Goal: Task Accomplishment & Management: Manage account settings

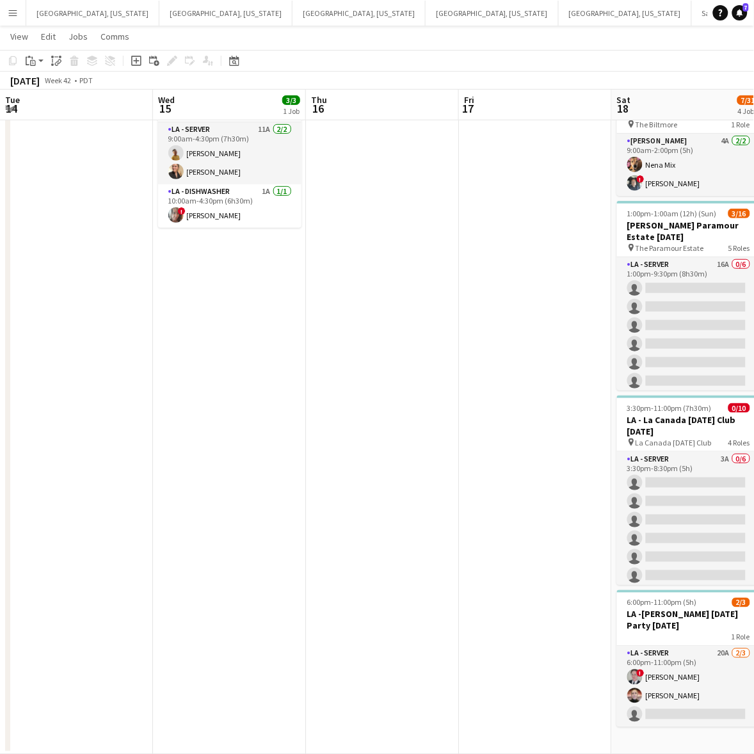
scroll to position [0, 366]
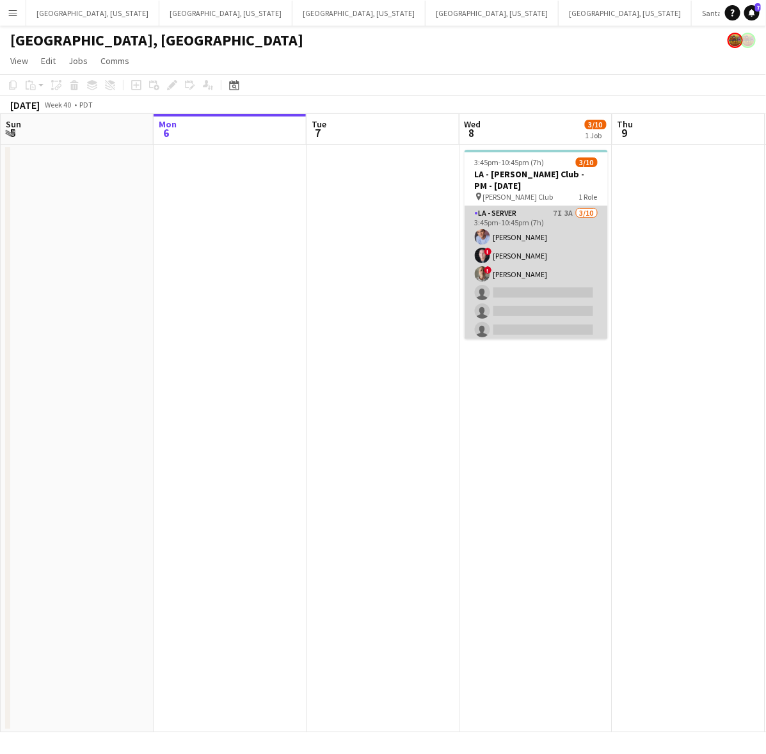
click at [533, 261] on app-card-role "LA - Server 7I 3A [DATE] 3:45pm-10:45pm (7h) [PERSON_NAME] ! [PERSON_NAME] ! [P…" at bounding box center [536, 311] width 143 height 211
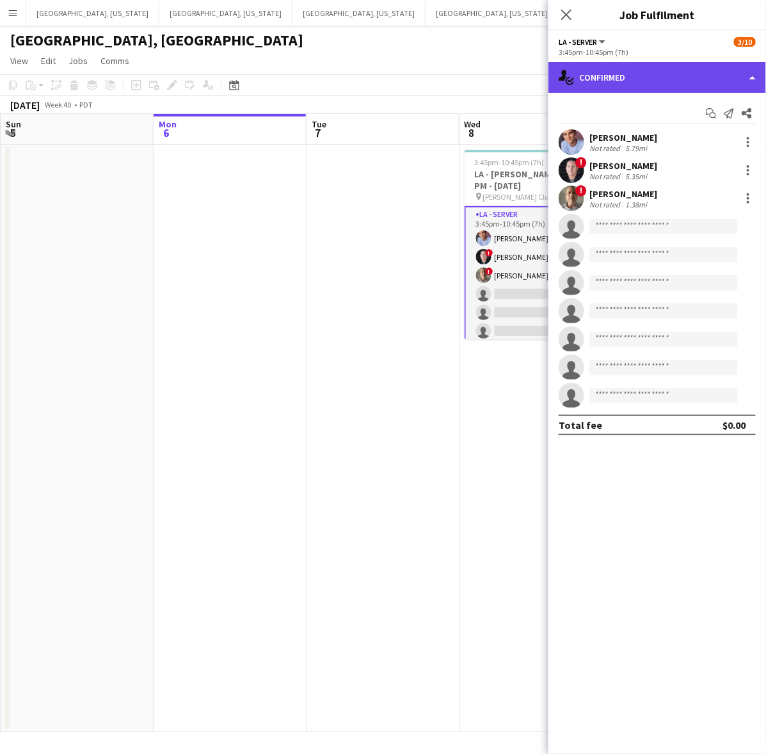
click at [597, 68] on div "single-neutral-actions-check-2 Confirmed" at bounding box center [658, 77] width 218 height 31
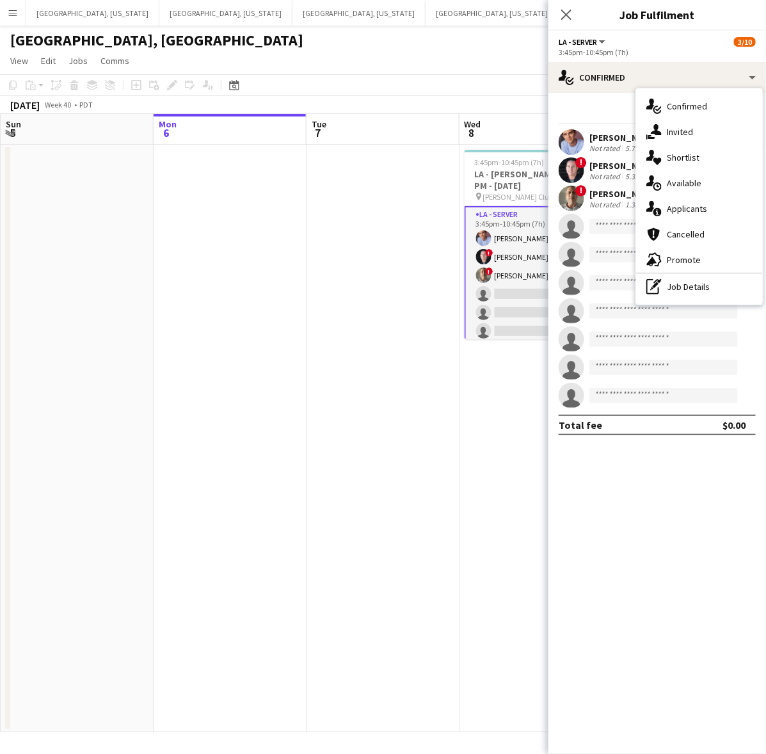
click at [719, 209] on div "single-neutral-actions-information Applicants" at bounding box center [699, 209] width 127 height 26
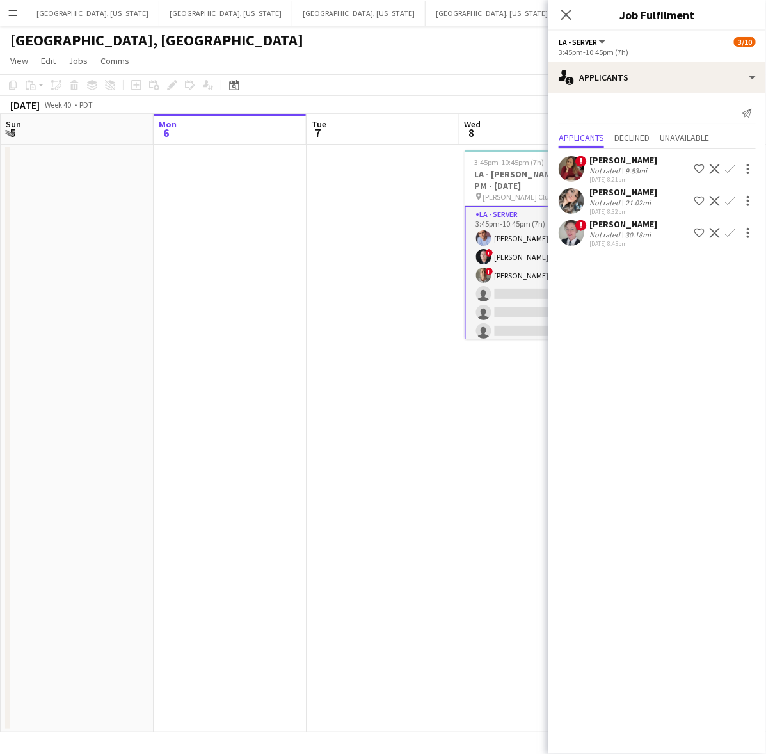
click at [571, 196] on app-user-avatar at bounding box center [572, 201] width 26 height 26
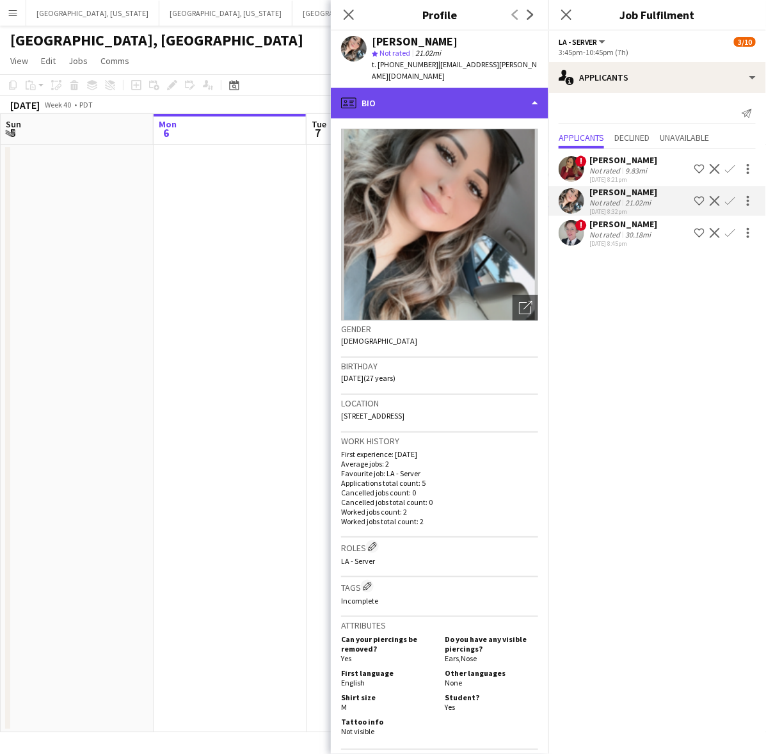
click at [504, 100] on div "profile Bio" at bounding box center [440, 103] width 218 height 31
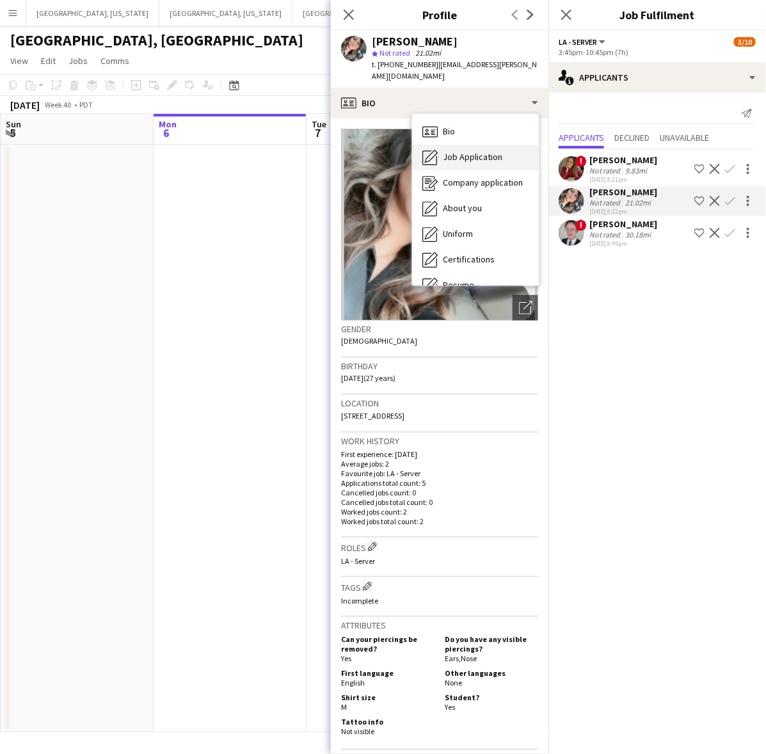
click at [513, 145] on div "Job Application Job Application" at bounding box center [475, 158] width 127 height 26
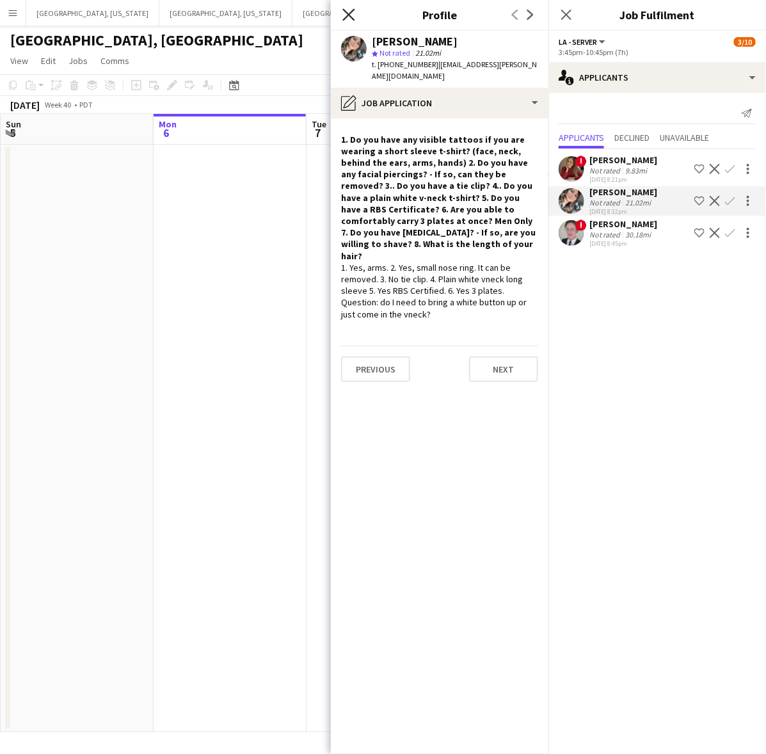
click at [350, 13] on icon "Close pop-in" at bounding box center [348, 14] width 12 height 12
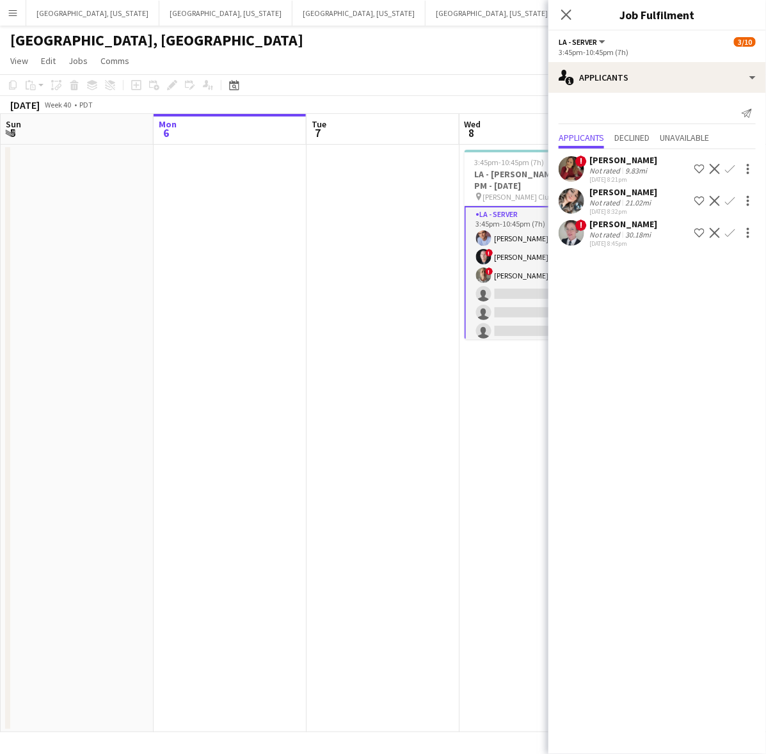
click at [657, 359] on mat-expansion-panel "users2 Applicants Send notification Applicants Declined Unavailable ! Kristina …" at bounding box center [658, 423] width 218 height 661
click at [586, 237] on div "! Ginger Pennington Not rated 30.18mi 10-05-2025 8:45pm Shortlist crew Decline …" at bounding box center [658, 232] width 218 height 29
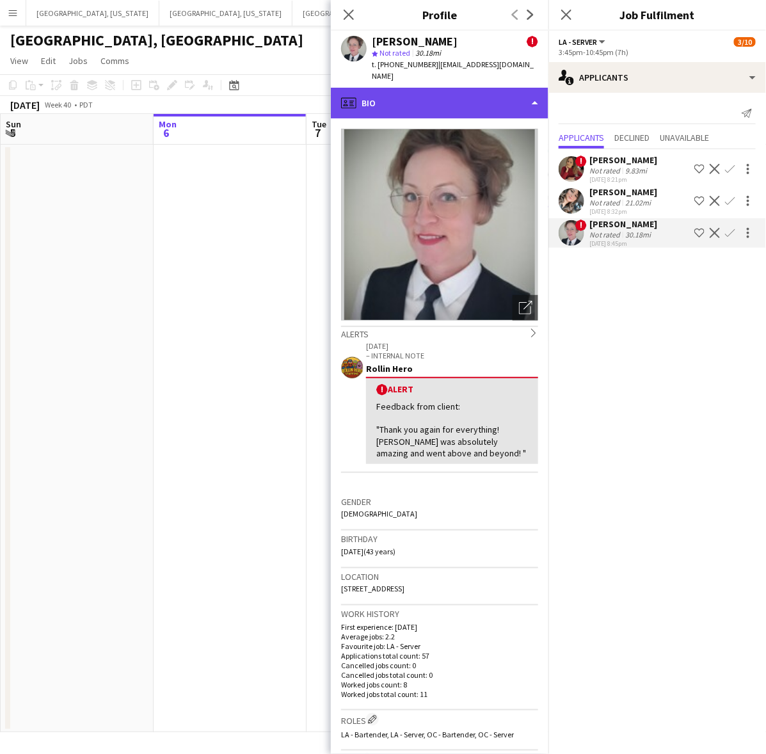
click at [476, 101] on div "profile Bio" at bounding box center [440, 103] width 218 height 31
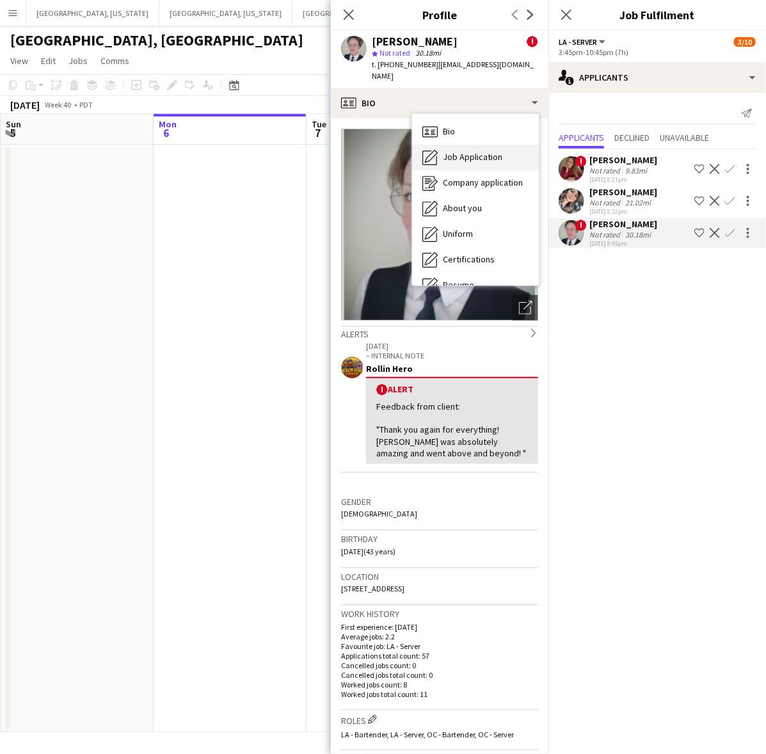
click at [488, 151] on span "Job Application" at bounding box center [473, 157] width 60 height 12
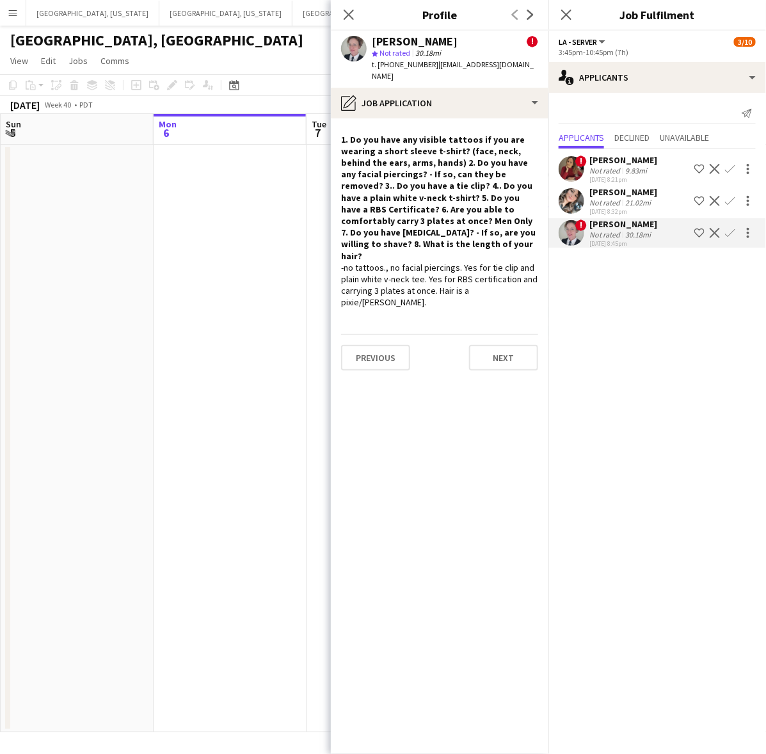
click at [730, 232] on app-icon "Confirm" at bounding box center [730, 233] width 10 height 10
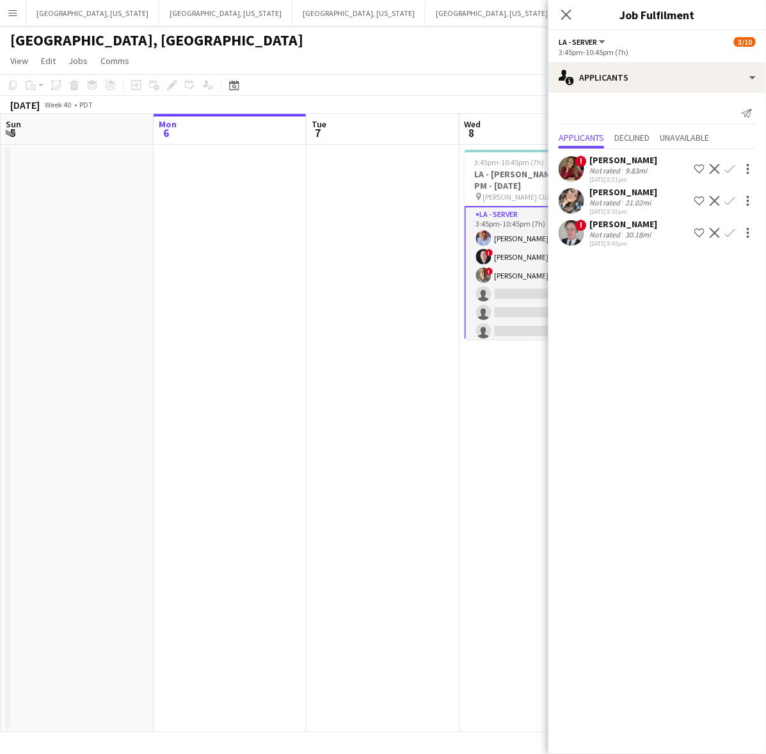
click at [730, 232] on app-icon "Confirm" at bounding box center [730, 233] width 10 height 10
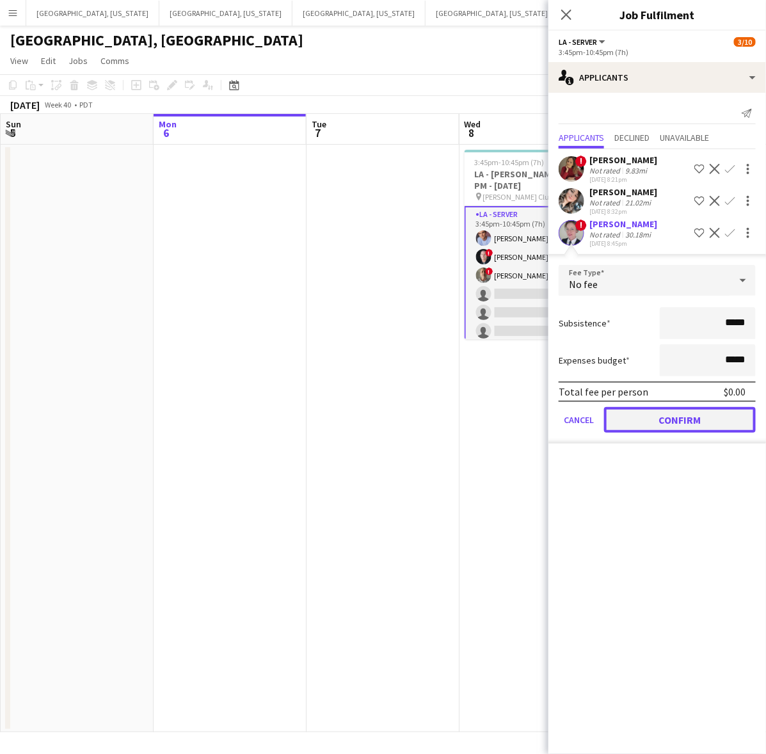
click at [682, 417] on button "Confirm" at bounding box center [680, 420] width 152 height 26
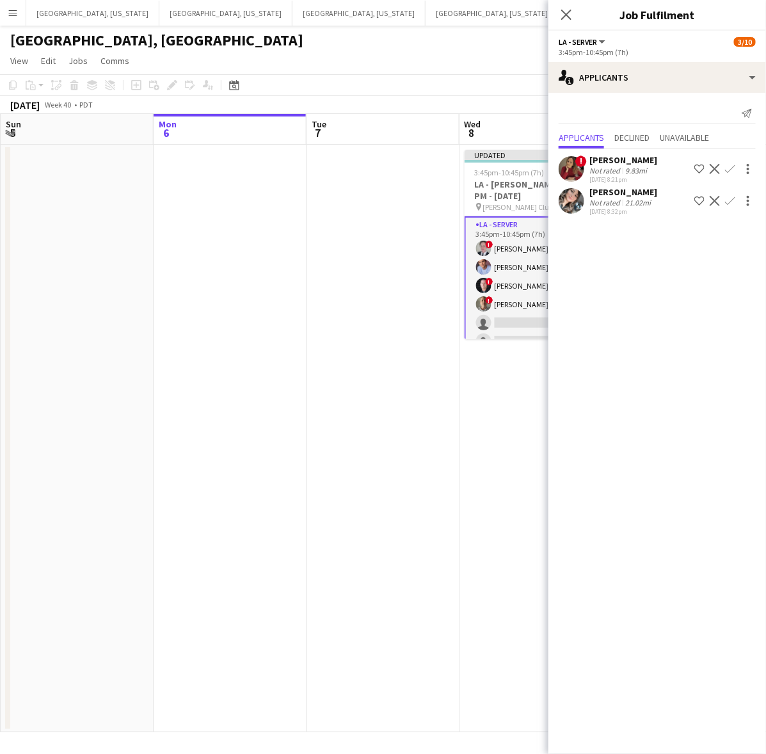
drag, startPoint x: 478, startPoint y: 419, endPoint x: 487, endPoint y: 398, distance: 23.8
click at [478, 417] on app-date-cell "Updated 3:45pm-10:45pm (7h) 4/10 LA - Jonathan Club - PM - 10.8.25 pin Jonathan…" at bounding box center [536, 439] width 153 height 588
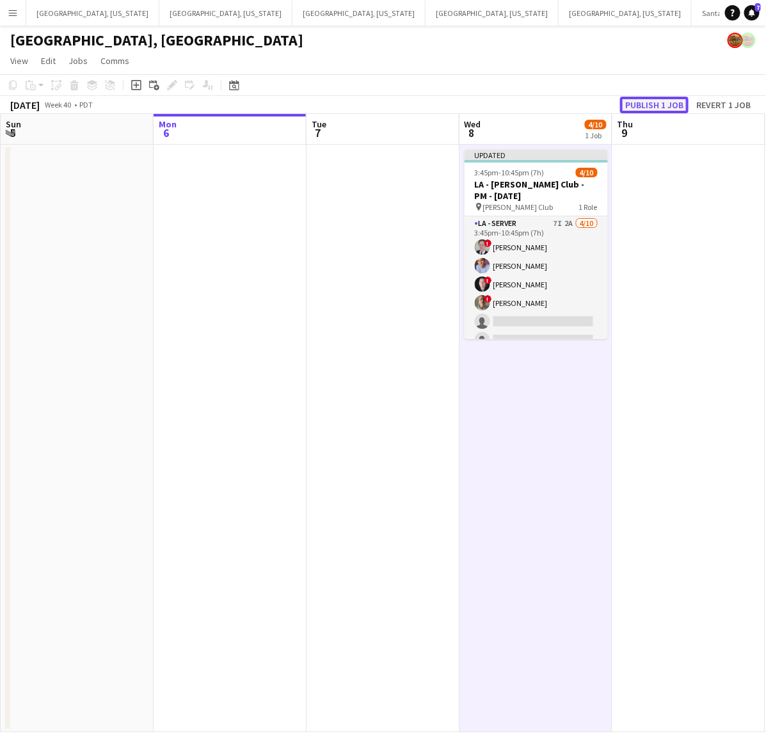
click at [639, 101] on button "Publish 1 job" at bounding box center [654, 105] width 68 height 17
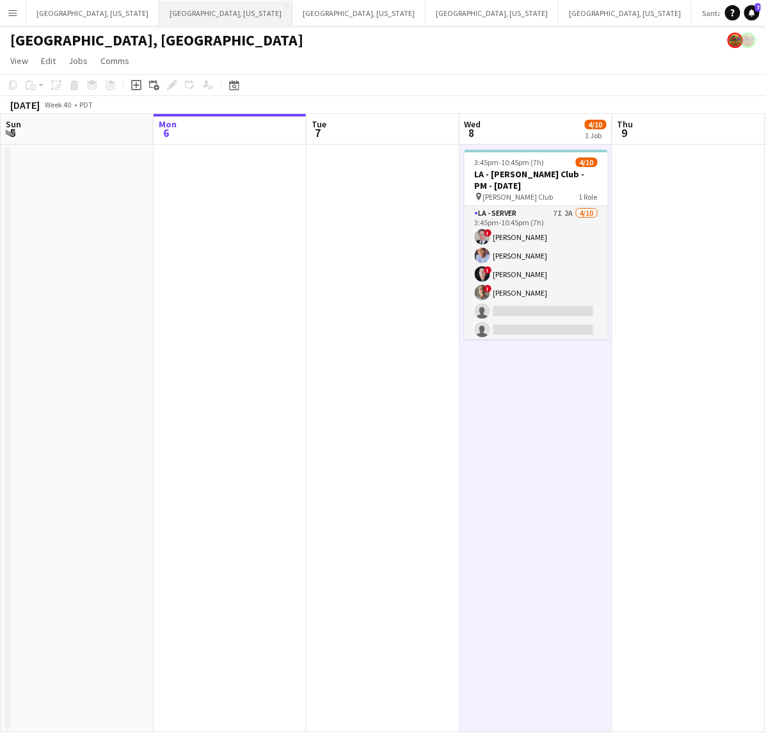
click at [168, 13] on button "Dallas, Texas Close" at bounding box center [225, 13] width 133 height 25
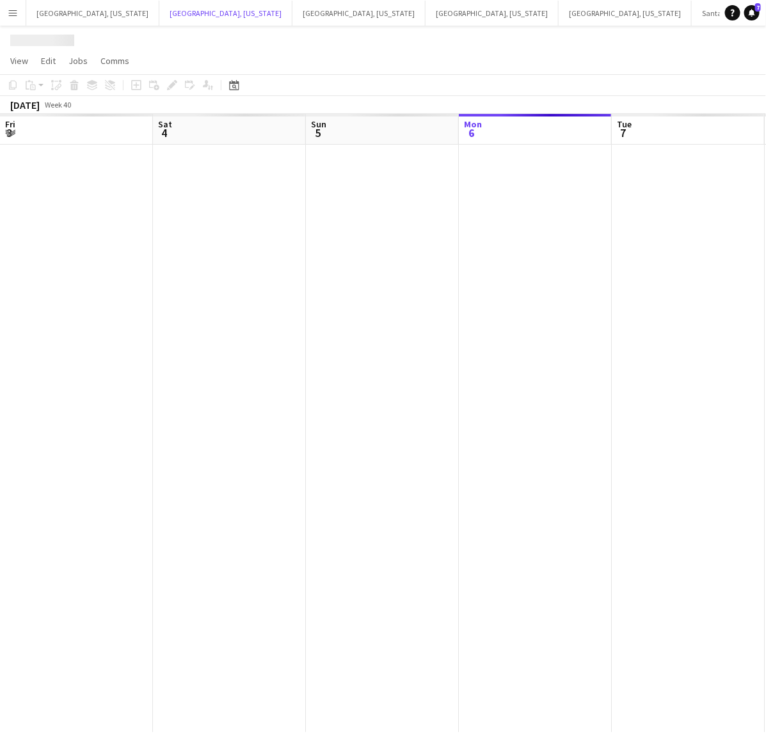
scroll to position [0, 305]
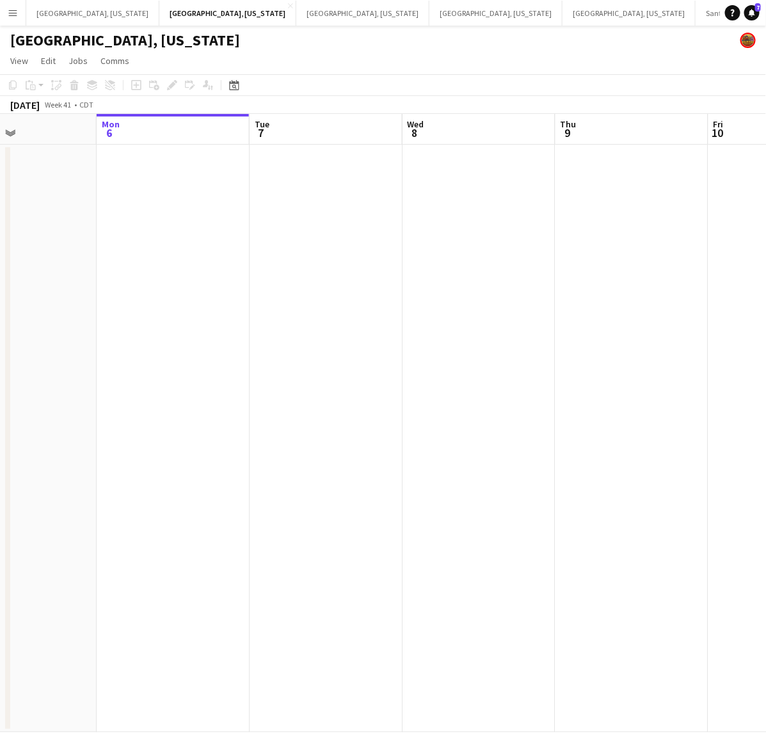
drag, startPoint x: 604, startPoint y: 312, endPoint x: 120, endPoint y: 479, distance: 511.3
click at [189, 458] on app-calendar-viewport "Fri 3 Sat 4 Sun 5 Mon 6 Tue 7 Wed 8 Thu 9 Fri 10 Sat 11 3/6 1 Job Sun 12 3:30pm…" at bounding box center [383, 423] width 766 height 618
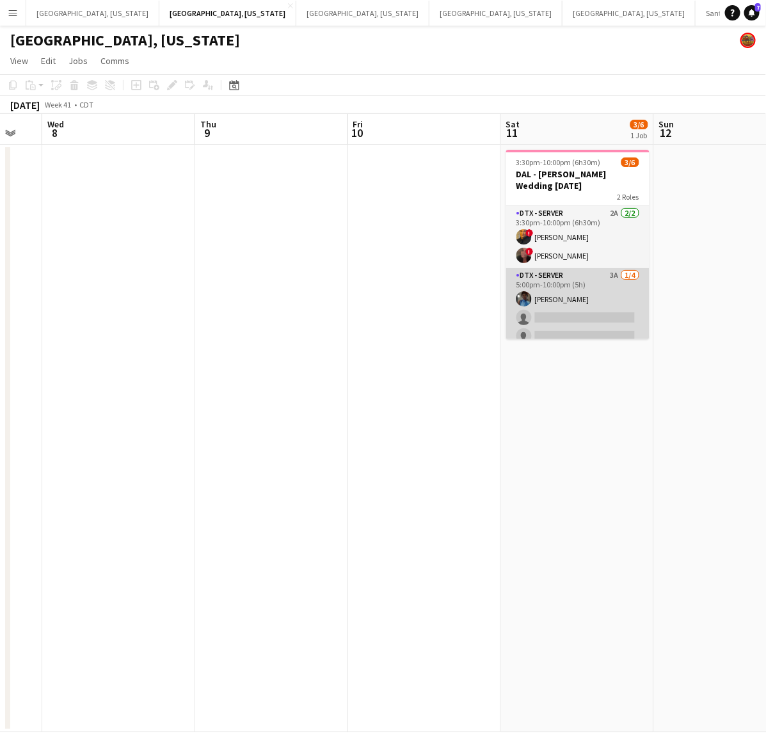
click at [540, 314] on app-card-role "DTX - Server 3A 1/4 5:00pm-10:00pm (5h) Shelley Lynch single-neutral-actions si…" at bounding box center [577, 317] width 143 height 99
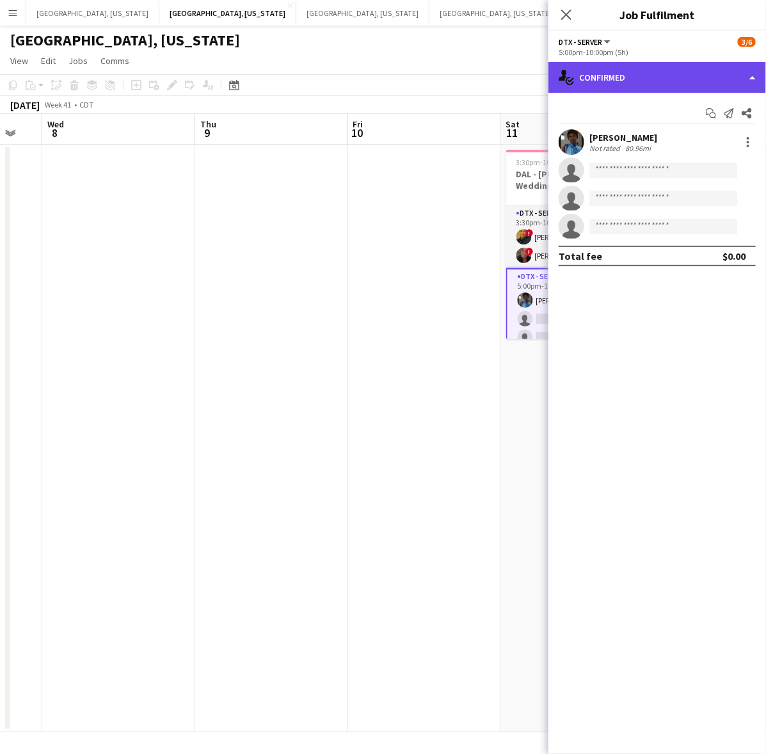
click at [609, 84] on div "single-neutral-actions-check-2 Confirmed" at bounding box center [658, 77] width 218 height 31
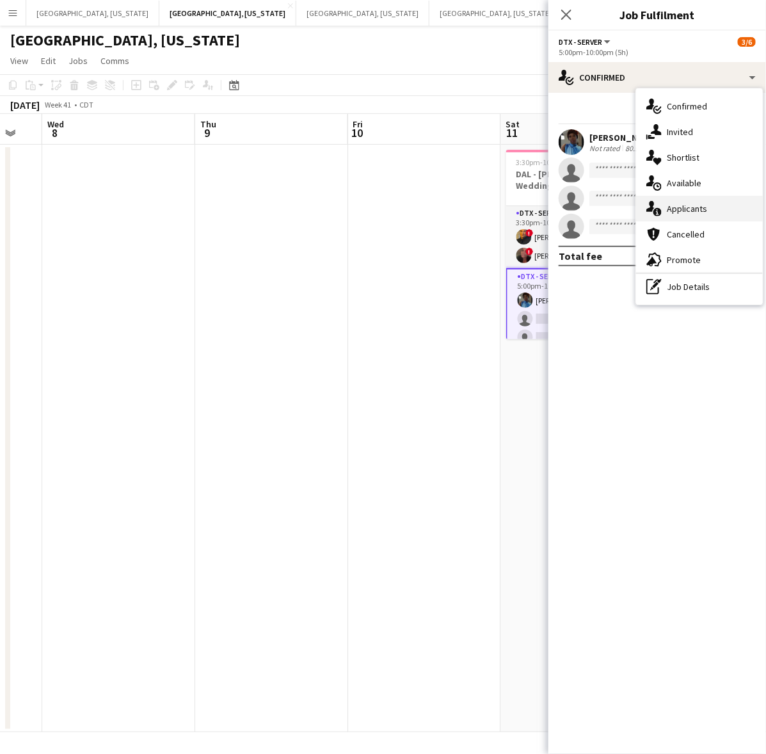
click at [670, 200] on div "single-neutral-actions-information Applicants" at bounding box center [699, 209] width 127 height 26
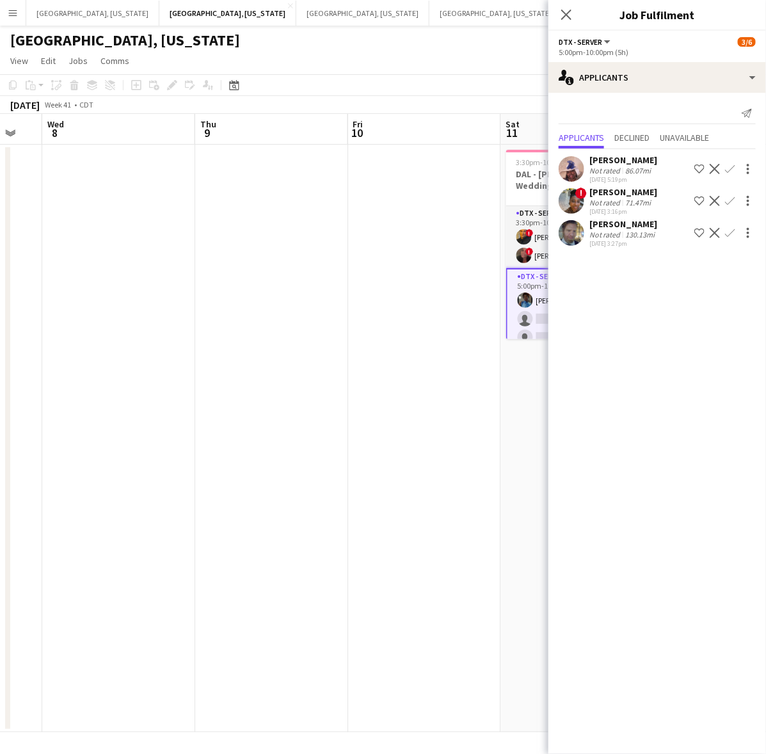
click at [389, 404] on app-date-cell at bounding box center [424, 439] width 153 height 588
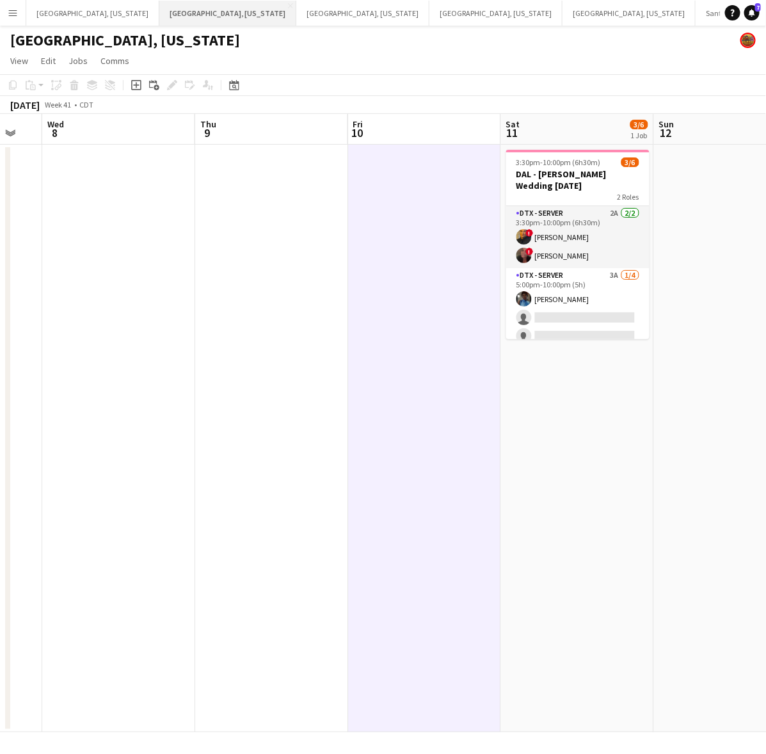
click at [171, 11] on button "Dallas, Texas Close" at bounding box center [227, 13] width 137 height 25
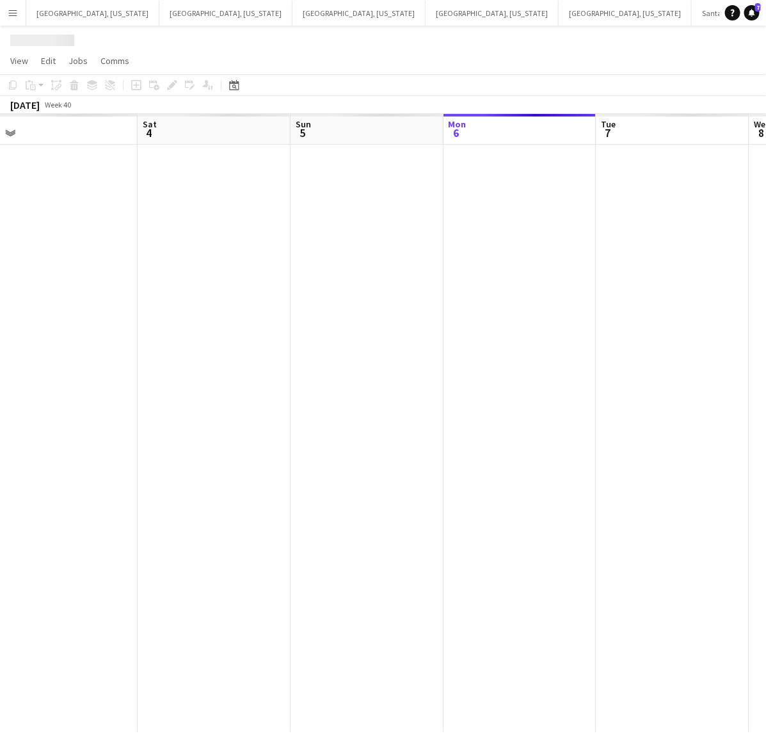
drag, startPoint x: 229, startPoint y: 232, endPoint x: 609, endPoint y: 271, distance: 382.8
click at [609, 271] on app-calendar-viewport "Wed 1 Thu 2 Fri 3 Sat 4 Sun 5 Mon 6 Tue 7 Wed 8 Thu 9 Fri 10" at bounding box center [383, 423] width 766 height 618
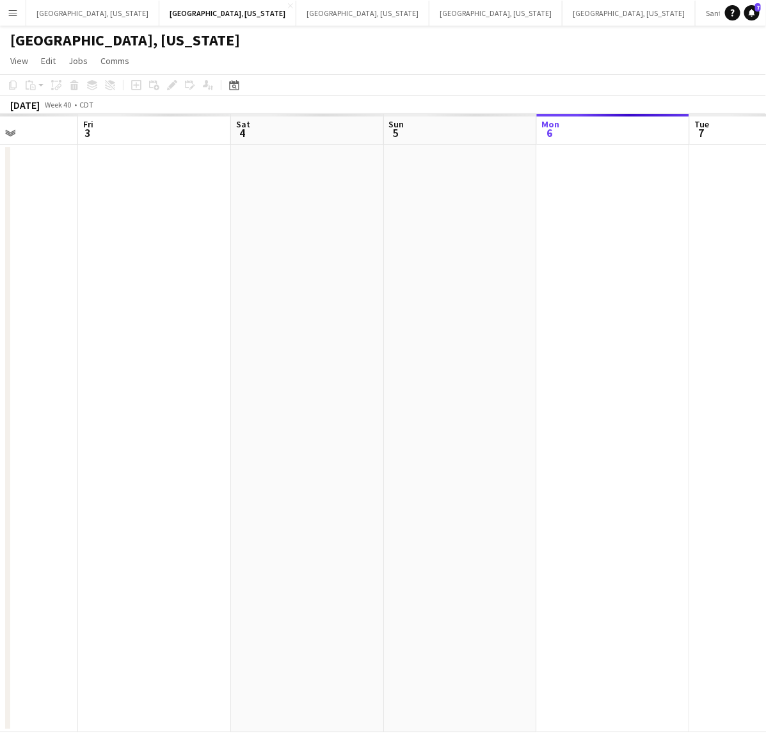
drag, startPoint x: 291, startPoint y: 352, endPoint x: 426, endPoint y: 333, distance: 136.3
click at [424, 336] on app-calendar-viewport "Tue 30 Wed 1 Thu 2 Fri 3 Sat 4 Sun 5 Mon 6 Tue 7 Wed 8 Thu 9" at bounding box center [383, 423] width 766 height 618
drag, startPoint x: 390, startPoint y: 337, endPoint x: 674, endPoint y: 251, distance: 296.3
click at [659, 260] on app-calendar-viewport "Mon 29 Tue 30 Wed 1 Thu 2 Fri 3 Sat 4 Sun 5 Mon 6 Tue 7 Wed 8" at bounding box center [383, 423] width 766 height 618
drag, startPoint x: 389, startPoint y: 373, endPoint x: 456, endPoint y: 344, distance: 74.0
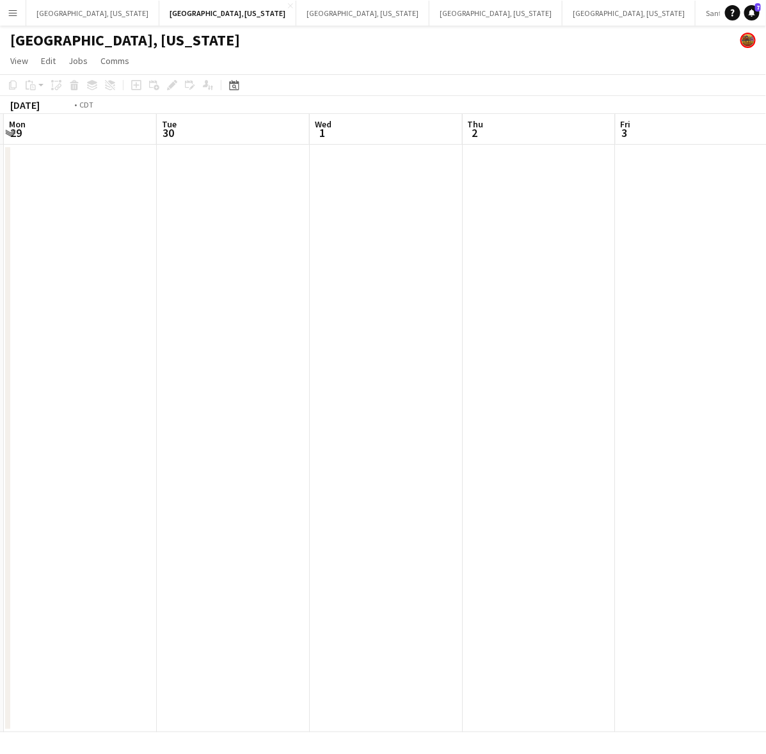
click at [446, 351] on app-calendar-viewport "Sat 27 Sun 28 Mon 29 Tue 30 Wed 1 Thu 2 Fri 3 Sat 4 Sun 5 Mon 6" at bounding box center [383, 423] width 766 height 618
drag, startPoint x: 269, startPoint y: 386, endPoint x: 658, endPoint y: 301, distance: 397.6
click at [648, 308] on app-calendar-viewport "Fri 26 Sat 27 Sun 28 Mon 29 Tue 30 Wed 1 Thu 2 Fri 3 Sat 4 Sun 5" at bounding box center [383, 423] width 766 height 618
drag, startPoint x: 401, startPoint y: 359, endPoint x: 472, endPoint y: 336, distance: 74.7
click at [506, 325] on app-calendar-viewport "Mon 22 Tue 23 3/3 2 Jobs Wed 24 Thu 25 Fri 26 Sat 27 Sun 28 Mon 29 Tue 30 Wed 1…" at bounding box center [383, 423] width 766 height 618
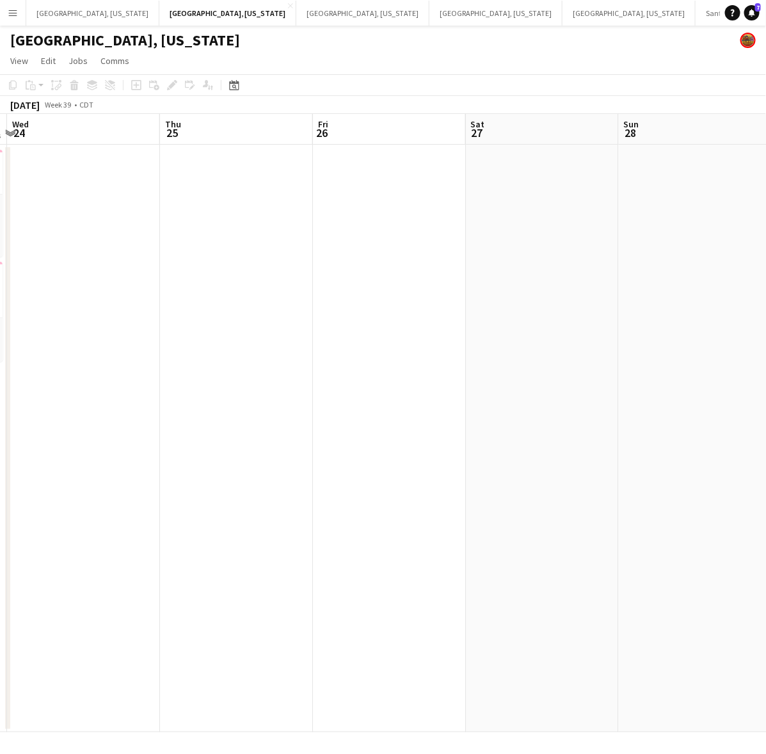
drag, startPoint x: 307, startPoint y: 362, endPoint x: 621, endPoint y: 301, distance: 319.5
click at [583, 306] on app-calendar-viewport "Mon 22 1/1 1 Job Tue 23 3/3 2 Jobs Wed 24 Thu 25 Fri 26 Sat 27 Sun 28 Mon 29 Tu…" at bounding box center [383, 423] width 766 height 618
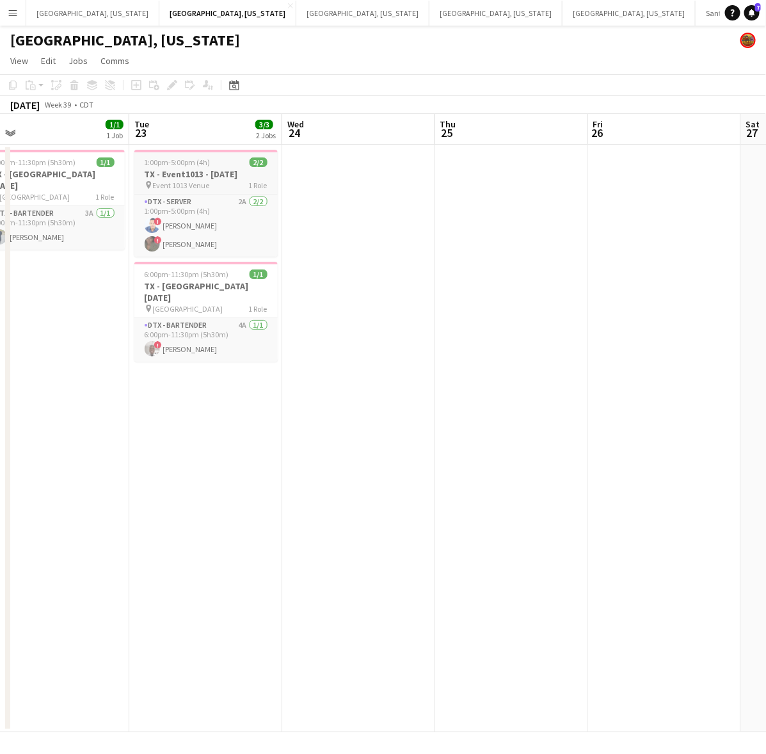
click at [245, 157] on div "1:00pm-5:00pm (4h) 2/2" at bounding box center [205, 162] width 143 height 10
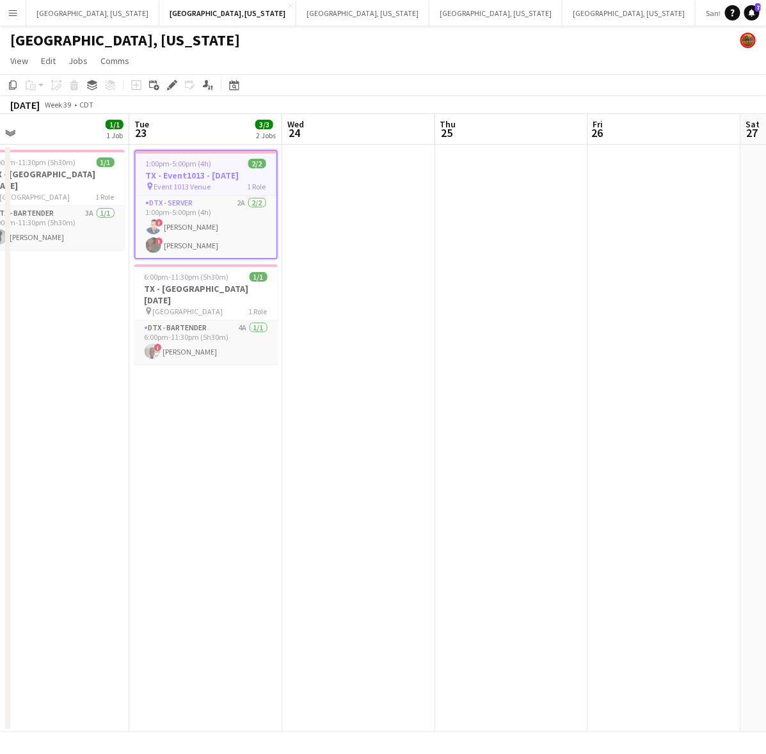
drag, startPoint x: 490, startPoint y: 321, endPoint x: 184, endPoint y: 376, distance: 310.9
click at [193, 376] on app-calendar-viewport "Sat 20 4/4 1 Job Sun 21 Mon 22 1/1 1 Job Tue 23 3/3 2 Jobs Wed 24 Thu 25 Fri 26…" at bounding box center [383, 423] width 766 height 618
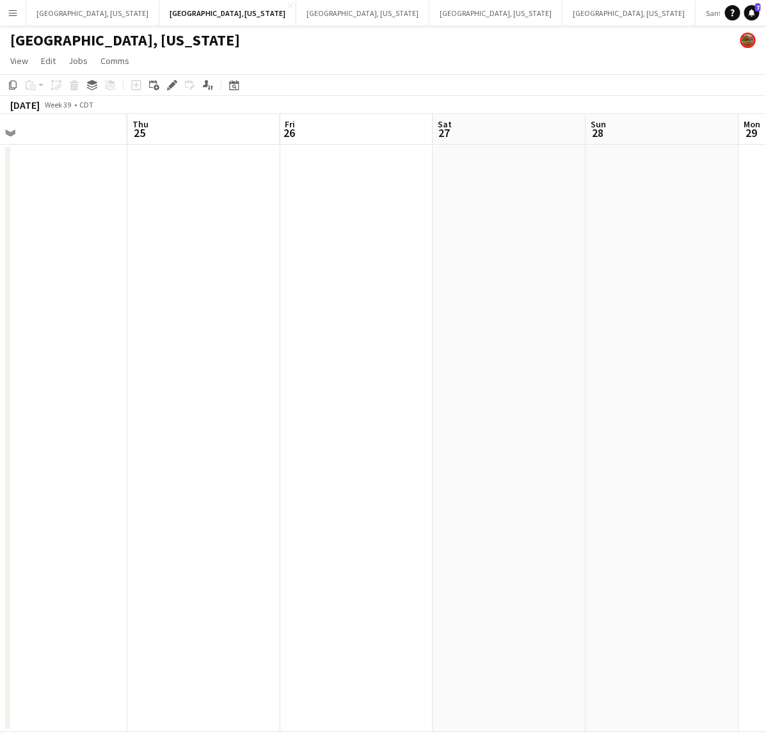
click at [248, 333] on app-calendar-viewport "Sun 21 Mon 22 1/1 1 Job Tue 23 3/3 2 Jobs Wed 24 Thu 25 Fri 26 Sat 27 Sun 28 Mo…" at bounding box center [383, 423] width 766 height 618
drag, startPoint x: 561, startPoint y: 256, endPoint x: 259, endPoint y: 293, distance: 303.7
click at [273, 320] on app-calendar-viewport "Thu 25 Fri 26 Sat 27 Sun 28 Mon 29 Tue 30 Wed 1 Thu 2 Fri 3 Sat 4" at bounding box center [383, 423] width 766 height 618
click at [308, 317] on app-calendar-viewport "Thu 25 Fri 26 Sat 27 Sun 28 Mon 29 Tue 30 Wed 1 Thu 2 Fri 3 Sat 4" at bounding box center [383, 423] width 766 height 618
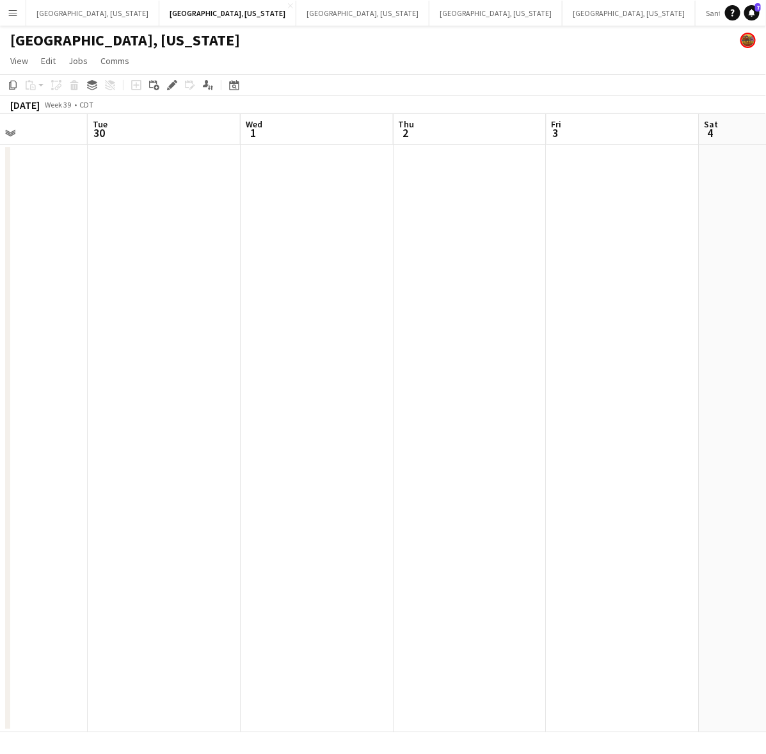
drag, startPoint x: 437, startPoint y: 348, endPoint x: 171, endPoint y: 376, distance: 267.8
click at [150, 385] on app-calendar-viewport "Sat 27 Sun 28 Mon 29 Tue 30 Wed 1 Thu 2 Fri 3 Sat 4 Sun 5 Mon 6" at bounding box center [383, 423] width 766 height 618
drag, startPoint x: 581, startPoint y: 283, endPoint x: 177, endPoint y: 335, distance: 407.2
click at [157, 346] on app-calendar-viewport "Tue 30 Wed 1 Thu 2 Fri 3 Sat 4 Sun 5 Mon 6 Tue 7 Wed 8 Thu 9" at bounding box center [383, 423] width 766 height 618
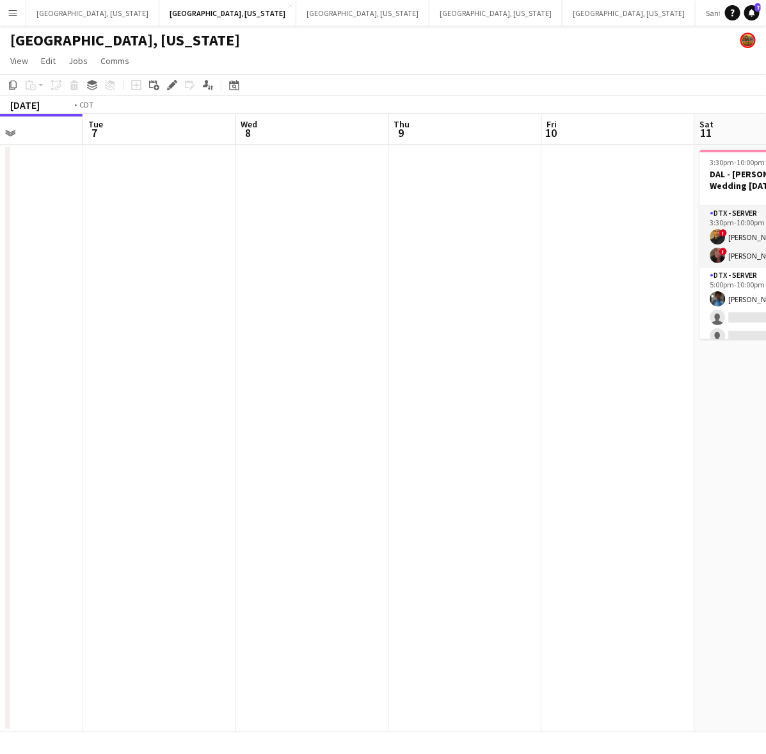
drag, startPoint x: 541, startPoint y: 267, endPoint x: 90, endPoint y: 350, distance: 458.9
click at [90, 350] on app-calendar-viewport "Fri 3 Sat 4 Sun 5 Mon 6 Tue 7 Wed 8 Thu 9 Fri 10 Sat 11 3/6 1 Job Sun 12 3:30pm…" at bounding box center [383, 423] width 766 height 618
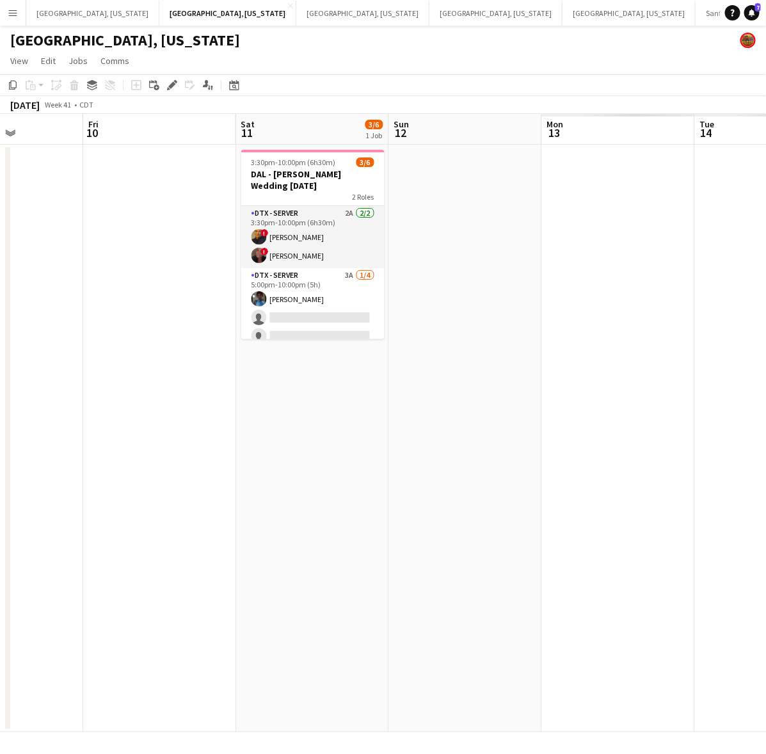
scroll to position [0, 370]
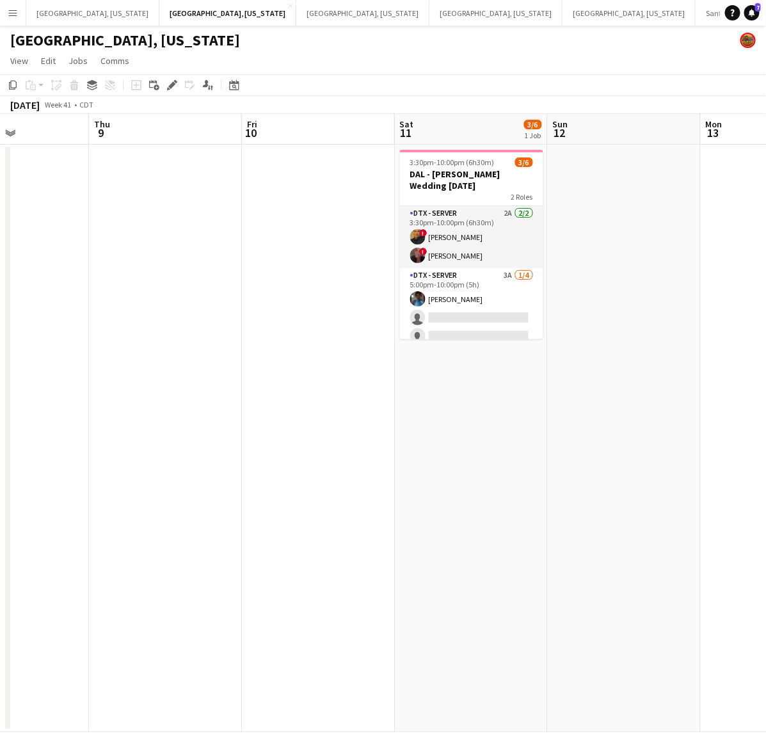
click at [485, 384] on app-date-cell "3:30pm-10:00pm (6h30m) 3/6 DAL - HSU Wedding 10.11.25 2 Roles DTX - Server 2A 2…" at bounding box center [471, 439] width 153 height 588
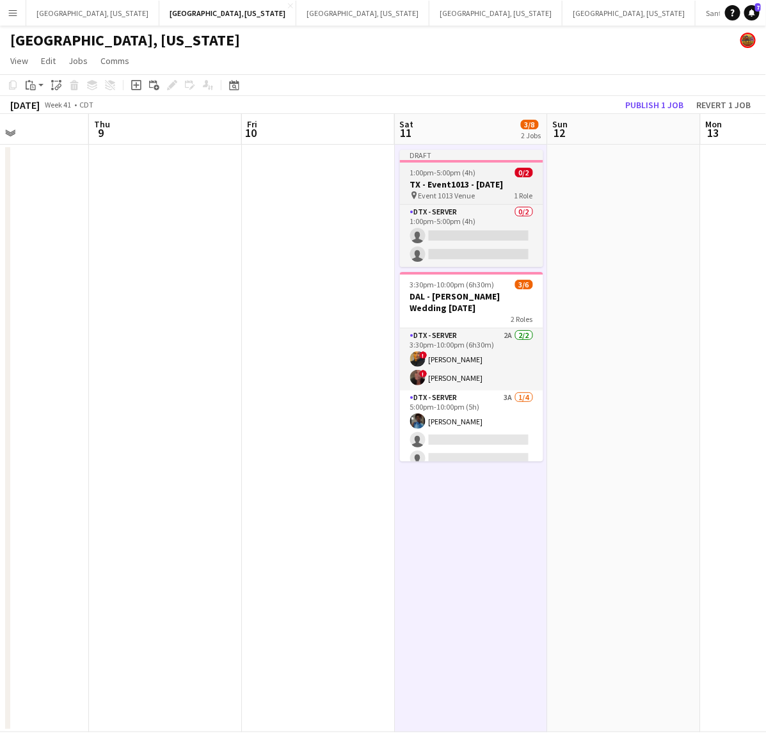
click at [467, 162] on app-job-card "Draft 1:00pm-5:00pm (4h) 0/2 TX - Event1013 - 9.23.25 pin Event 1013 Venue 1 Ro…" at bounding box center [471, 208] width 143 height 117
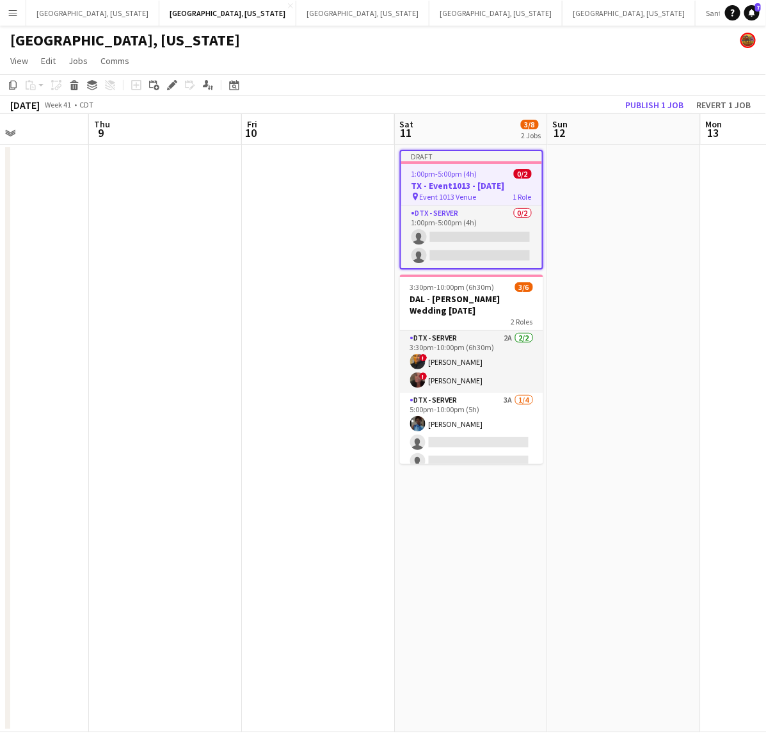
click at [459, 177] on span "1:00pm-5:00pm (4h)" at bounding box center [445, 174] width 66 height 10
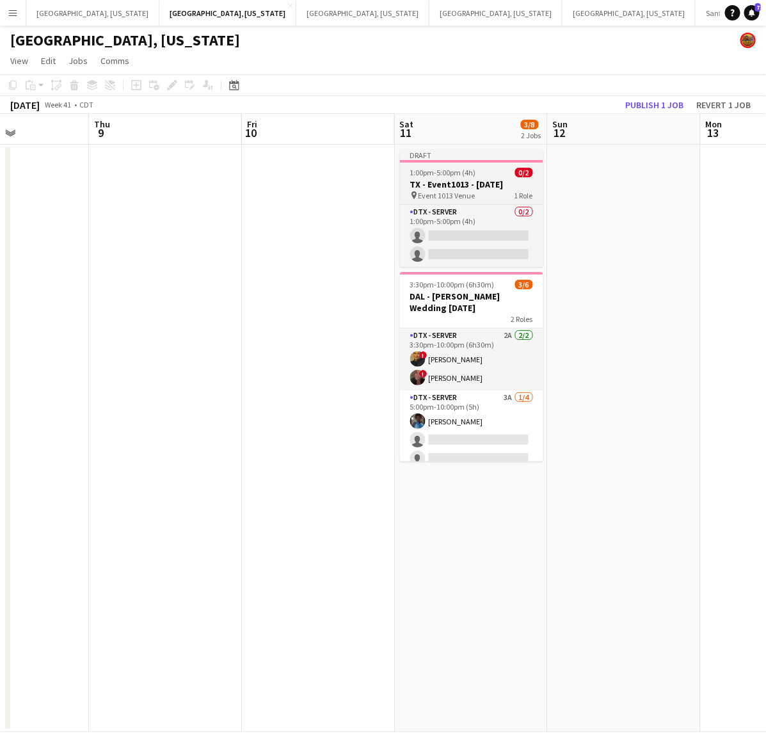
click at [451, 192] on span "Event 1013 Venue" at bounding box center [447, 196] width 57 height 10
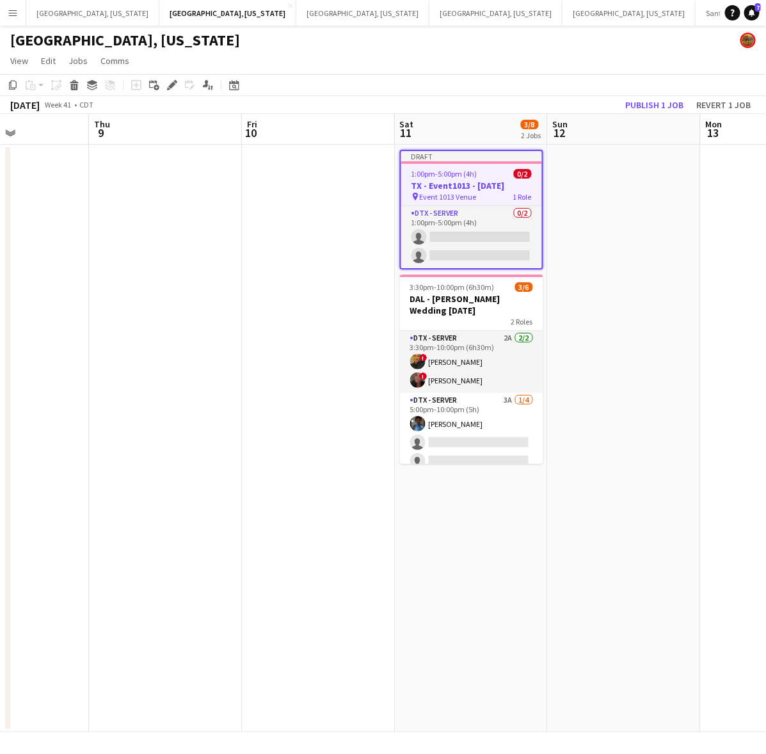
click at [467, 184] on h3 "TX - Event1013 - 9.23.25" at bounding box center [471, 186] width 141 height 12
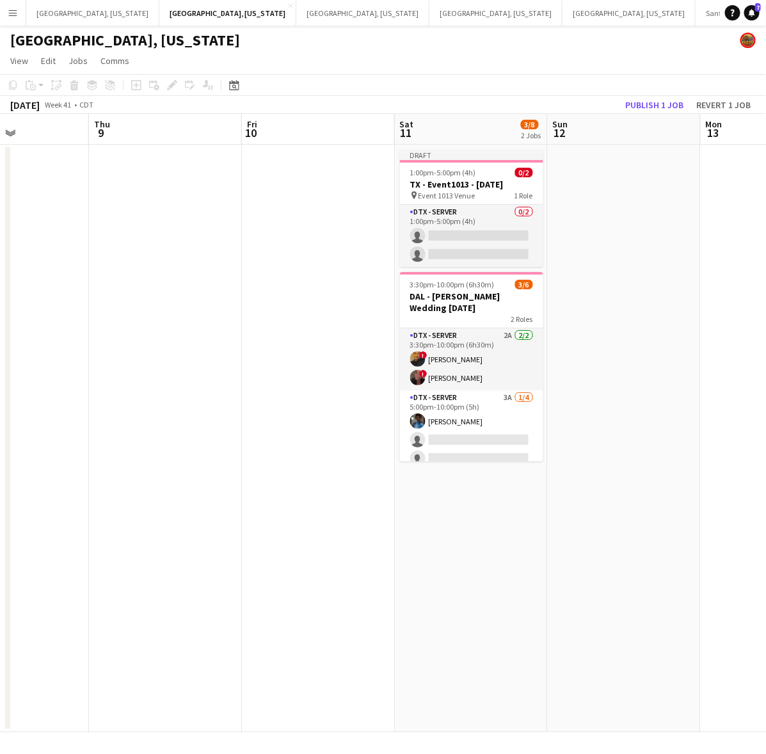
drag, startPoint x: 467, startPoint y: 181, endPoint x: 378, endPoint y: 163, distance: 90.6
click at [469, 181] on h3 "TX - Event1013 - 9.23.25" at bounding box center [471, 185] width 143 height 12
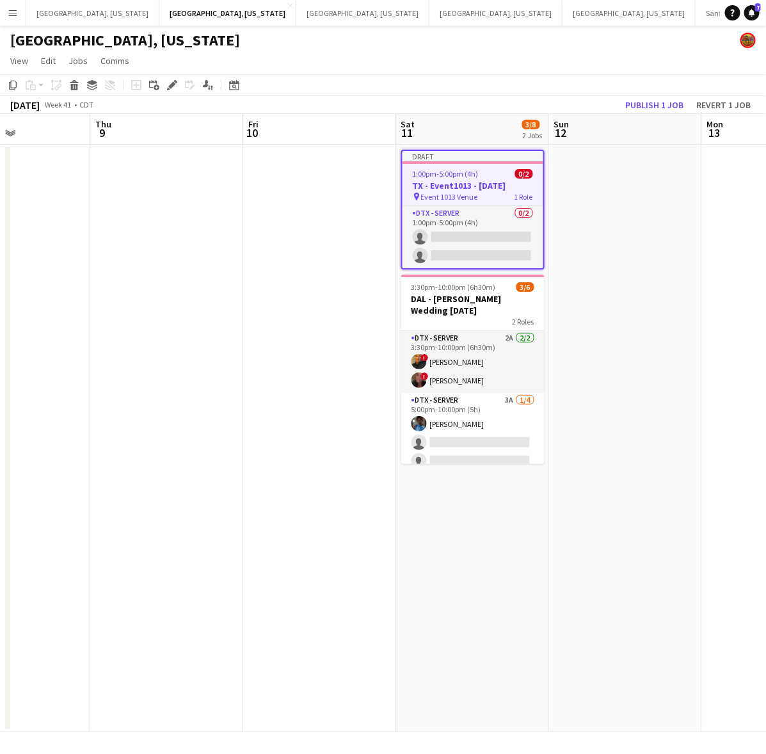
click at [175, 83] on icon "Edit" at bounding box center [172, 85] width 10 height 10
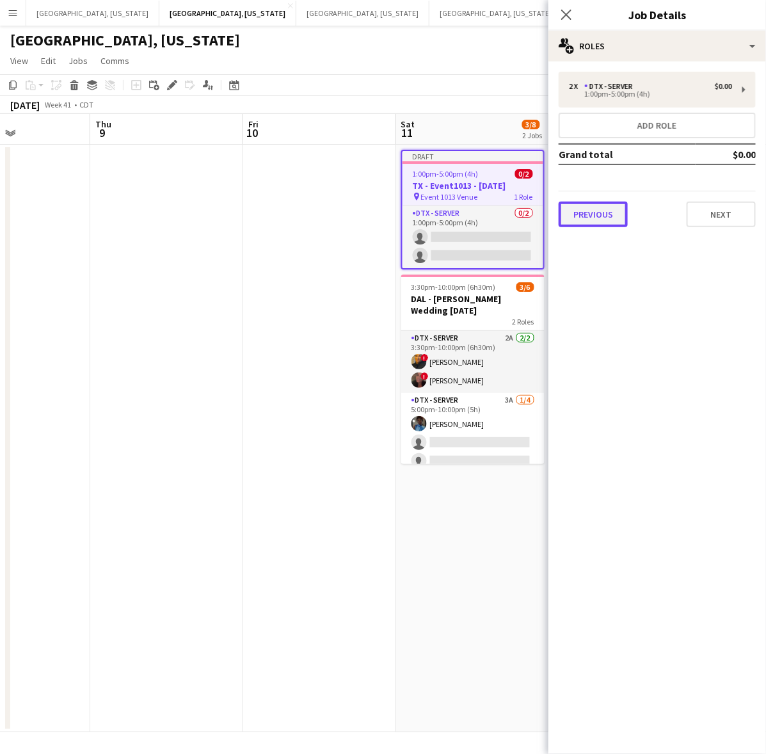
click at [602, 221] on button "Previous" at bounding box center [593, 215] width 69 height 26
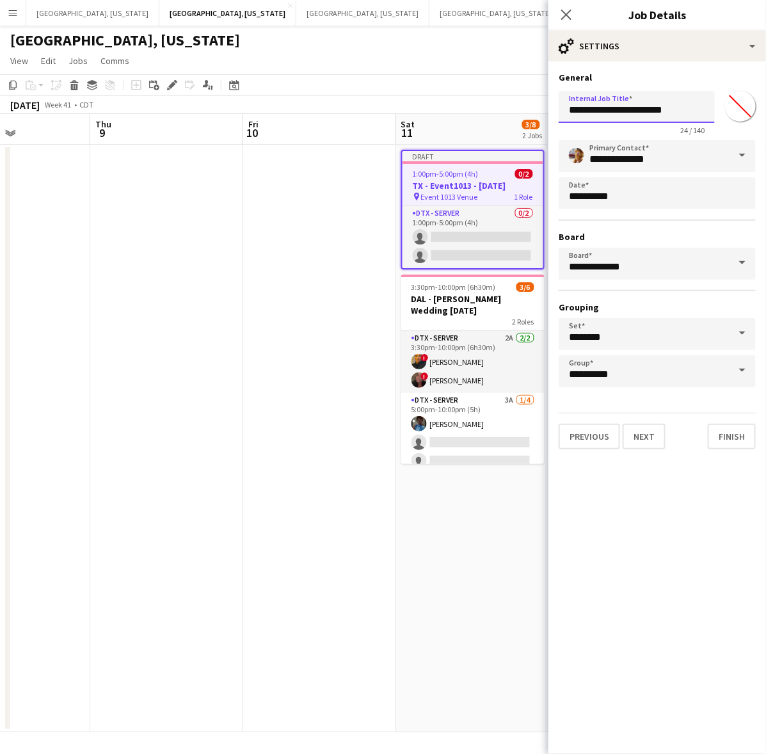
drag, startPoint x: 677, startPoint y: 117, endPoint x: 641, endPoint y: 116, distance: 36.5
click at [641, 116] on input "**********" at bounding box center [637, 107] width 156 height 32
type input "**********"
click at [650, 430] on button "Next" at bounding box center [644, 437] width 43 height 26
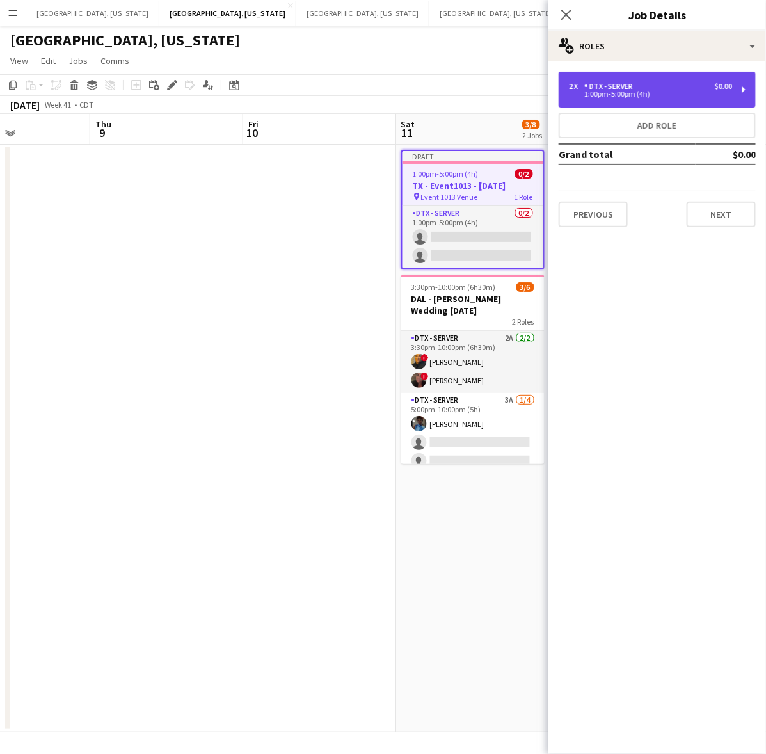
click at [632, 96] on div "1:00pm-5:00pm (4h)" at bounding box center [650, 94] width 163 height 6
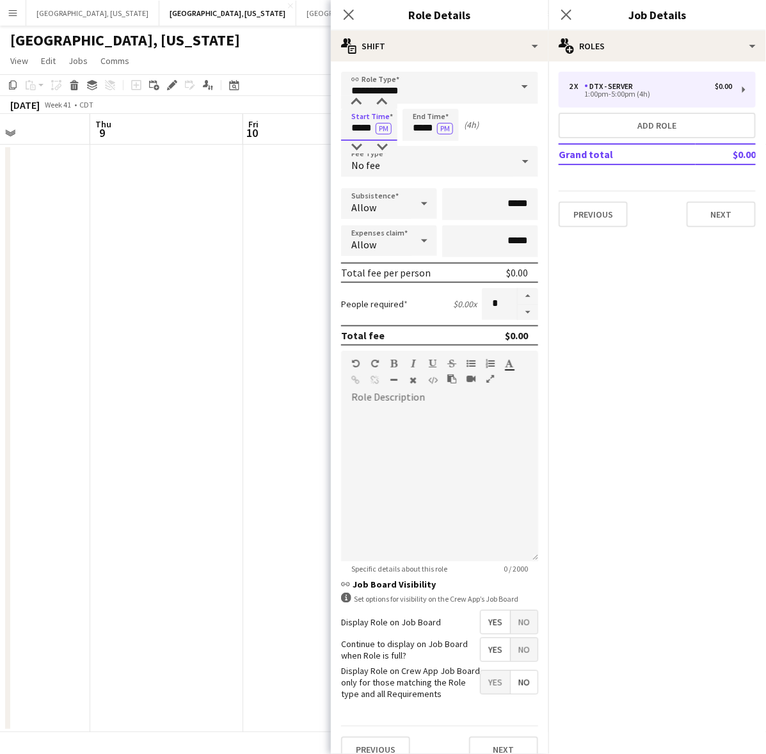
drag, startPoint x: 350, startPoint y: 125, endPoint x: 406, endPoint y: 116, distance: 57.0
click at [406, 116] on div "Start Time ***** PM End Time ***** PM (4h)" at bounding box center [439, 125] width 197 height 32
type input "*****"
click at [456, 470] on div at bounding box center [439, 485] width 197 height 154
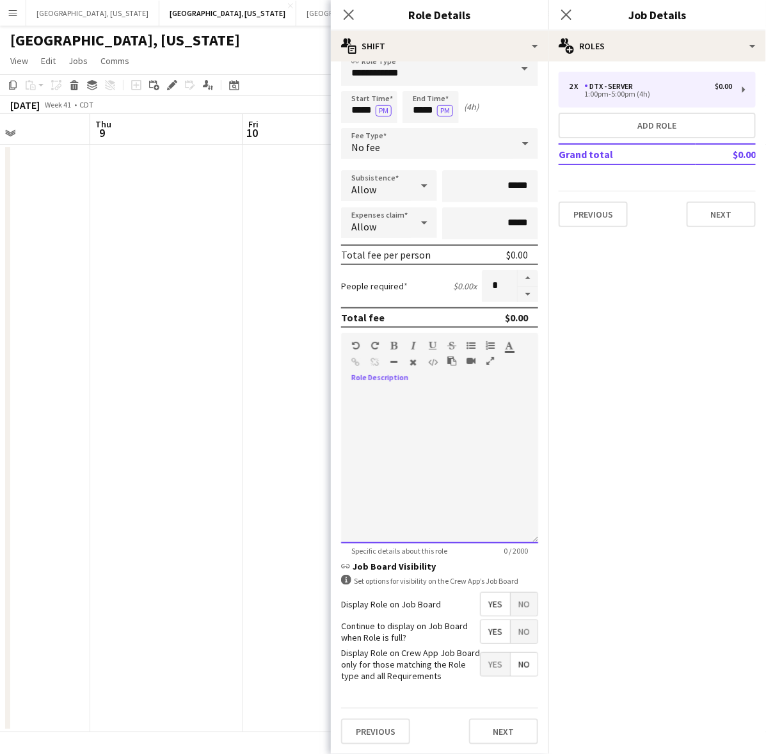
scroll to position [27, 0]
click at [513, 596] on span "No" at bounding box center [524, 603] width 27 height 23
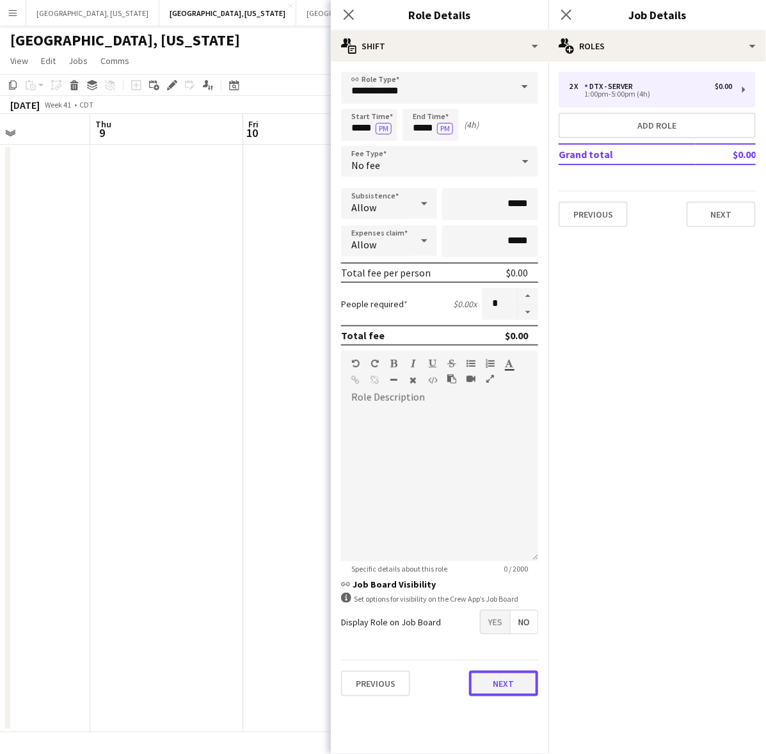
click at [517, 671] on button "Next" at bounding box center [503, 684] width 69 height 26
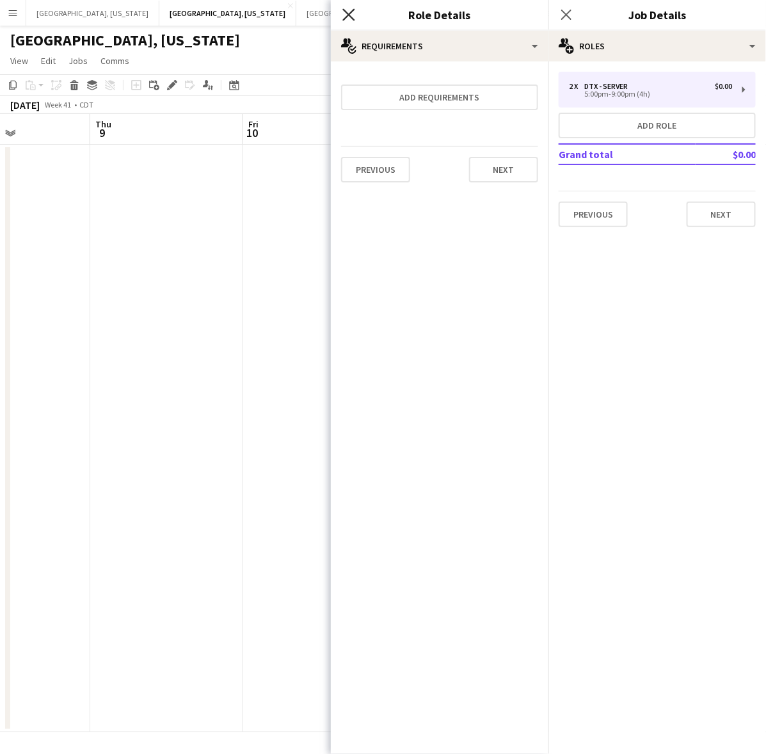
click at [350, 17] on icon at bounding box center [348, 14] width 12 height 12
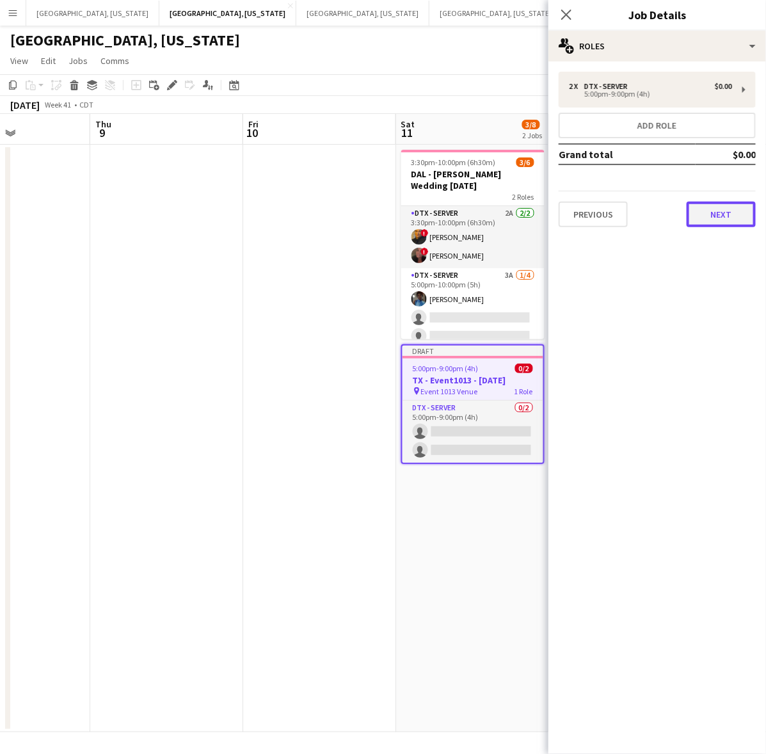
click at [725, 210] on button "Next" at bounding box center [721, 215] width 69 height 26
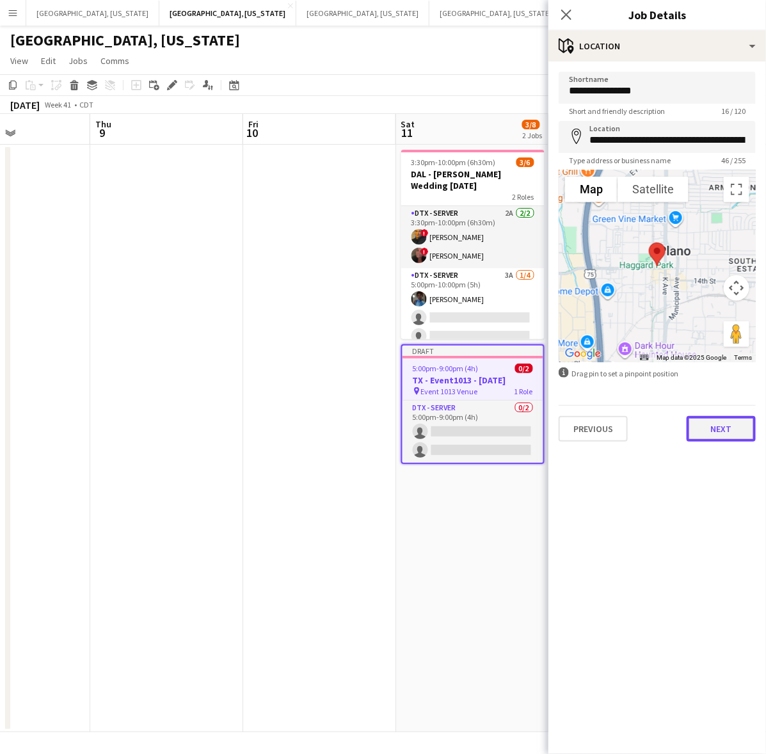
click at [730, 426] on button "Next" at bounding box center [721, 429] width 69 height 26
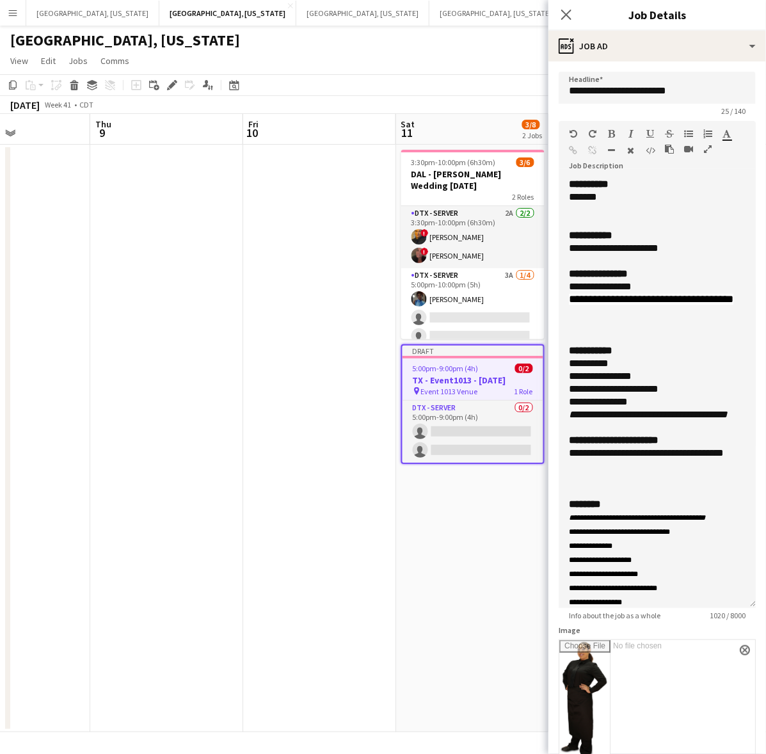
drag, startPoint x: 738, startPoint y: 248, endPoint x: 669, endPoint y: 572, distance: 331.2
click at [684, 606] on div "**********" at bounding box center [657, 393] width 197 height 430
drag, startPoint x: 612, startPoint y: 196, endPoint x: 561, endPoint y: 200, distance: 51.4
click at [561, 200] on div "**********" at bounding box center [657, 395] width 197 height 435
click at [682, 248] on div "**********" at bounding box center [645, 248] width 153 height 13
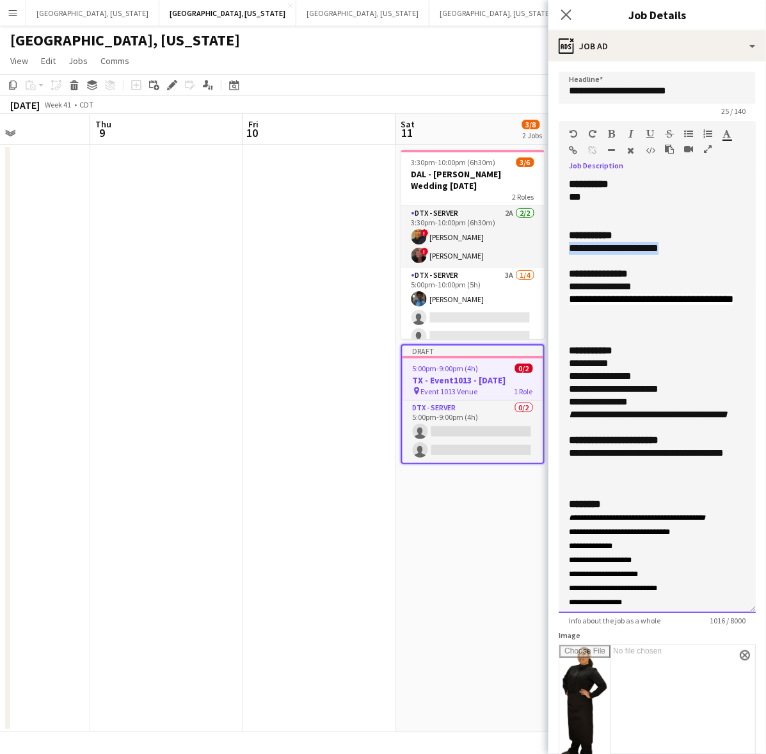
drag, startPoint x: 685, startPoint y: 248, endPoint x: 560, endPoint y: 250, distance: 124.8
click at [560, 250] on div "**********" at bounding box center [657, 395] width 197 height 435
click at [673, 271] on div "**********" at bounding box center [657, 274] width 177 height 13
drag, startPoint x: 657, startPoint y: 245, endPoint x: 555, endPoint y: 253, distance: 102.8
click at [555, 253] on form "**********" at bounding box center [658, 607] width 218 height 1070
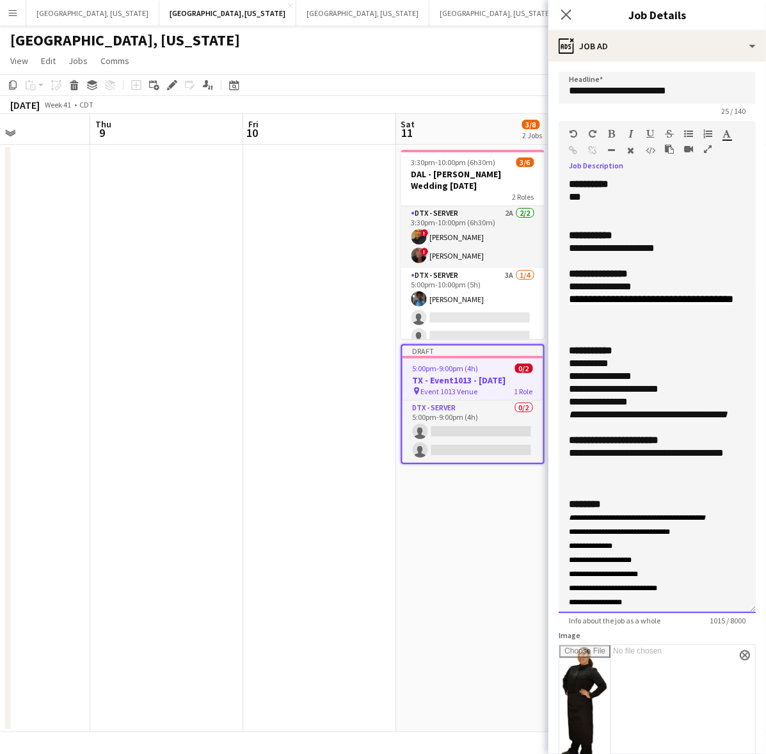
click at [647, 421] on div "**********" at bounding box center [657, 414] width 177 height 13
drag, startPoint x: 643, startPoint y: 414, endPoint x: 561, endPoint y: 381, distance: 89.0
click at [561, 381] on div "**********" at bounding box center [657, 395] width 197 height 435
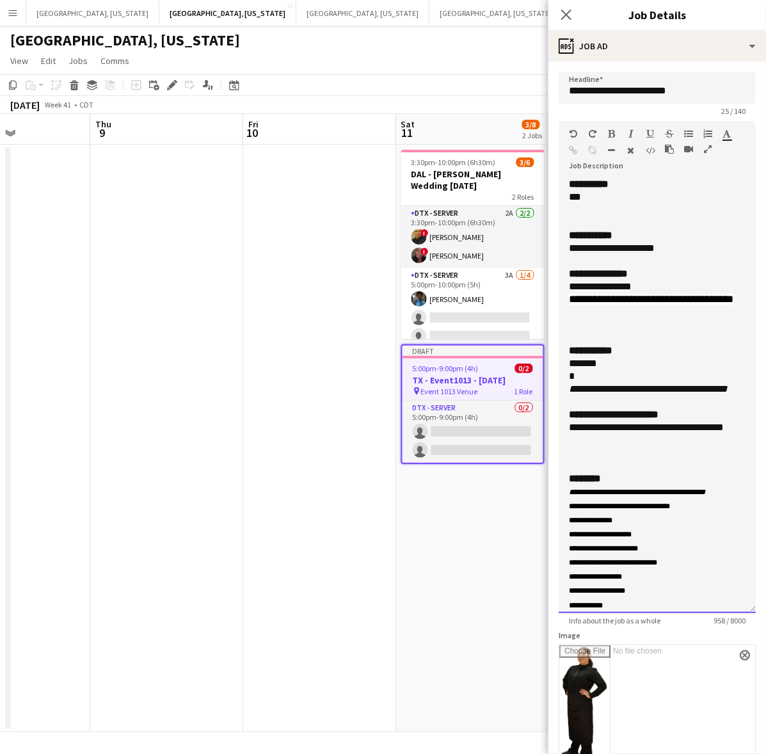
click at [584, 383] on div "*" at bounding box center [645, 376] width 153 height 13
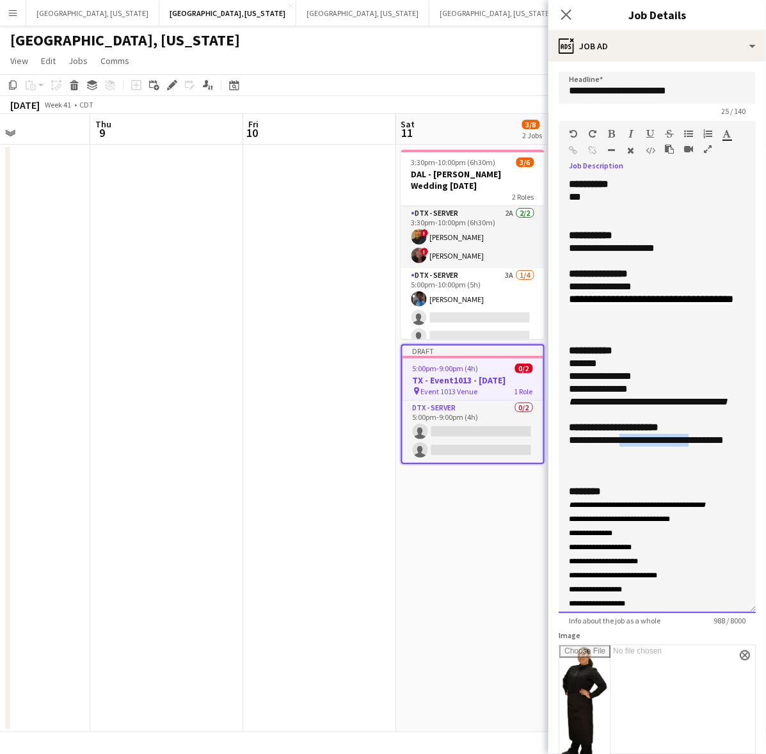
drag, startPoint x: 625, startPoint y: 465, endPoint x: 702, endPoint y: 471, distance: 77.7
click at [702, 447] on div "**********" at bounding box center [657, 440] width 177 height 13
click at [570, 445] on span "**********" at bounding box center [648, 440] width 159 height 10
click at [645, 472] on div at bounding box center [657, 466] width 177 height 13
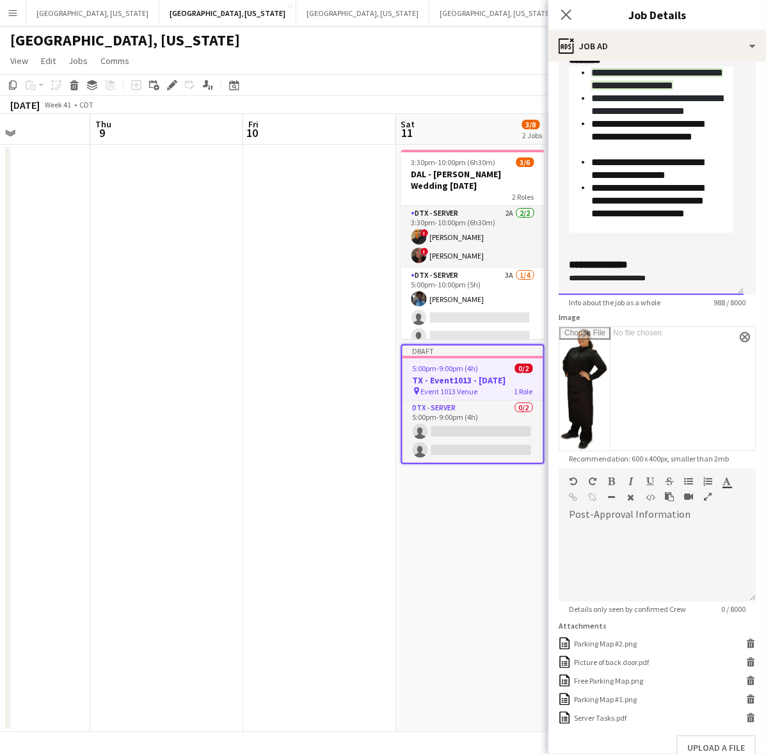
scroll to position [396, 0]
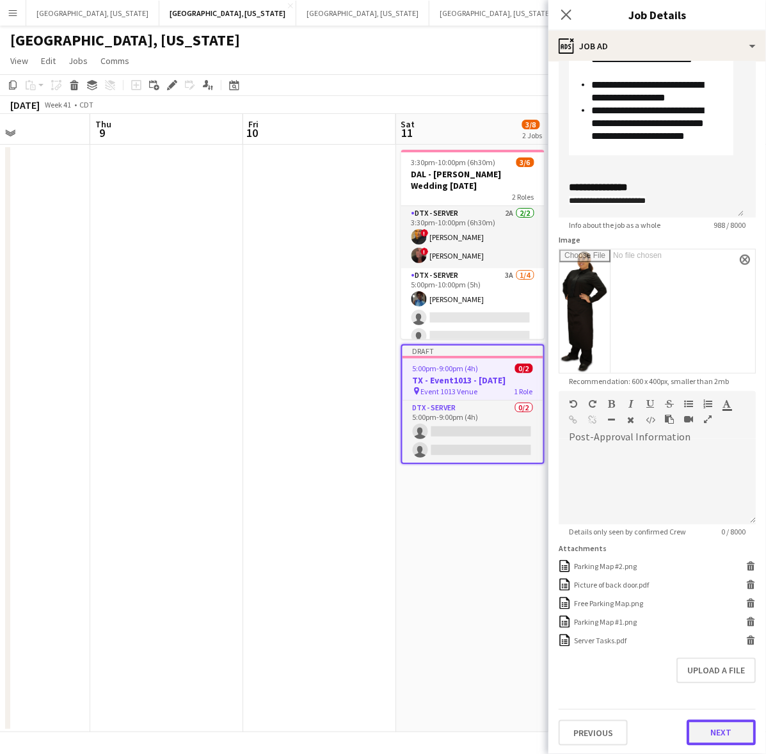
click at [717, 735] on button "Next" at bounding box center [721, 733] width 69 height 26
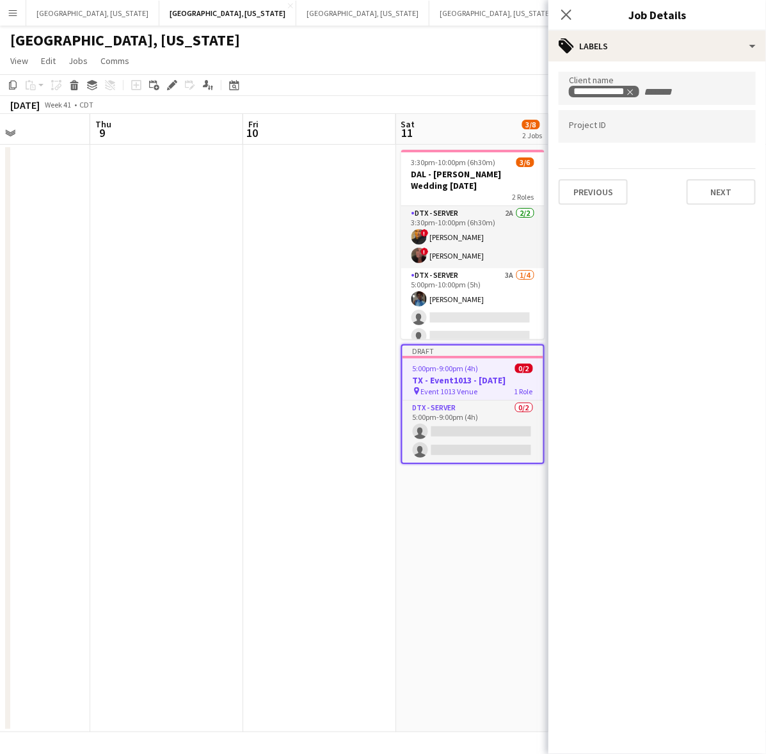
type input "*******"
click at [721, 188] on button "Next" at bounding box center [721, 192] width 69 height 26
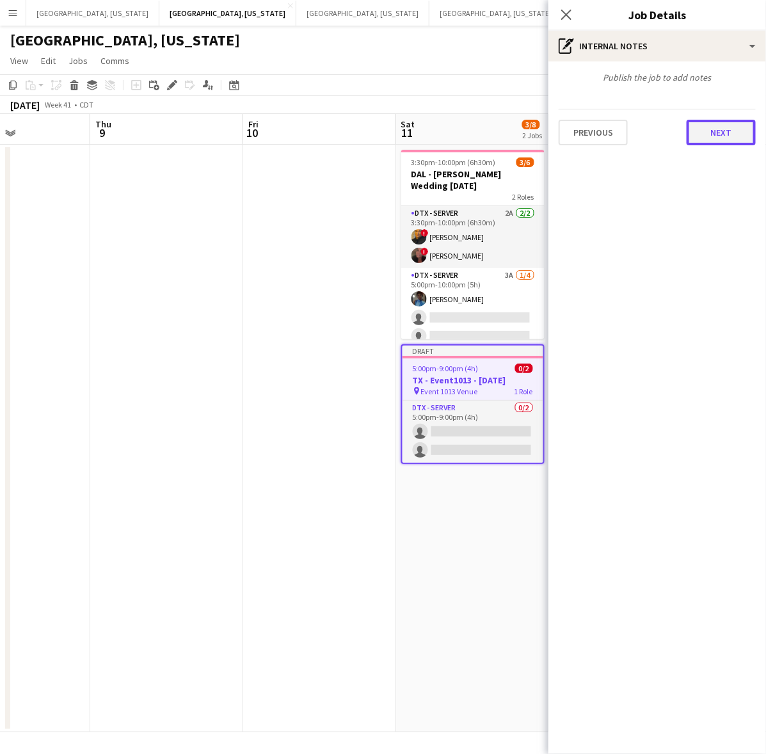
click at [725, 134] on button "Next" at bounding box center [721, 133] width 69 height 26
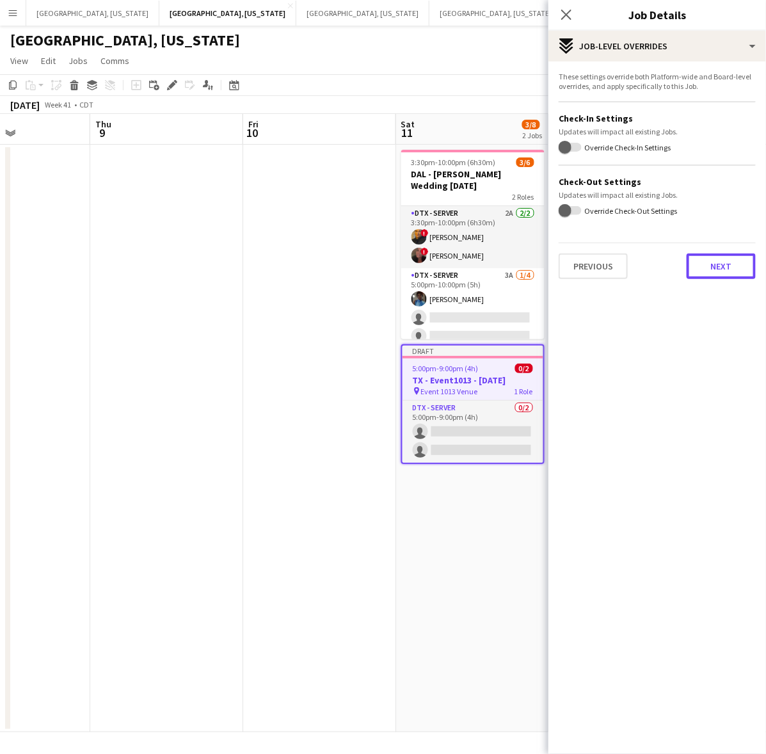
click at [724, 269] on button "Next" at bounding box center [721, 266] width 69 height 26
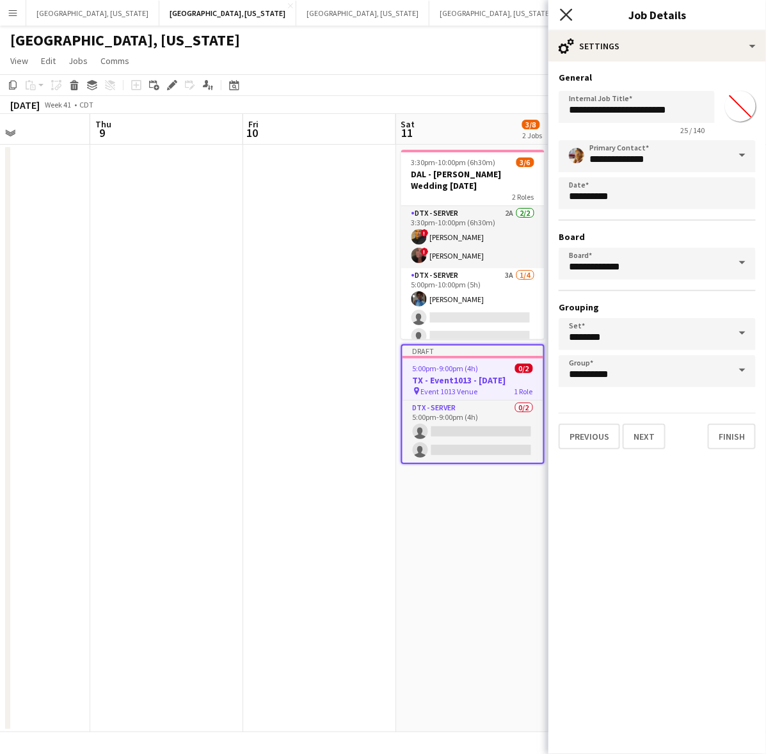
click at [564, 10] on icon "Close pop-in" at bounding box center [566, 14] width 12 height 12
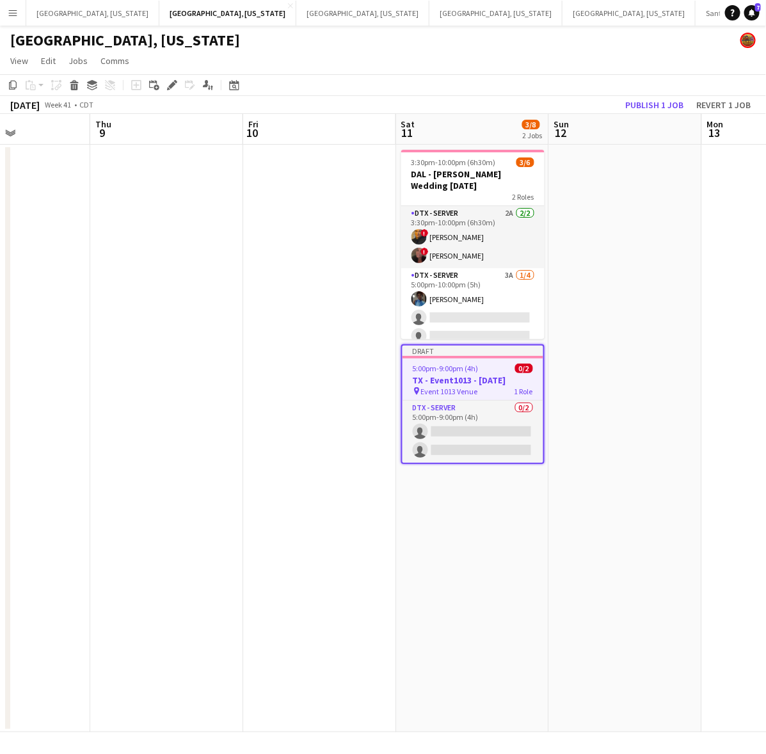
drag, startPoint x: 564, startPoint y: 11, endPoint x: 602, endPoint y: 65, distance: 66.6
click at [602, 65] on app-page-menu "View Day view expanded Day view collapsed Month view Date picker Jump to today …" at bounding box center [383, 62] width 766 height 24
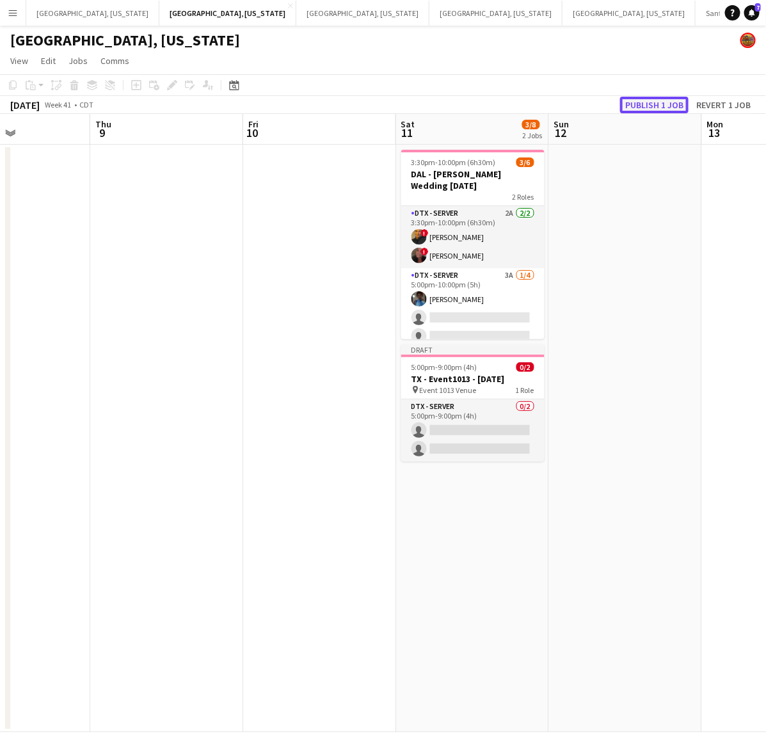
click at [668, 102] on button "Publish 1 job" at bounding box center [654, 105] width 68 height 17
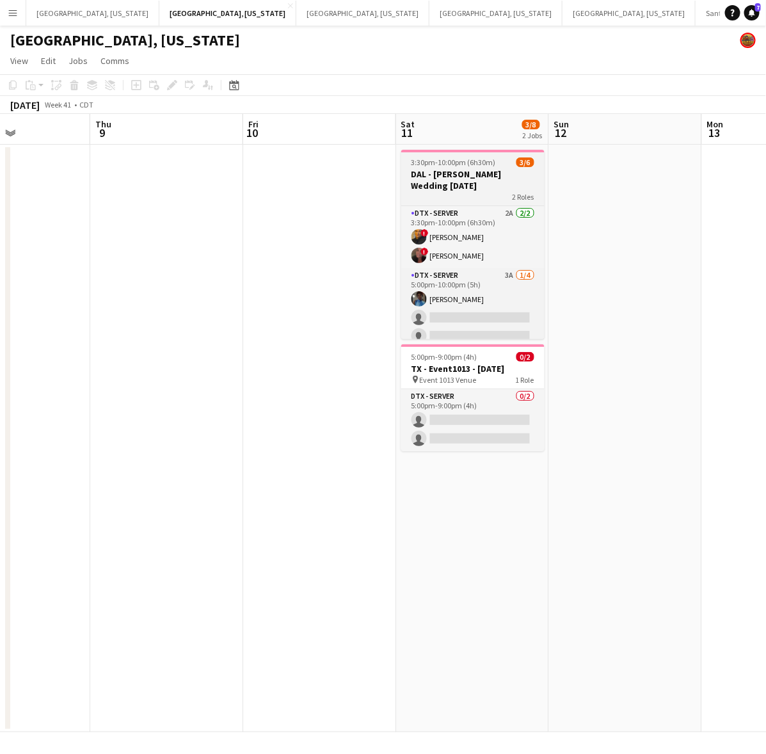
click at [453, 164] on span "3:30pm-10:00pm (6h30m)" at bounding box center [454, 162] width 84 height 10
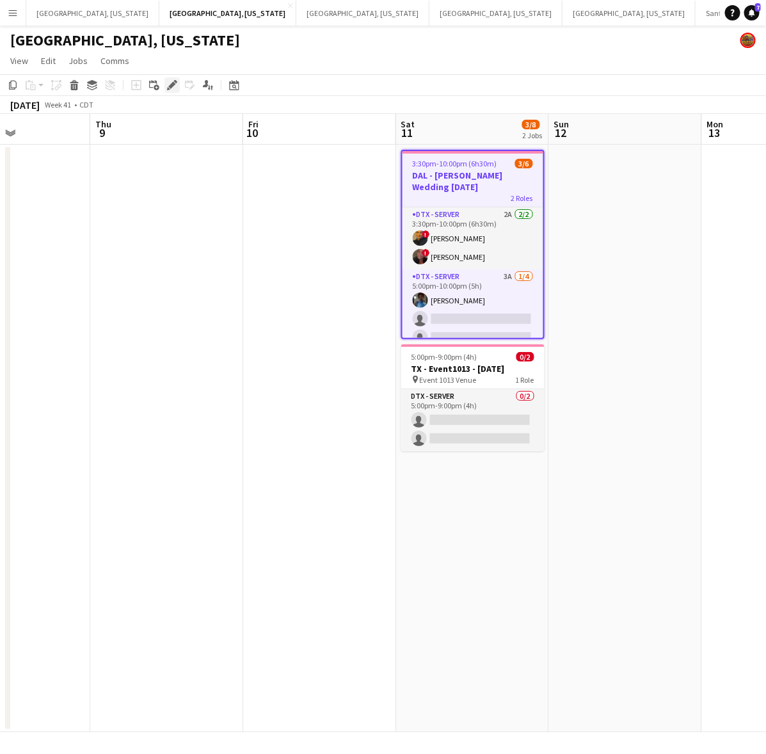
click at [170, 81] on icon "Edit" at bounding box center [172, 85] width 10 height 10
type input "**********"
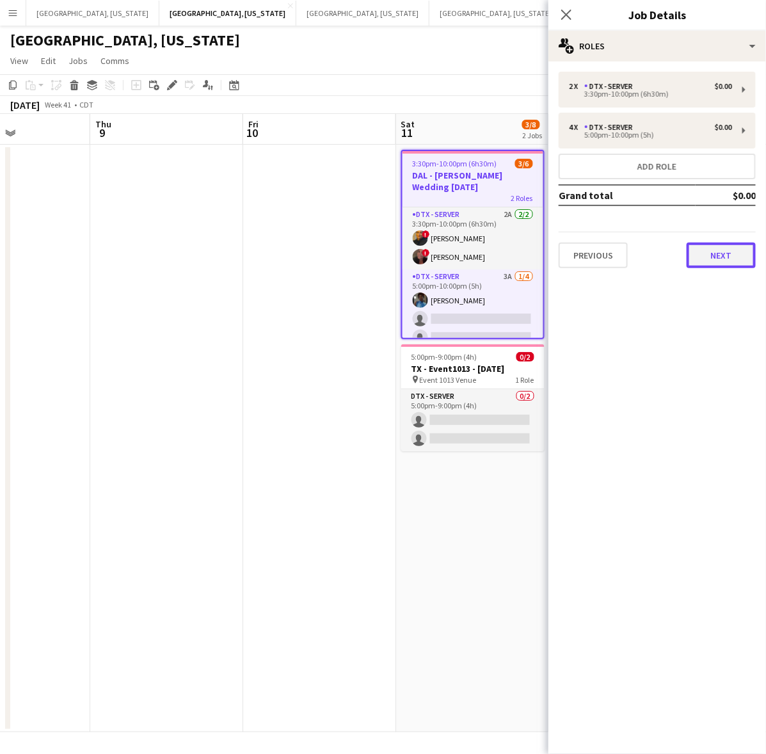
click at [734, 254] on button "Next" at bounding box center [721, 256] width 69 height 26
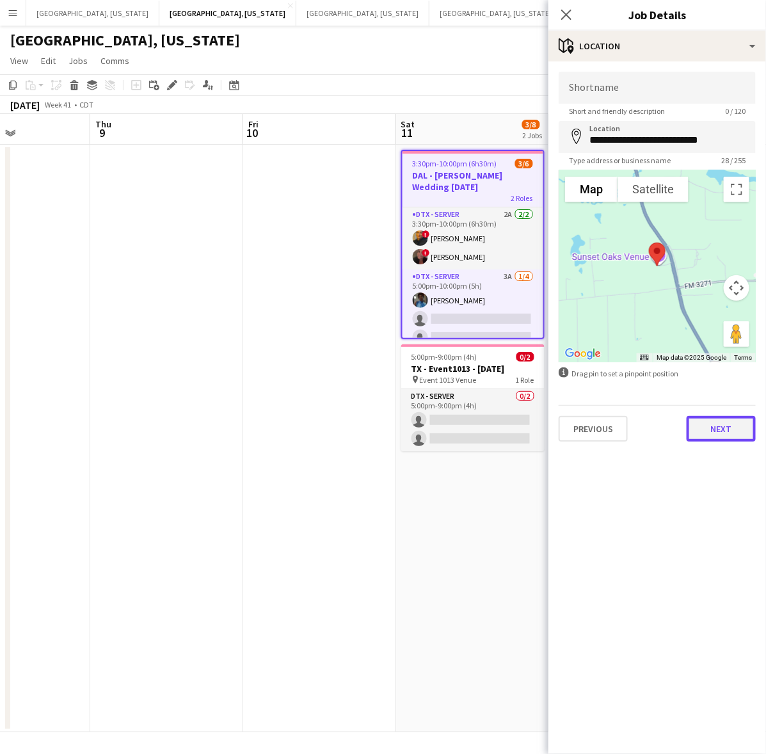
click at [725, 428] on button "Next" at bounding box center [721, 429] width 69 height 26
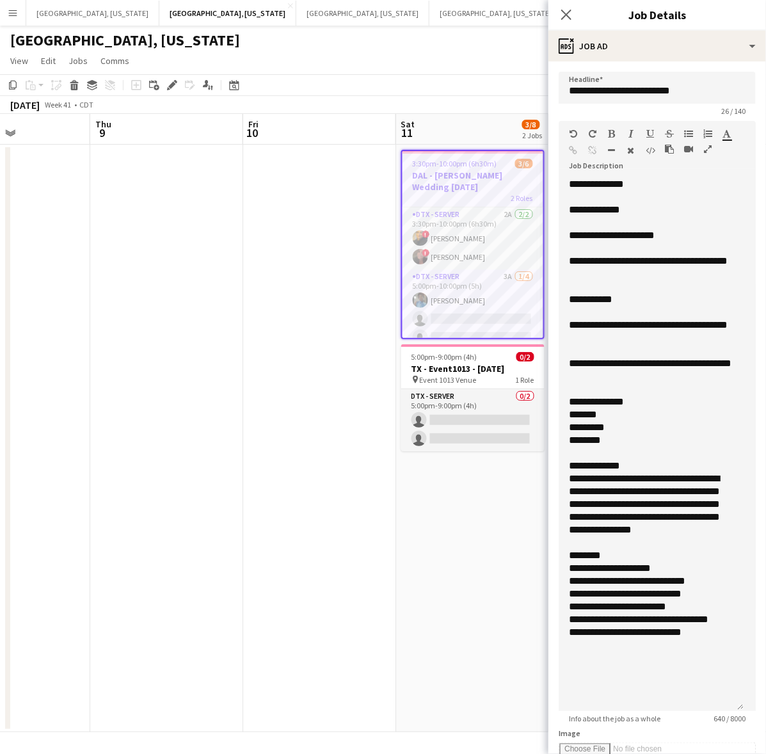
drag, startPoint x: 751, startPoint y: 243, endPoint x: 744, endPoint y: 744, distance: 500.6
click at [748, 743] on form "**********" at bounding box center [658, 576] width 218 height 1008
drag, startPoint x: 611, startPoint y: 268, endPoint x: 611, endPoint y: 259, distance: 8.3
click at [611, 259] on div "**********" at bounding box center [651, 268] width 165 height 26
copy div "**********"
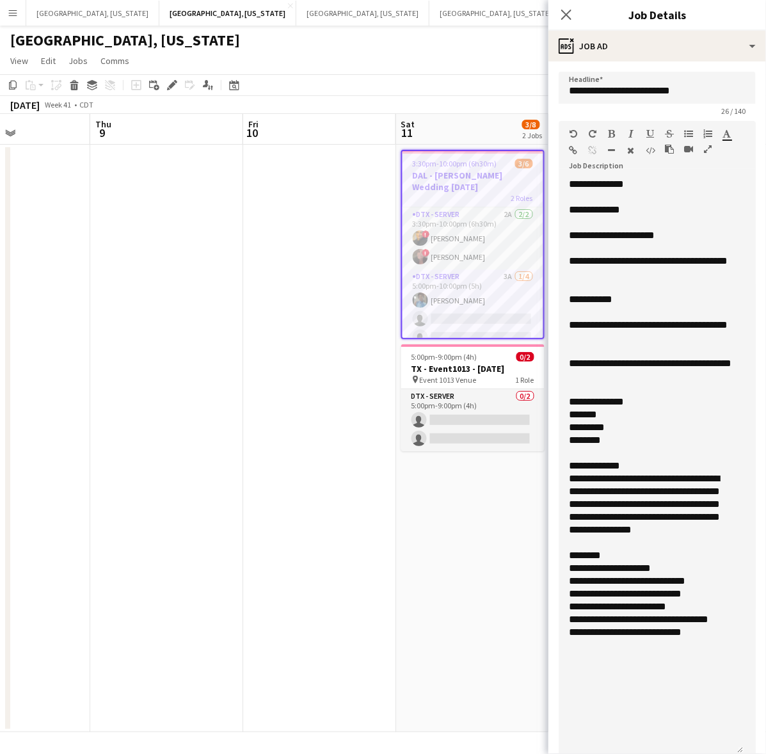
click at [282, 261] on app-date-cell at bounding box center [319, 439] width 153 height 588
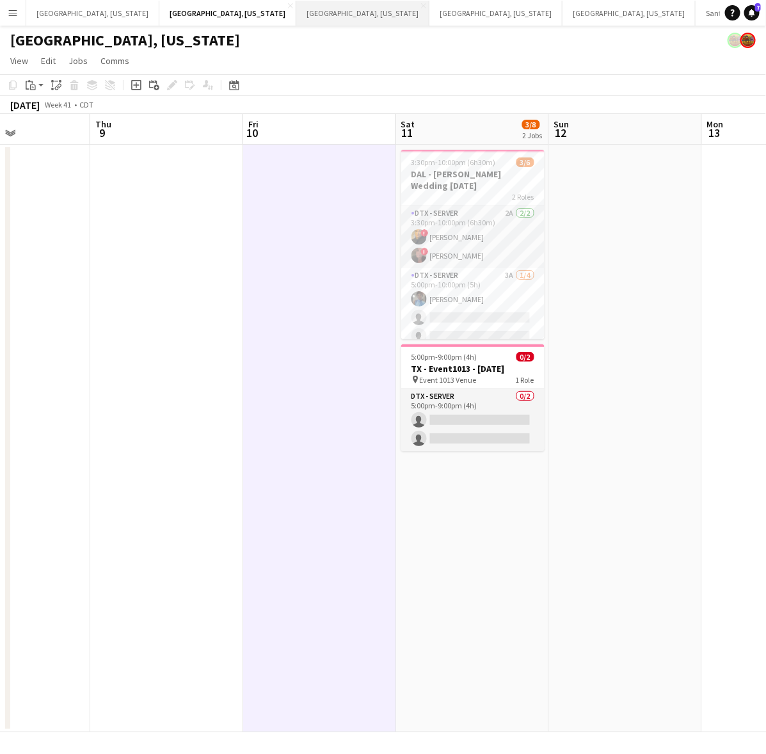
click at [296, 13] on button "Austin, Texas Close" at bounding box center [362, 13] width 133 height 25
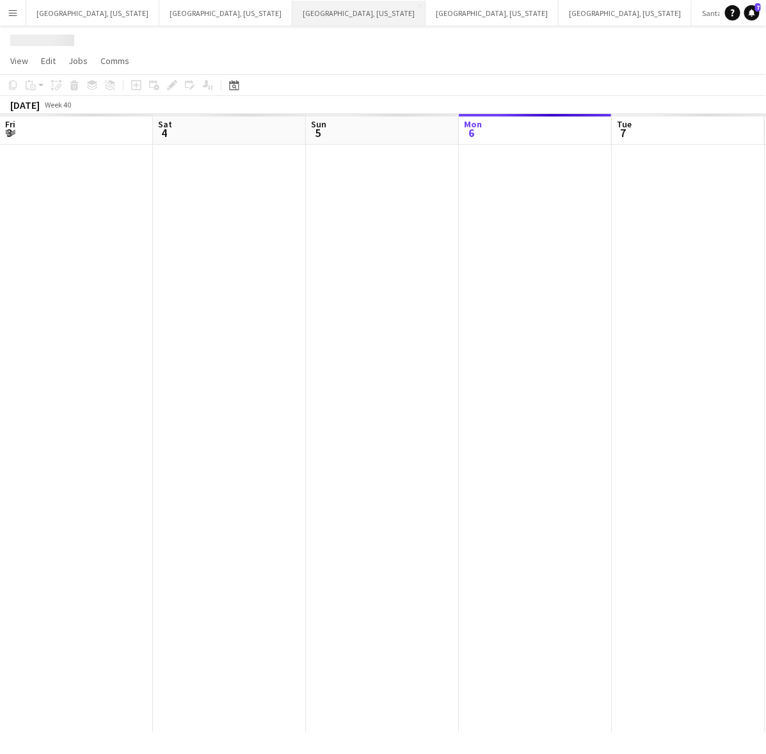
scroll to position [0, 305]
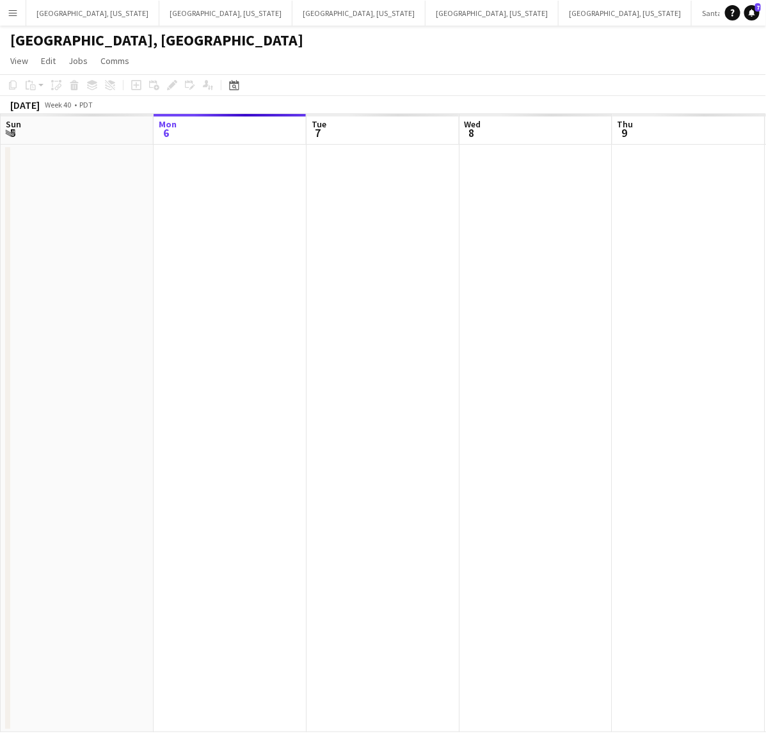
drag, startPoint x: 336, startPoint y: 363, endPoint x: 352, endPoint y: 359, distance: 16.5
click at [314, 365] on app-calendar-viewport "Fri 3 Sat 4 Sun 5 Mon 6 Tue 7 Wed 8 Thu 9 Fri 10 Sat 11 Sun 12" at bounding box center [383, 423] width 766 height 618
click at [165, 359] on app-calendar-viewport "Sat 4 Sun 5 Mon 6 Tue 7 Wed 8 Thu 9 Fri 10 Sat 11 Sun 12 Mon 13" at bounding box center [383, 423] width 766 height 618
drag, startPoint x: 378, startPoint y: 318, endPoint x: 296, endPoint y: 336, distance: 84.5
click at [296, 336] on app-calendar-viewport "Mon 6 Tue 7 Wed 8 Thu 9 Fri 10 Sat 11 Sun 12 Mon 13 Tue 14 Wed 15" at bounding box center [383, 423] width 766 height 618
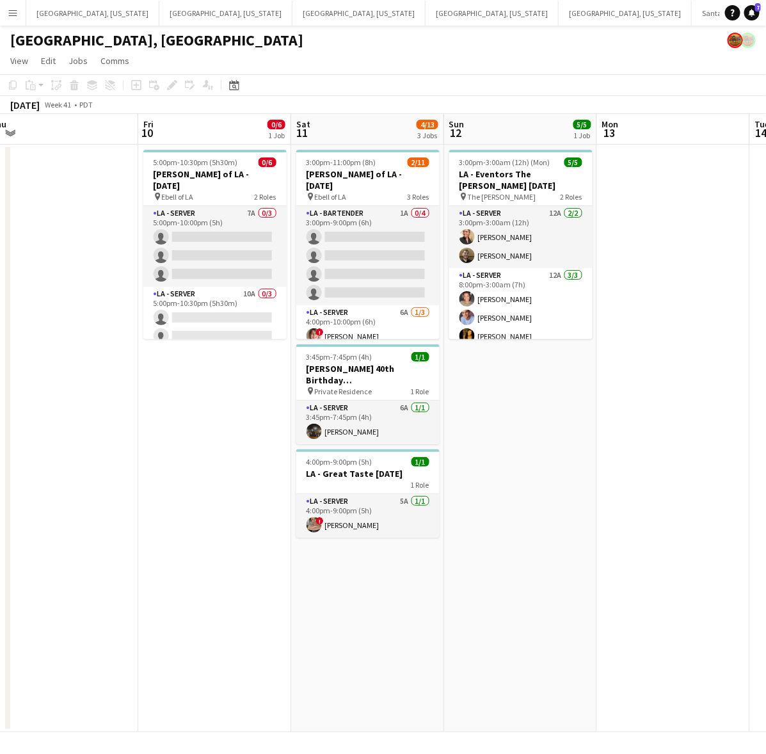
drag, startPoint x: 627, startPoint y: 399, endPoint x: 762, endPoint y: 332, distance: 150.3
click at [765, 333] on app-calendar-viewport "Tue 7 Wed 8 4/10 1 Job Thu 9 Fri 10 0/6 1 Job Sat 11 4/13 3 Jobs Sun 12 5/5 1 J…" at bounding box center [383, 423] width 766 height 618
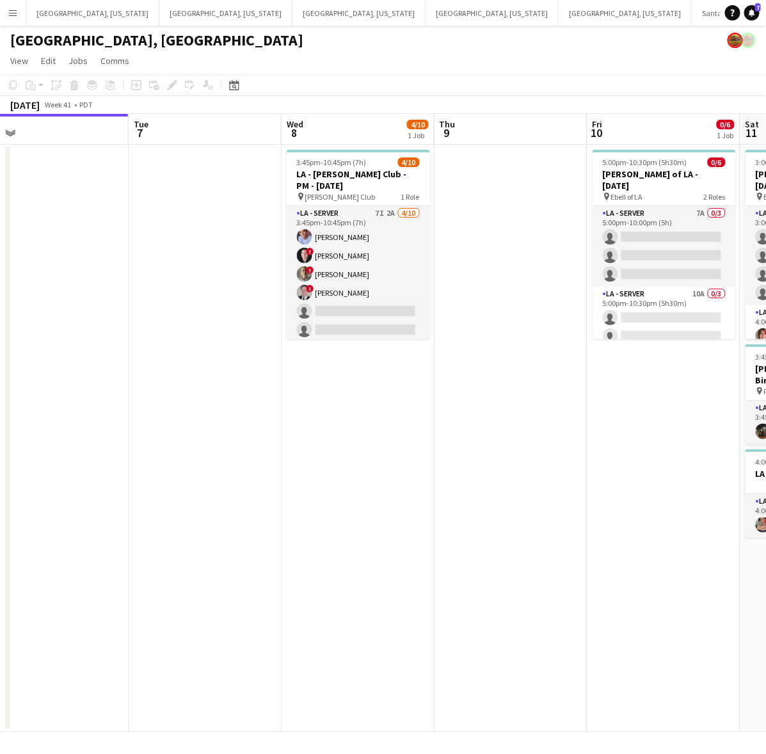
click at [526, 398] on app-calendar-viewport "Sat 4 8/8 3 Jobs Sun 5 Mon 6 Tue 7 Wed 8 4/10 1 Job Thu 9 Fri 10 0/6 1 Job Sat …" at bounding box center [383, 423] width 766 height 618
click at [387, 287] on app-card-role "LA - Server 7I 2A 4/10 3:45pm-10:45pm (7h) Robert Solomon ! Alex Montoya ! Arma…" at bounding box center [357, 311] width 143 height 211
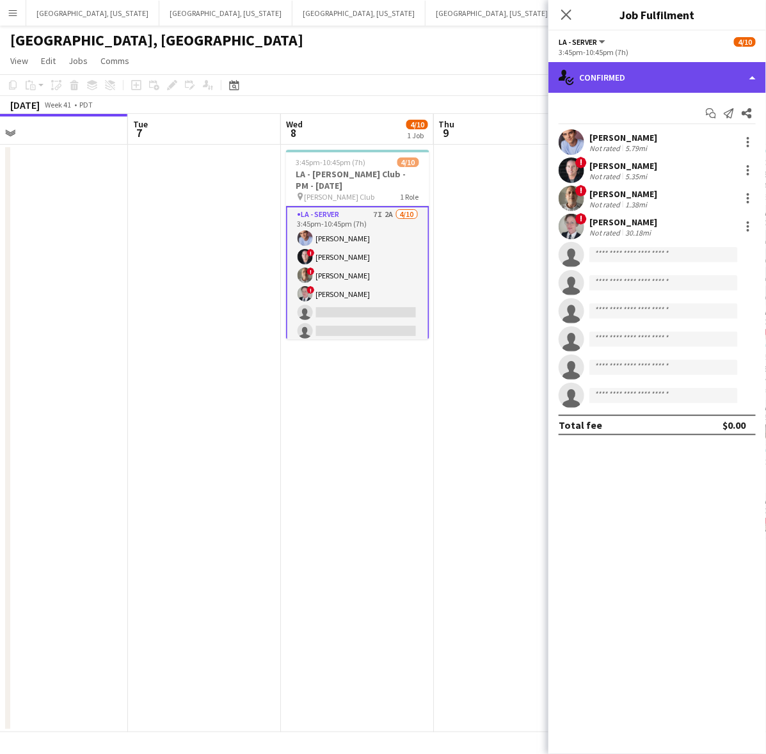
click at [615, 81] on div "single-neutral-actions-check-2 Confirmed" at bounding box center [658, 77] width 218 height 31
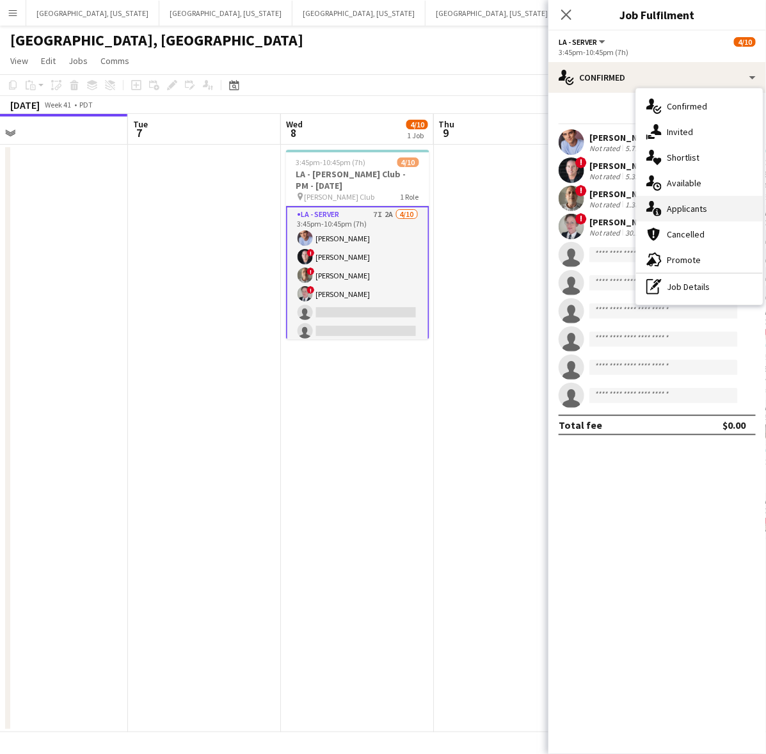
click at [701, 205] on span "Applicants" at bounding box center [687, 209] width 40 height 12
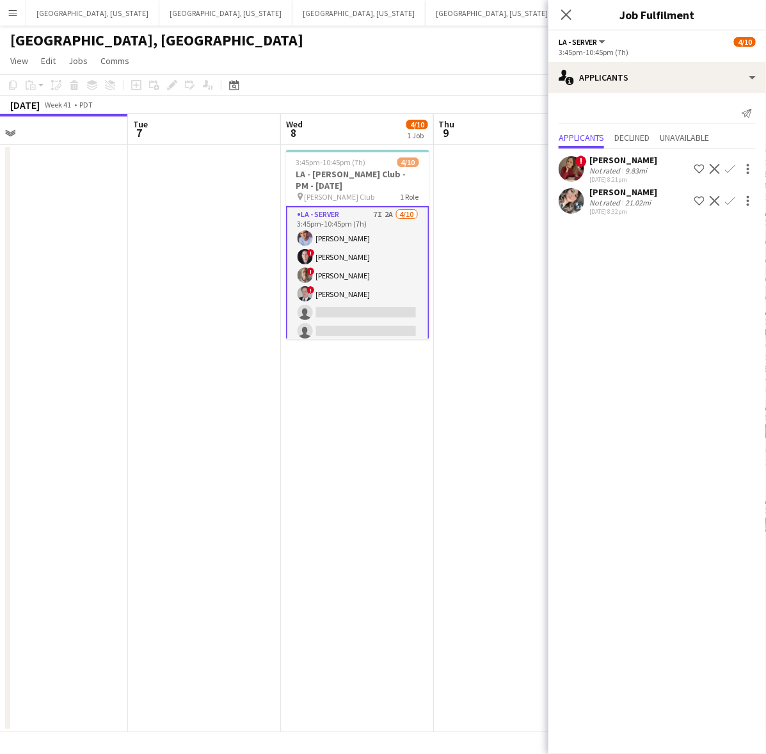
click at [485, 333] on app-date-cell at bounding box center [510, 439] width 153 height 588
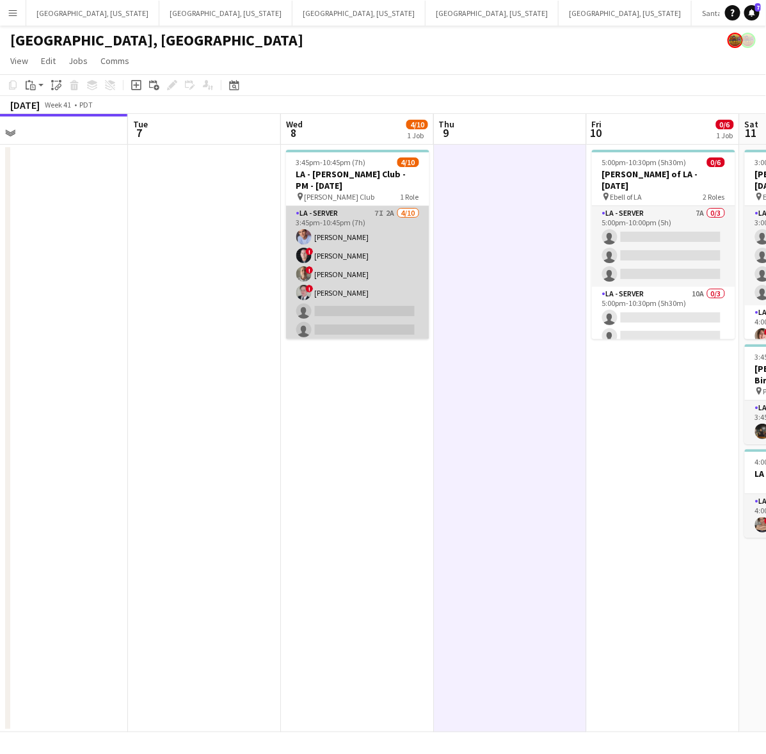
click at [335, 302] on app-card-role "LA - Server 7I 2A 4/10 3:45pm-10:45pm (7h) Robert Solomon ! Alex Montoya ! Arma…" at bounding box center [357, 311] width 143 height 211
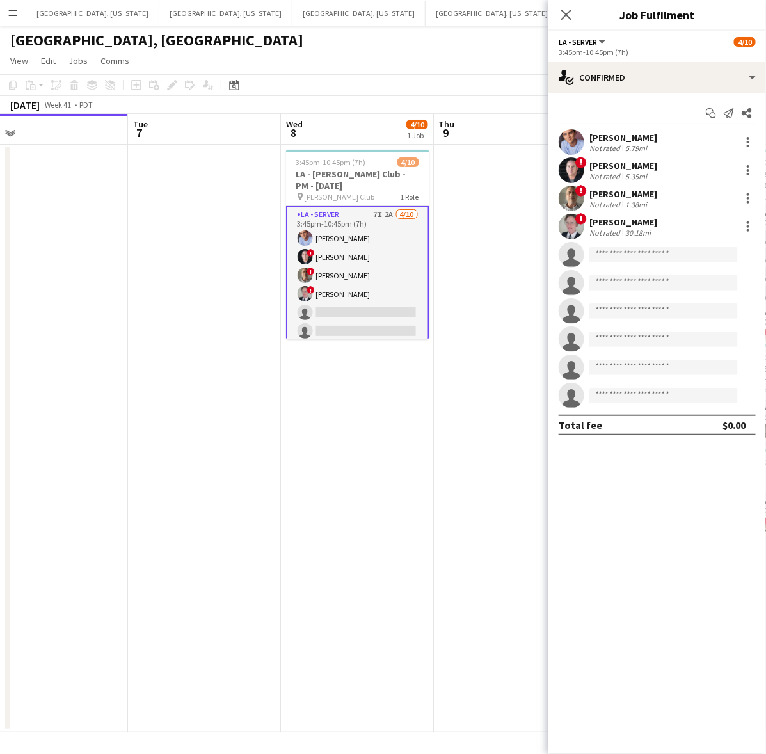
click at [480, 221] on app-date-cell at bounding box center [510, 439] width 153 height 588
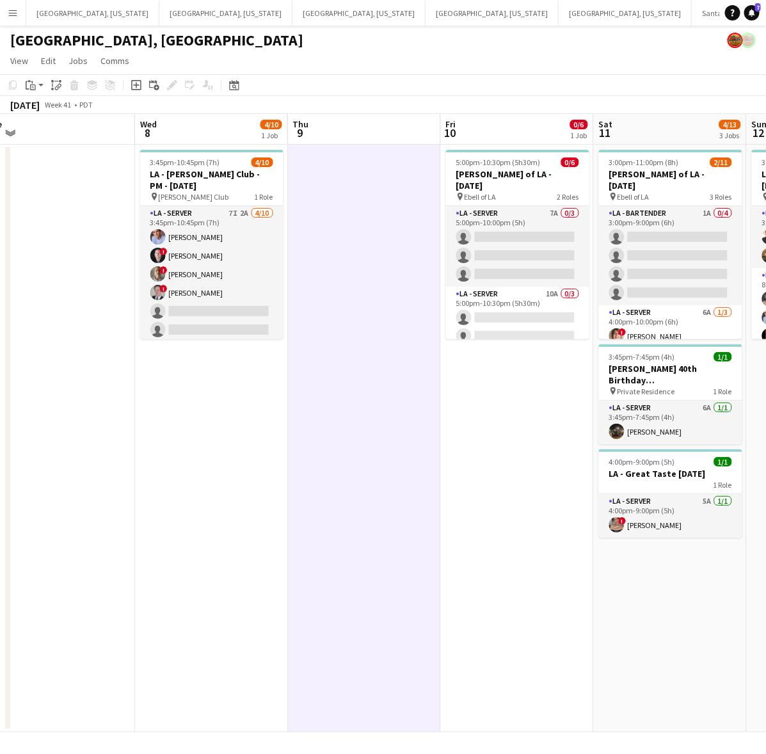
scroll to position [0, 366]
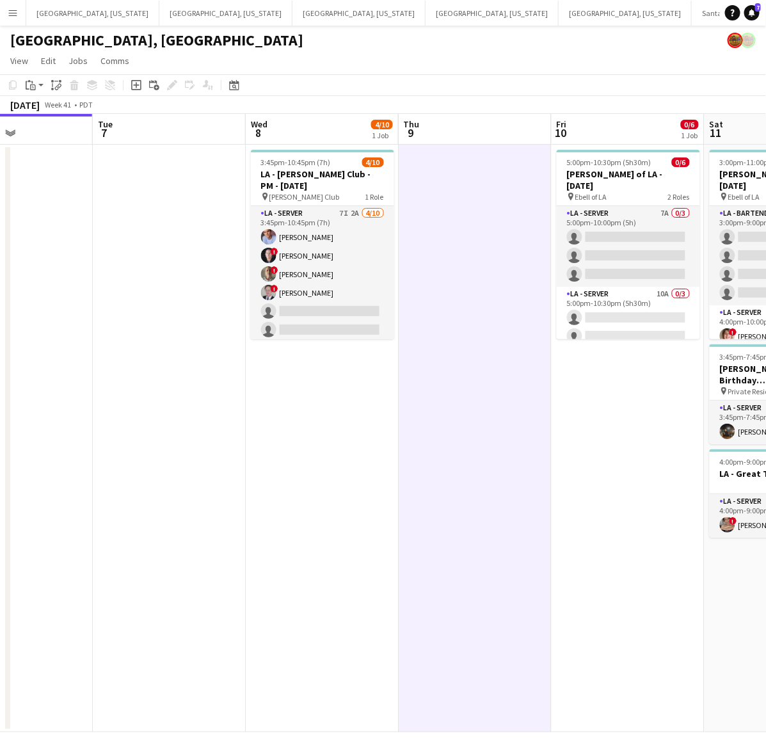
drag, startPoint x: 612, startPoint y: 609, endPoint x: 309, endPoint y: 587, distance: 304.2
click at [309, 587] on app-calendar-viewport "Sat 4 8/8 3 Jobs Sun 5 Mon 6 Tue 7 Wed 8 4/10 1 Job Thu 9 Fri 10 0/6 1 Job Sat …" at bounding box center [383, 423] width 766 height 618
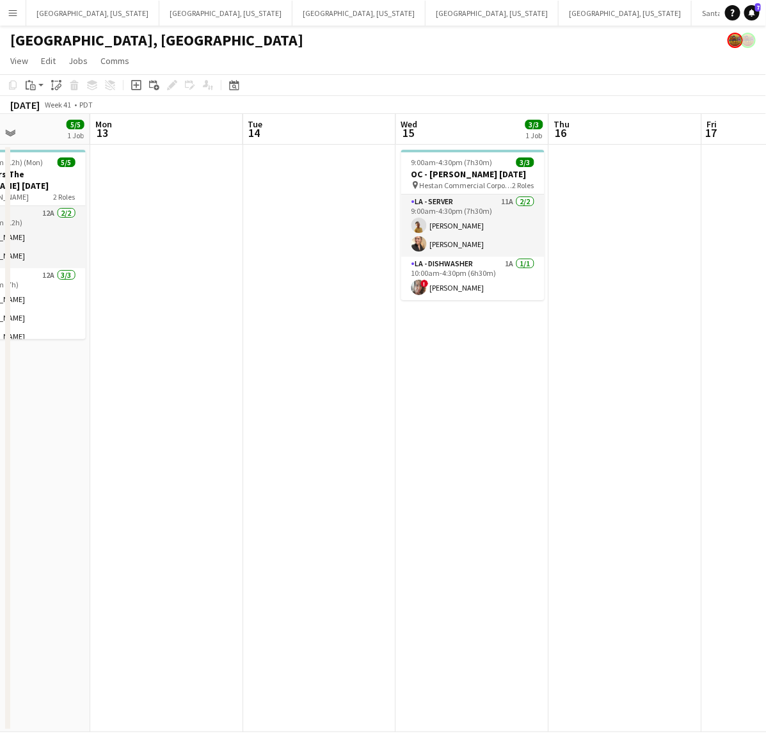
drag, startPoint x: 661, startPoint y: 426, endPoint x: 56, endPoint y: 541, distance: 615.2
click at [40, 549] on app-calendar-viewport "Thu 9 Fri 10 0/6 1 Job Sat 11 4/13 3 Jobs Sun 12 5/5 1 Job Mon 13 Tue 14 Wed 15…" at bounding box center [383, 423] width 766 height 618
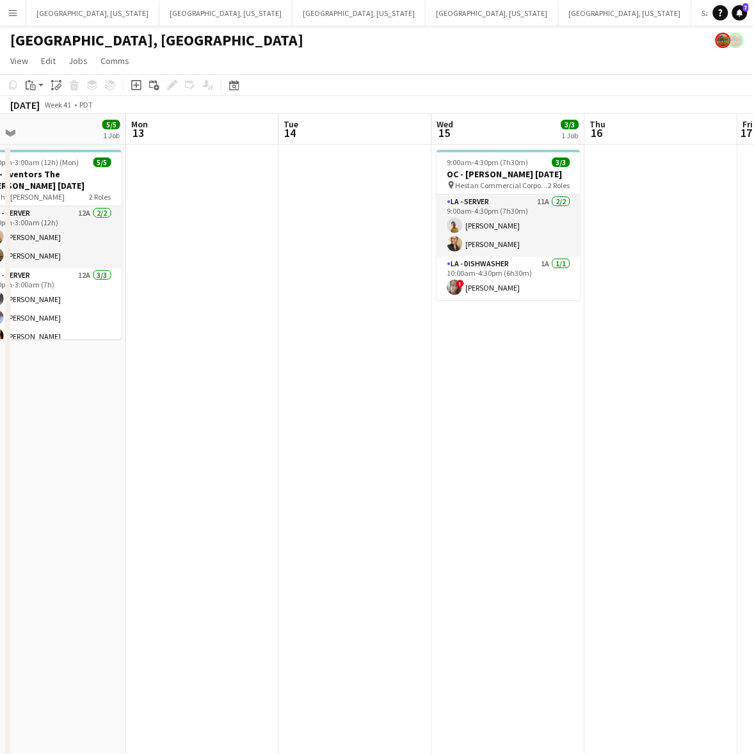
drag, startPoint x: 472, startPoint y: 491, endPoint x: 136, endPoint y: 536, distance: 339.7
click at [138, 536] on app-calendar-viewport "Fri 10 0/6 1 Job Sat 11 4/13 3 Jobs Sun 12 5/5 1 Job Mon 13 Tue 14 Wed 15 3/3 1…" at bounding box center [377, 470] width 754 height 713
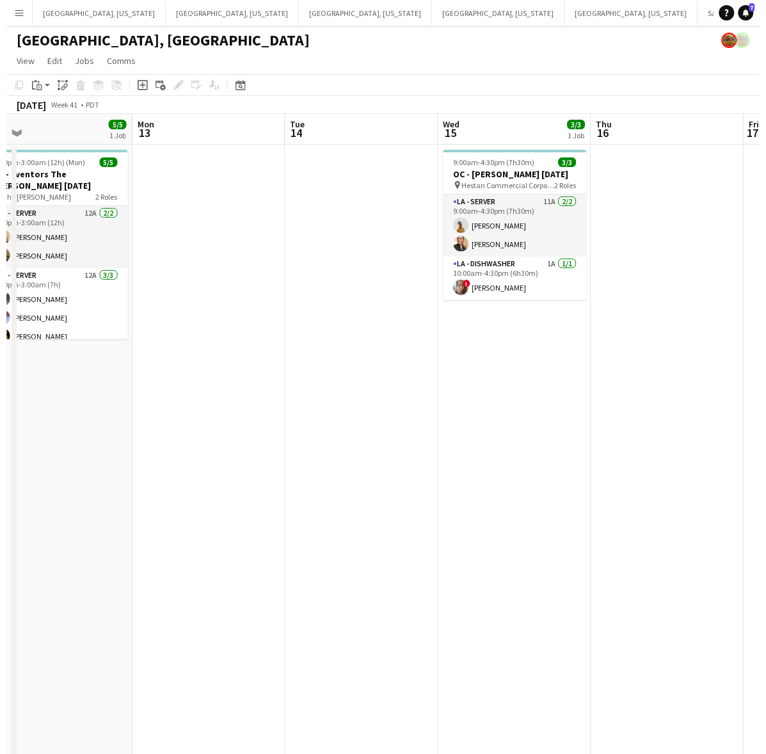
scroll to position [0, 403]
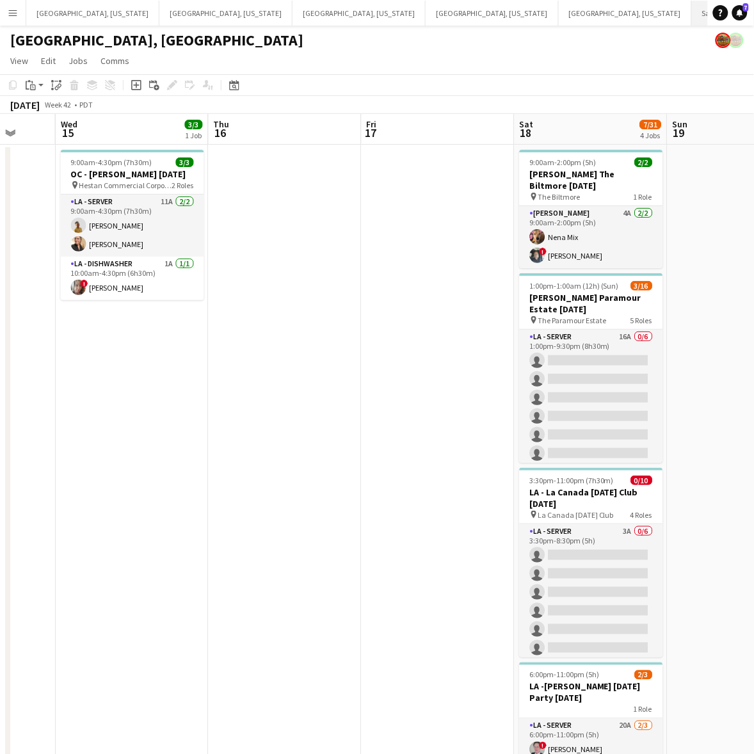
click at [692, 10] on button "Santa Barbara Close" at bounding box center [740, 13] width 97 height 25
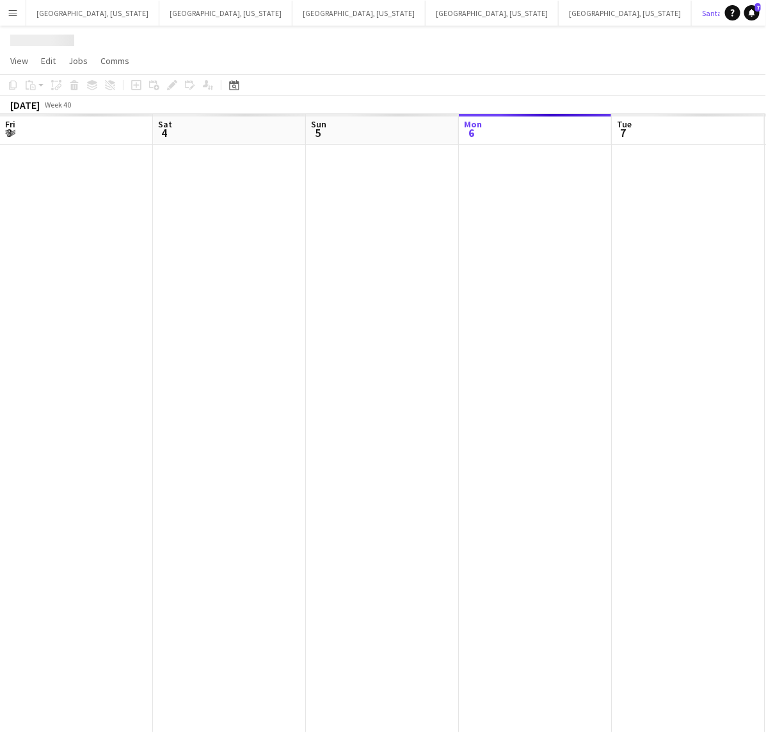
scroll to position [0, 305]
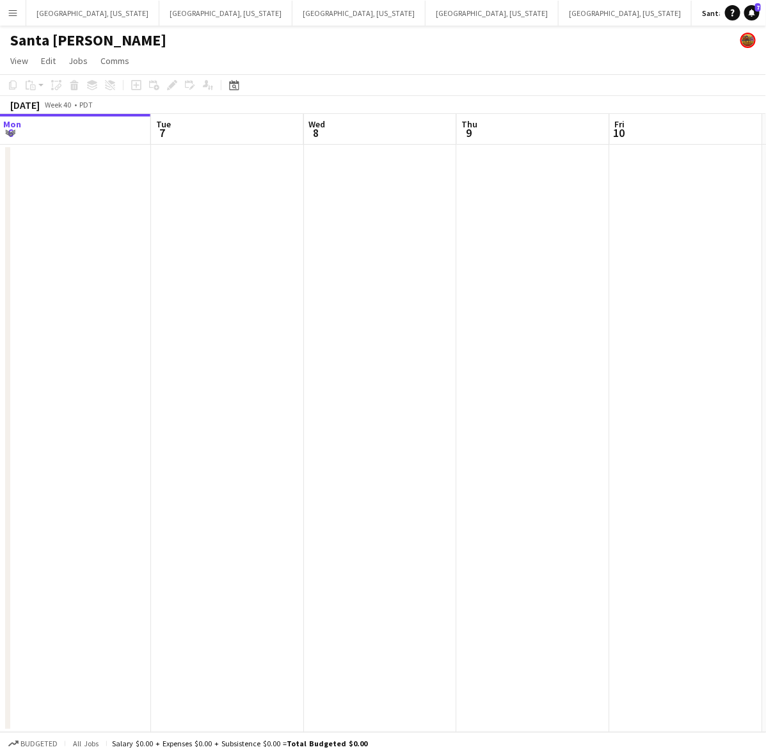
drag, startPoint x: 616, startPoint y: 395, endPoint x: 341, endPoint y: 456, distance: 281.9
click at [347, 452] on app-calendar-viewport "Fri 3 Sat 4 Sun 5 Mon 6 Tue 7 Wed 8 Thu 9 Fri 10 Sat 11 4/14 1 Job Sun 12 11:30…" at bounding box center [383, 423] width 766 height 618
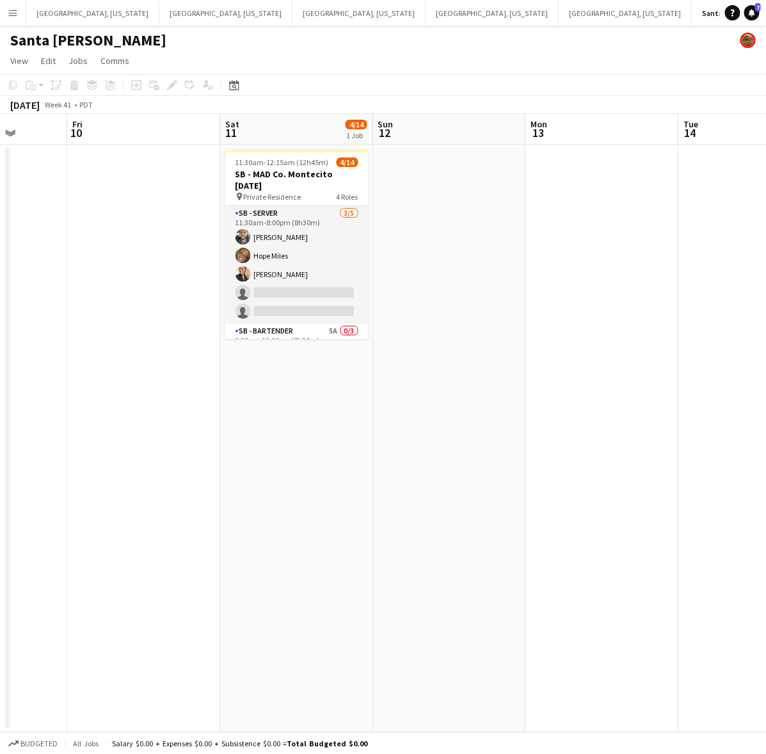
scroll to position [0, 396]
drag, startPoint x: 727, startPoint y: 396, endPoint x: 320, endPoint y: 468, distance: 413.5
click at [320, 468] on app-calendar-viewport "Tue 7 Wed 8 Thu 9 Fri 10 Sat 11 4/14 1 Job Sun 12 Mon 13 Tue 14 Wed 15 Thu 16 1…" at bounding box center [383, 423] width 766 height 618
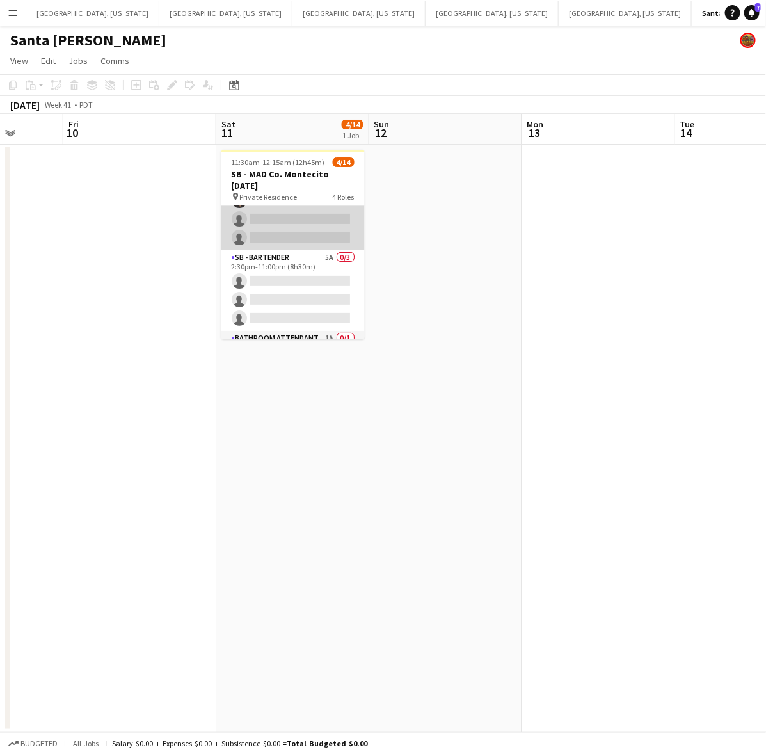
scroll to position [160, 0]
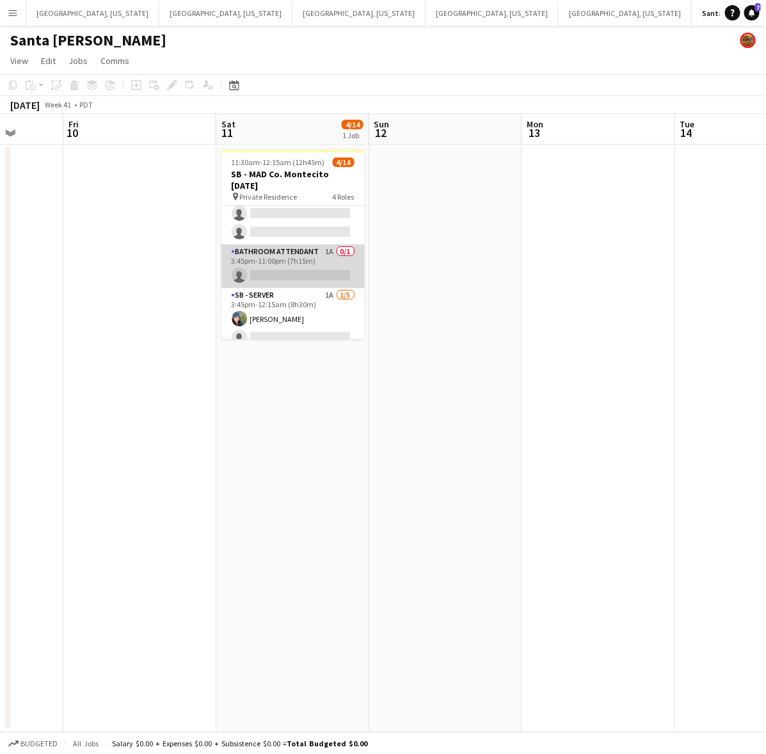
click at [332, 278] on app-card-role "Bathroom Attendant 1A 0/1 3:45pm-11:00pm (7h15m) single-neutral-actions" at bounding box center [292, 267] width 143 height 44
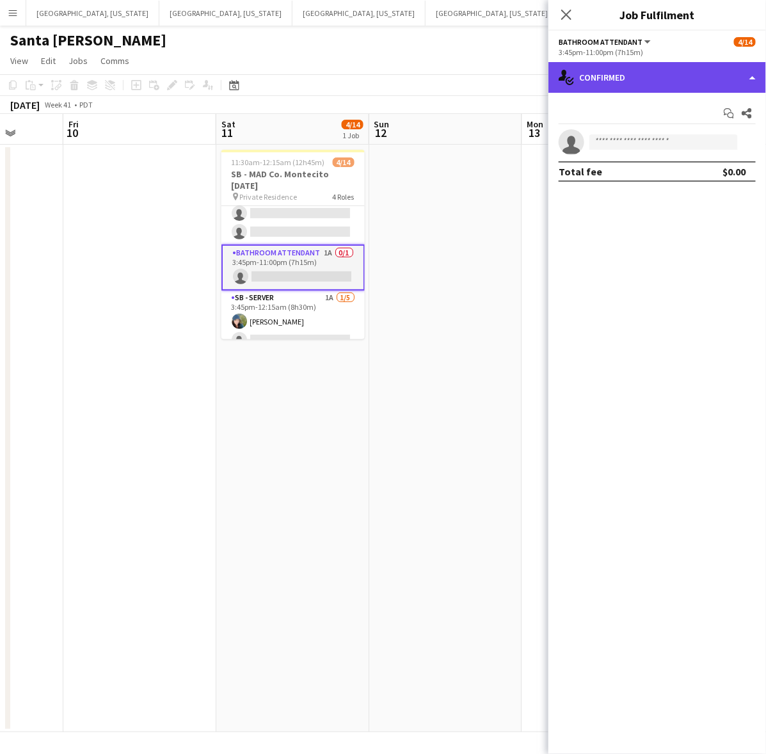
click at [609, 65] on div "single-neutral-actions-check-2 Confirmed" at bounding box center [658, 77] width 218 height 31
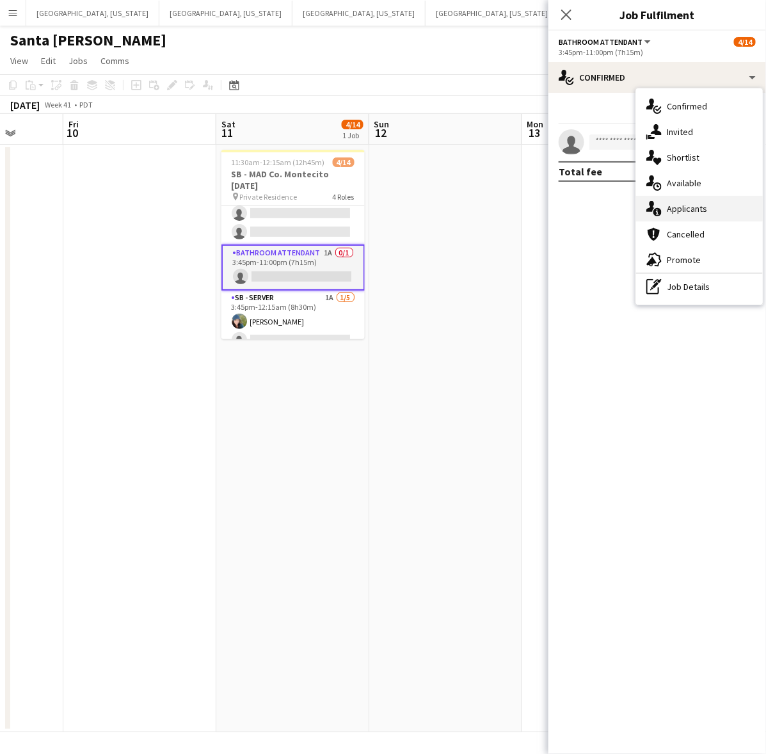
click at [689, 205] on span "Applicants" at bounding box center [687, 209] width 40 height 12
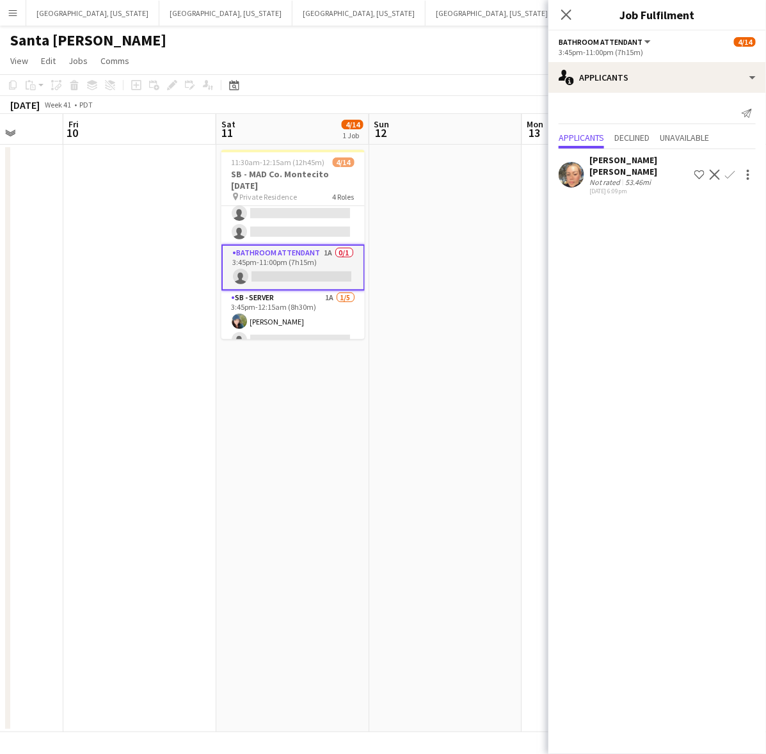
click at [594, 187] on div "10-05-2025 6:09pm" at bounding box center [640, 191] width 100 height 8
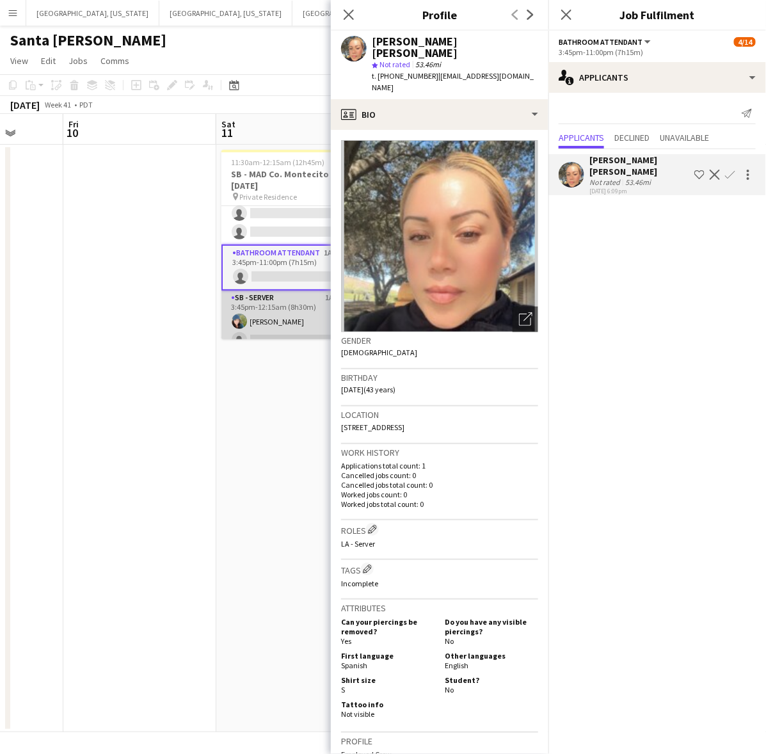
click at [303, 309] on app-card-role "SB - Server 1A 1/5 3:45pm-12:15am (8h30m) Camlyn Bowen single-neutral-actions s…" at bounding box center [292, 350] width 143 height 118
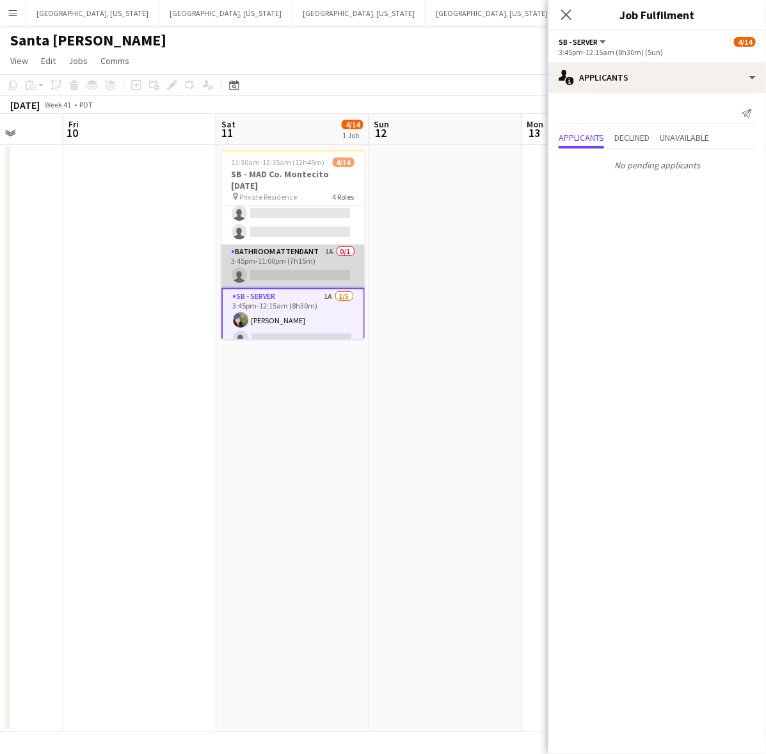
click at [298, 261] on app-card-role "Bathroom Attendant 1A 0/1 3:45pm-11:00pm (7h15m) single-neutral-actions" at bounding box center [292, 267] width 143 height 44
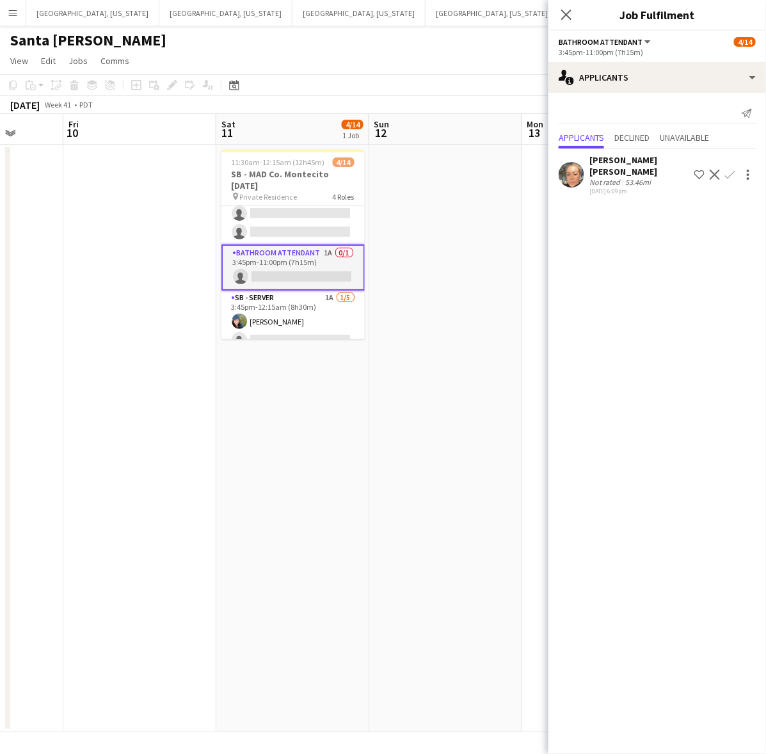
click at [731, 170] on app-icon "Confirm" at bounding box center [730, 175] width 10 height 10
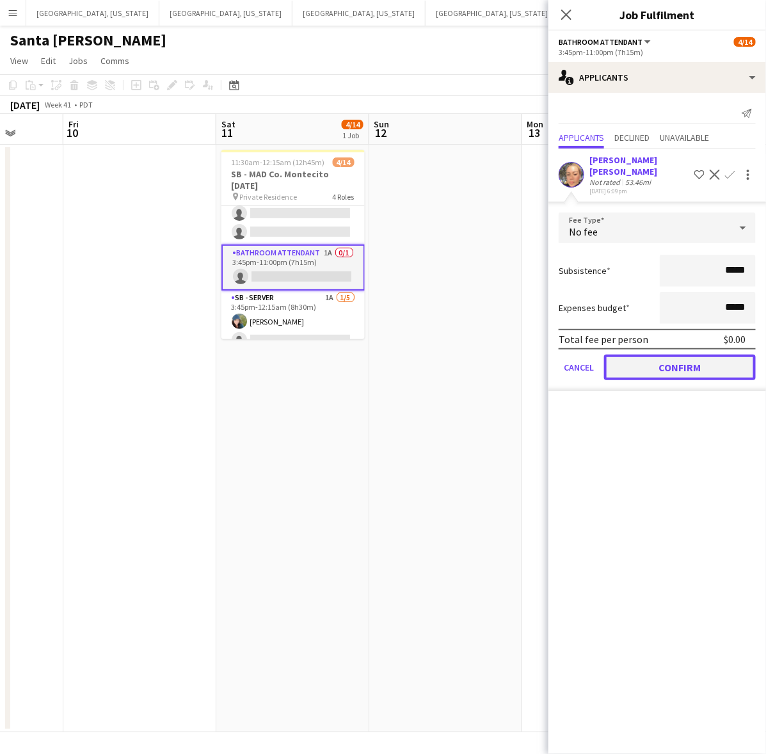
click at [679, 364] on button "Confirm" at bounding box center [680, 368] width 152 height 26
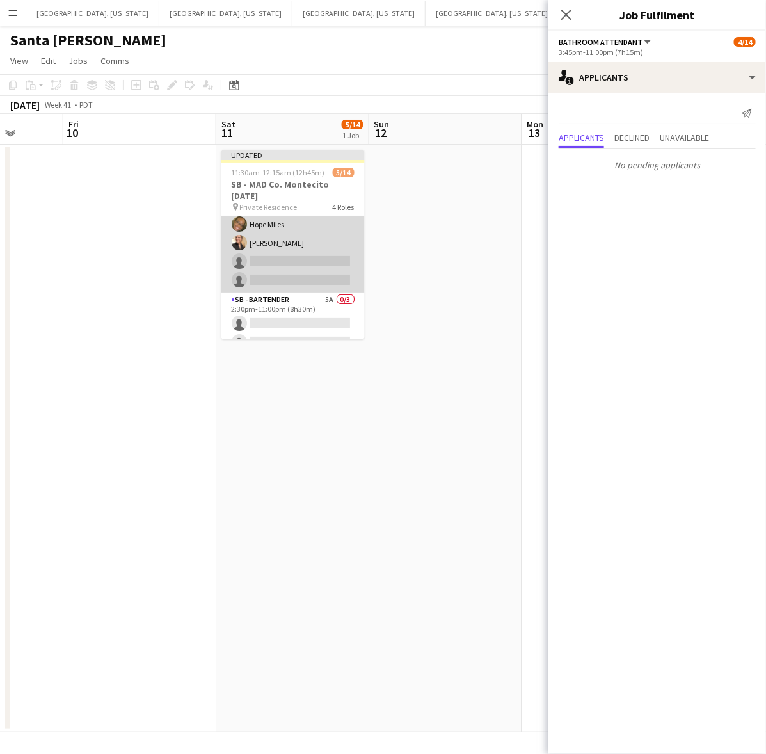
scroll to position [80, 0]
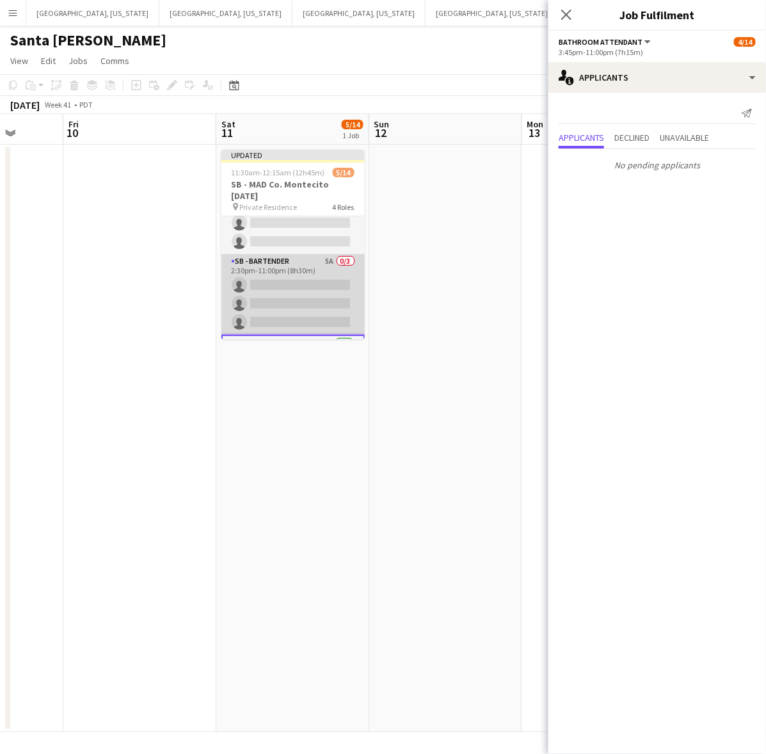
click at [306, 298] on app-card-role "SB - Bartender 5A 0/3 2:30pm-11:00pm (8h30m) single-neutral-actions single-neut…" at bounding box center [292, 294] width 143 height 81
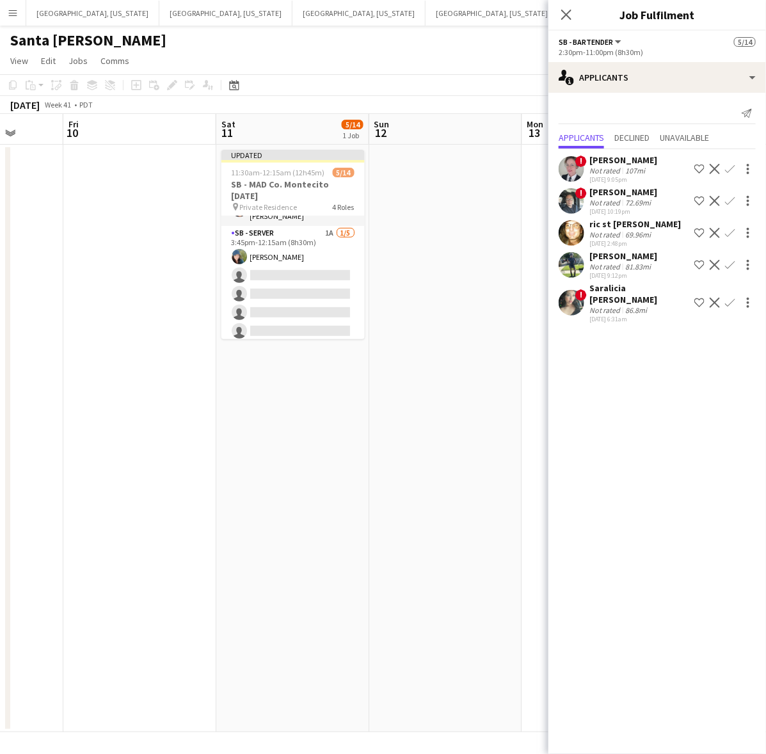
scroll to position [79, 0]
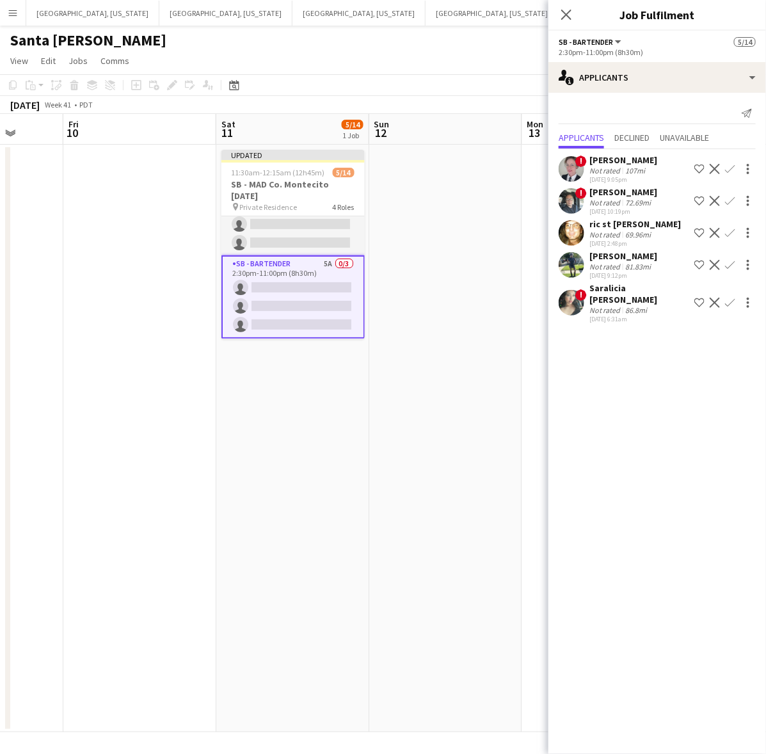
click at [454, 61] on app-page-menu "View Day view expanded Day view collapsed Month view Date picker Jump to today …" at bounding box center [383, 62] width 766 height 24
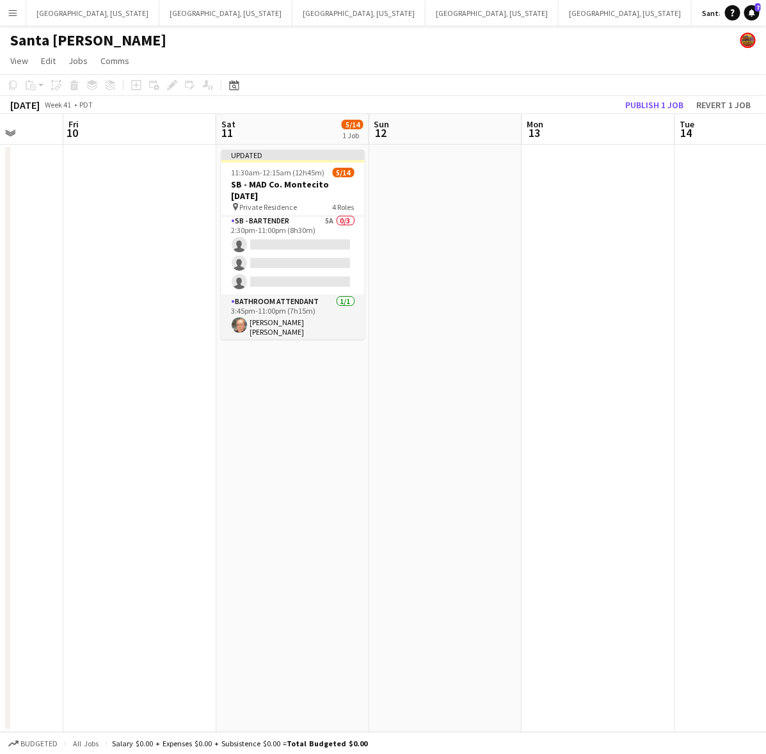
scroll to position [157, 0]
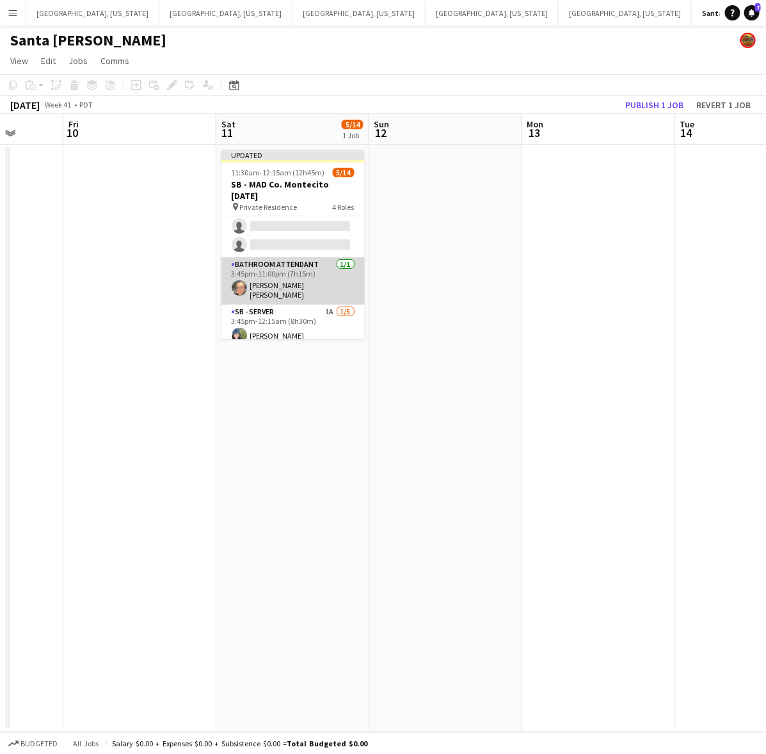
click at [290, 291] on app-card-role "Bathroom Attendant 1/1 3:45pm-11:00pm (7h15m) Erika Madrid de Cruz" at bounding box center [292, 280] width 143 height 47
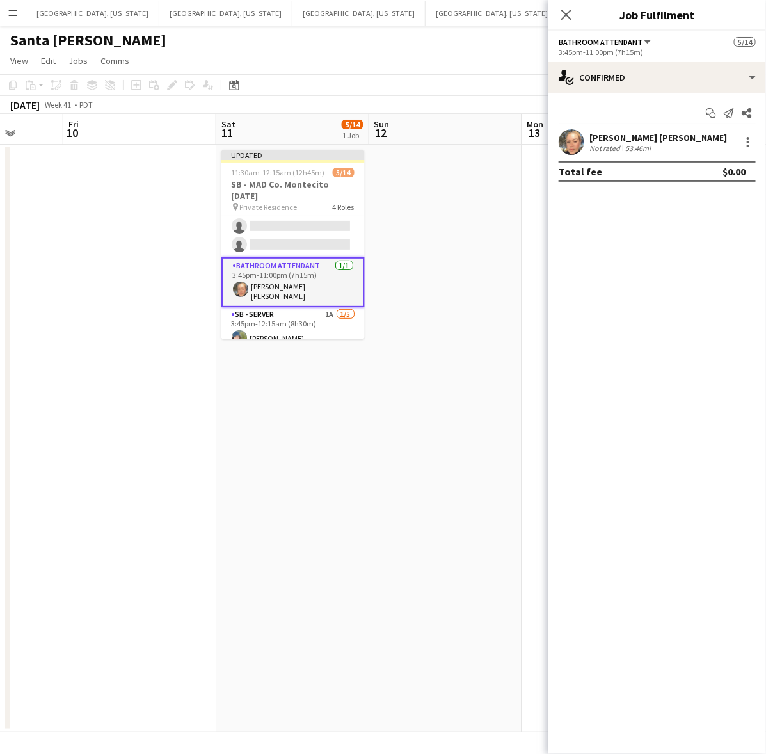
drag, startPoint x: 346, startPoint y: 251, endPoint x: 355, endPoint y: 244, distance: 11.4
click at [347, 250] on app-card-role "SB - Bartender 5A 0/3 2:30pm-11:00pm (8h30m) single-neutral-actions single-neut…" at bounding box center [292, 217] width 143 height 81
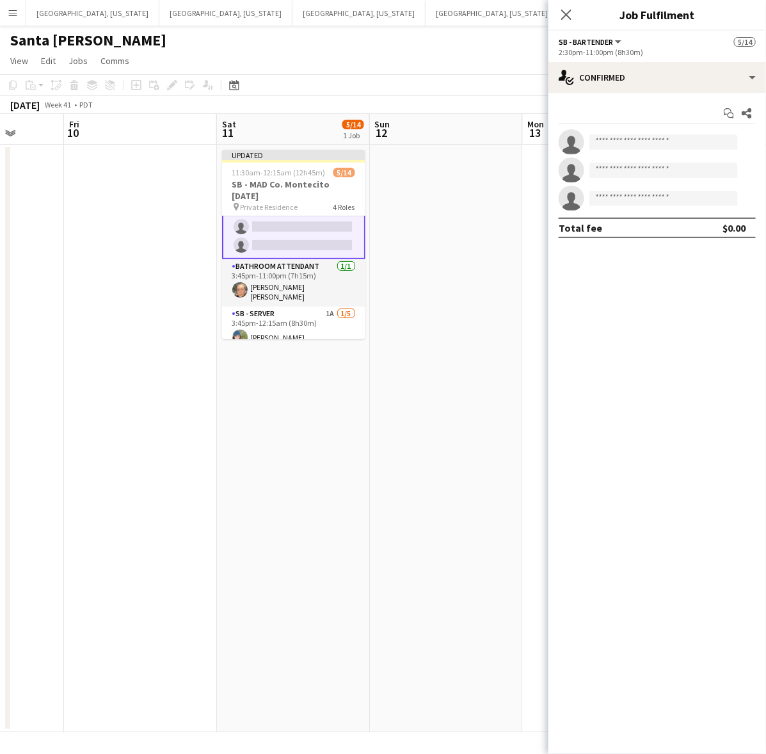
click at [463, 197] on app-date-cell at bounding box center [446, 439] width 153 height 588
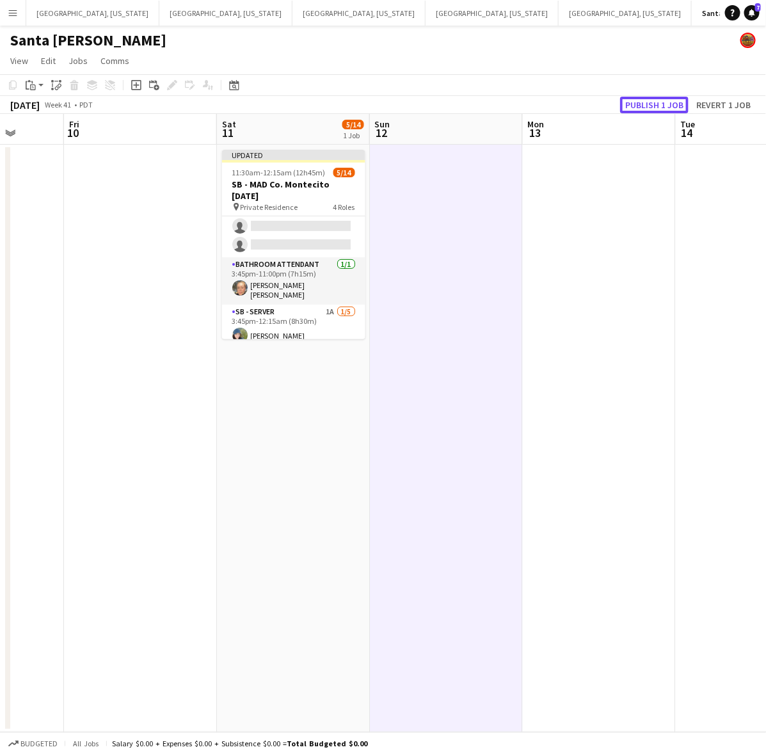
click at [670, 101] on button "Publish 1 job" at bounding box center [654, 105] width 68 height 17
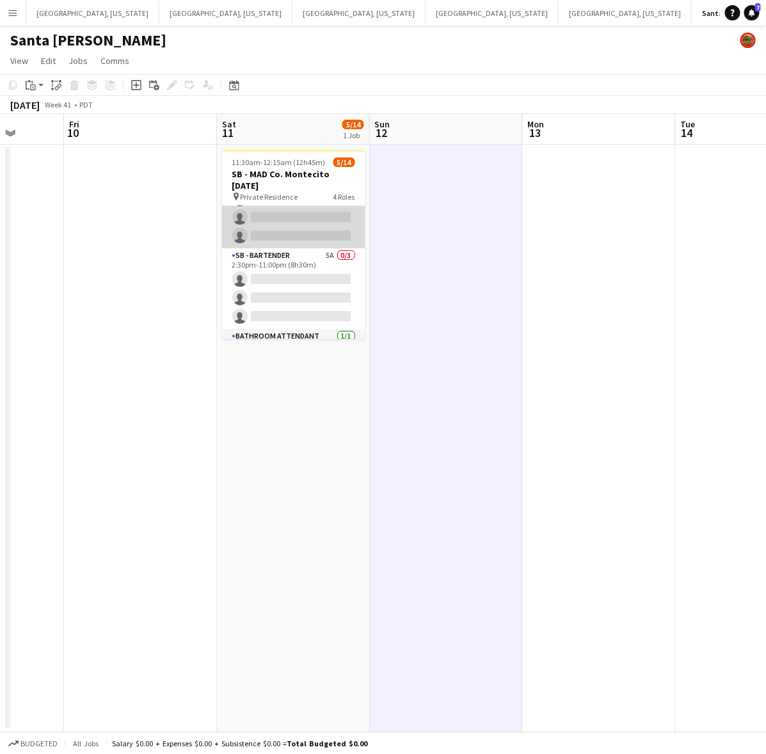
scroll to position [0, 0]
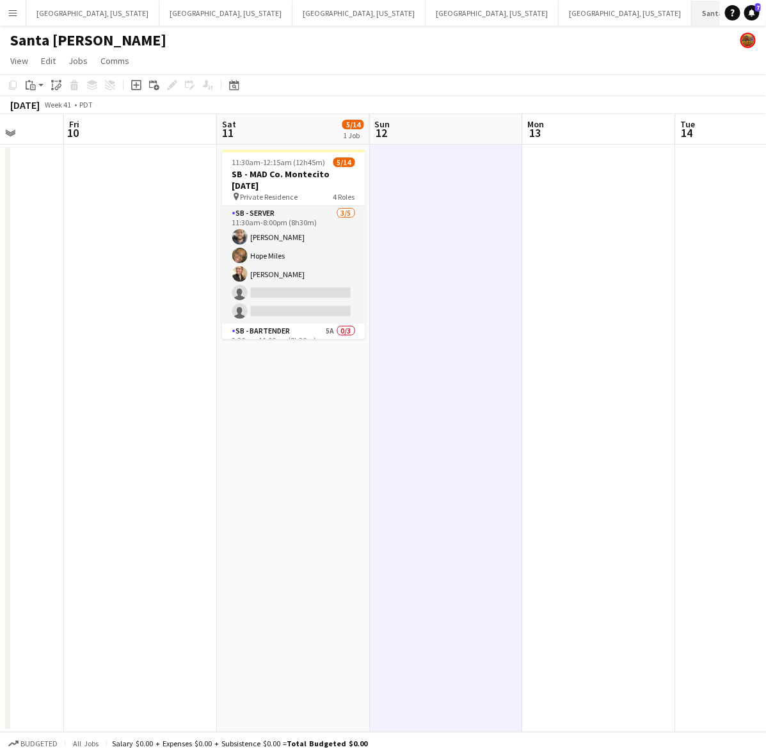
click at [692, 8] on button "Santa Barbara Close" at bounding box center [741, 13] width 99 height 25
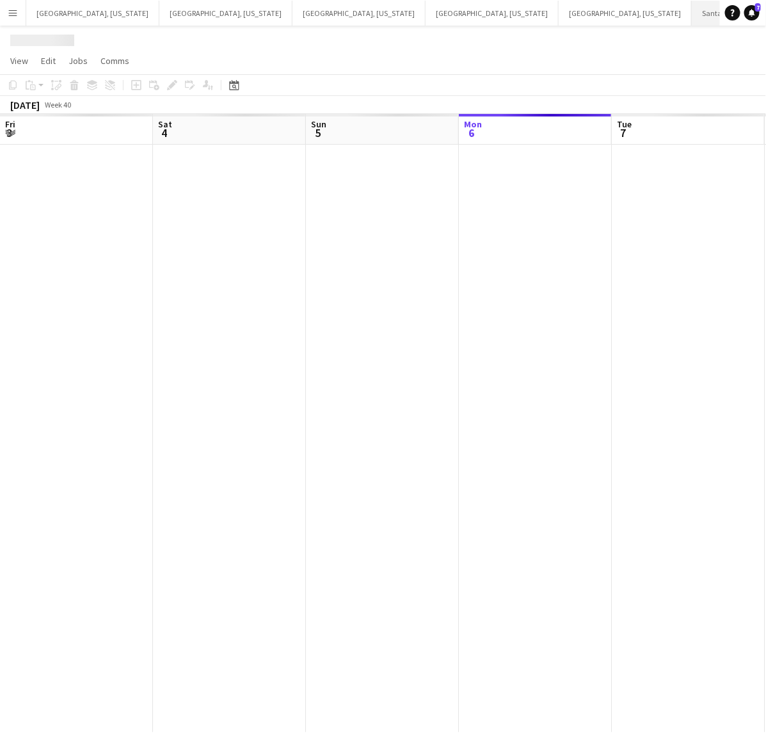
scroll to position [0, 305]
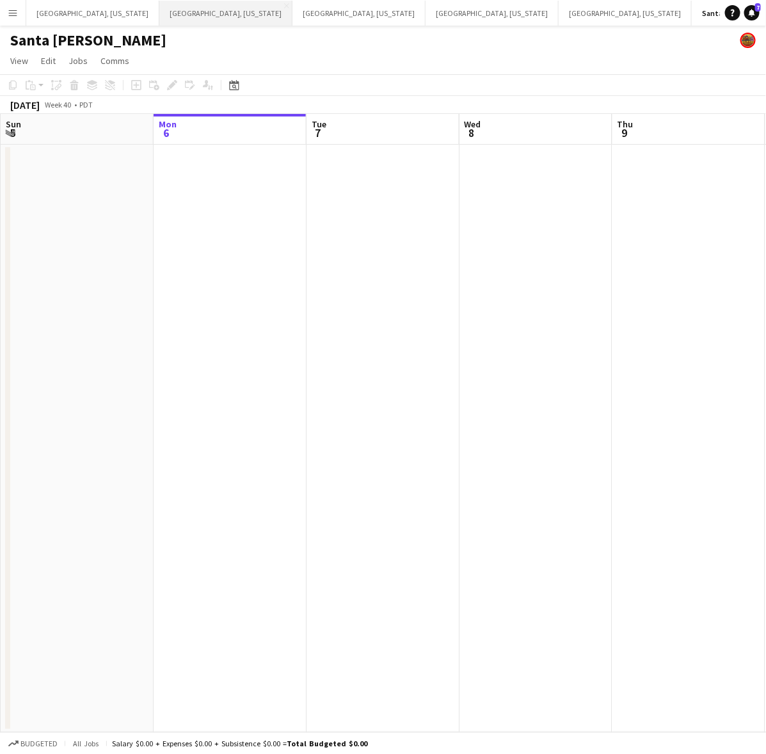
click at [159, 13] on button "Dallas, Texas Close" at bounding box center [225, 13] width 133 height 25
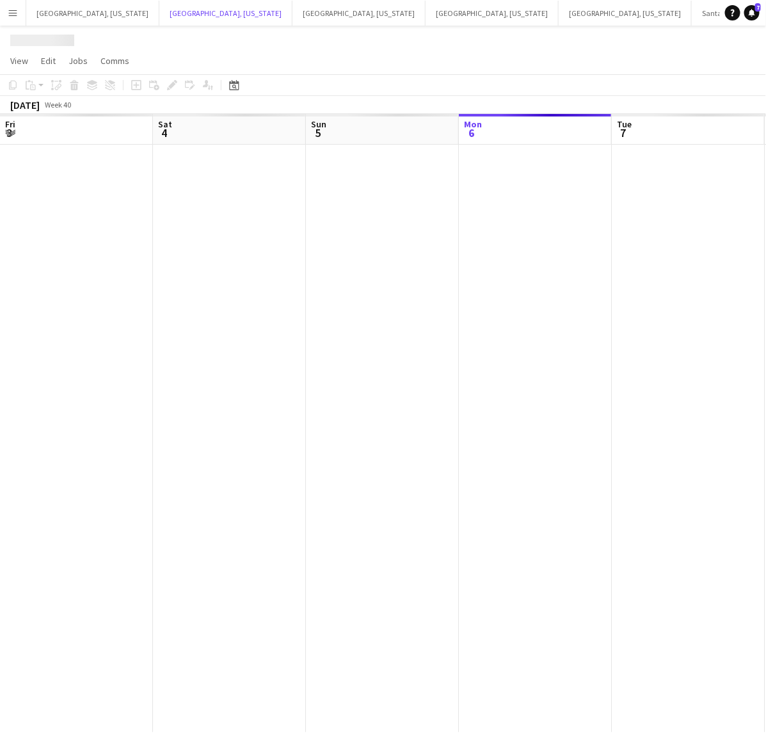
scroll to position [0, 305]
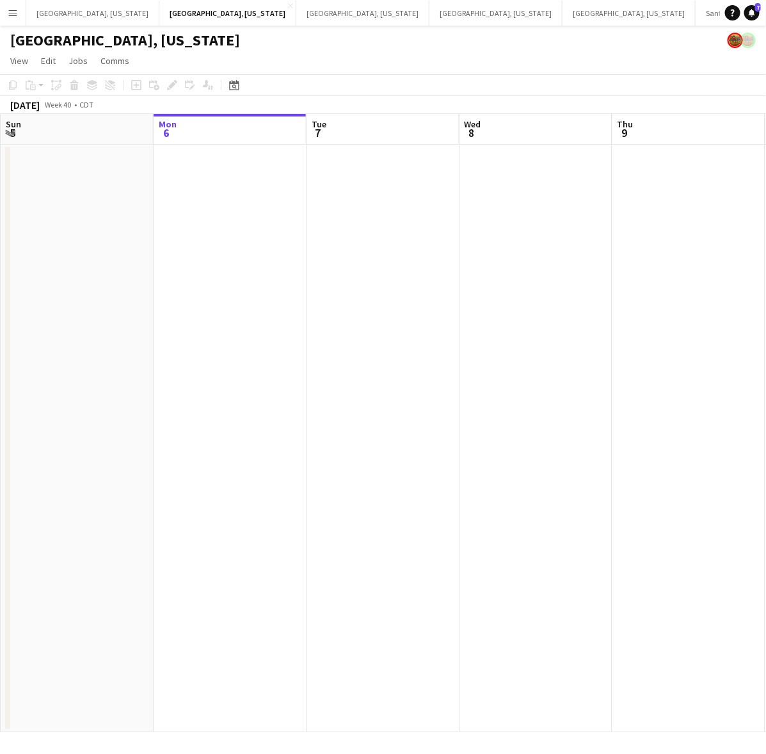
drag, startPoint x: 503, startPoint y: 324, endPoint x: 33, endPoint y: 465, distance: 491.1
click at [26, 465] on app-calendar-viewport "Fri 3 Sat 4 Sun 5 Mon 6 Tue 7 Wed 8 Thu 9 Fri 10 Sat 11 3/8 2 Jobs Sun 12 3:30p…" at bounding box center [383, 423] width 766 height 618
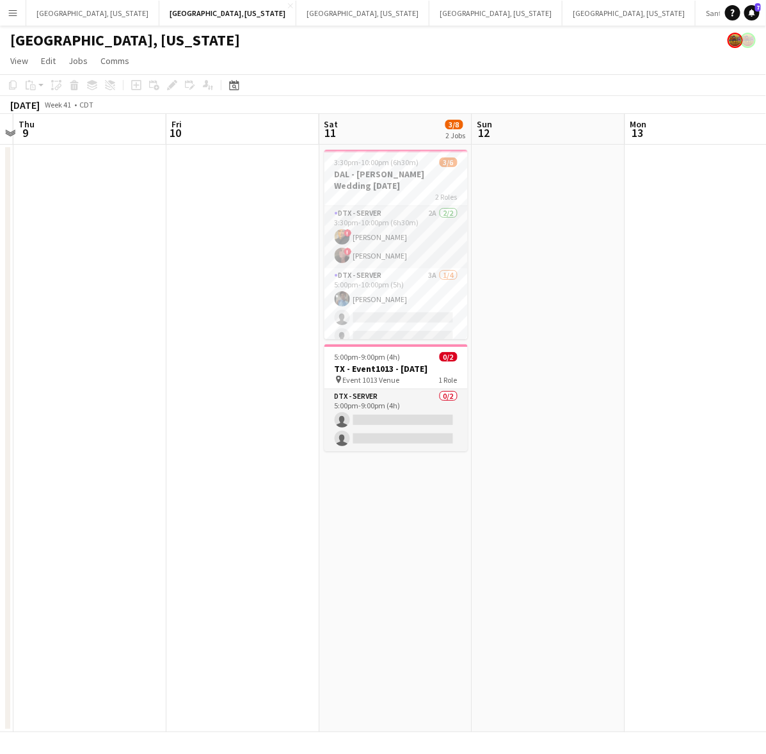
drag, startPoint x: 348, startPoint y: 401, endPoint x: 263, endPoint y: 422, distance: 87.1
click at [263, 422] on app-calendar-viewport "Mon 6 Tue 7 Wed 8 Thu 9 Fri 10 Sat 11 3/8 2 Jobs Sun 12 Mon 13 Tue 14 Wed 15 3:…" at bounding box center [383, 423] width 766 height 618
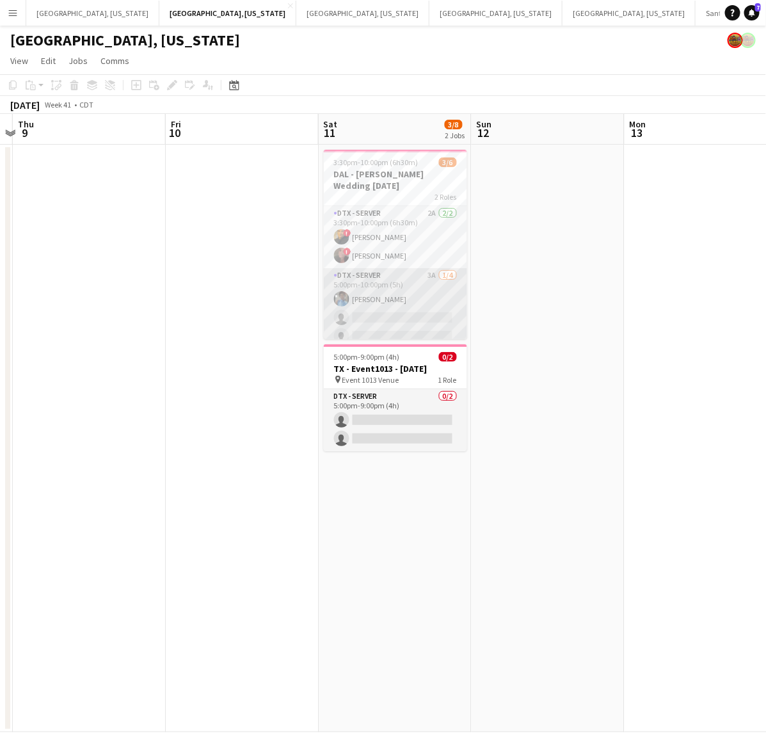
click at [369, 286] on app-card-role "DTX - Server 3A 1/4 5:00pm-10:00pm (5h) Shelley Lynch single-neutral-actions si…" at bounding box center [395, 317] width 143 height 99
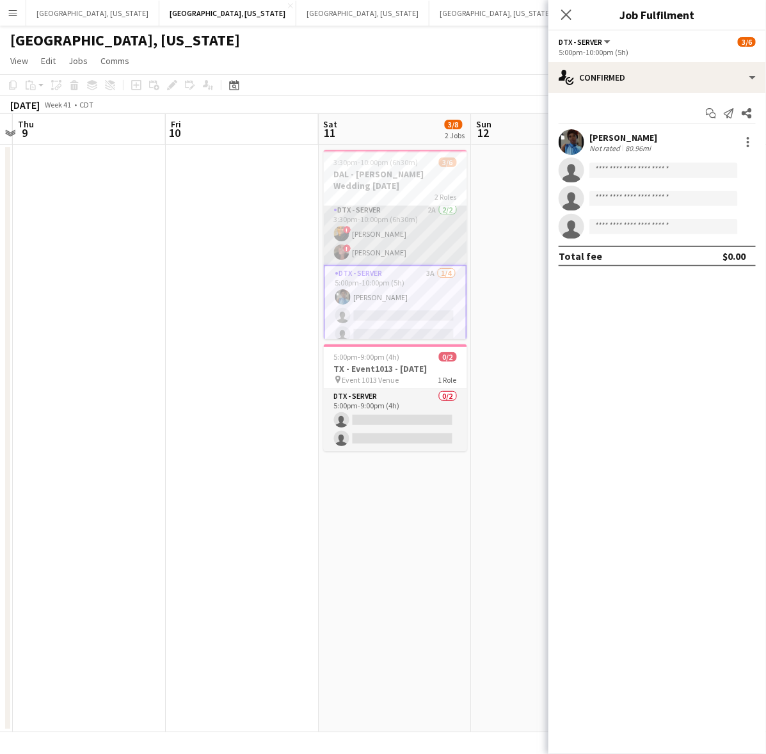
scroll to position [0, 0]
click at [365, 232] on app-card-role "DTX - Server 2A 2/2 3:30pm-10:00pm (6h30m) ! Laura Guerra ! Whitney Guerra" at bounding box center [395, 237] width 143 height 62
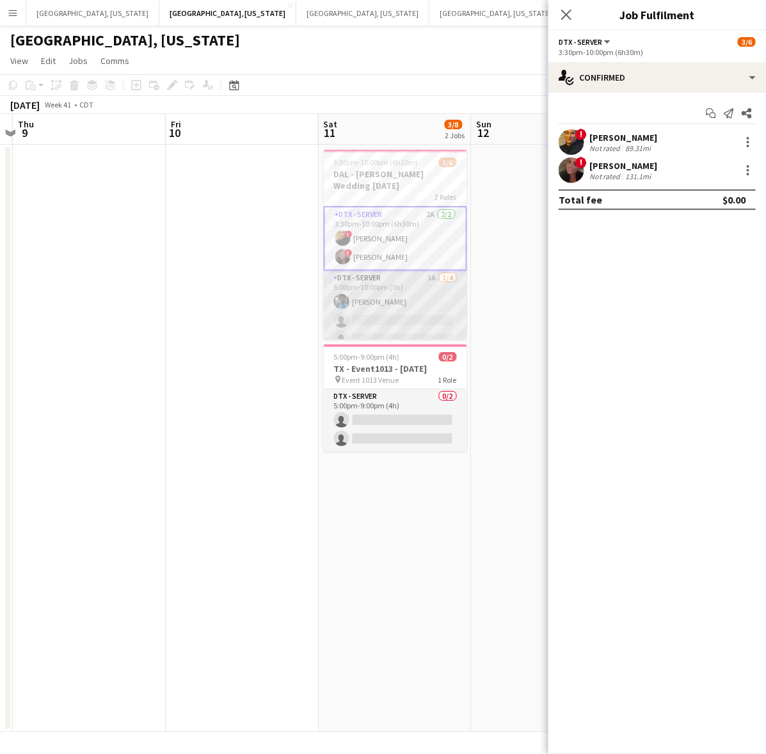
click at [398, 304] on app-card-role "DTX - Server 3A 1/4 5:00pm-10:00pm (5h) Shelley Lynch single-neutral-actions si…" at bounding box center [395, 320] width 143 height 99
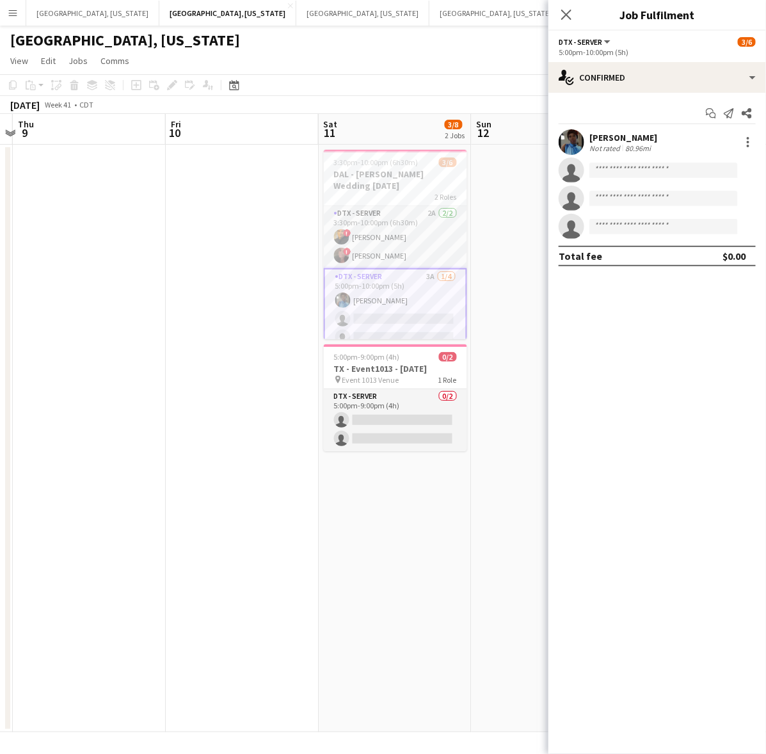
click at [354, 293] on app-card-role "DTX - Server 3A 1/4 5:00pm-10:00pm (5h) Shelley Lynch single-neutral-actions si…" at bounding box center [395, 319] width 143 height 102
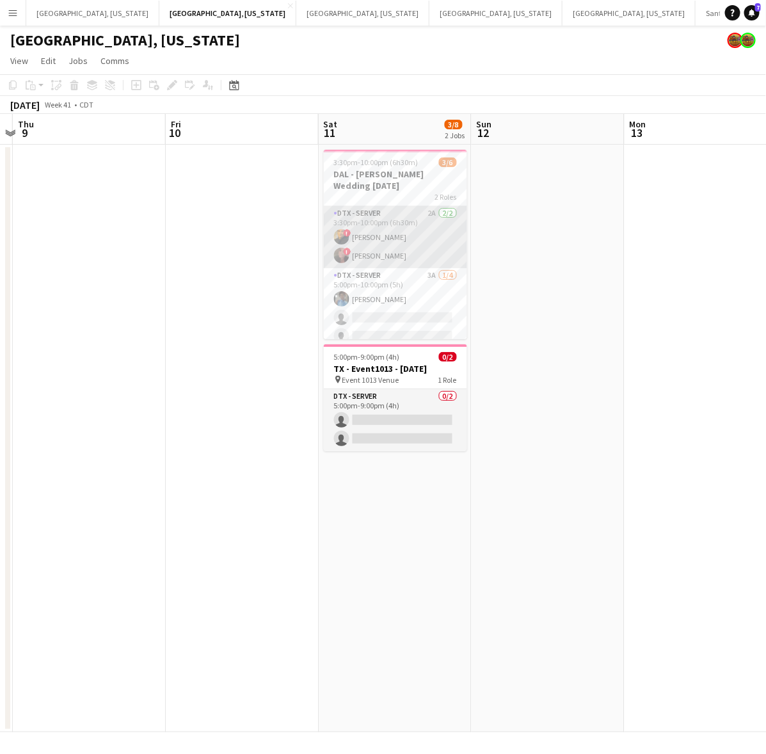
click at [360, 239] on app-card-role "DTX - Server 2A 2/2 3:30pm-10:00pm (6h30m) ! Laura Guerra ! Whitney Guerra" at bounding box center [395, 237] width 143 height 62
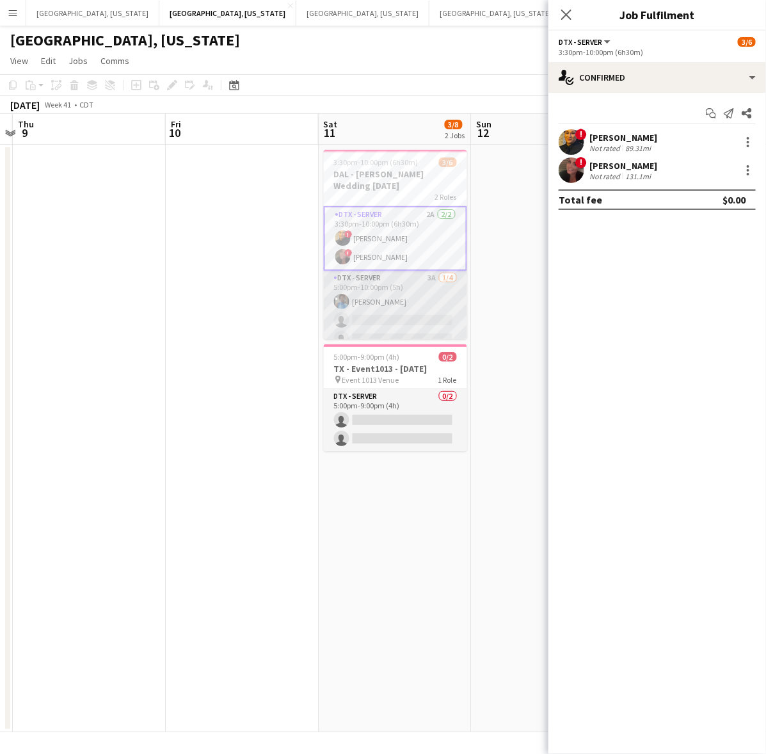
click at [378, 285] on app-card-role "DTX - Server 3A 1/4 5:00pm-10:00pm (5h) Shelley Lynch single-neutral-actions si…" at bounding box center [395, 320] width 143 height 99
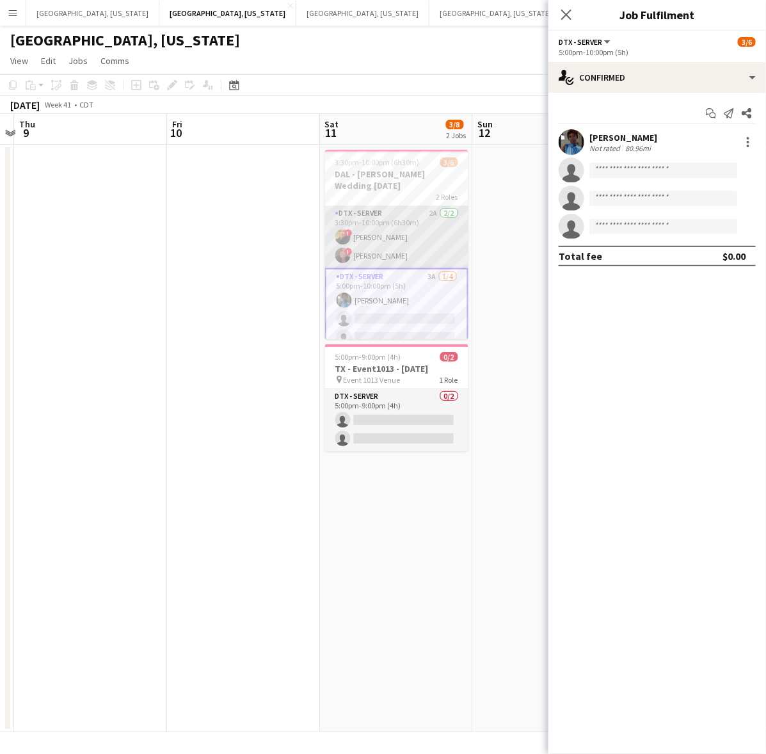
click at [374, 241] on app-card-role "DTX - Server 2A 2/2 3:30pm-10:00pm (6h30m) ! Laura Guerra ! Whitney Guerra" at bounding box center [396, 237] width 143 height 62
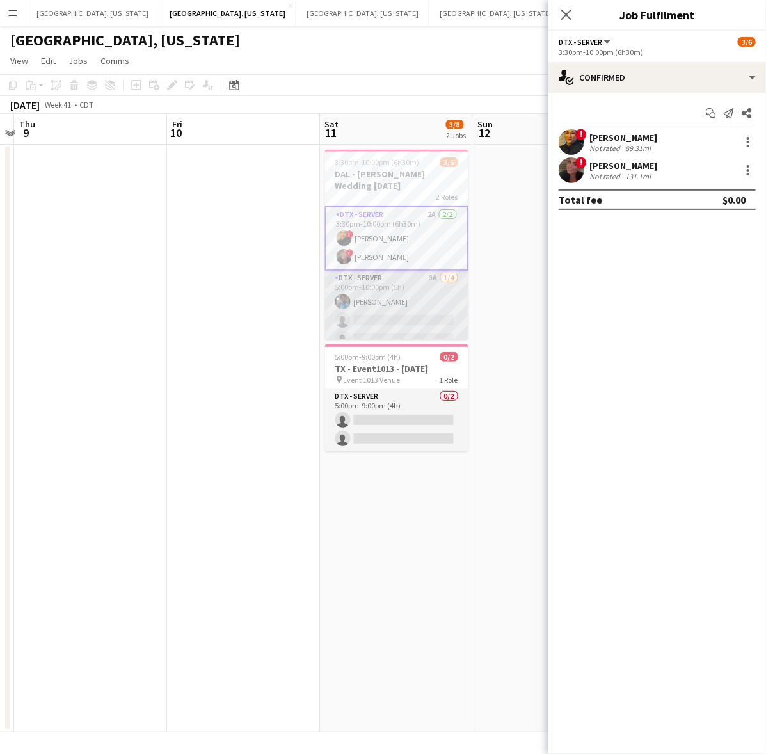
click at [376, 273] on app-card-role "DTX - Server 3A 1/4 5:00pm-10:00pm (5h) Shelley Lynch single-neutral-actions si…" at bounding box center [396, 320] width 143 height 99
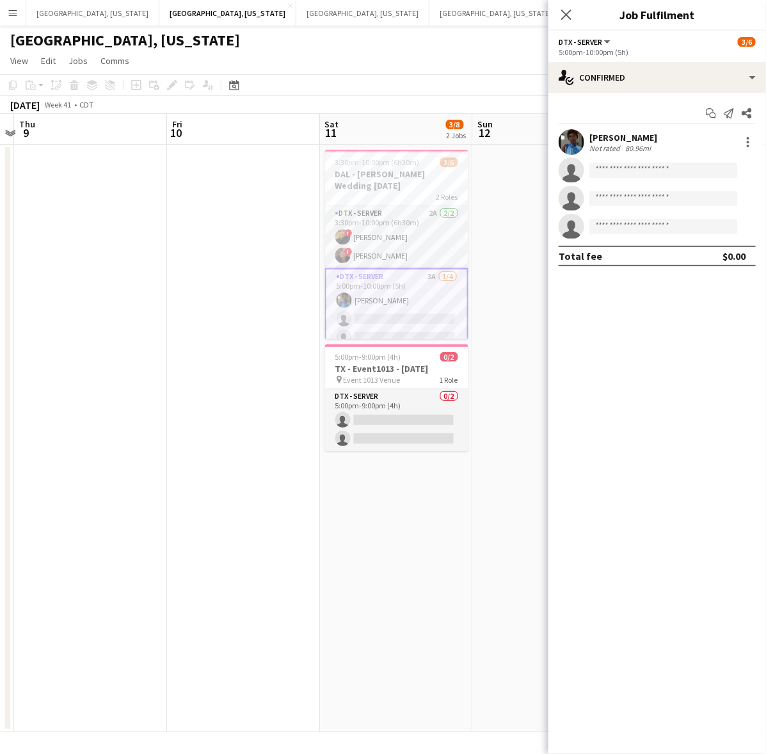
click at [209, 189] on app-date-cell at bounding box center [243, 439] width 153 height 588
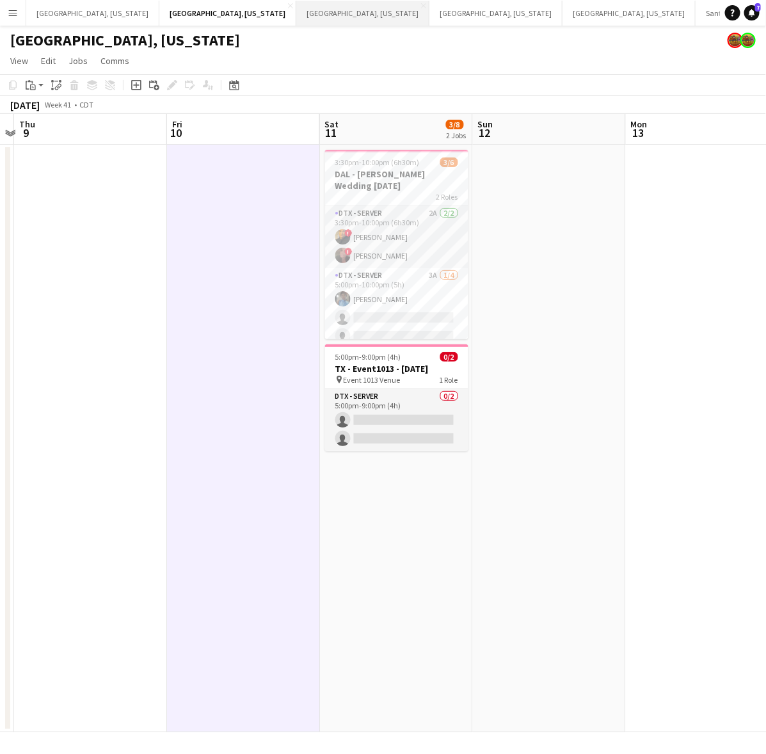
click at [296, 10] on button "Austin, Texas Close" at bounding box center [362, 13] width 133 height 25
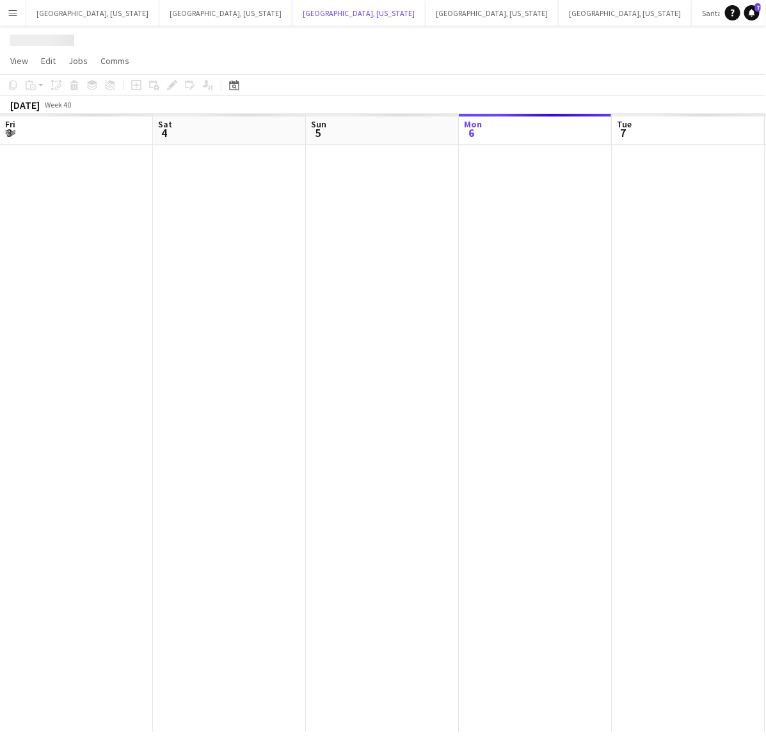
scroll to position [0, 305]
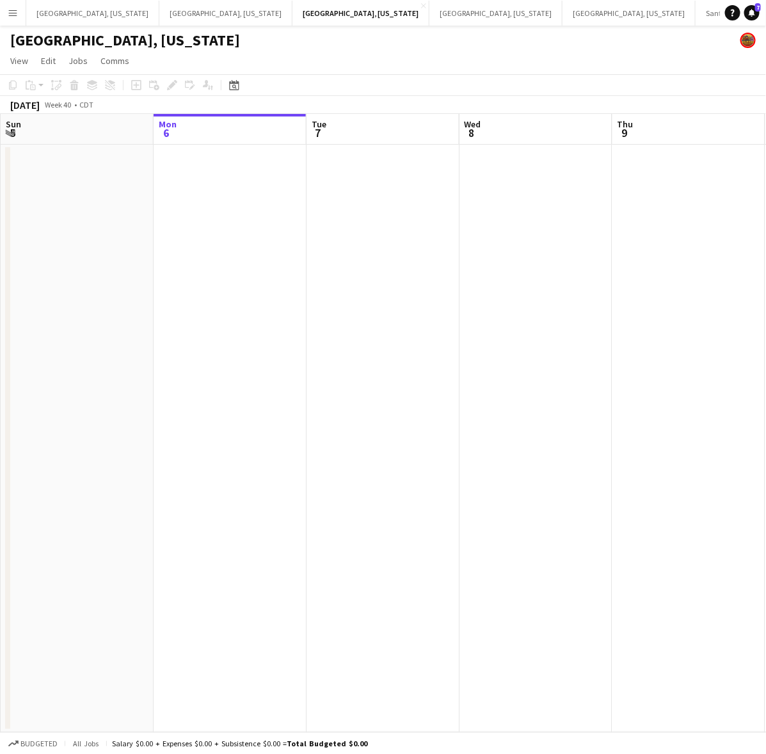
click at [16, 13] on app-icon "Menu" at bounding box center [13, 13] width 10 height 10
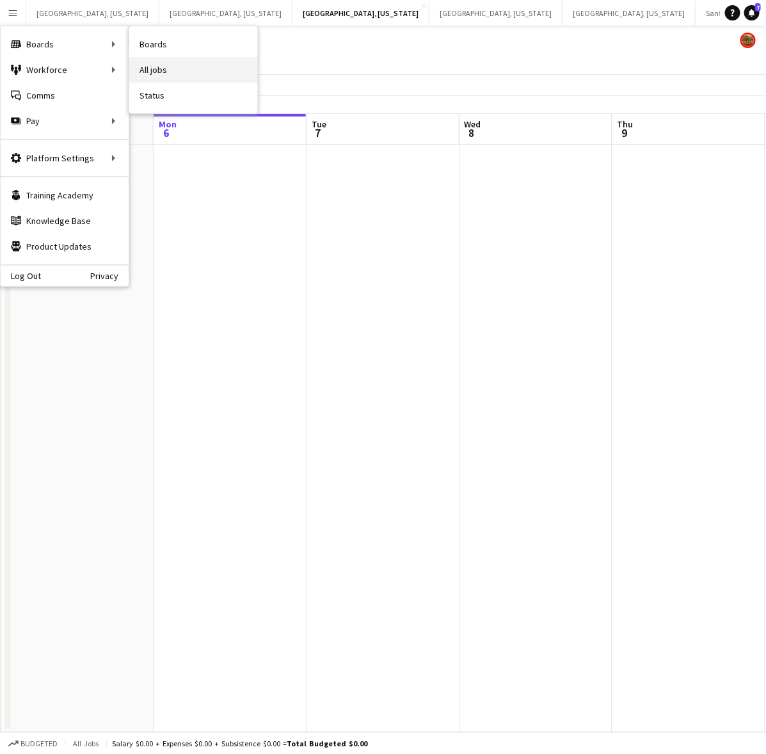
click at [171, 65] on link "All jobs" at bounding box center [193, 70] width 128 height 26
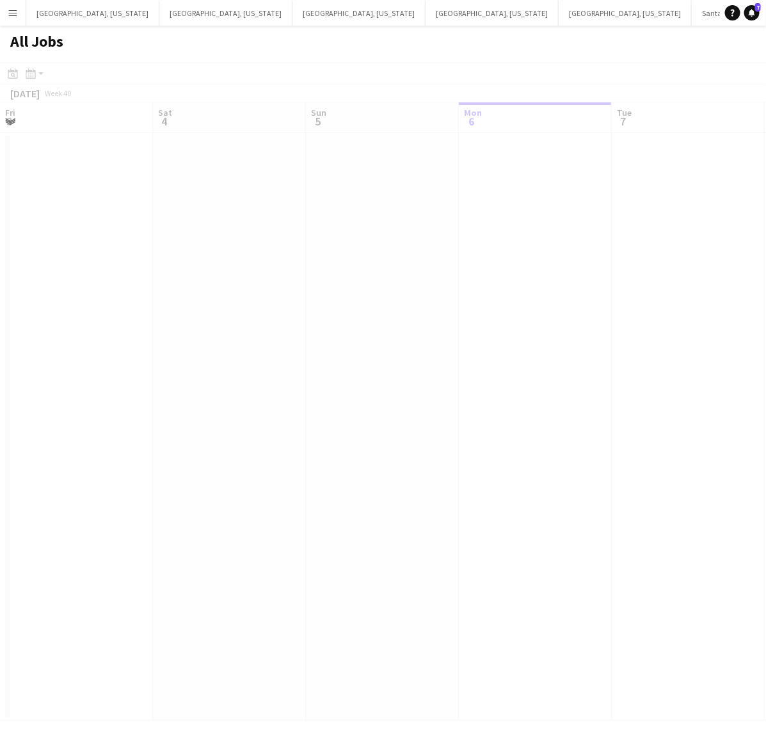
scroll to position [0, 305]
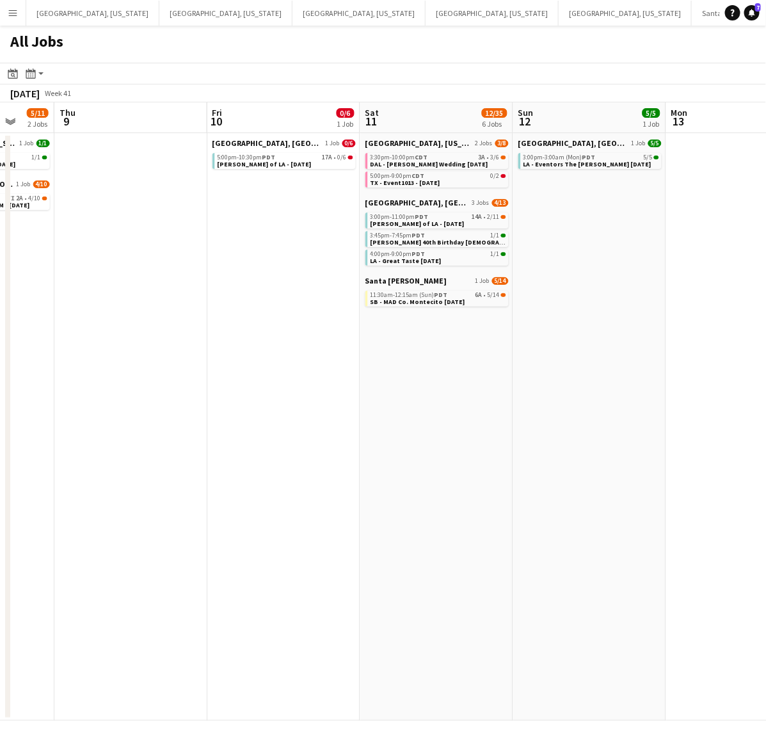
drag, startPoint x: 668, startPoint y: 305, endPoint x: 59, endPoint y: 399, distance: 615.9
click at [63, 401] on app-calendar-viewport "Sun 5 Mon 6 Tue 7 Wed 8 5/11 2 Jobs Thu 9 Fri 10 0/6 1 Job Sat 11 12/35 6 Jobs …" at bounding box center [383, 411] width 766 height 618
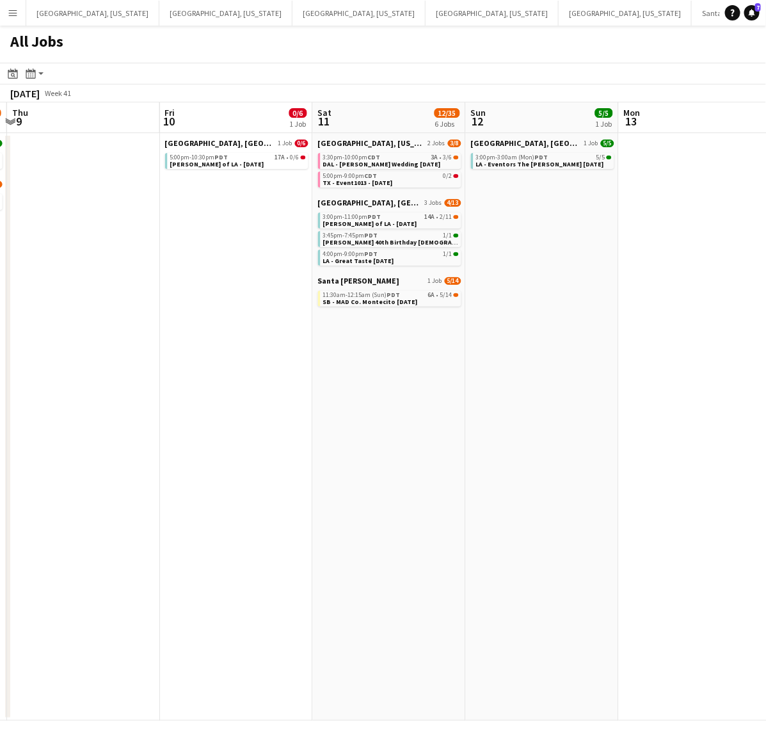
scroll to position [0, 355]
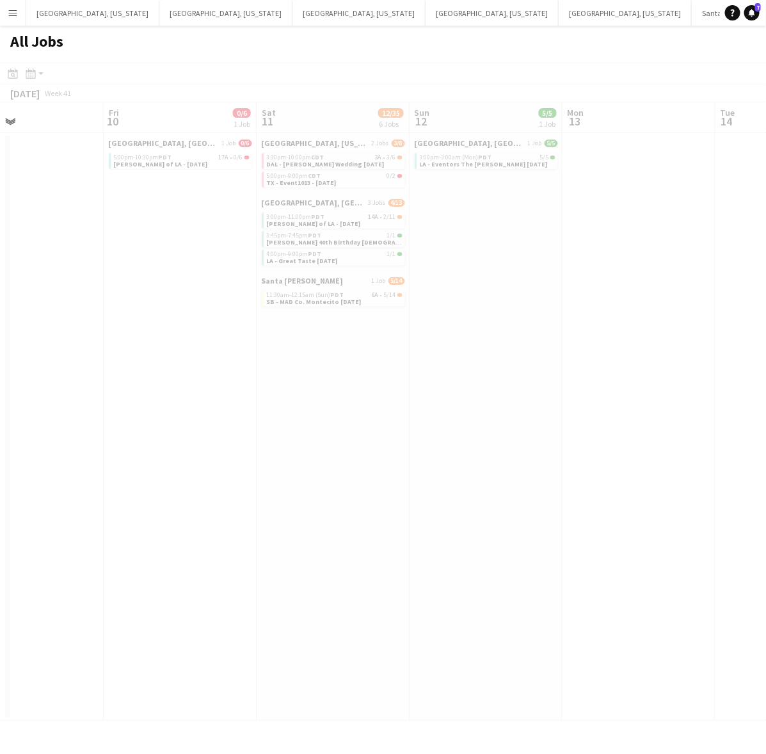
drag, startPoint x: 562, startPoint y: 415, endPoint x: 350, endPoint y: 395, distance: 213.4
click at [413, 421] on app-all-jobs "All Jobs Date picker OCT 2025 OCT 2025 Monday M Tuesday T Wednesday W Thursday …" at bounding box center [383, 373] width 766 height 695
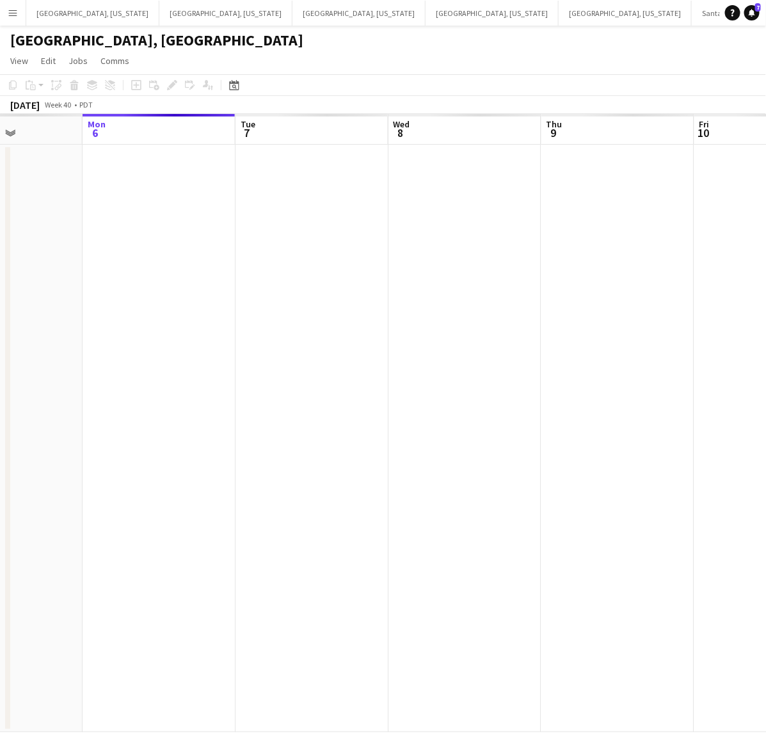
drag, startPoint x: 572, startPoint y: 294, endPoint x: 458, endPoint y: 337, distance: 121.1
click at [450, 335] on app-calendar-viewport "Fri 3 Sat 4 Sun 5 Mon 6 Tue 7 Wed 8 Thu 9 Fri 10 Sat 11 Sun 12" at bounding box center [383, 423] width 766 height 618
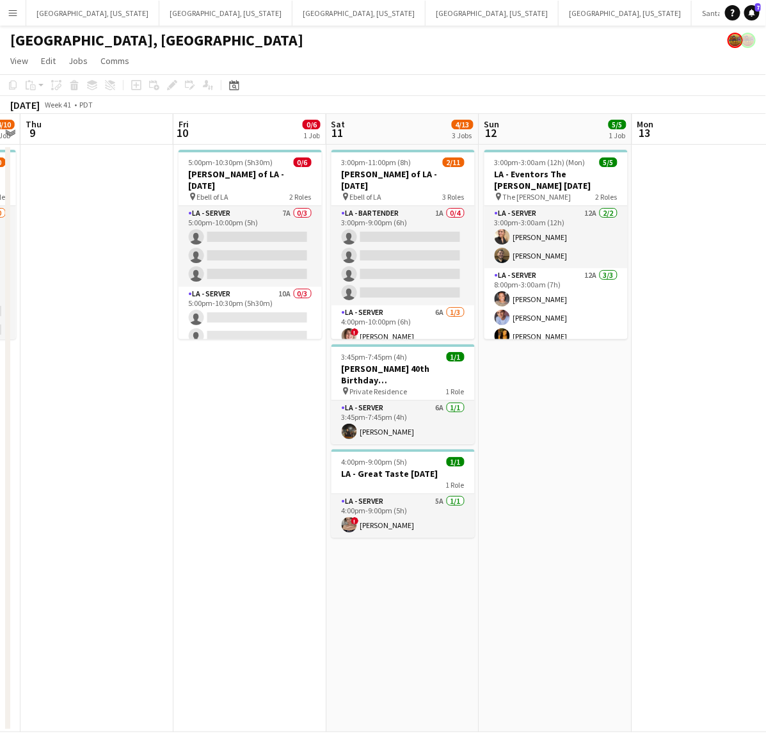
drag, startPoint x: 629, startPoint y: 275, endPoint x: 306, endPoint y: 389, distance: 342.7
click at [306, 389] on app-calendar-viewport "Mon 6 Tue 7 Wed 8 4/10 1 Job Thu 9 Fri 10 0/6 1 Job Sat 11 4/13 3 Jobs Sun 12 5…" at bounding box center [383, 423] width 766 height 618
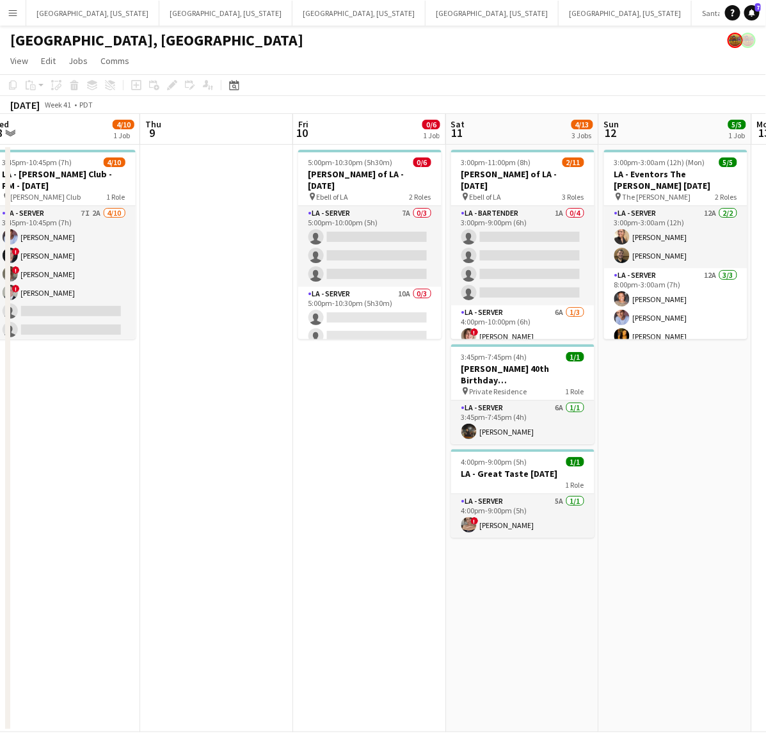
scroll to position [0, 397]
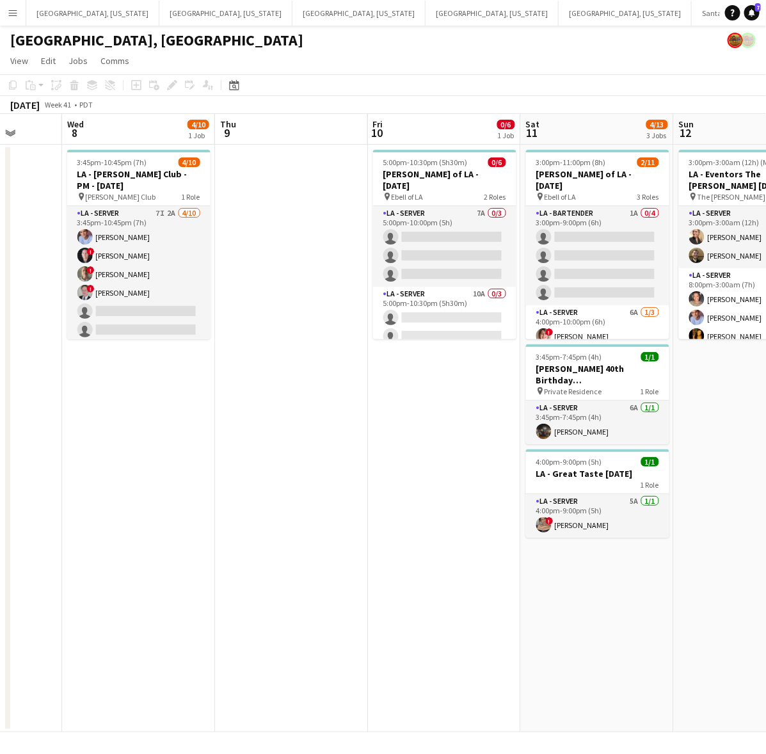
drag, startPoint x: 126, startPoint y: 492, endPoint x: 309, endPoint y: 430, distance: 192.7
click at [324, 438] on app-calendar-viewport "Sun 5 Mon 6 Tue 7 Wed 8 4/10 1 Job Thu 9 Fri 10 0/6 1 Job Sat 11 4/13 3 Jobs Su…" at bounding box center [383, 423] width 766 height 618
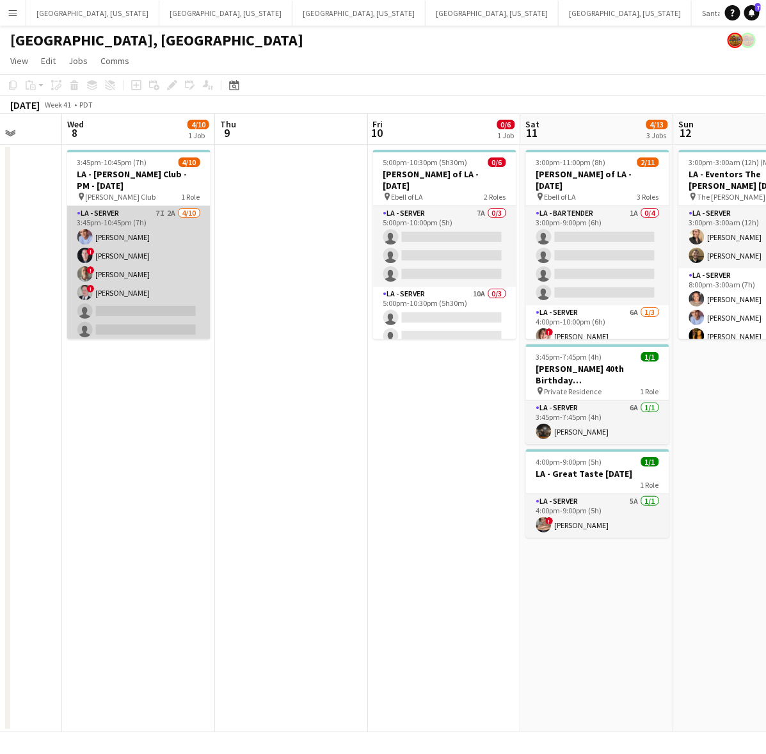
click at [158, 298] on app-card-role "LA - Server 7I 2A 4/10 3:45pm-10:45pm (7h) Robert Solomon ! Alex Montoya ! Arma…" at bounding box center [138, 311] width 143 height 211
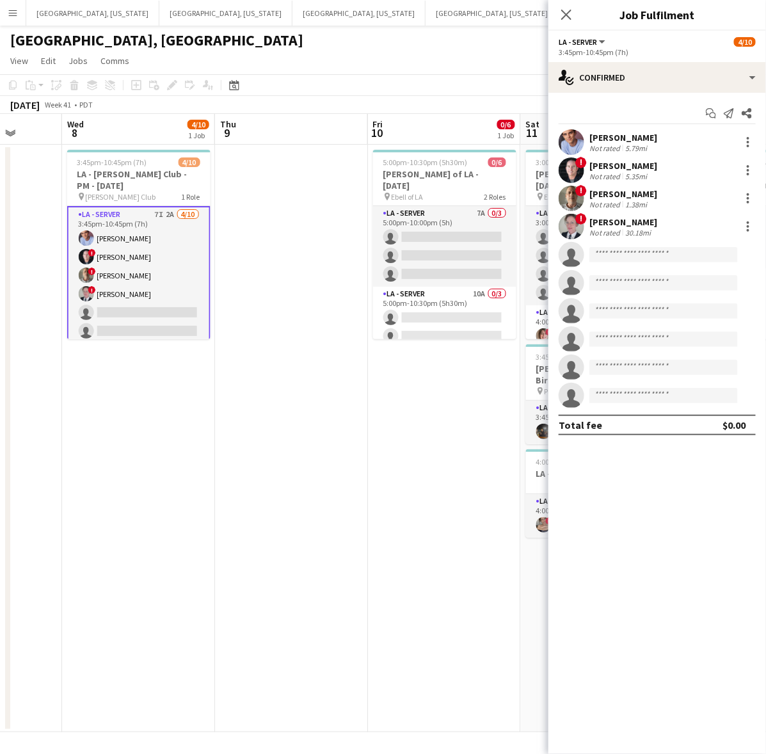
click at [311, 192] on app-date-cell at bounding box center [291, 439] width 153 height 588
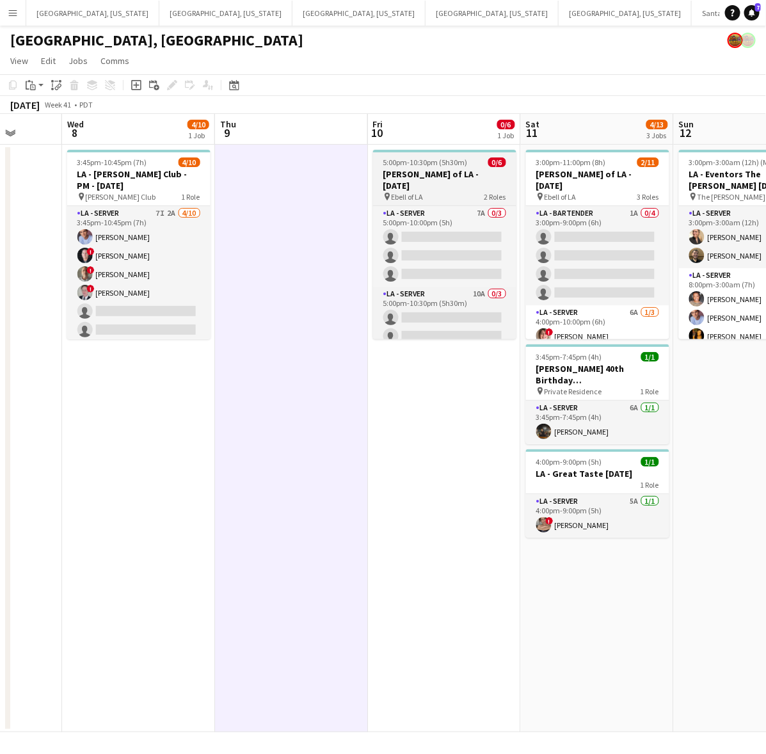
click at [471, 173] on h3 "LA - Ebell of LA - 10.10.25" at bounding box center [444, 179] width 143 height 23
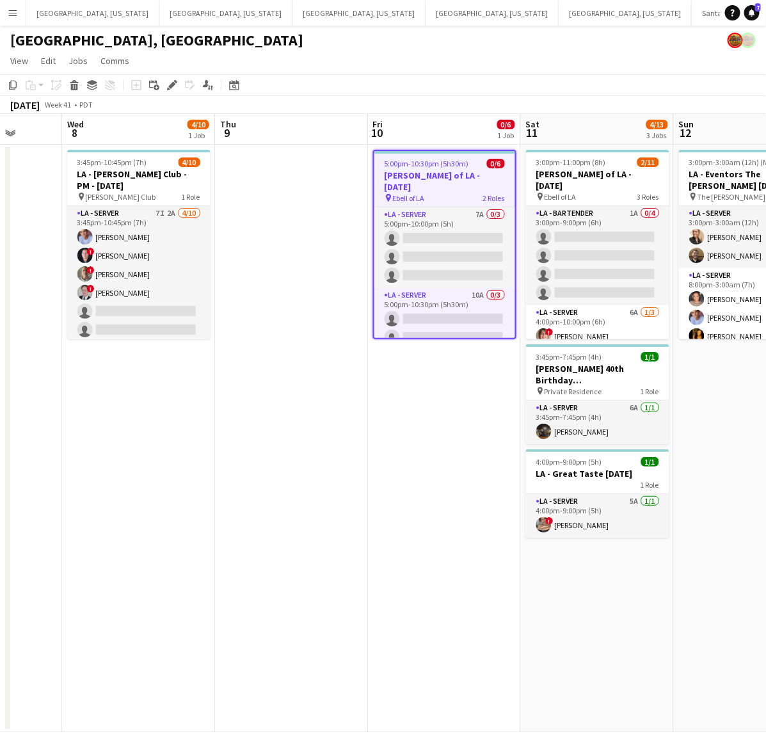
click at [440, 165] on span "5:00pm-10:30pm (5h30m)" at bounding box center [427, 164] width 84 height 10
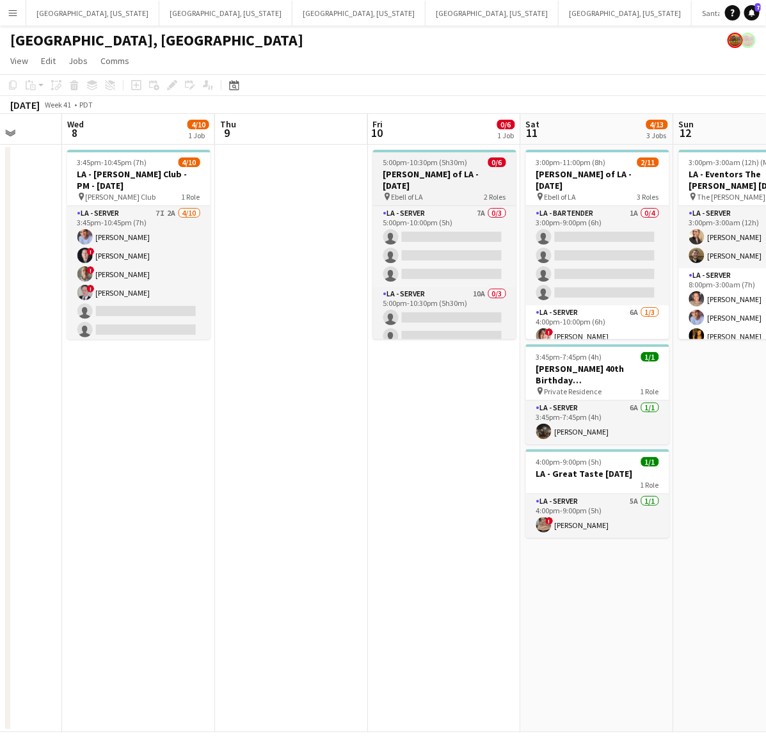
click at [437, 165] on span "5:00pm-10:30pm (5h30m)" at bounding box center [425, 162] width 84 height 10
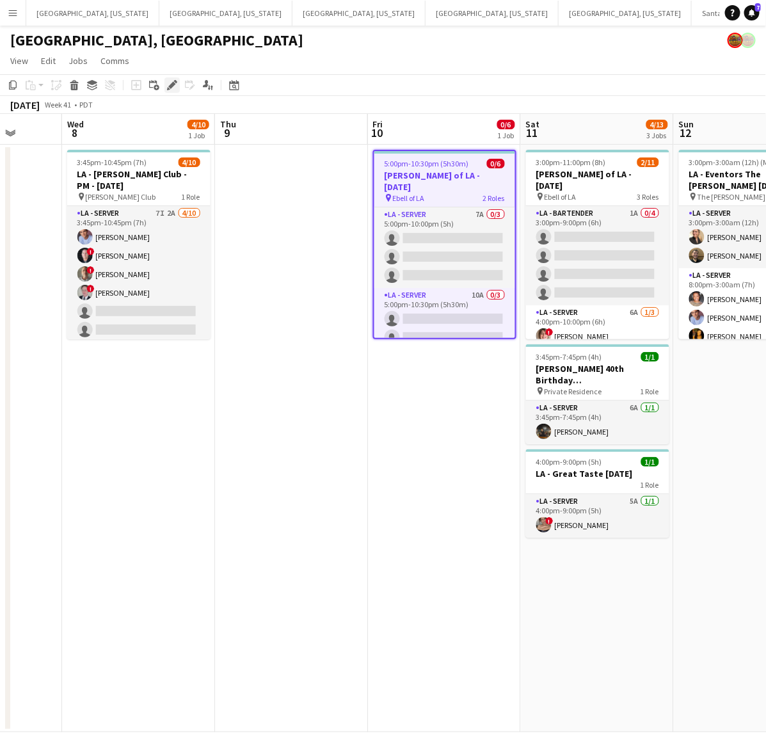
click at [175, 84] on icon "Edit" at bounding box center [172, 85] width 10 height 10
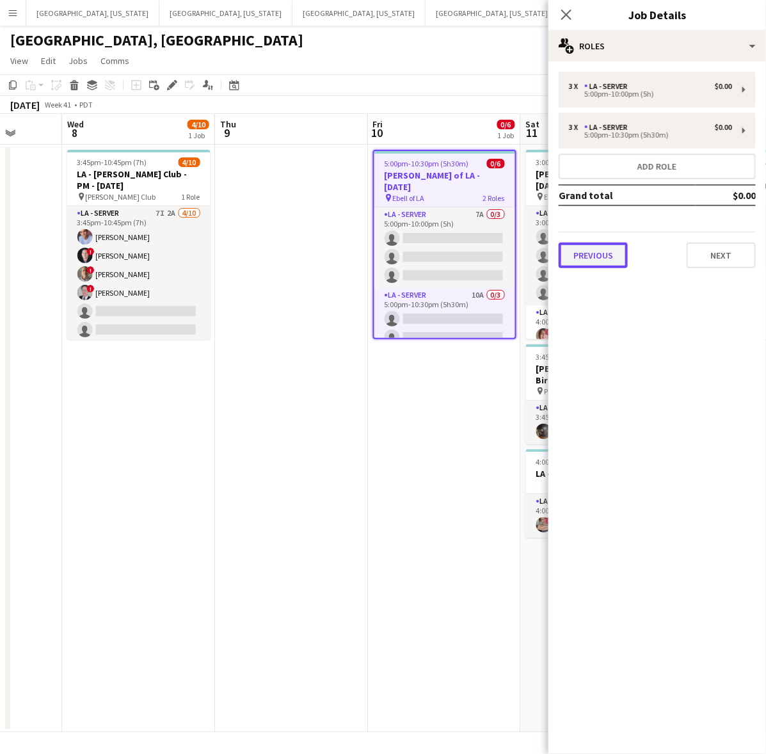
click at [623, 262] on button "Previous" at bounding box center [593, 256] width 69 height 26
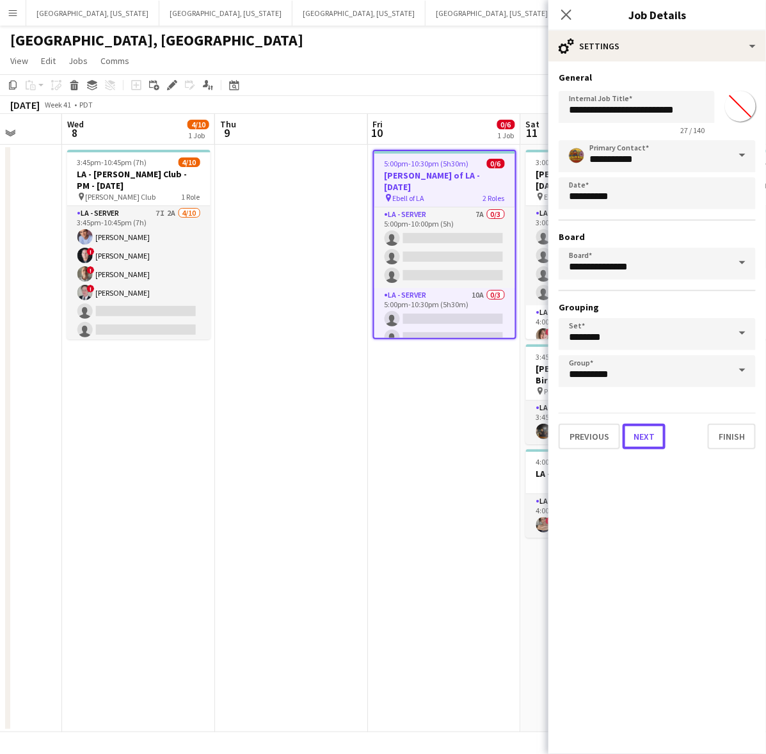
click at [645, 431] on button "Next" at bounding box center [644, 437] width 43 height 26
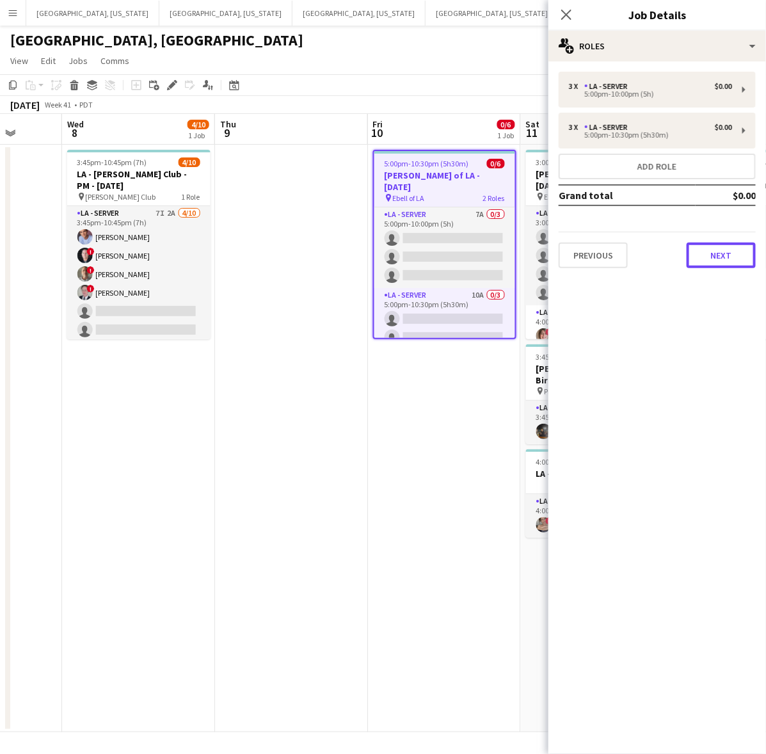
click at [735, 257] on button "Next" at bounding box center [721, 256] width 69 height 26
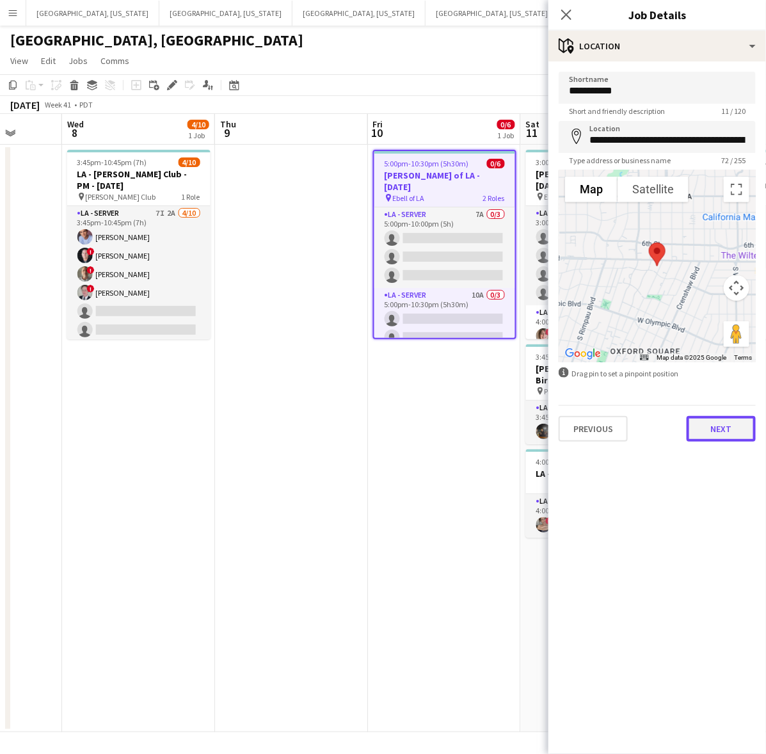
click at [730, 424] on button "Next" at bounding box center [721, 429] width 69 height 26
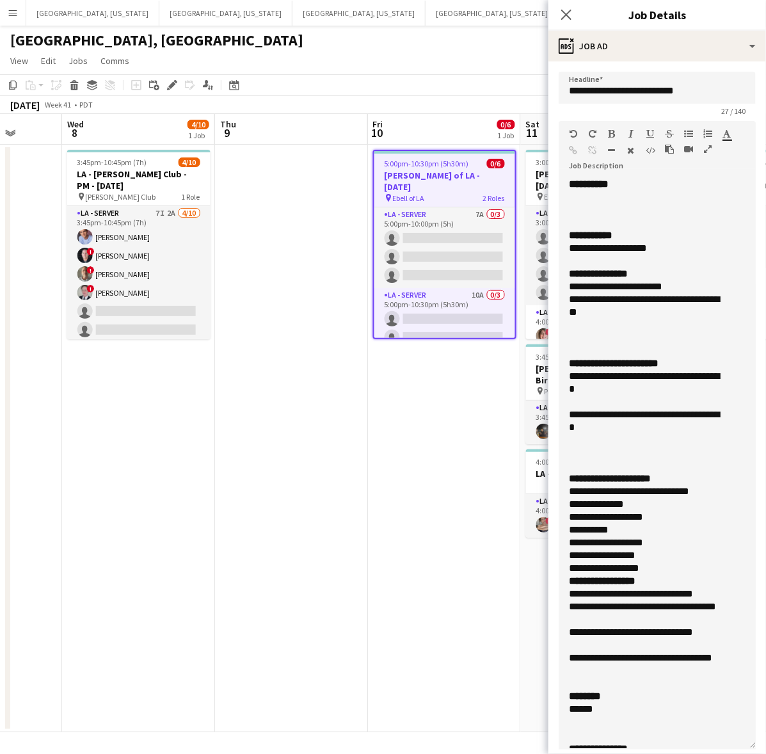
drag, startPoint x: 752, startPoint y: 244, endPoint x: 708, endPoint y: 728, distance: 485.9
click at [735, 753] on html "Menu Boards Boards Boards All jobs Status Workforce Workforce My Workforce Recr…" at bounding box center [383, 377] width 766 height 754
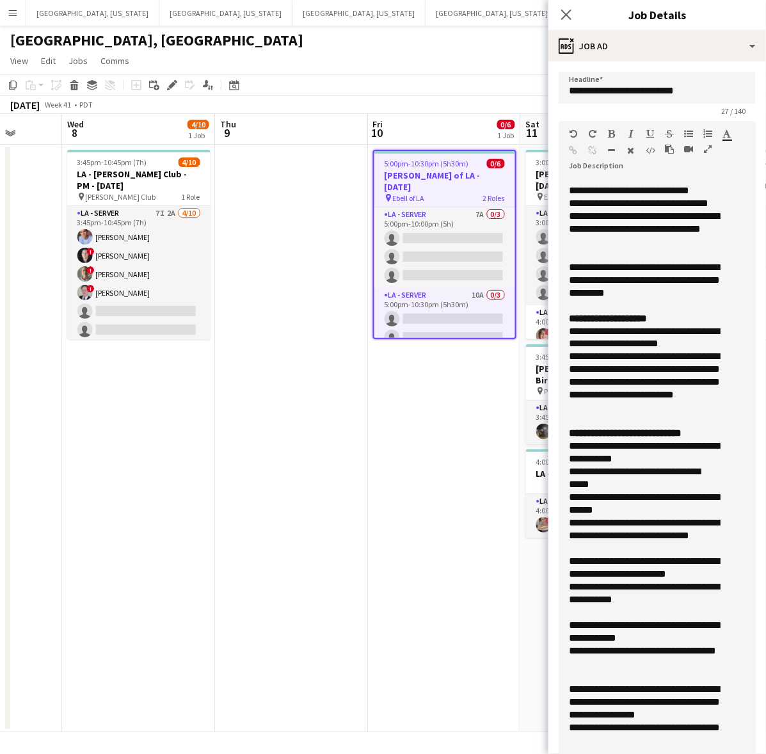
scroll to position [392, 0]
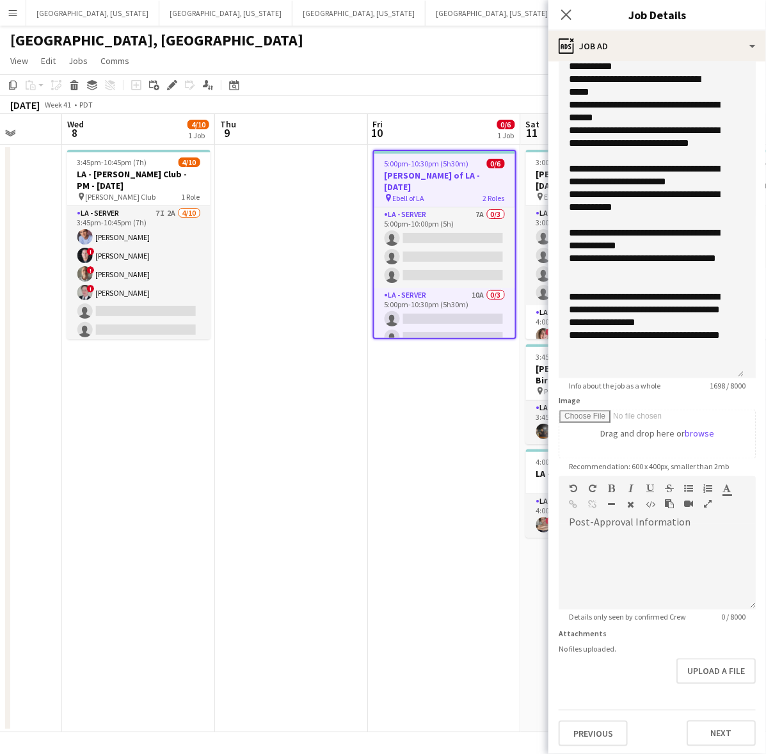
click at [442, 525] on app-date-cell "5:00pm-10:30pm (5h30m) 0/6 LA - Ebell of LA - 10.10.25 pin Ebell of LA 2 Roles …" at bounding box center [444, 439] width 153 height 588
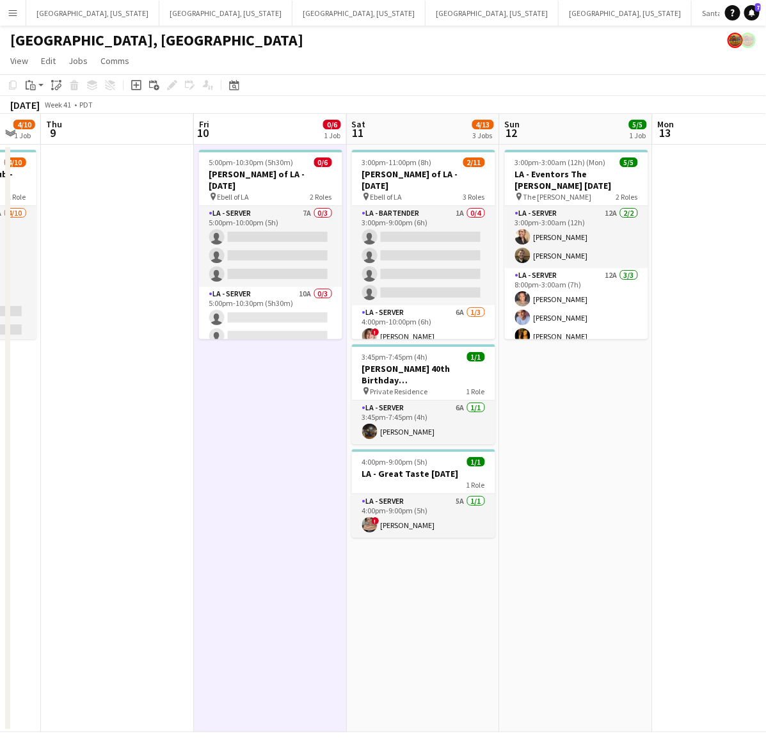
drag, startPoint x: 430, startPoint y: 487, endPoint x: 302, endPoint y: 479, distance: 128.3
click at [307, 498] on app-calendar-viewport "Mon 6 Tue 7 Wed 8 4/10 1 Job Thu 9 Fri 10 0/6 1 Job Sat 11 4/13 3 Jobs Sun 12 5…" at bounding box center [383, 423] width 766 height 618
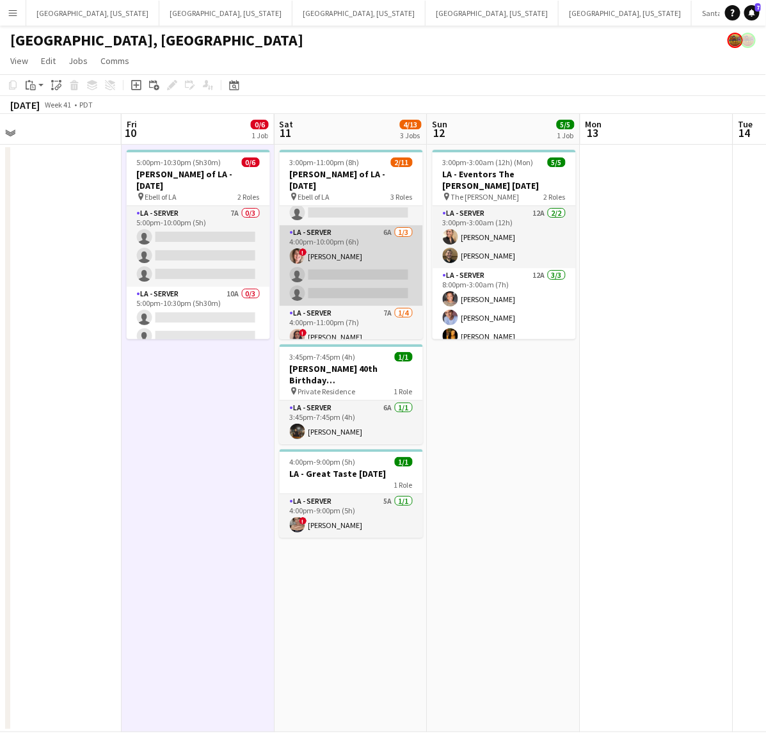
scroll to position [135, 0]
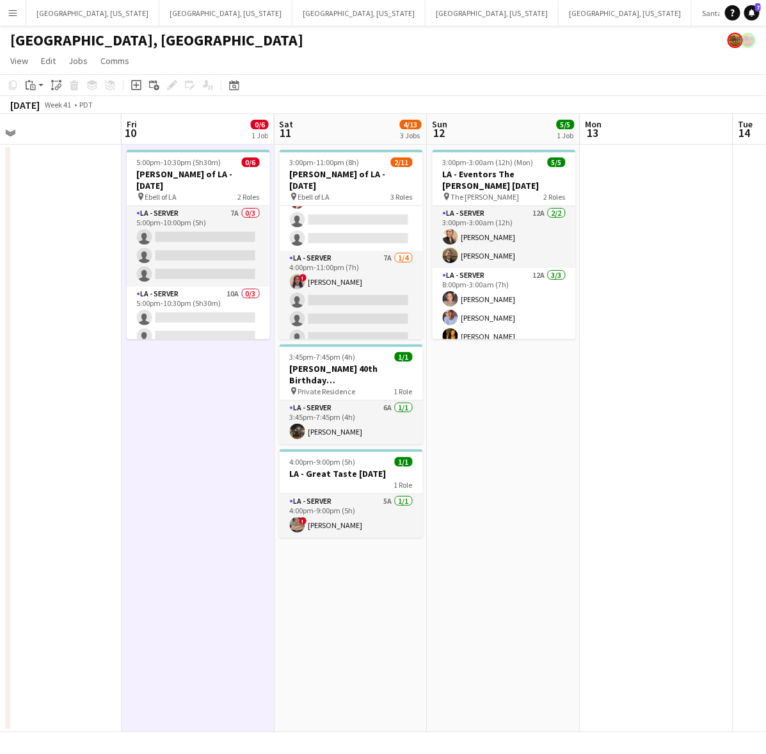
drag, startPoint x: 161, startPoint y: 446, endPoint x: 343, endPoint y: 400, distance: 187.4
click at [343, 400] on app-calendar-viewport "Mon 6 Tue 7 Wed 8 4/10 1 Job Thu 9 Fri 10 0/6 1 Job Sat 11 4/13 3 Jobs Sun 12 5…" at bounding box center [383, 423] width 766 height 618
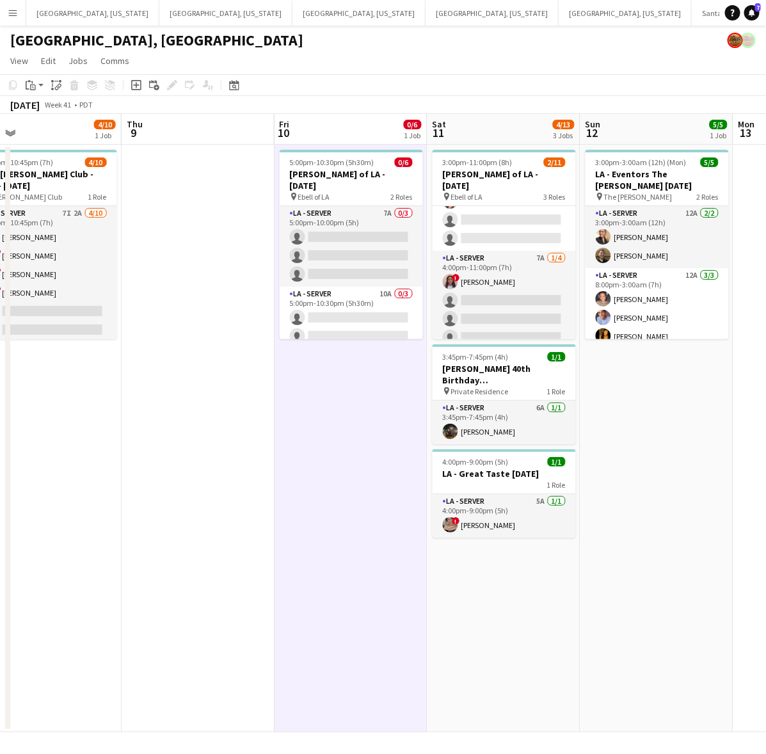
scroll to position [0, 330]
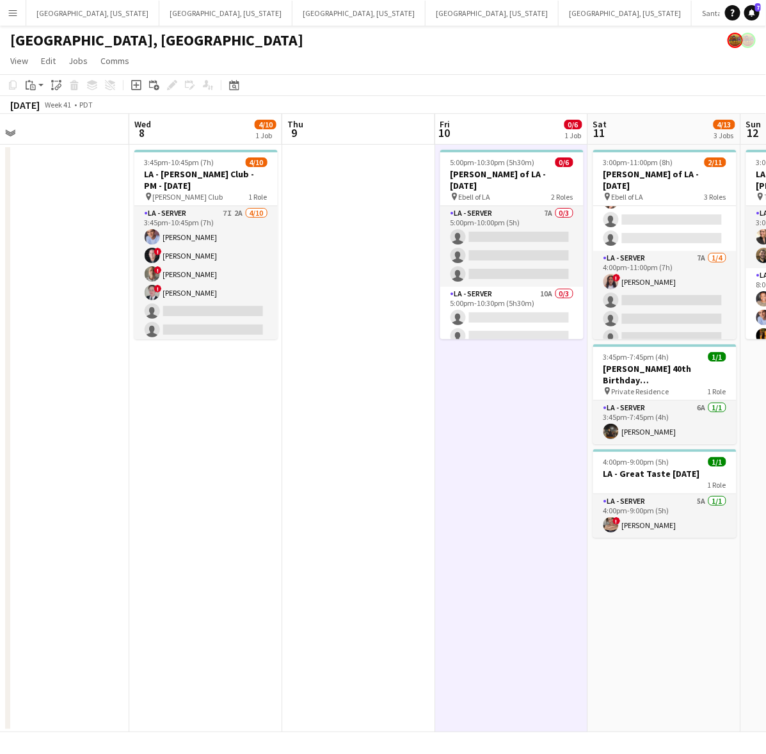
drag, startPoint x: 415, startPoint y: 389, endPoint x: 539, endPoint y: 355, distance: 128.7
click at [539, 355] on app-calendar-viewport "Sun 5 Mon 6 Tue 7 Wed 8 4/10 1 Job Thu 9 Fri 10 0/6 1 Job Sat 11 4/13 3 Jobs Su…" at bounding box center [383, 423] width 766 height 618
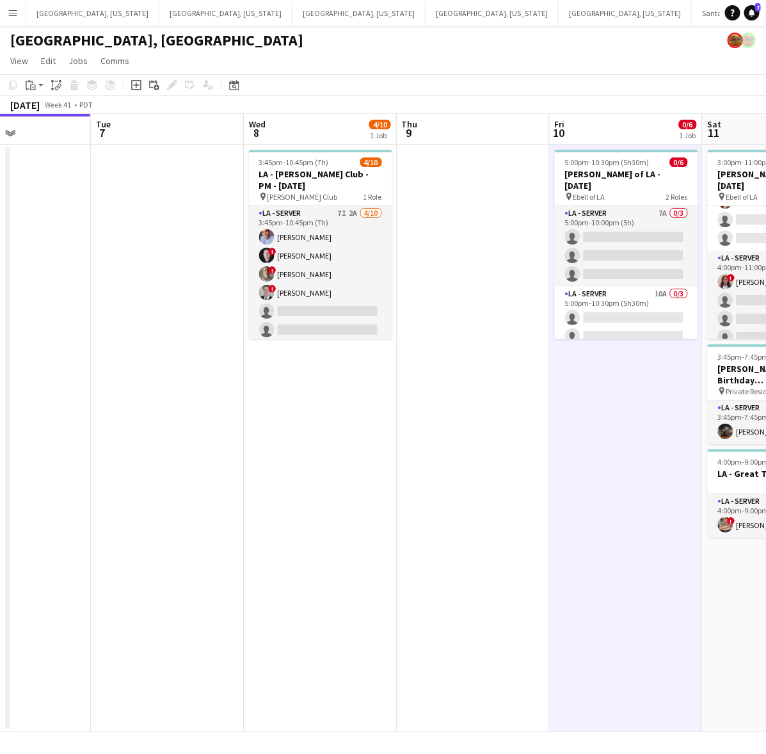
drag, startPoint x: 120, startPoint y: 336, endPoint x: 536, endPoint y: 263, distance: 422.4
click at [536, 263] on app-calendar-viewport "Sat 4 8/8 3 Jobs Sun 5 Mon 6 Tue 7 Wed 8 4/10 1 Job Thu 9 Fri 10 0/6 1 Job Sat …" at bounding box center [383, 423] width 766 height 618
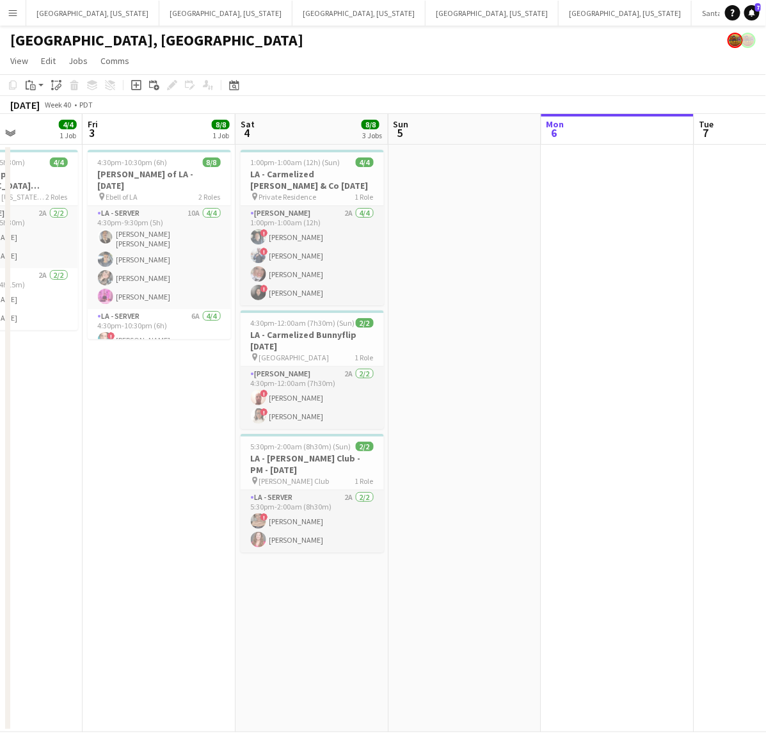
scroll to position [0, 376]
drag, startPoint x: 357, startPoint y: 291, endPoint x: 501, endPoint y: 266, distance: 146.3
click at [501, 266] on app-calendar-viewport "Tue 30 Wed 1 Thu 2 4/4 1 Job Fri 3 8/8 1 Job Sat 4 8/8 3 Jobs Sun 5 Mon 6 Tue 7…" at bounding box center [383, 423] width 766 height 618
drag, startPoint x: 599, startPoint y: 335, endPoint x: 164, endPoint y: 444, distance: 448.1
click at [225, 424] on app-calendar-viewport "Tue 30 Wed 1 Thu 2 4/4 1 Job Fri 3 8/8 1 Job Sat 4 8/8 3 Jobs Sun 5 Mon 6 Tue 7…" at bounding box center [383, 423] width 766 height 618
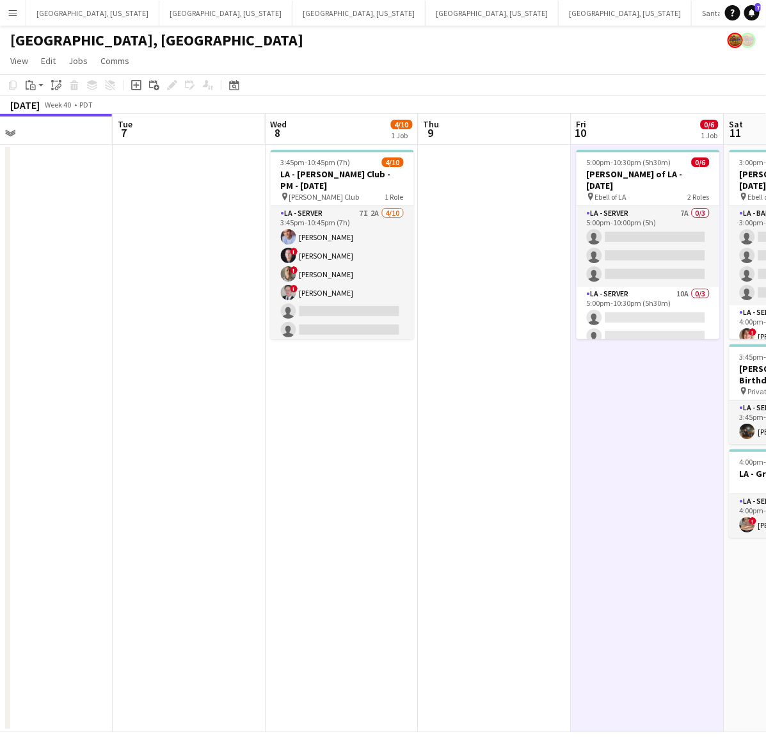
drag, startPoint x: 666, startPoint y: 420, endPoint x: 421, endPoint y: 463, distance: 248.9
click at [250, 529] on app-calendar-viewport "Fri 3 8/8 1 Job Sat 4 8/8 3 Jobs Sun 5 Mon 6 Tue 7 Wed 8 4/10 1 Job Thu 9 Fri 1…" at bounding box center [383, 423] width 766 height 618
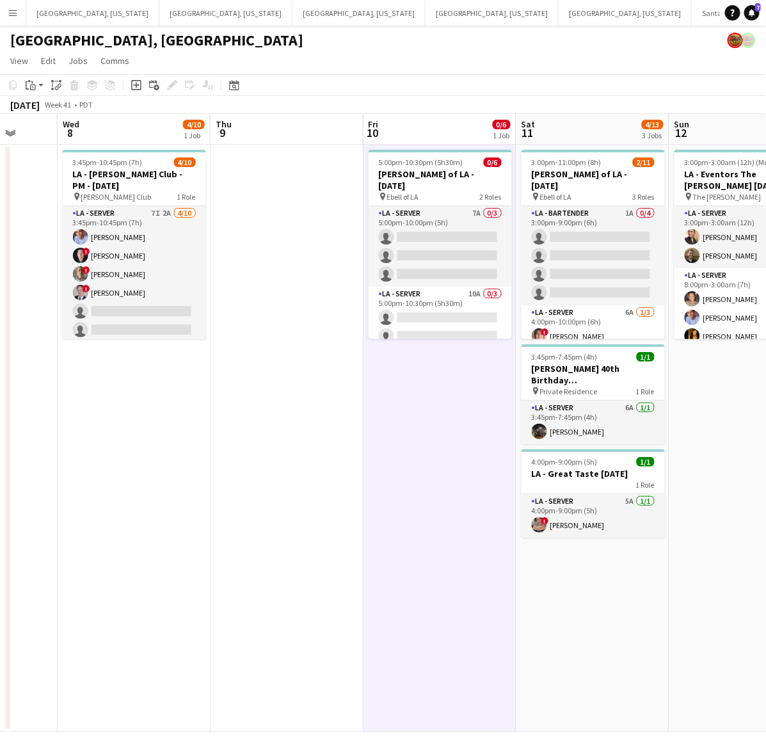
scroll to position [0, 499]
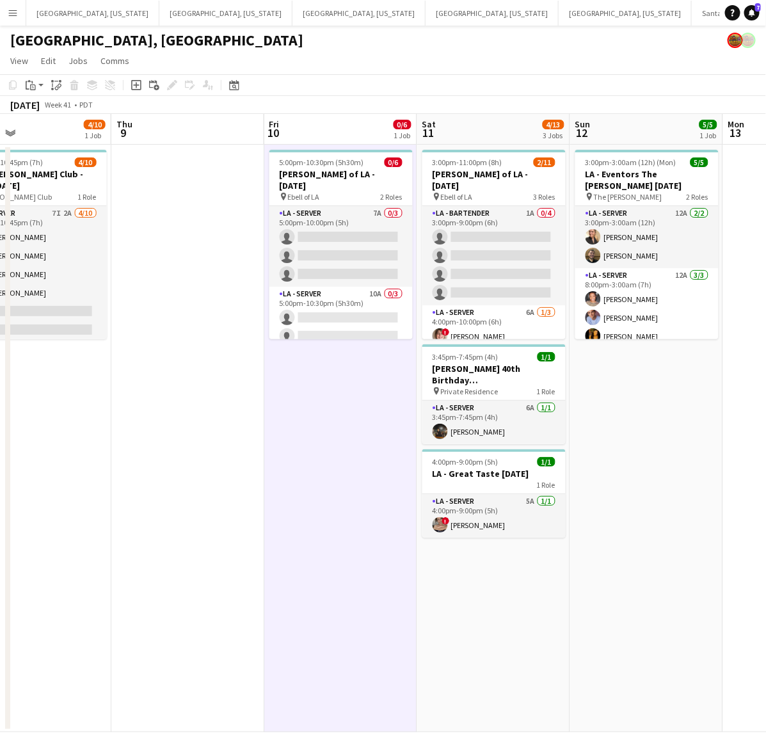
drag, startPoint x: 316, startPoint y: 492, endPoint x: 68, endPoint y: 542, distance: 252.8
click at [67, 542] on app-calendar-viewport "Sun 5 Mon 6 Tue 7 Wed 8 4/10 1 Job Thu 9 Fri 10 0/6 1 Job Sat 11 4/13 3 Jobs Su…" at bounding box center [383, 423] width 766 height 618
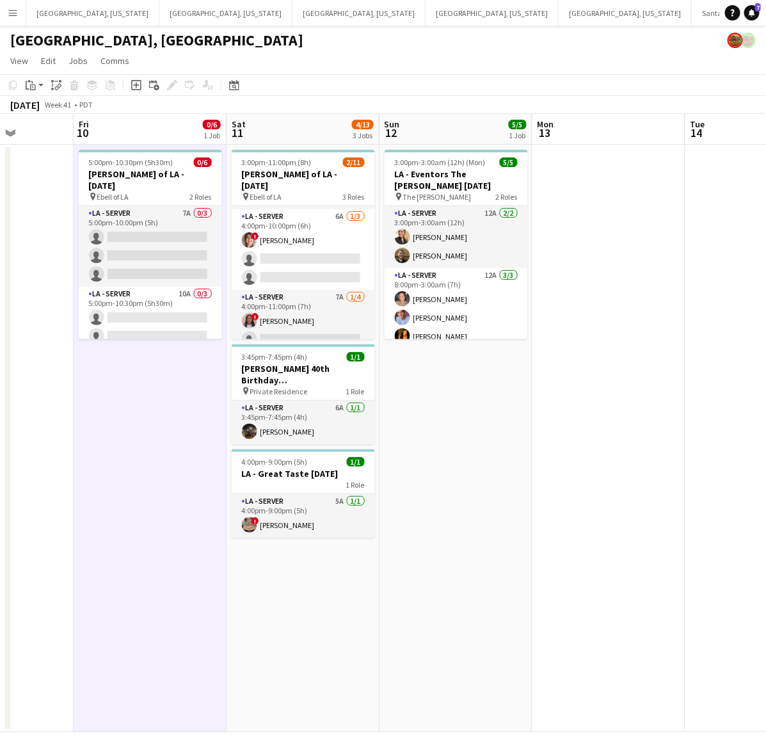
scroll to position [0, 379]
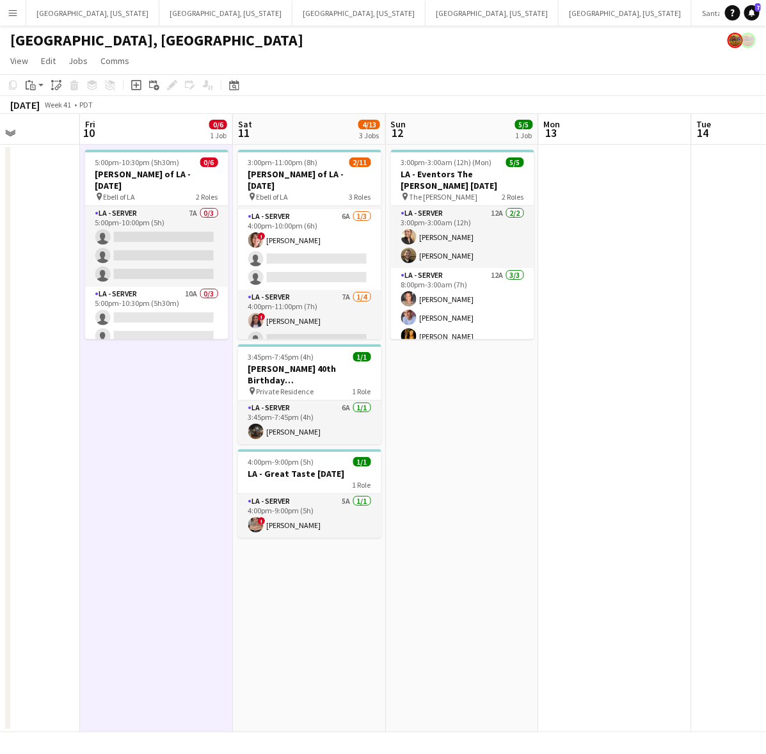
drag, startPoint x: 204, startPoint y: 615, endPoint x: 323, endPoint y: 599, distance: 120.8
click at [323, 599] on app-calendar-viewport "Tue 7 Wed 8 4/10 1 Job Thu 9 Fri 10 0/6 1 Job Sat 11 4/13 3 Jobs Sun 12 5/5 1 J…" at bounding box center [383, 423] width 766 height 618
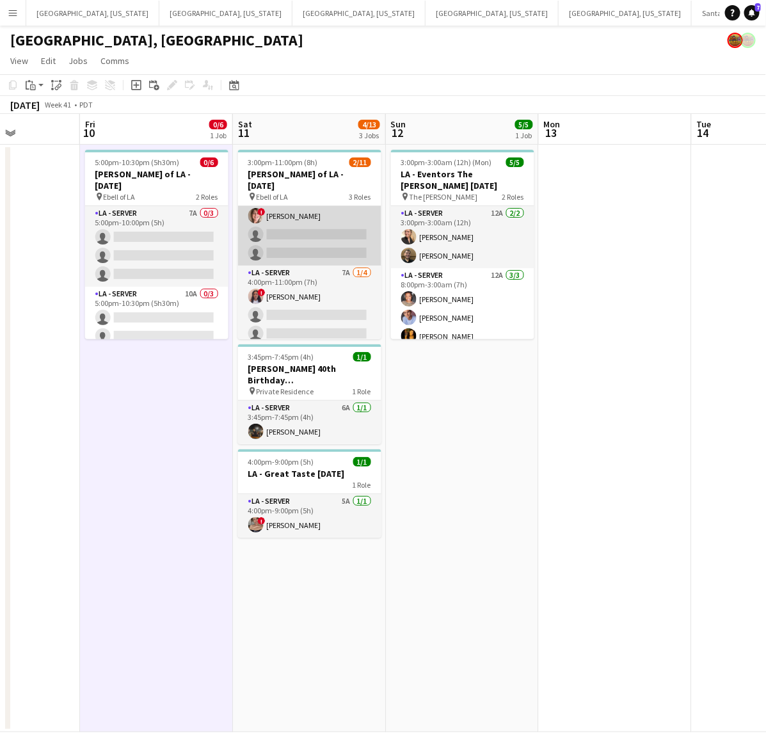
scroll to position [135, 0]
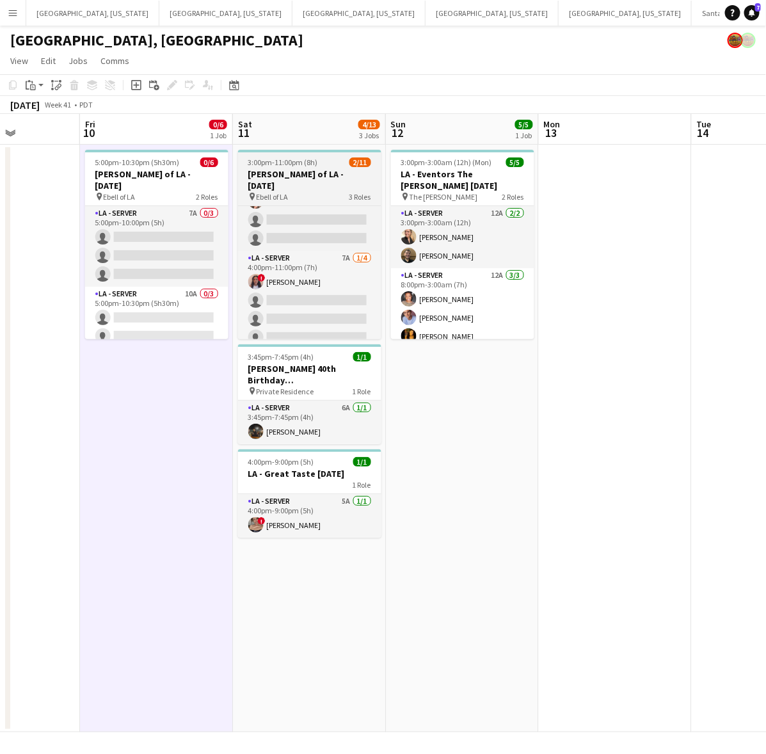
click at [296, 172] on h3 "LA - Ebell of LA - 10.11.25" at bounding box center [309, 179] width 143 height 23
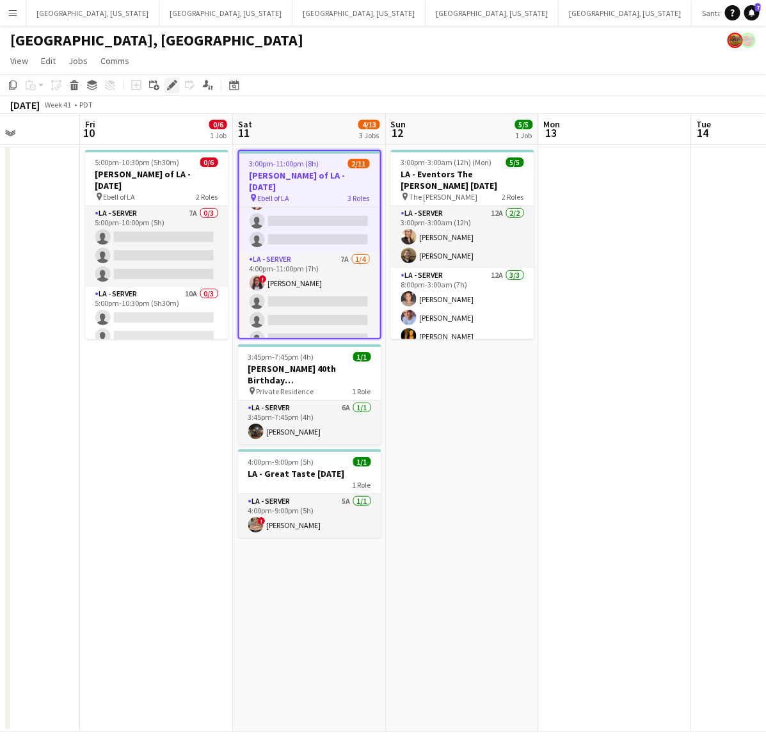
click at [177, 87] on div "Edit" at bounding box center [172, 84] width 15 height 15
type input "**********"
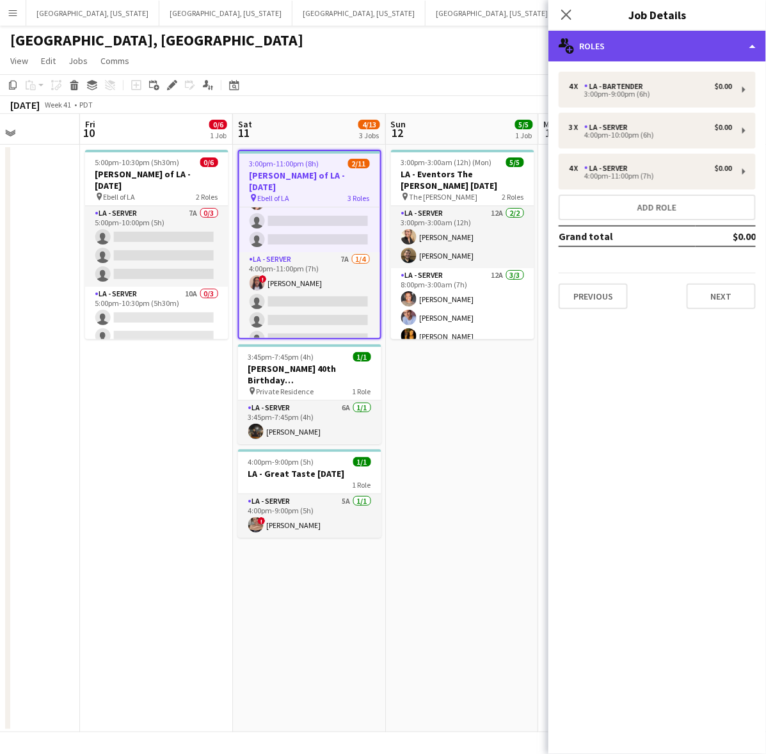
click at [641, 33] on div "multiple-users-add Roles" at bounding box center [658, 46] width 218 height 31
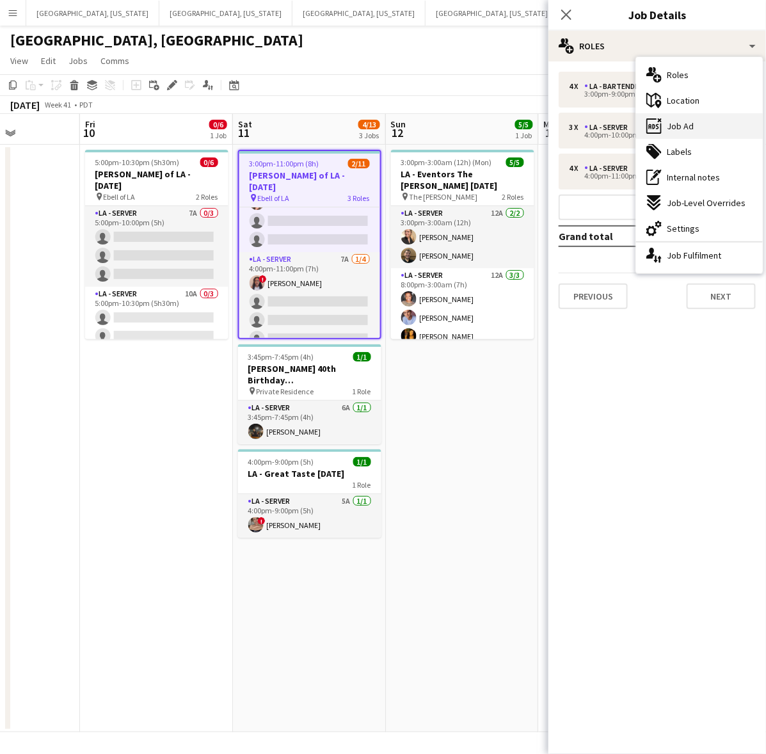
click at [680, 125] on span "Job Ad" at bounding box center [680, 126] width 27 height 12
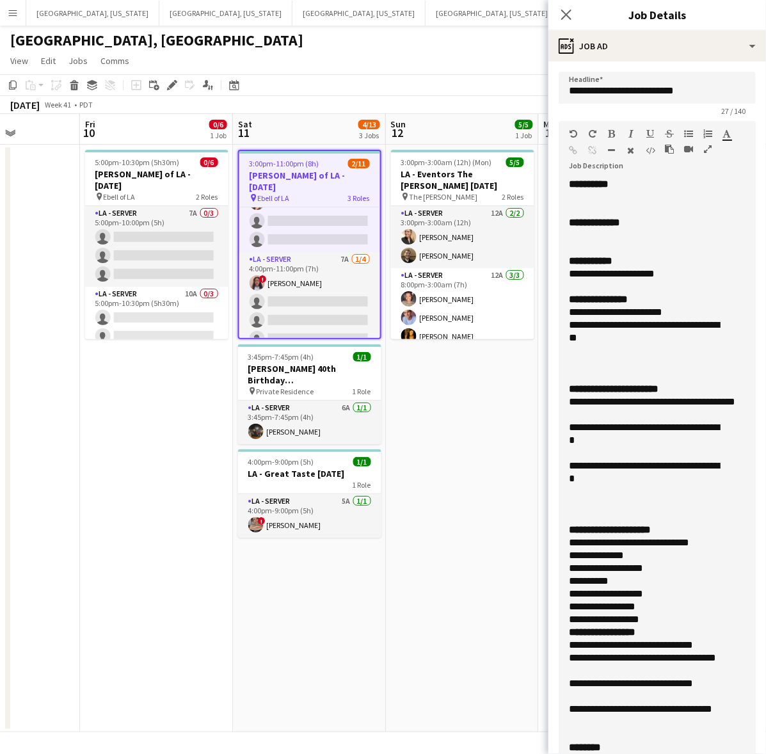
drag, startPoint x: 767, startPoint y: 293, endPoint x: 759, endPoint y: 756, distance: 462.9
click at [759, 753] on html "Menu Boards Boards Boards All jobs Status Workforce Workforce My Workforce Recr…" at bounding box center [383, 377] width 766 height 754
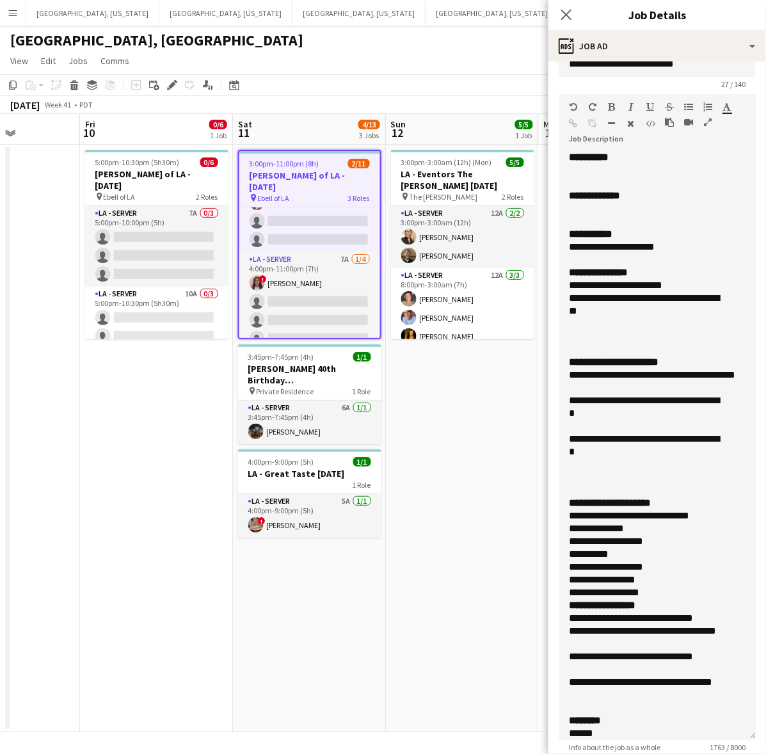
scroll to position [0, 0]
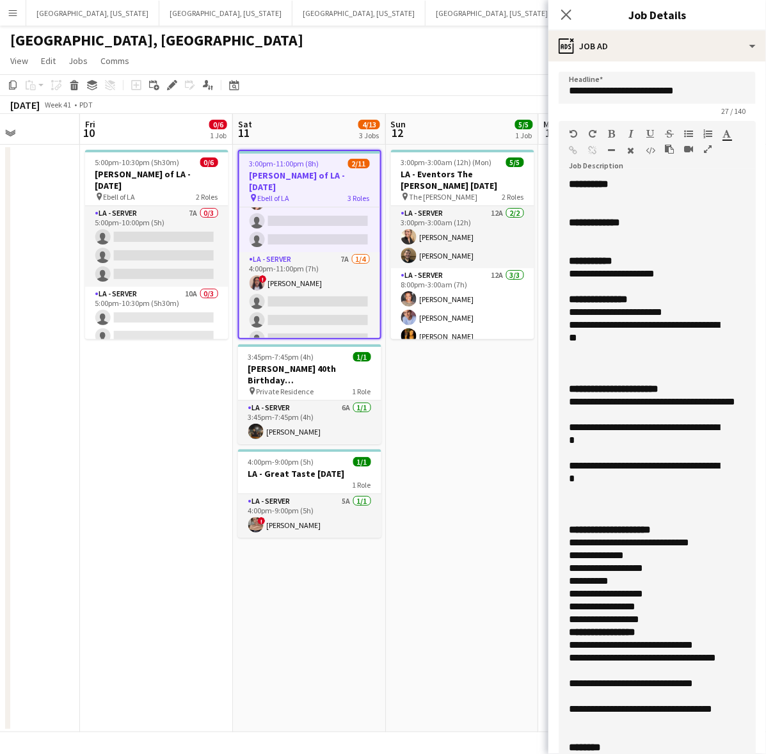
click at [504, 65] on app-page-menu "View Day view expanded Day view collapsed Month view Date picker Jump to today …" at bounding box center [383, 62] width 766 height 24
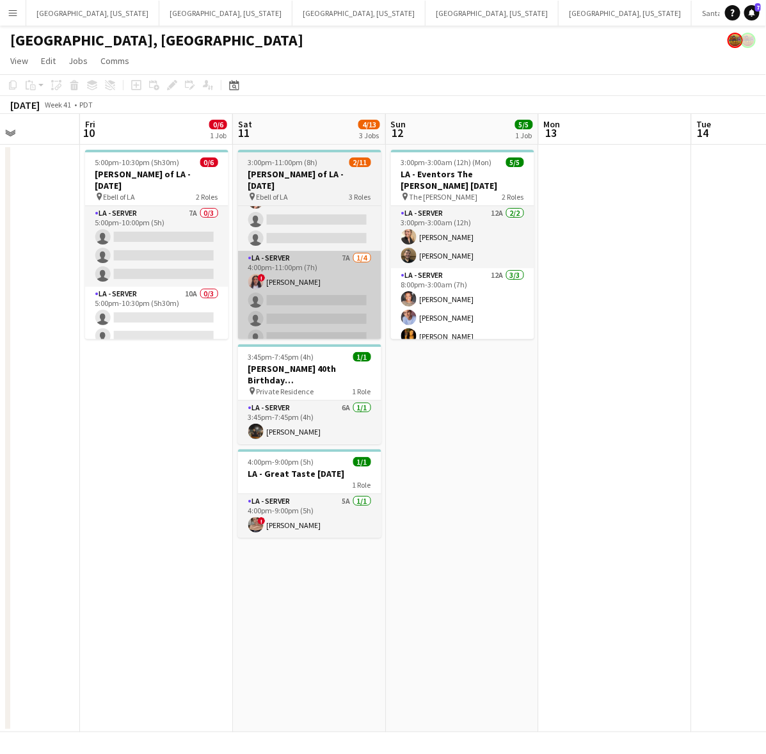
drag, startPoint x: 318, startPoint y: 474, endPoint x: 277, endPoint y: 321, distance: 159.0
click at [318, 474] on h3 "LA - Great Taste 10.11.25" at bounding box center [309, 474] width 143 height 12
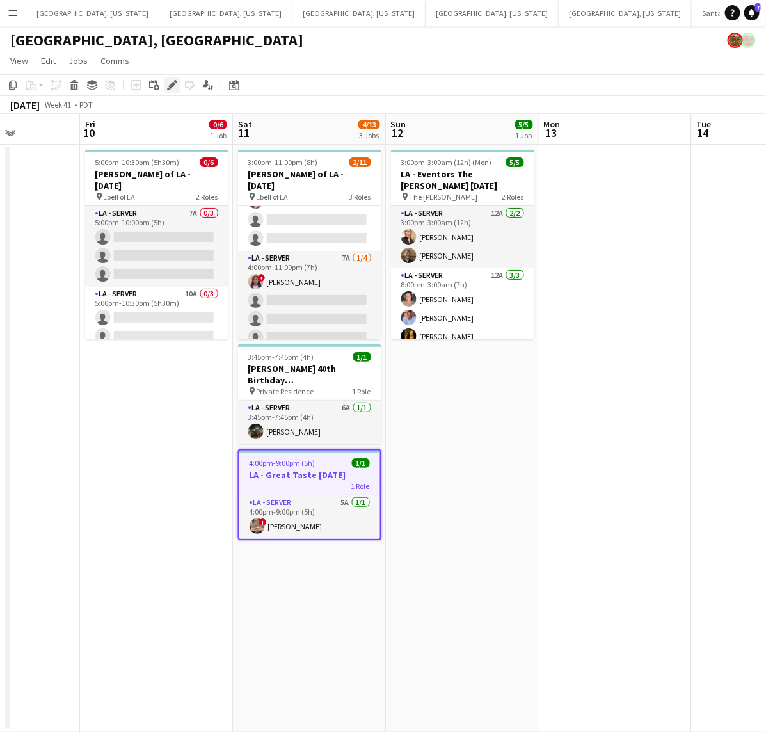
click at [177, 83] on div "Edit" at bounding box center [172, 84] width 15 height 15
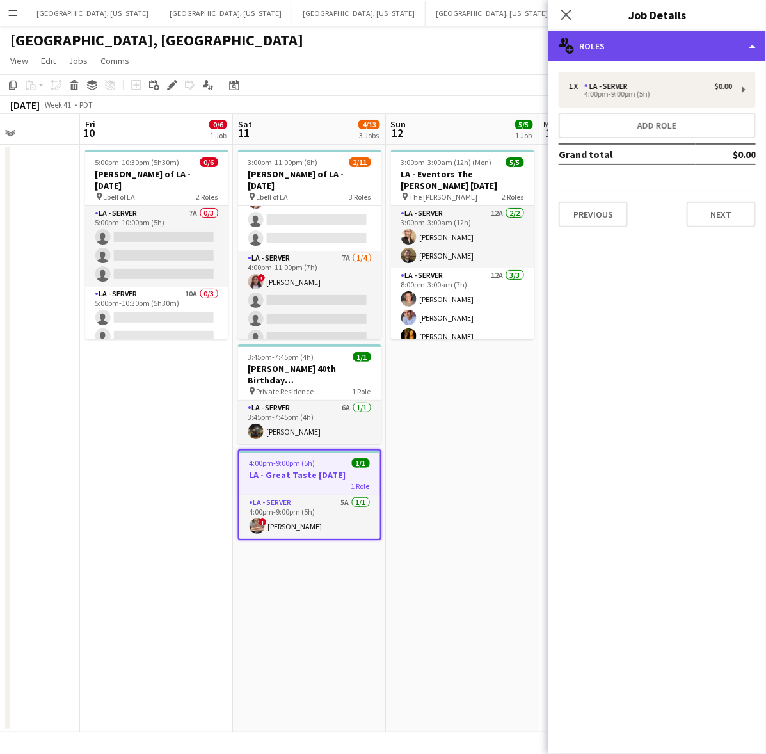
click at [706, 36] on div "multiple-users-add Roles" at bounding box center [658, 46] width 218 height 31
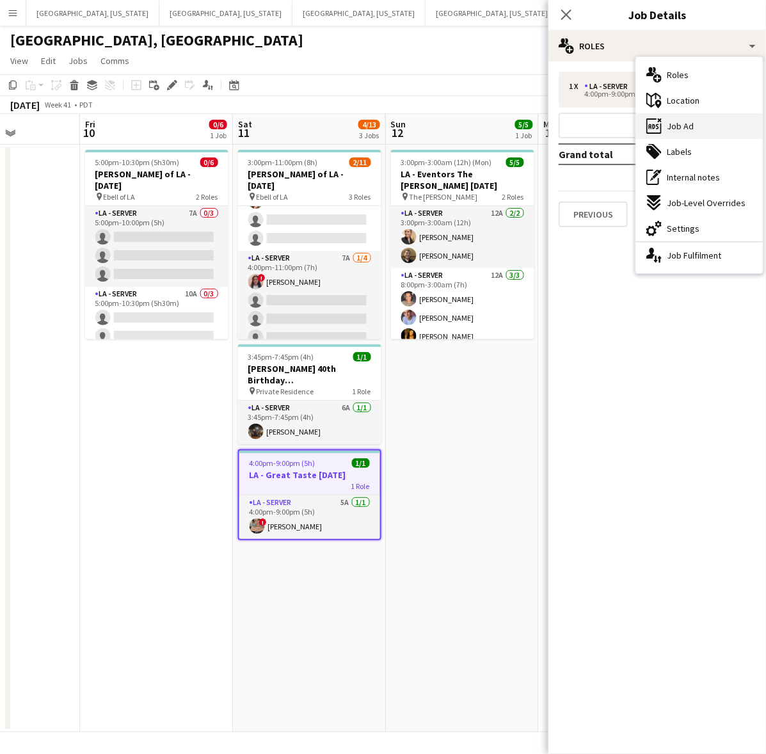
click at [728, 132] on div "ads-window Job Ad" at bounding box center [699, 126] width 127 height 26
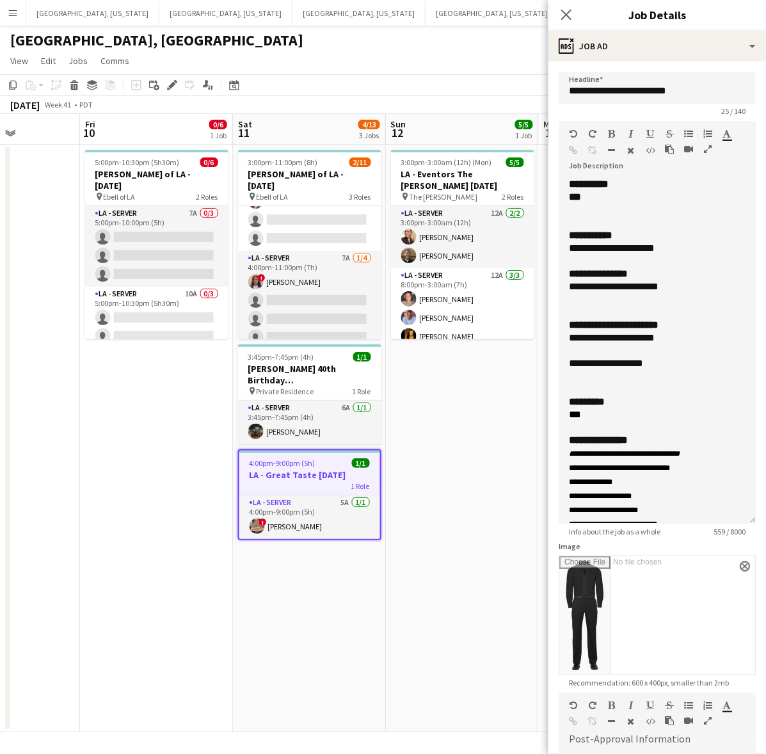
drag, startPoint x: 755, startPoint y: 246, endPoint x: 730, endPoint y: 463, distance: 217.8
click at [730, 463] on div "**********" at bounding box center [657, 351] width 197 height 346
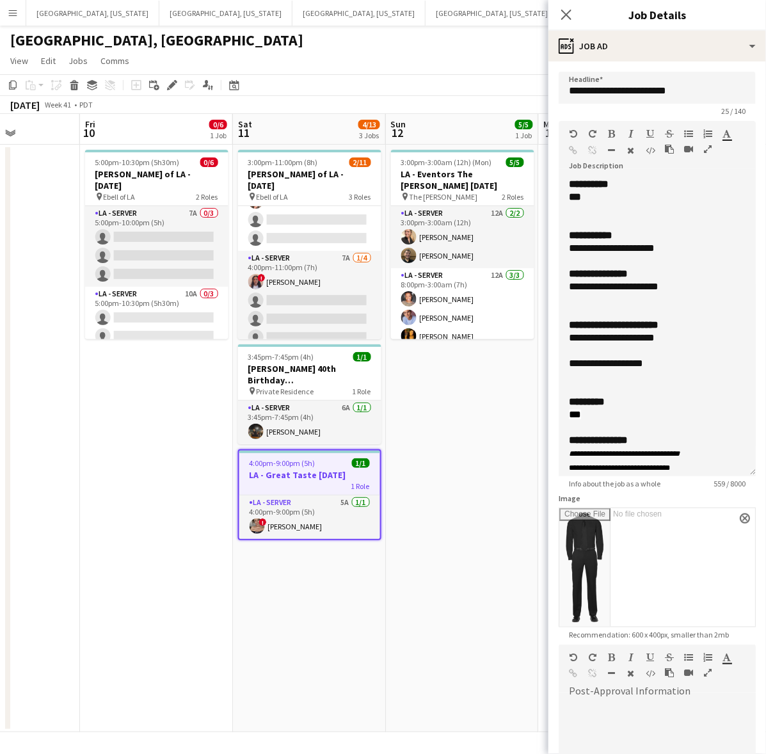
click at [501, 435] on app-date-cell "3:00pm-3:00am (12h) (Mon) 5/5 LA - Eventors The Lilian 10.12.25 pin The Lillian…" at bounding box center [462, 439] width 153 height 588
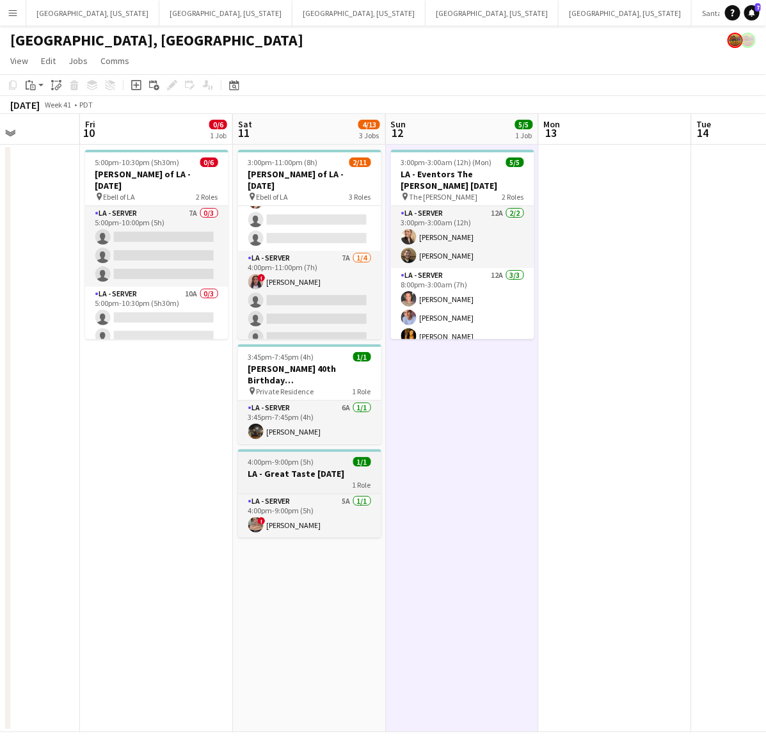
click at [293, 479] on div "1 Role" at bounding box center [309, 484] width 143 height 10
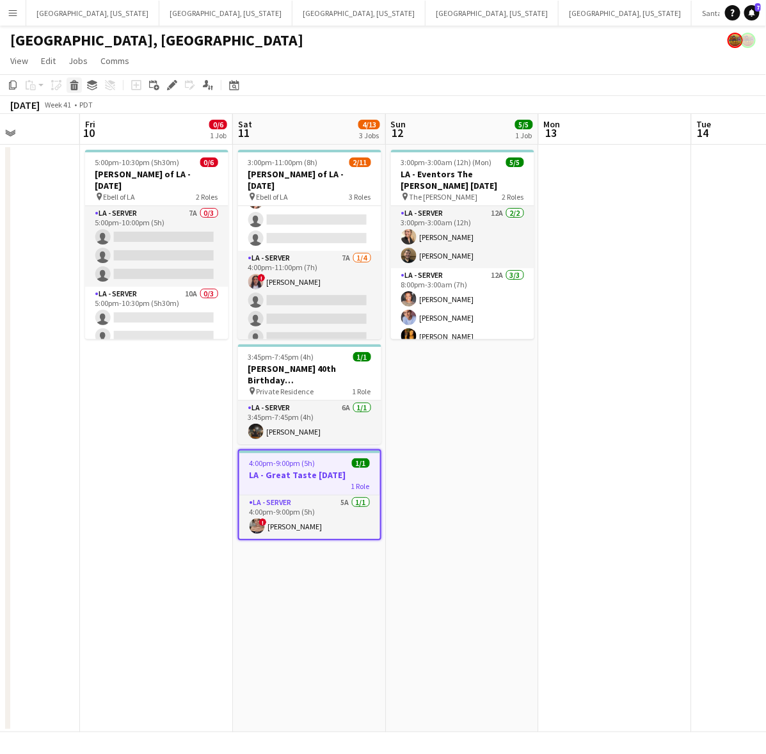
click at [71, 84] on icon at bounding box center [74, 87] width 7 height 6
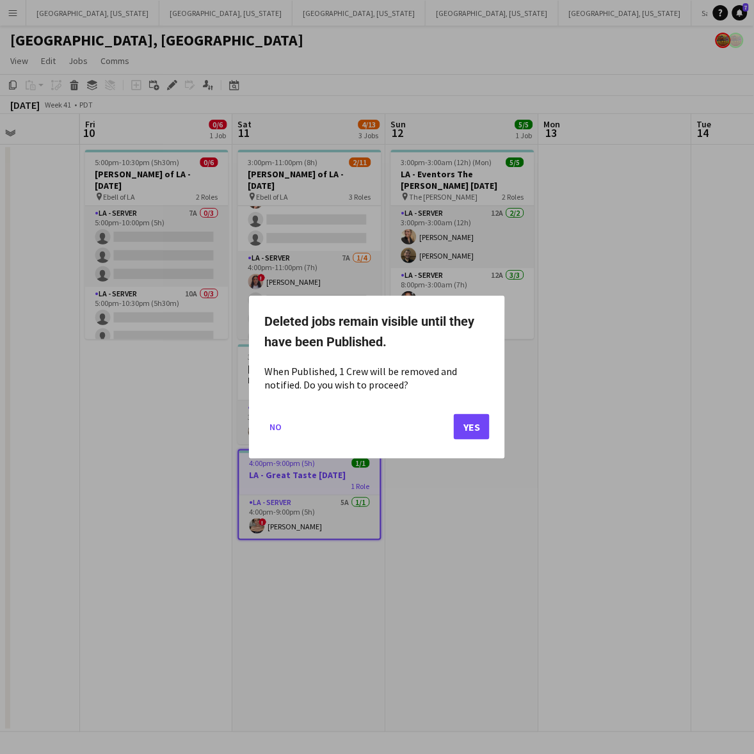
click at [414, 376] on mat-dialog-content "When Published, 1 Crew will be removed and notified. Do you wish to proceed?" at bounding box center [376, 380] width 225 height 30
click at [266, 424] on button "No" at bounding box center [275, 426] width 22 height 20
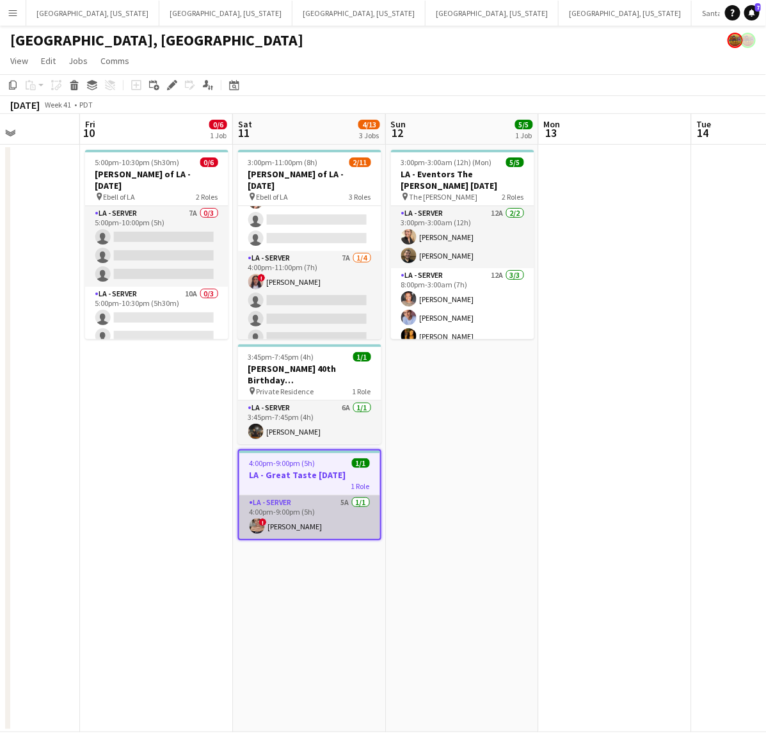
click at [274, 517] on app-card-role "LA - Server 5A 1/1 4:00pm-9:00pm (5h) ! Emily Hawkins" at bounding box center [309, 517] width 141 height 44
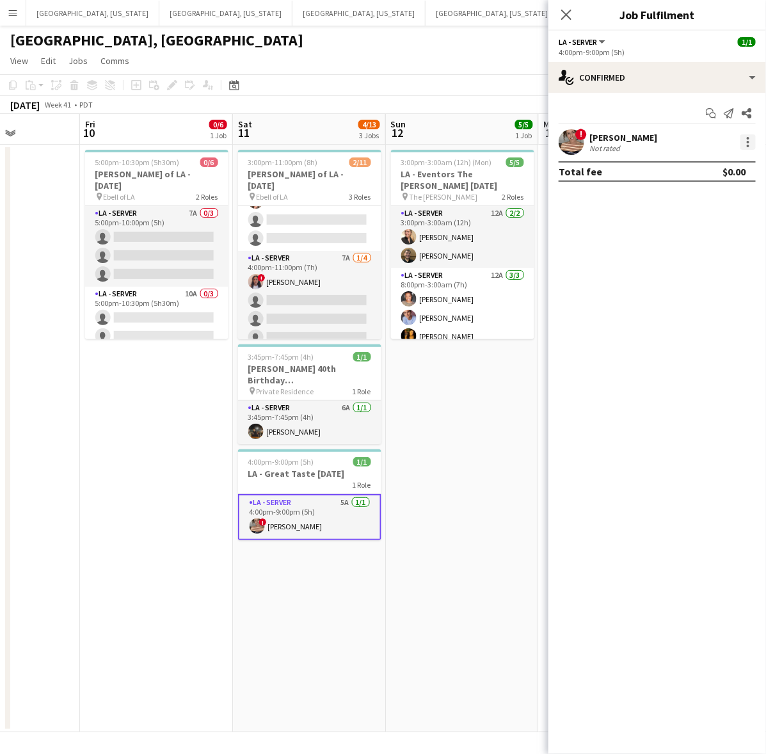
click at [750, 141] on div at bounding box center [748, 141] width 15 height 15
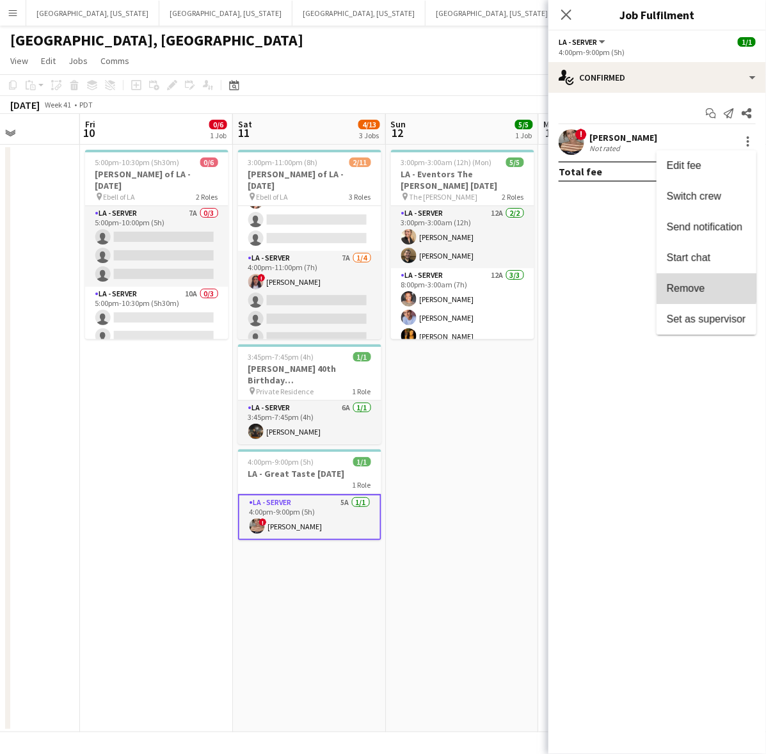
click at [702, 288] on span "Remove" at bounding box center [686, 288] width 38 height 11
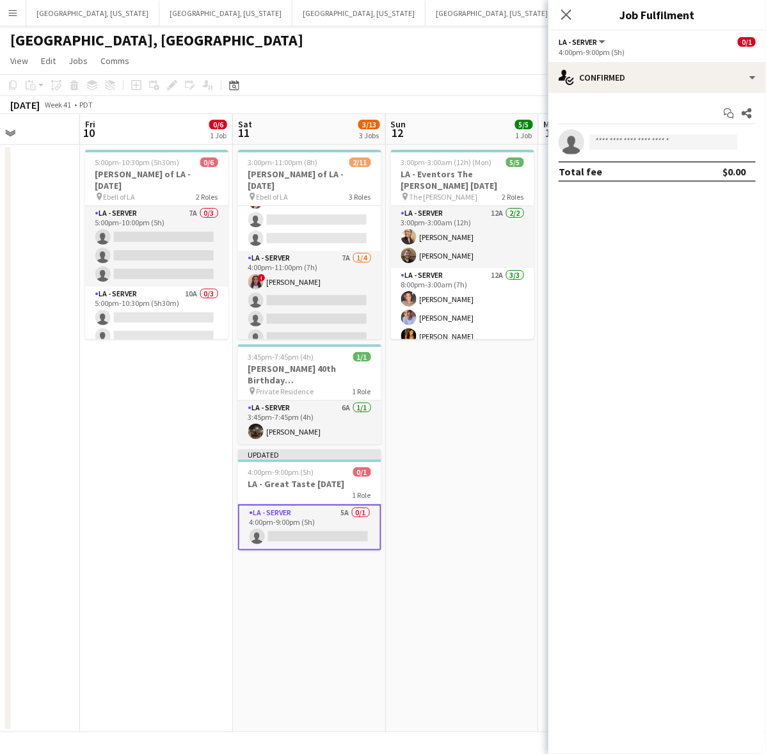
click at [443, 76] on app-toolbar "Copy Paste Paste Ctrl+V Paste with crew Ctrl+Shift+V Paste linked Job Delete Gr…" at bounding box center [383, 85] width 766 height 22
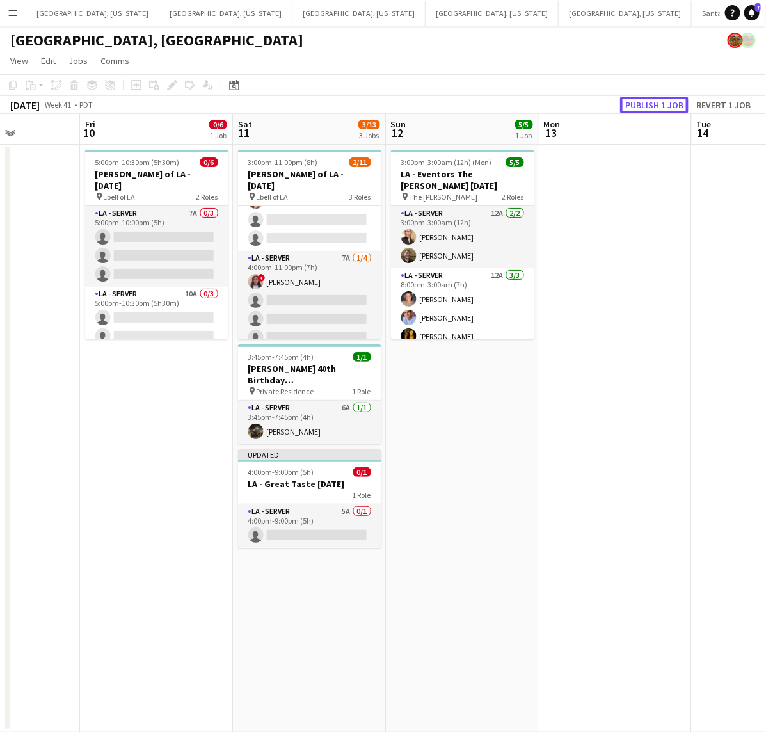
click at [638, 99] on button "Publish 1 job" at bounding box center [654, 105] width 68 height 17
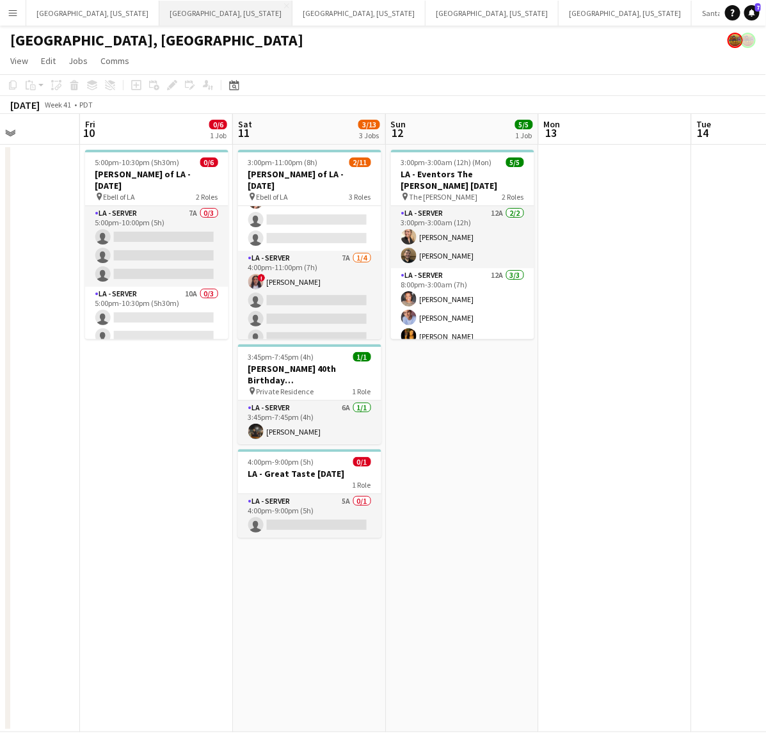
click at [170, 20] on button "Dallas, Texas Close" at bounding box center [225, 13] width 133 height 25
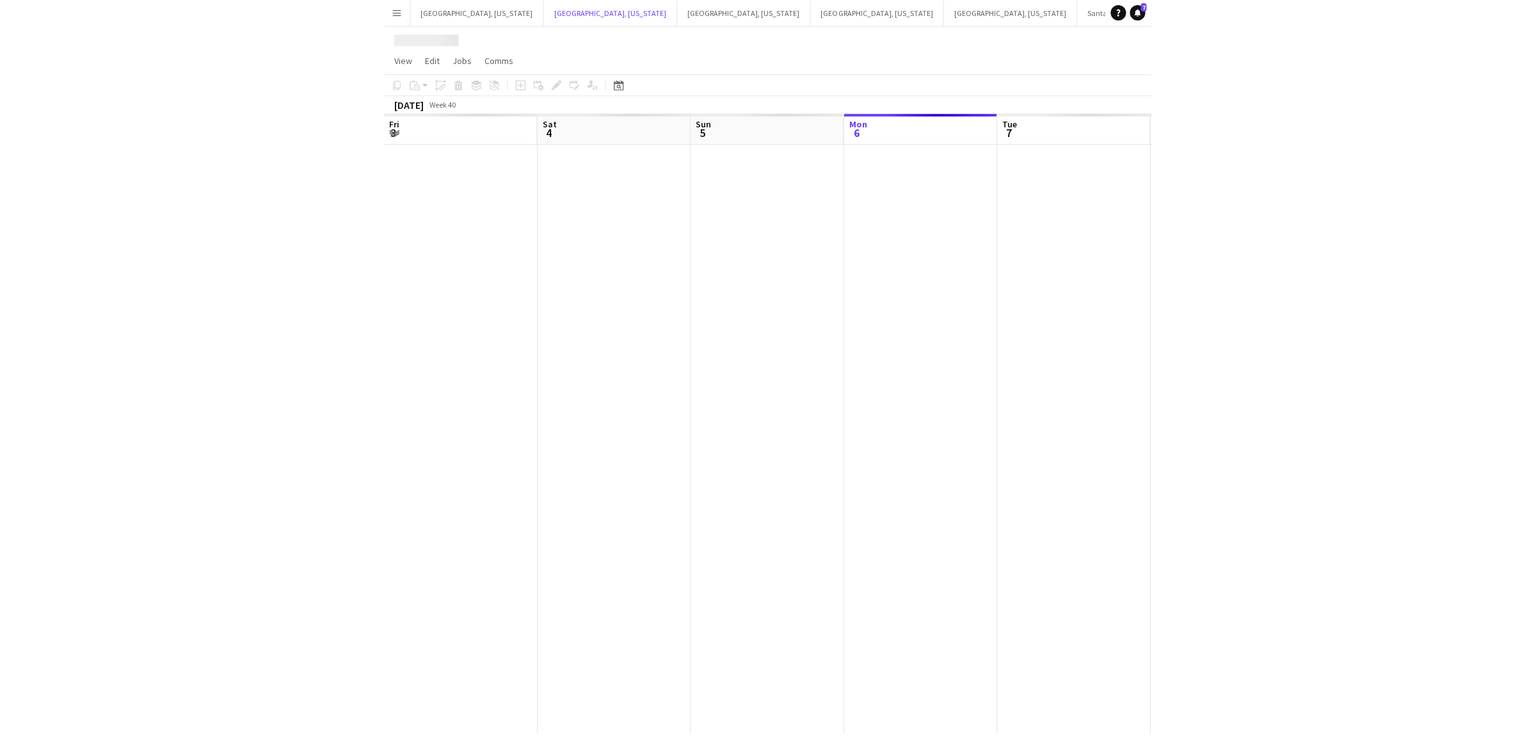
scroll to position [0, 305]
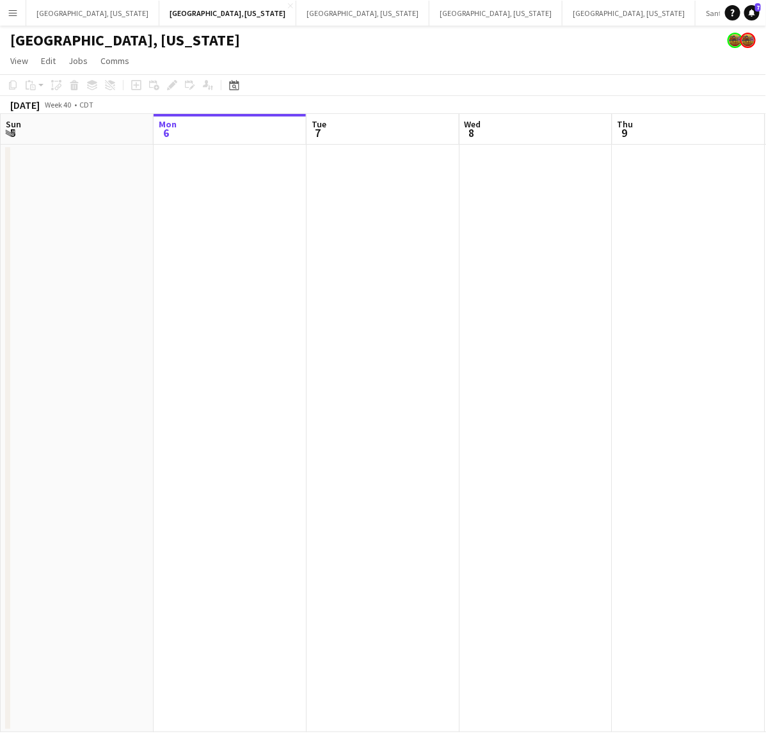
click at [15, 8] on app-icon "Menu" at bounding box center [13, 13] width 10 height 10
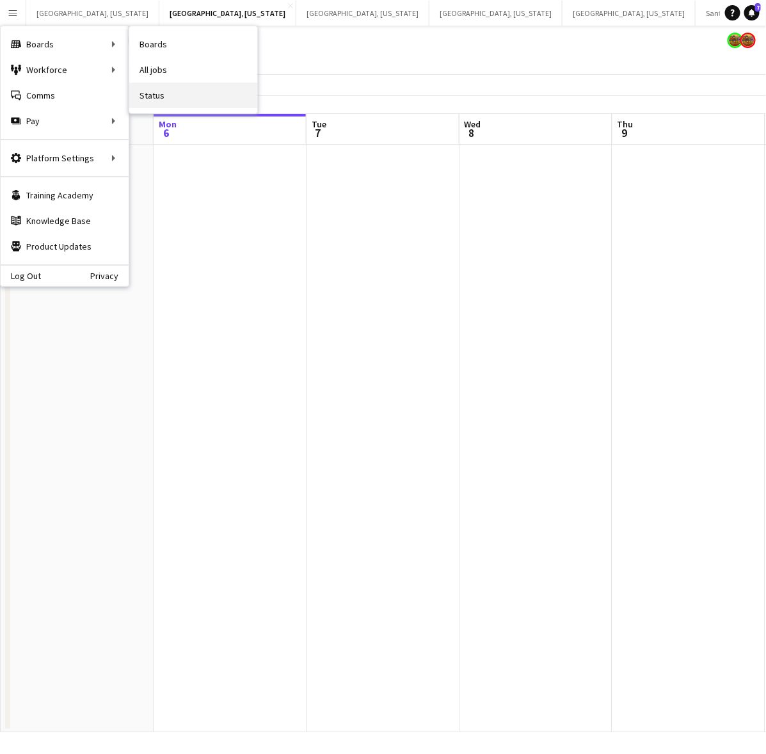
click at [170, 94] on link "Status" at bounding box center [193, 96] width 128 height 26
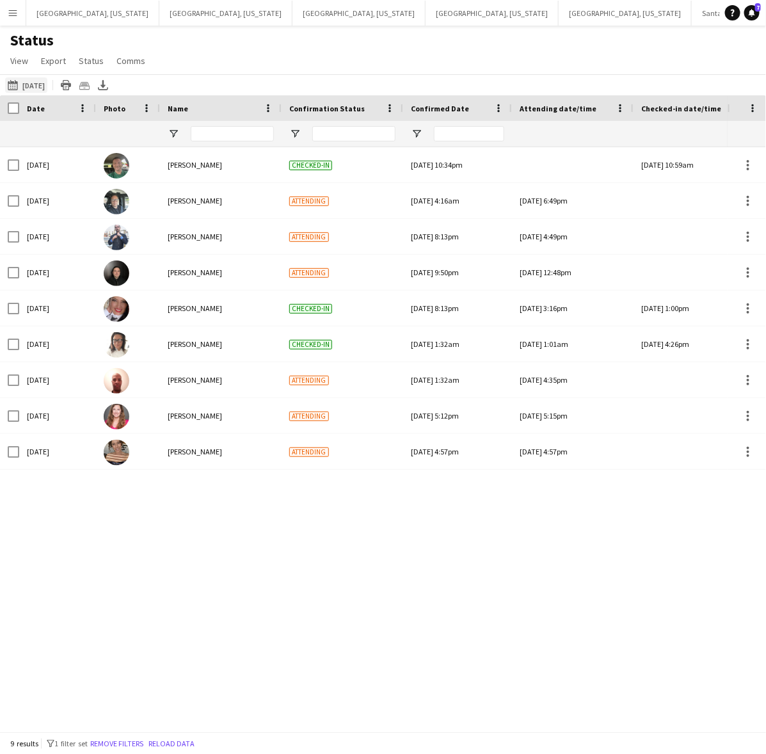
click at [44, 87] on button "10-06-2025 to 10-12-2025 10-04-2025" at bounding box center [26, 84] width 42 height 15
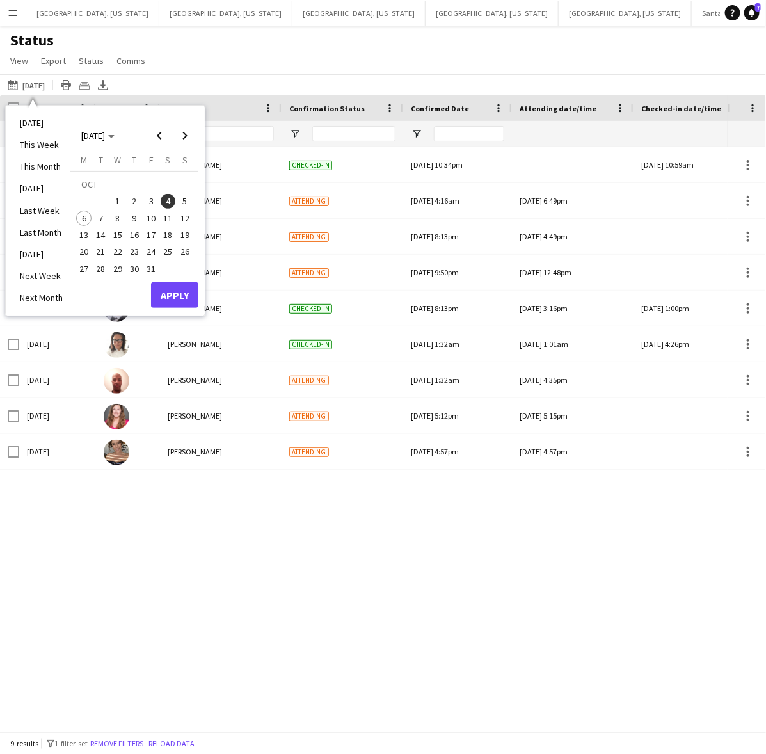
click at [165, 219] on span "11" at bounding box center [168, 218] width 15 height 15
click at [182, 295] on button "Apply" at bounding box center [174, 295] width 47 height 26
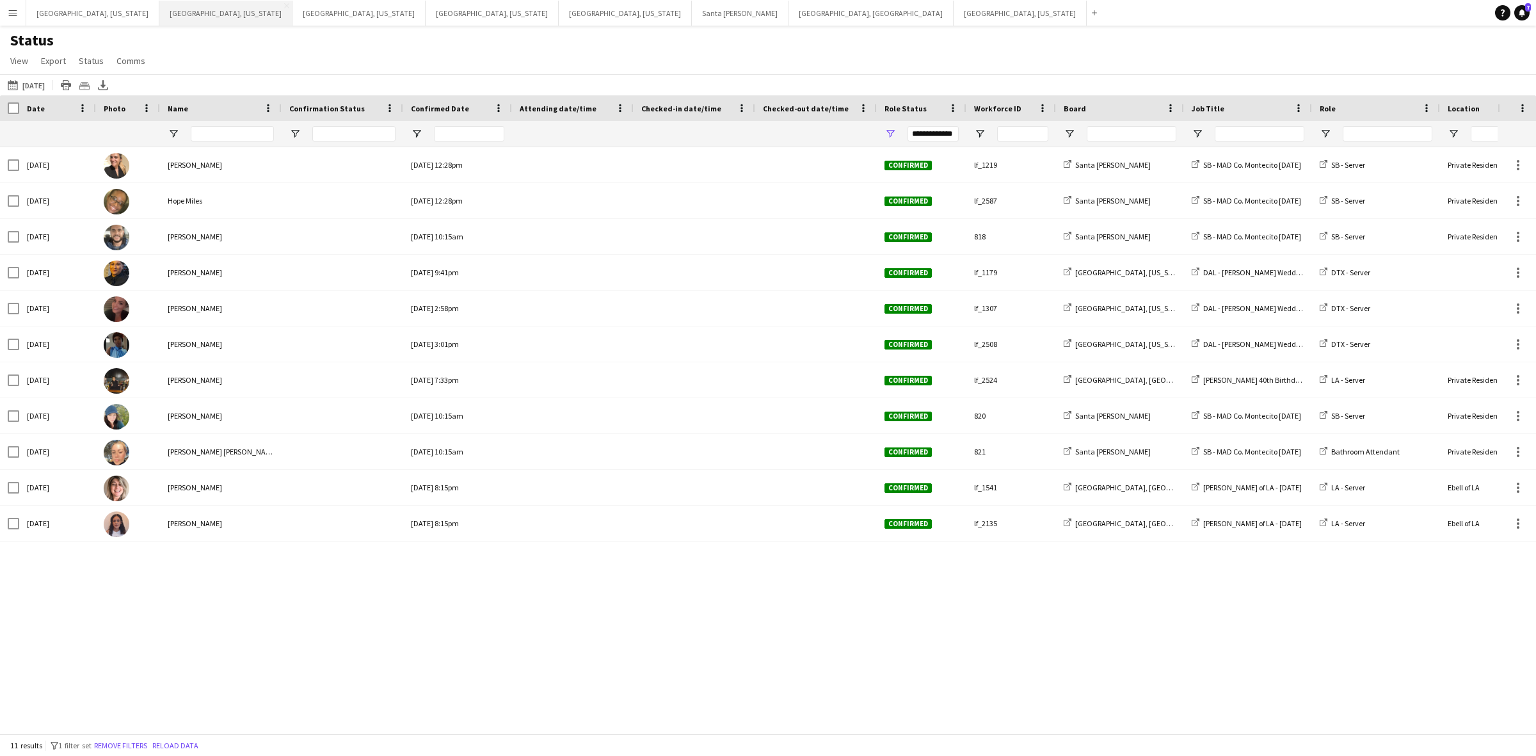
click at [176, 10] on button "Dallas, Texas Close" at bounding box center [225, 13] width 133 height 25
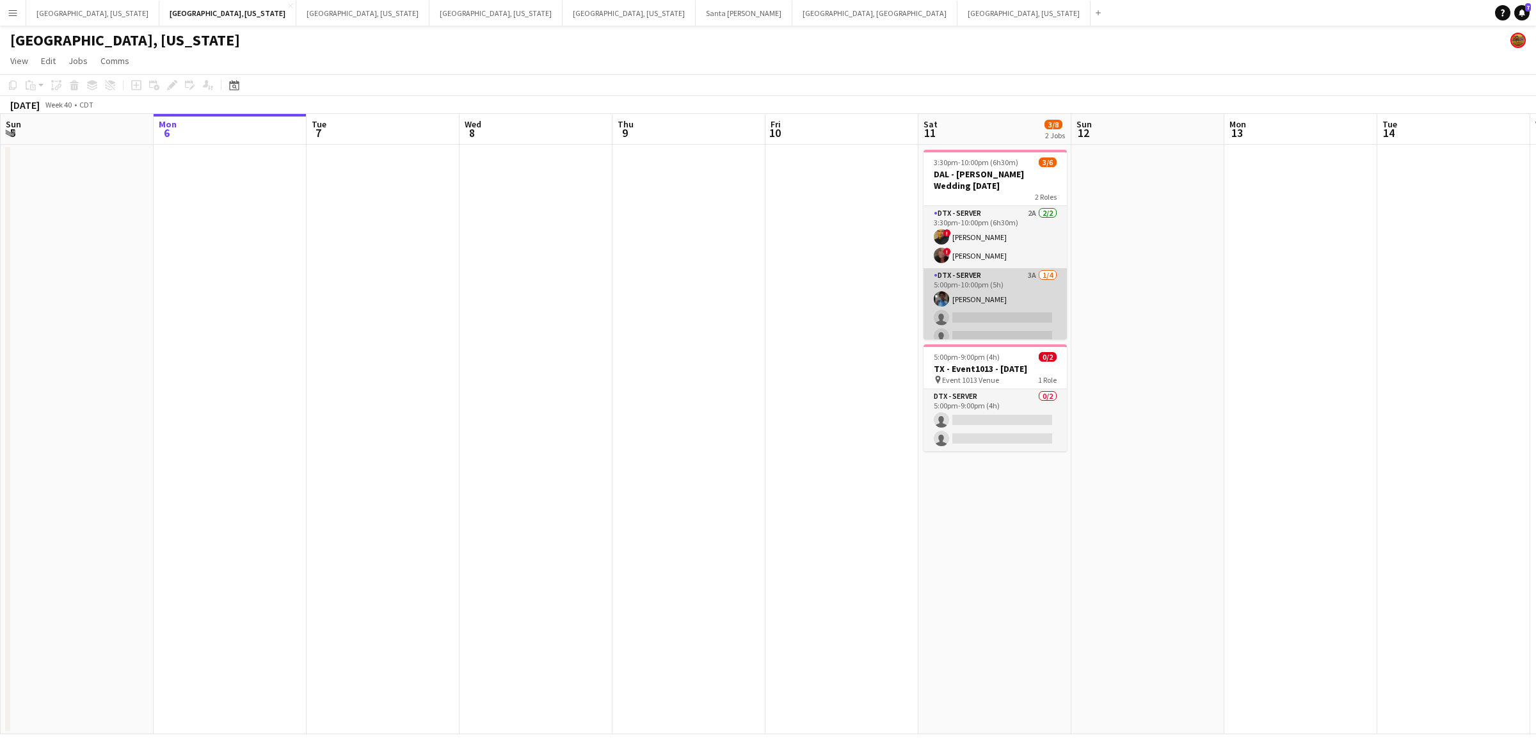
click at [766, 337] on app-card-role "DTX - Server 3A 1/4 5:00pm-10:00pm (5h) Shelley Lynch single-neutral-actions si…" at bounding box center [995, 317] width 143 height 99
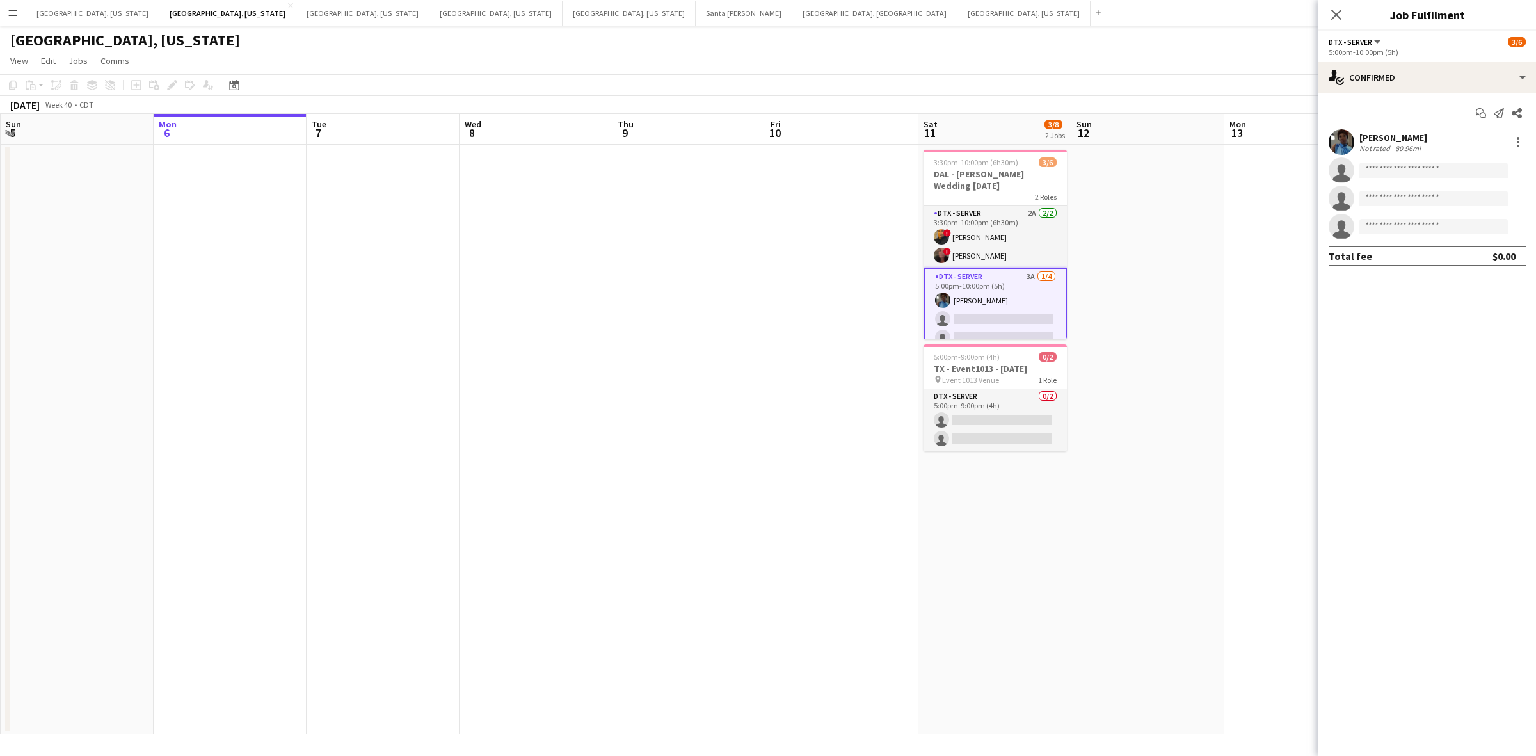
click at [766, 133] on div "Shelley Lynch" at bounding box center [1394, 138] width 68 height 12
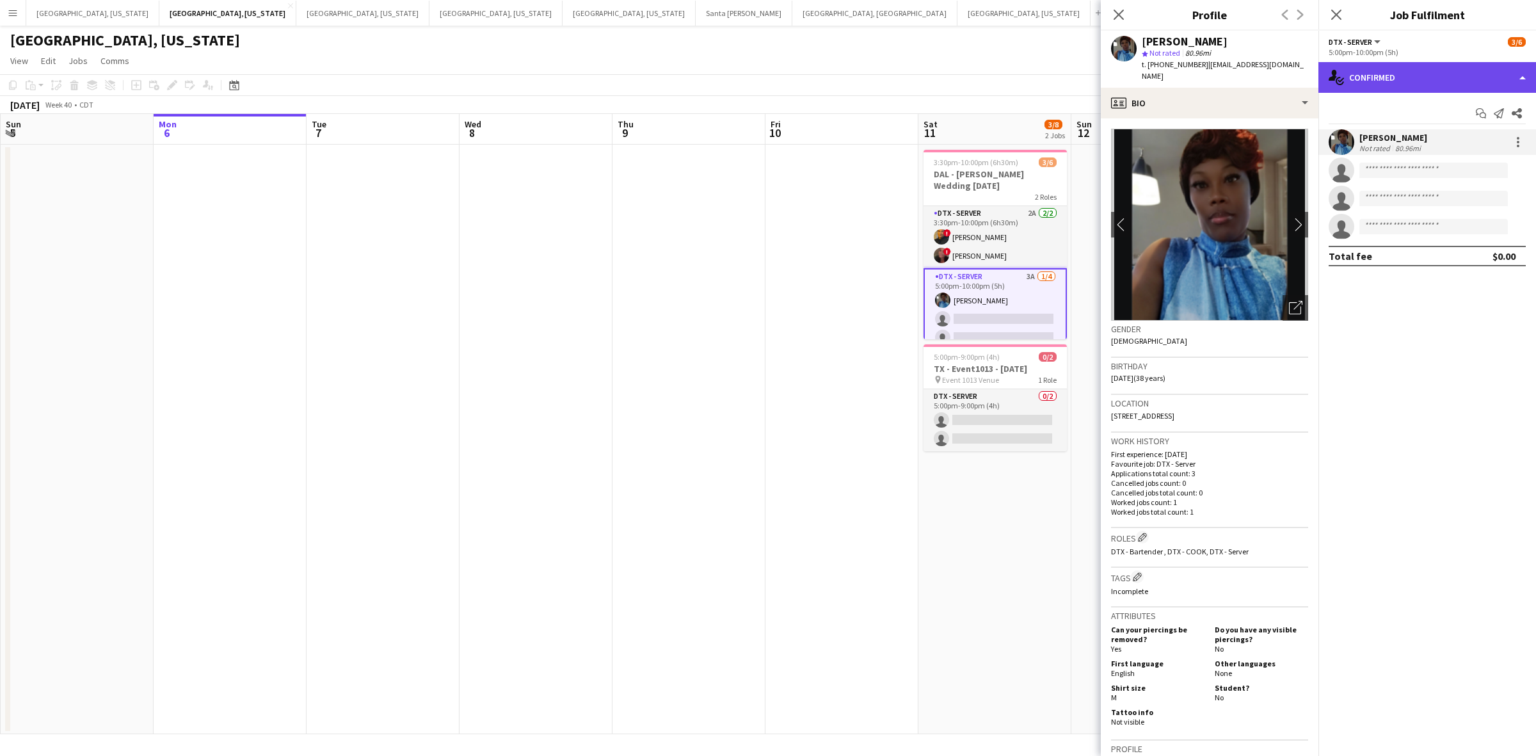
click at [766, 77] on div "single-neutral-actions-check-2 Confirmed" at bounding box center [1428, 77] width 218 height 31
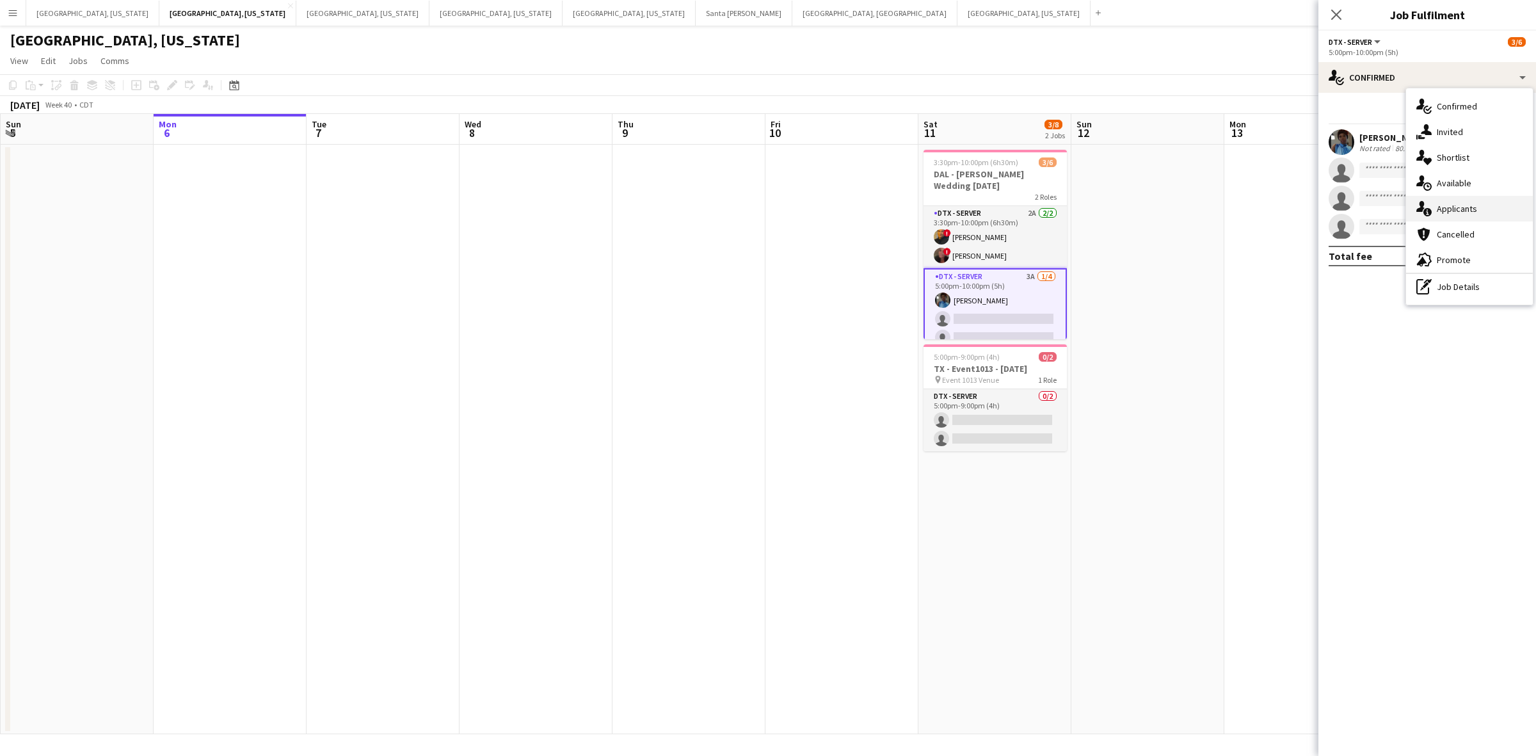
click at [766, 205] on span "Applicants" at bounding box center [1457, 209] width 40 height 12
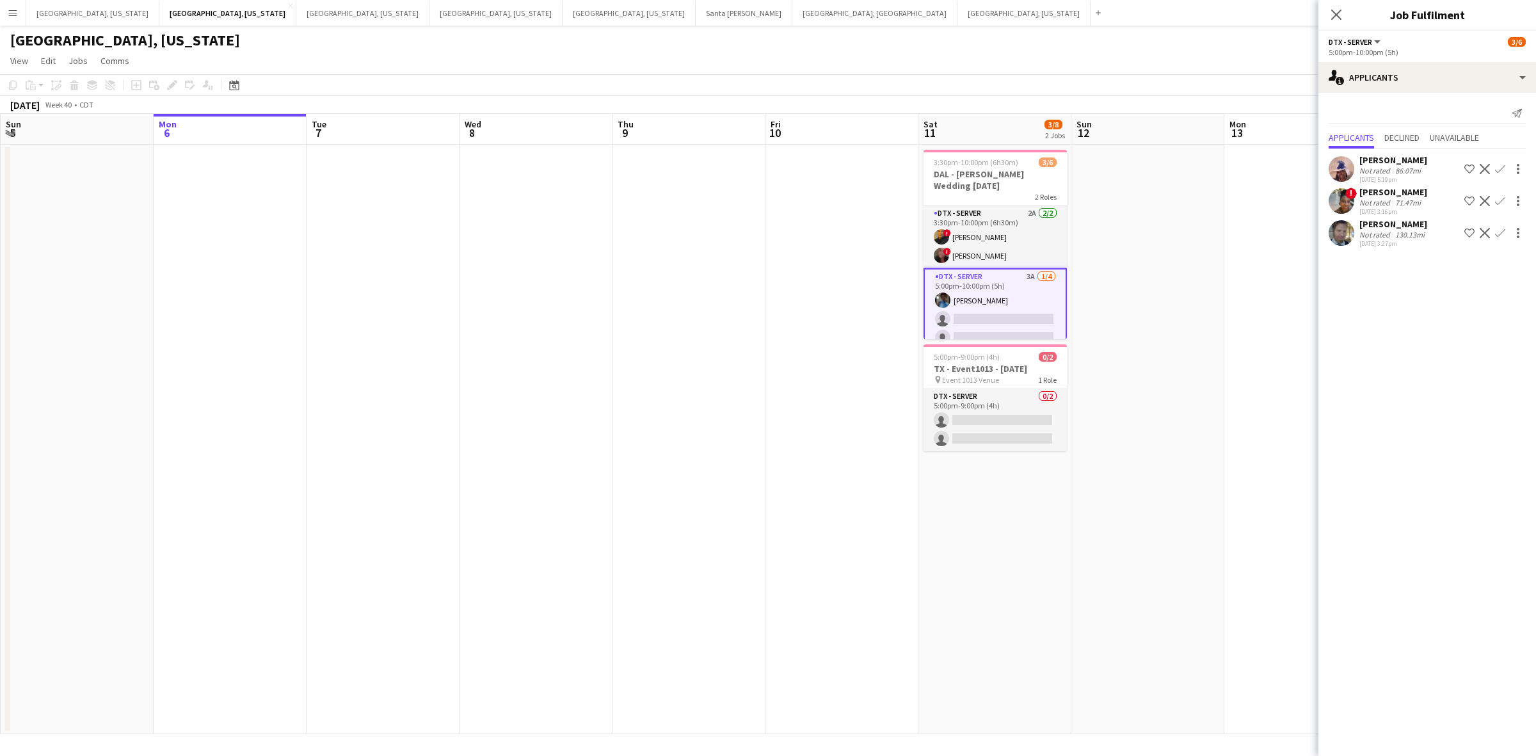
click at [766, 236] on app-date-cell at bounding box center [1148, 440] width 153 height 590
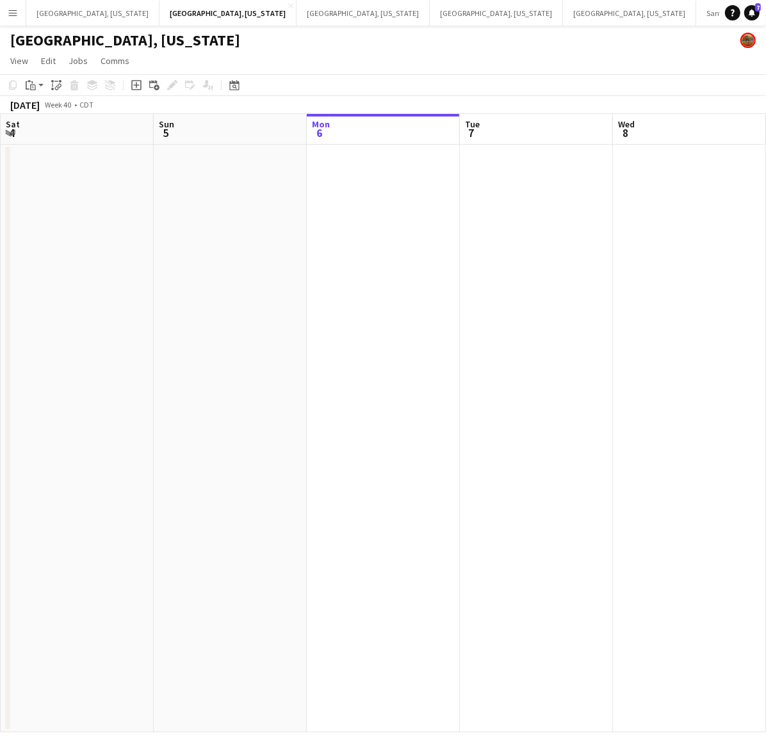
click at [520, 222] on app-date-cell at bounding box center [536, 439] width 153 height 588
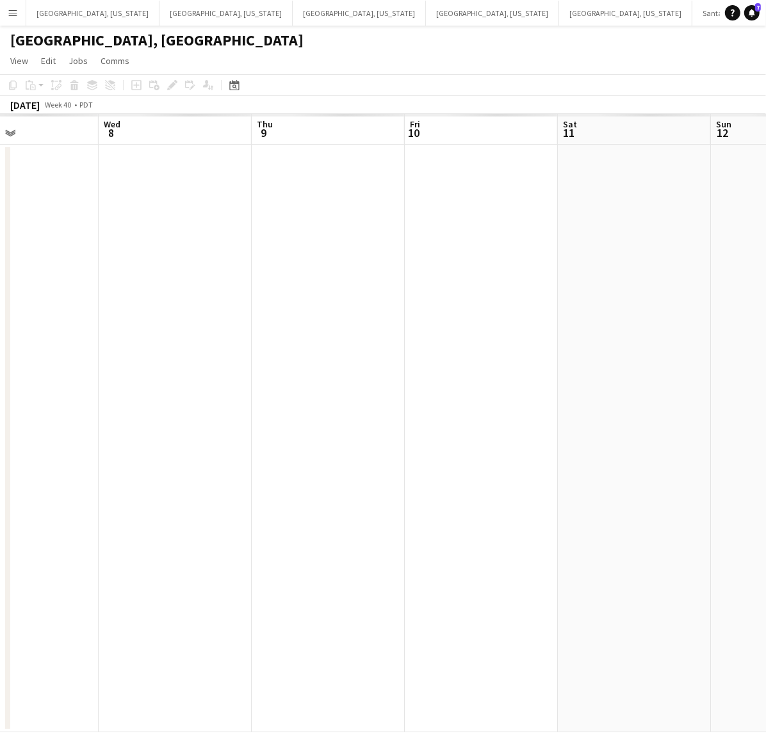
click at [269, 490] on app-calendar-viewport "Sat 4 Sun 5 Mon 6 Tue 7 Wed 8 Thu 9 Fri 10 Sat 11 Sun 12 Mon 13" at bounding box center [383, 423] width 766 height 618
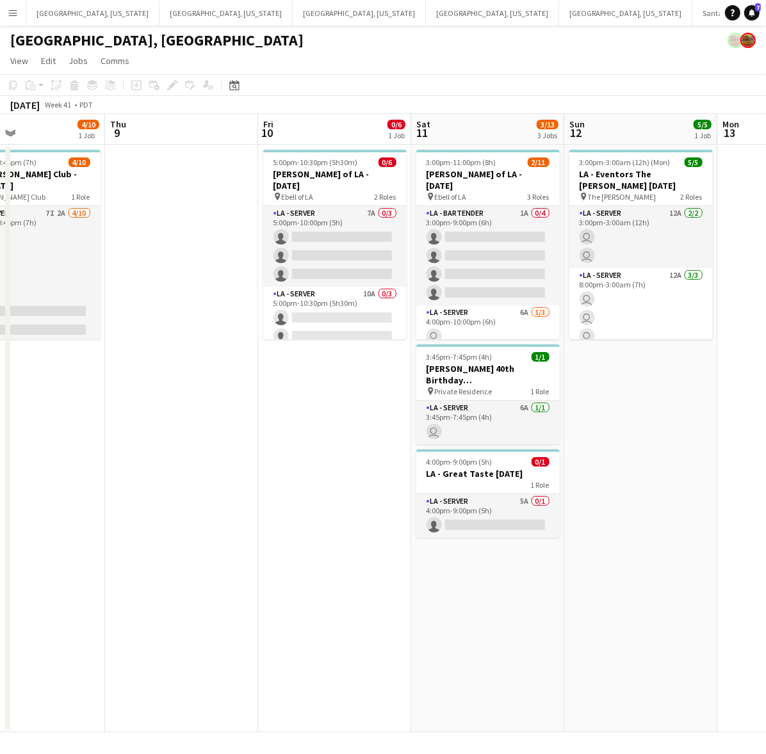
drag, startPoint x: 399, startPoint y: 437, endPoint x: 337, endPoint y: 448, distance: 63.0
click at [319, 461] on app-calendar-viewport "Sun 5 Mon 6 Tue 7 Wed 8 4/10 1 Job Thu 9 Fri 10 0/6 1 Job Sat 11 3/13 3 Jobs Su…" at bounding box center [383, 423] width 766 height 618
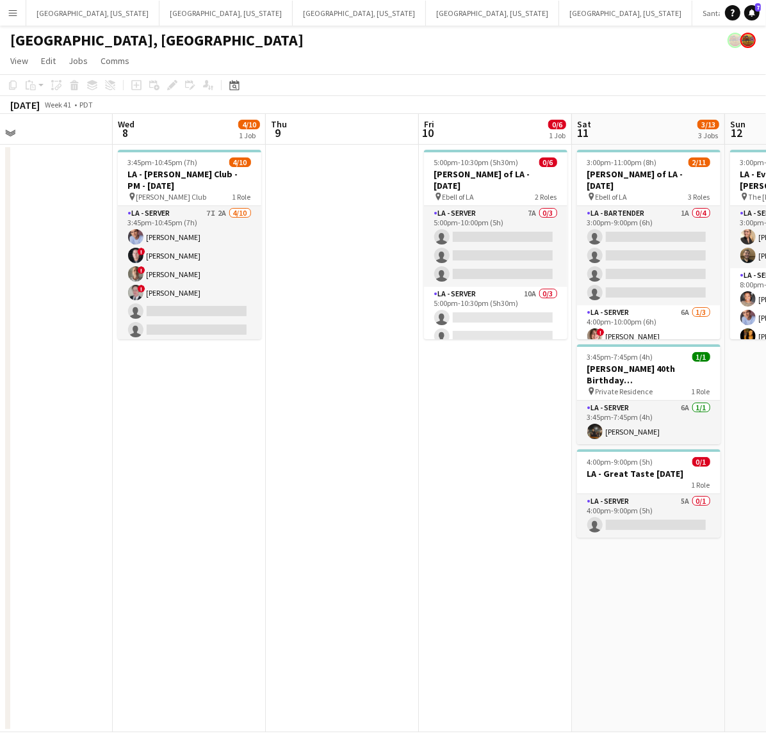
scroll to position [0, 258]
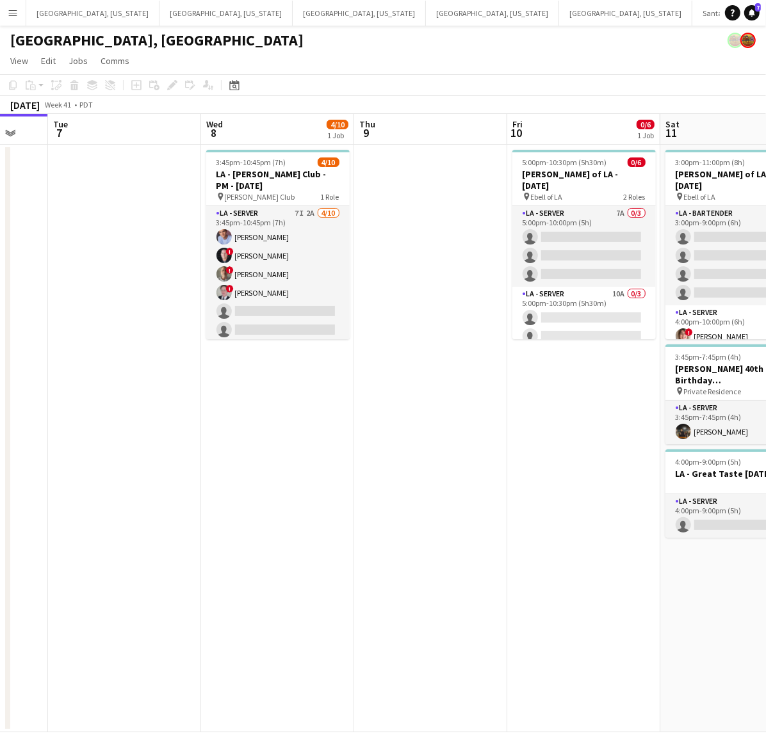
drag, startPoint x: 226, startPoint y: 465, endPoint x: 478, endPoint y: 408, distance: 257.8
click at [478, 408] on app-calendar-viewport "Sun 5 Mon 6 Tue 7 Wed 8 4/10 1 Job Thu 9 Fri 10 0/6 1 Job Sat 11 3/13 3 Jobs Su…" at bounding box center [383, 423] width 766 height 618
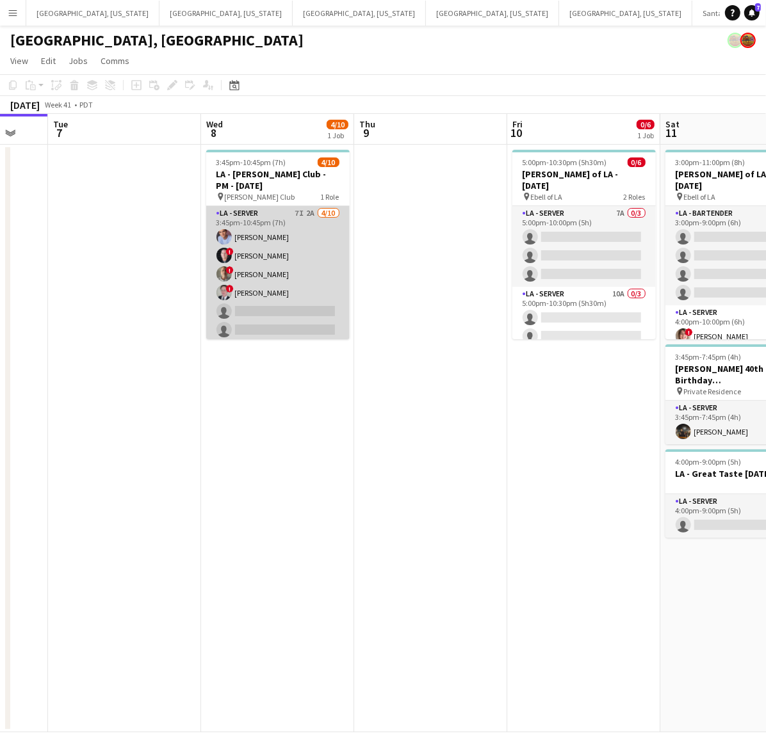
click at [261, 282] on app-card-role "LA - Server 7I 2A 4/10 3:45pm-10:45pm (7h) Robert Solomon ! Alex Montoya ! Arma…" at bounding box center [277, 311] width 143 height 211
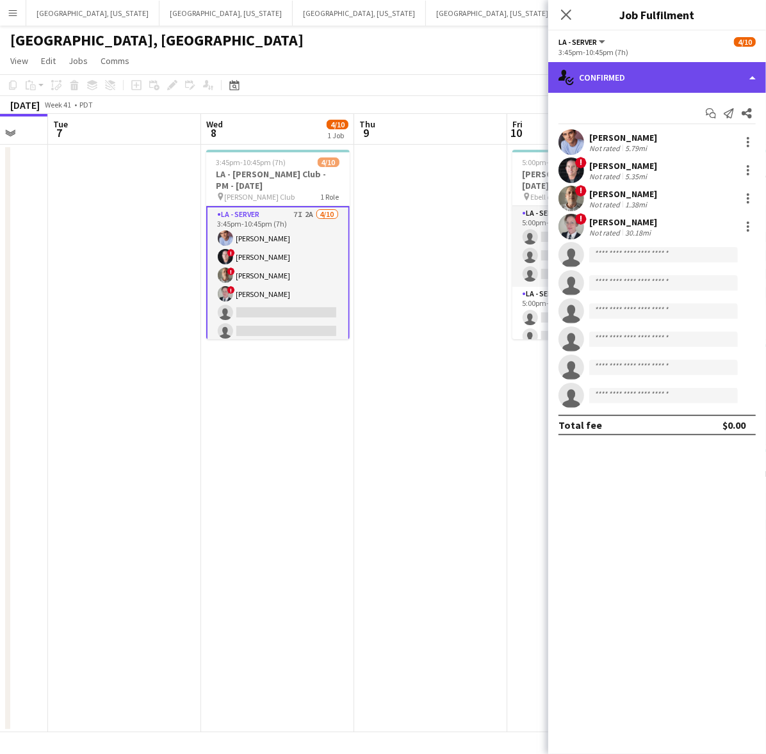
click at [650, 84] on div "single-neutral-actions-check-2 Confirmed" at bounding box center [657, 77] width 218 height 31
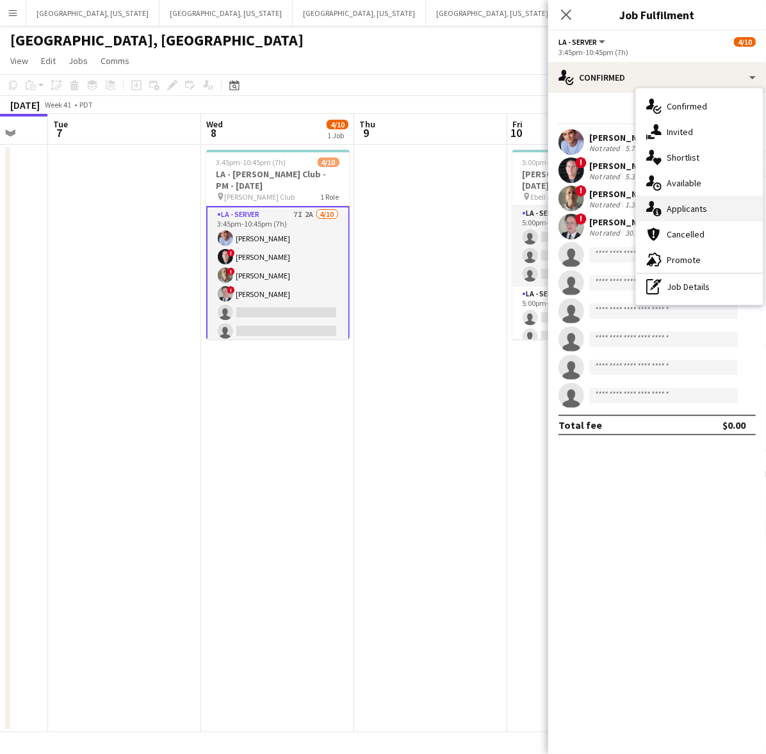
click at [696, 198] on div "single-neutral-actions-information Applicants" at bounding box center [699, 209] width 127 height 26
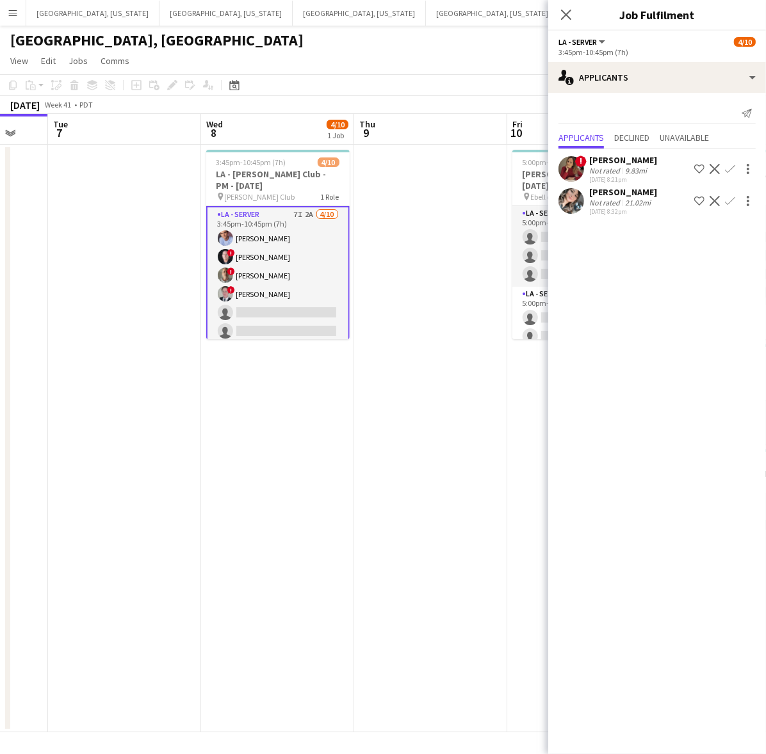
click at [276, 401] on app-date-cell "3:45pm-10:45pm (7h) 4/10 LA - Jonathan Club - PM - 10.8.25 pin Jonathan Club 1 …" at bounding box center [277, 439] width 153 height 588
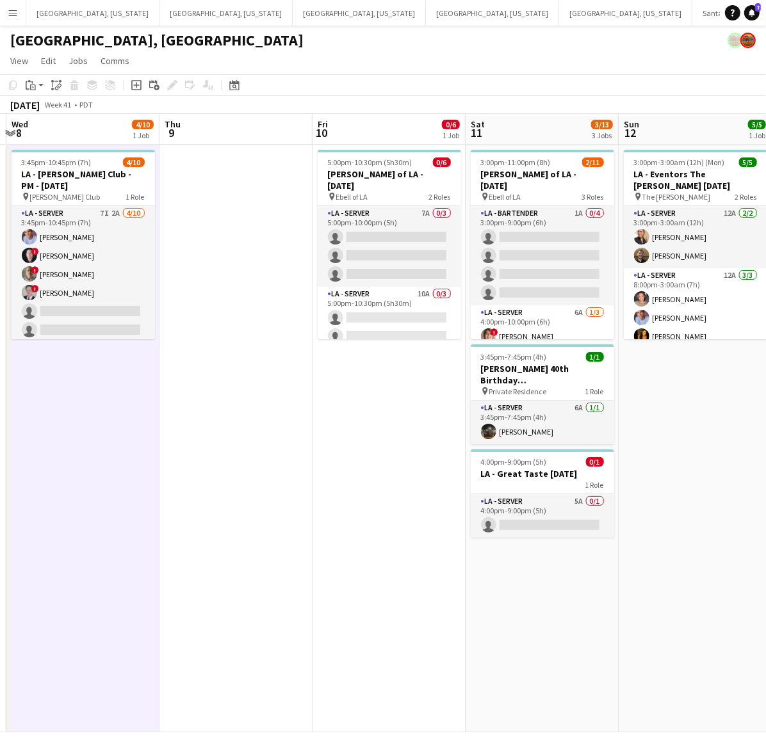
drag, startPoint x: 465, startPoint y: 290, endPoint x: 239, endPoint y: 350, distance: 234.3
click at [239, 350] on app-calendar-viewport "Sun 5 Mon 6 Tue 7 Wed 8 4/10 1 Job Thu 9 Fri 10 0/6 1 Job Sat 11 3/13 3 Jobs Su…" at bounding box center [383, 423] width 766 height 618
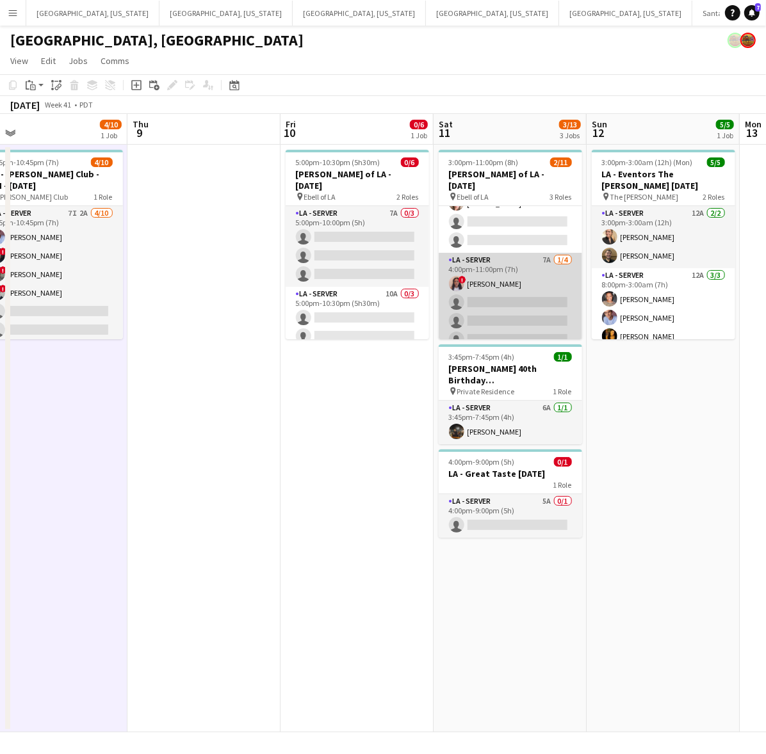
scroll to position [135, 0]
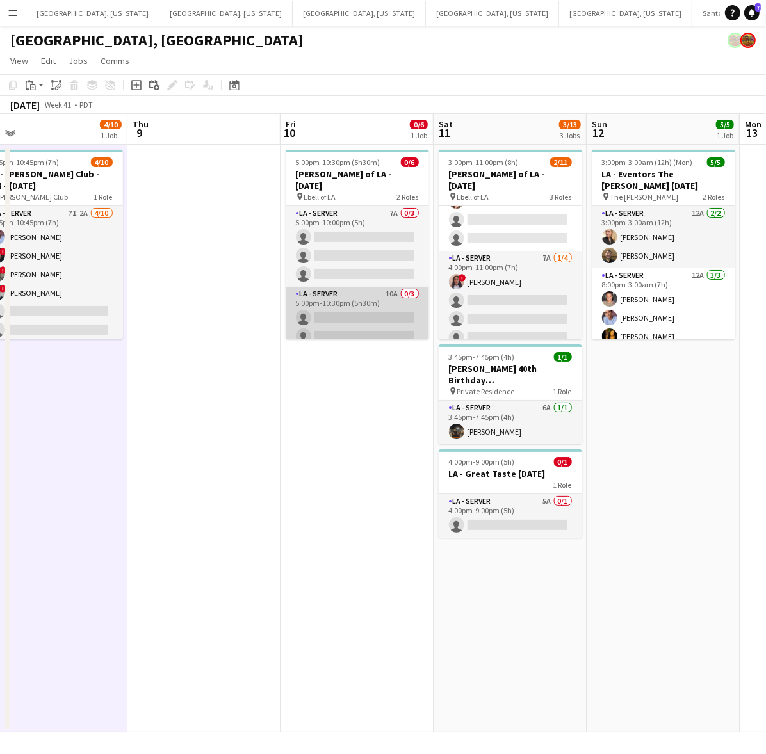
click at [357, 320] on app-card-role "LA - Server 10A 0/3 5:00pm-10:30pm (5h30m) single-neutral-actions single-neutra…" at bounding box center [356, 327] width 143 height 81
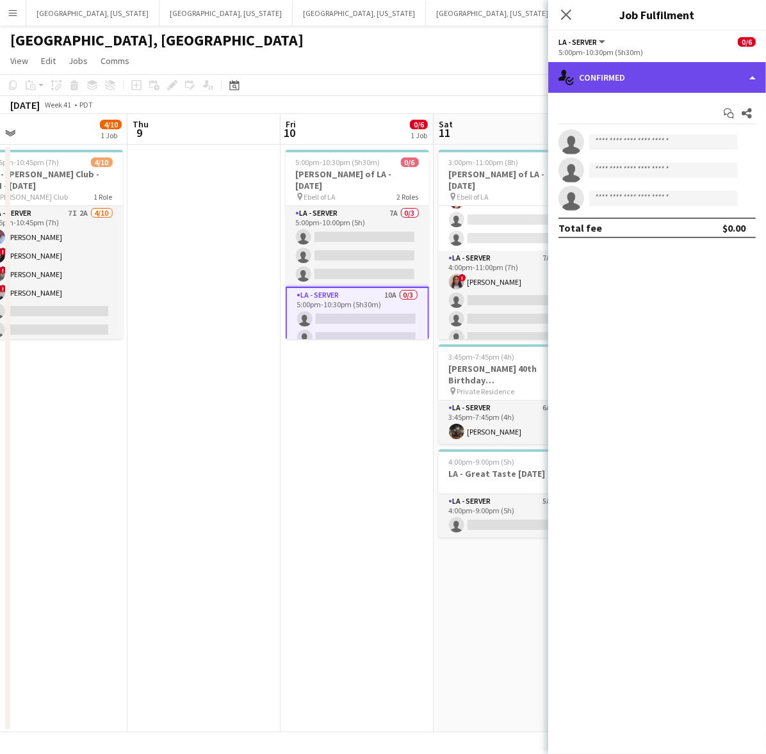
click at [643, 80] on div "single-neutral-actions-check-2 Confirmed" at bounding box center [657, 77] width 218 height 31
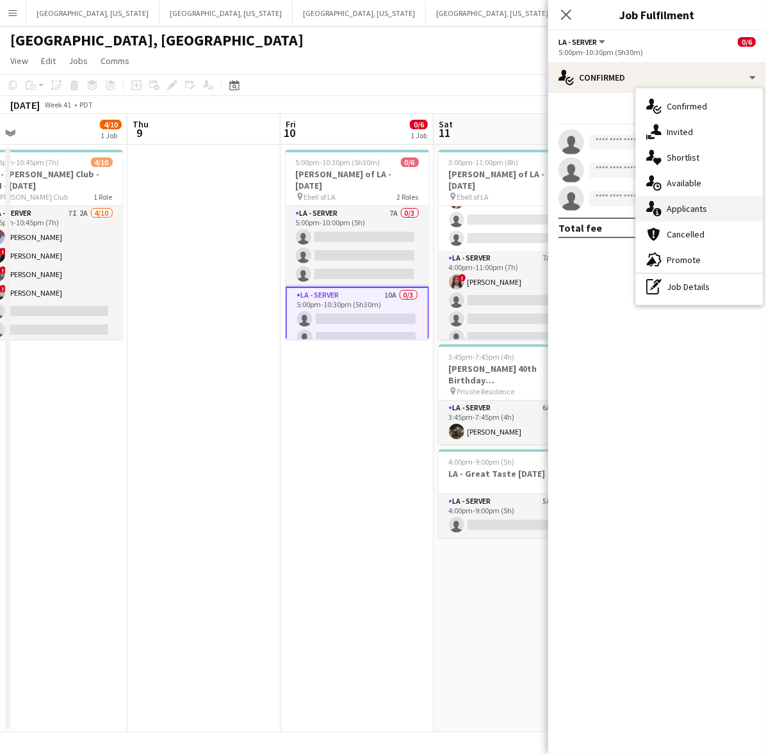
click at [679, 209] on span "Applicants" at bounding box center [686, 209] width 40 height 12
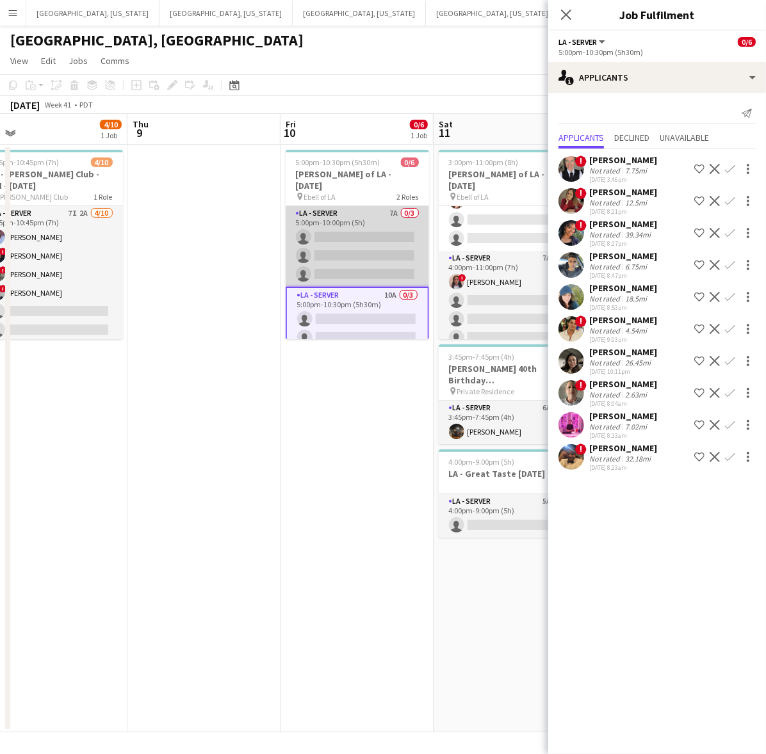
click at [340, 240] on app-card-role "LA - Server 7A 0/3 5:00pm-10:00pm (5h) single-neutral-actions single-neutral-ac…" at bounding box center [356, 246] width 143 height 81
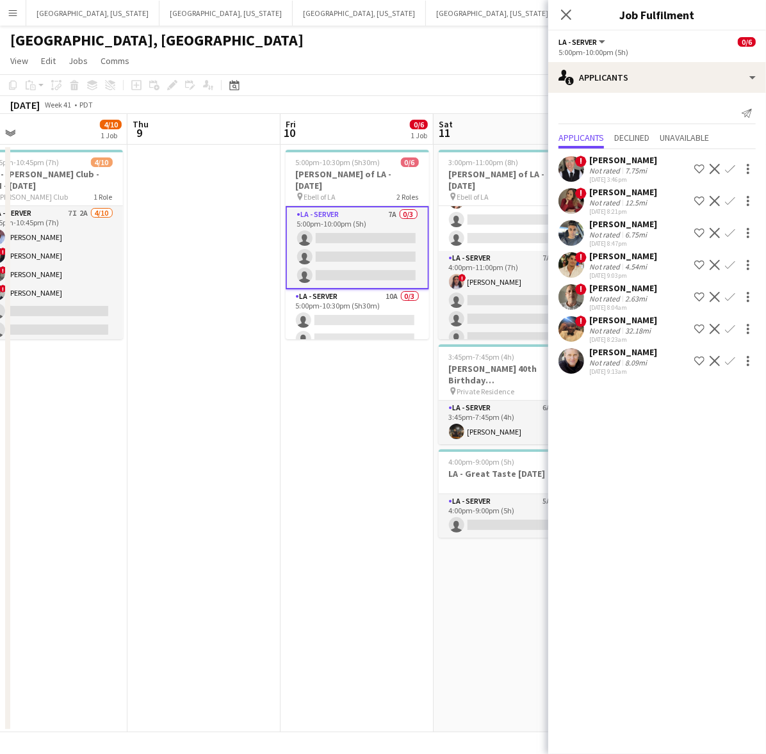
click at [338, 471] on app-date-cell "5:00pm-10:30pm (5h30m) 0/6 LA - Ebell of LA - 10.10.25 pin Ebell of LA 2 Roles …" at bounding box center [356, 439] width 153 height 588
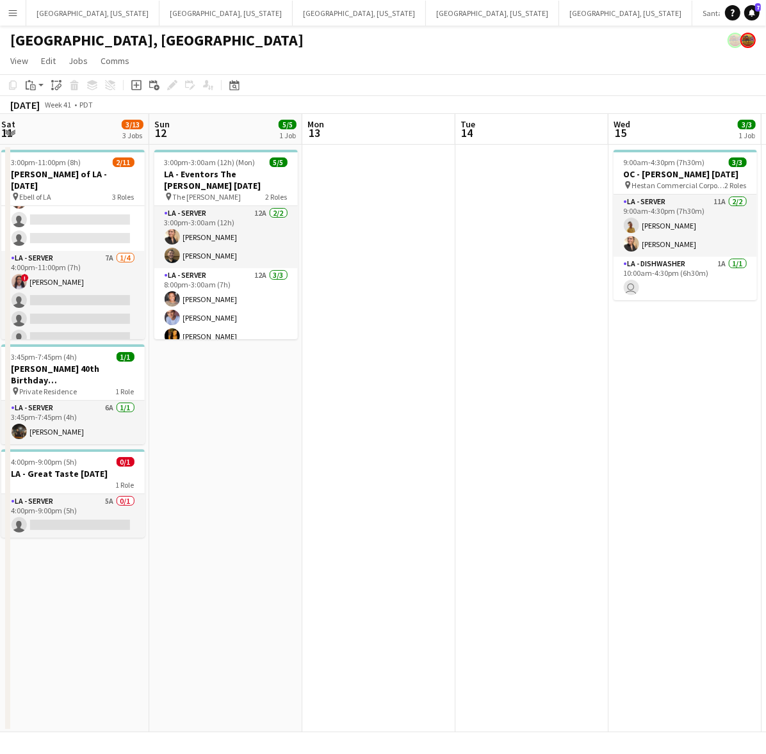
drag, startPoint x: 640, startPoint y: 471, endPoint x: 221, endPoint y: 550, distance: 426.7
click at [214, 554] on app-calendar-viewport "Wed 8 4/10 1 Job Thu 9 Fri 10 0/6 1 Job Sat 11 3/13 3 Jobs Sun 12 5/5 1 Job Mon…" at bounding box center [383, 423] width 766 height 618
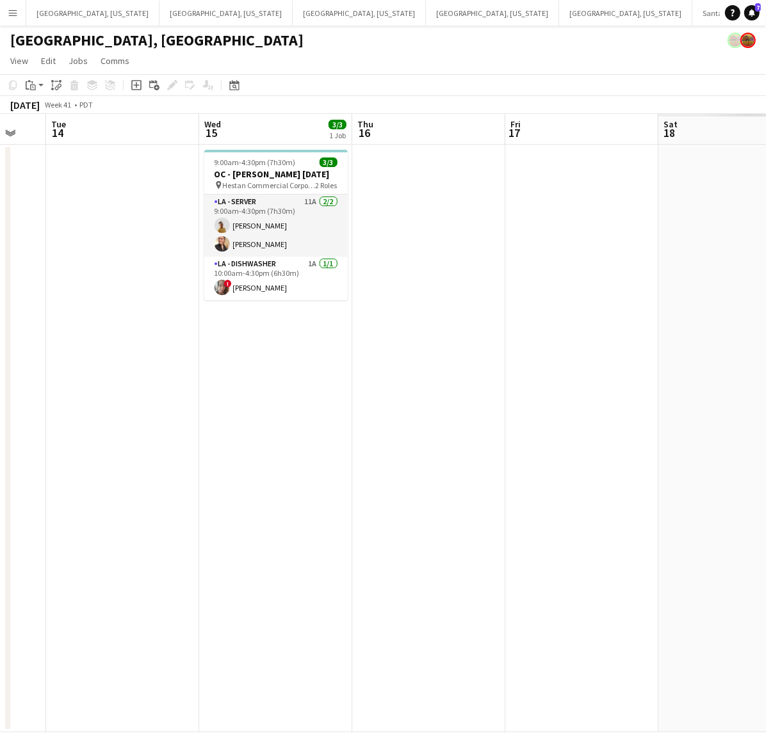
drag, startPoint x: 561, startPoint y: 331, endPoint x: 122, endPoint y: 465, distance: 459.0
click at [122, 465] on app-calendar-viewport "Sat 11 3/13 3 Jobs Sun 12 5/5 1 Job Mon 13 Tue 14 Wed 15 3/3 1 Job Thu 16 Fri 1…" at bounding box center [383, 423] width 766 height 618
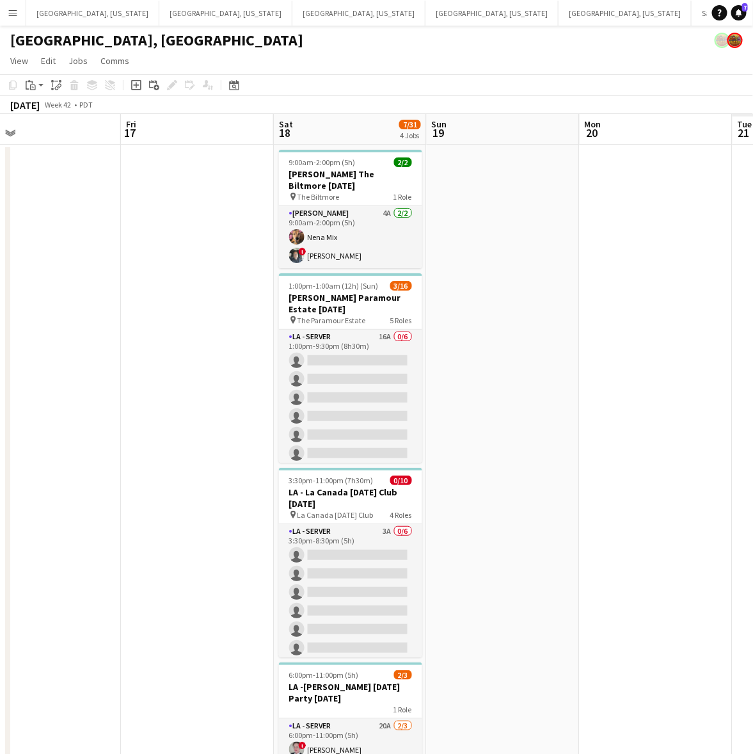
scroll to position [0, 356]
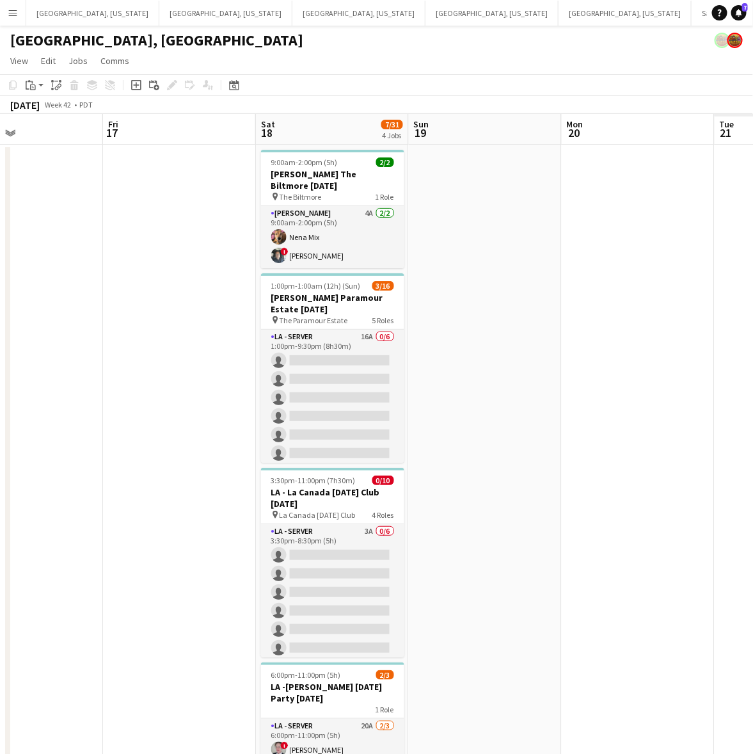
drag, startPoint x: 482, startPoint y: 364, endPoint x: 98, endPoint y: 466, distance: 397.5
click at [98, 466] on app-calendar-viewport "Tue 14 Wed 15 3/3 1 Job Thu 16 Fri 17 Sat 18 7/31 4 Jobs Sun 19 Mon 20 Tue 21 W…" at bounding box center [376, 470] width 753 height 713
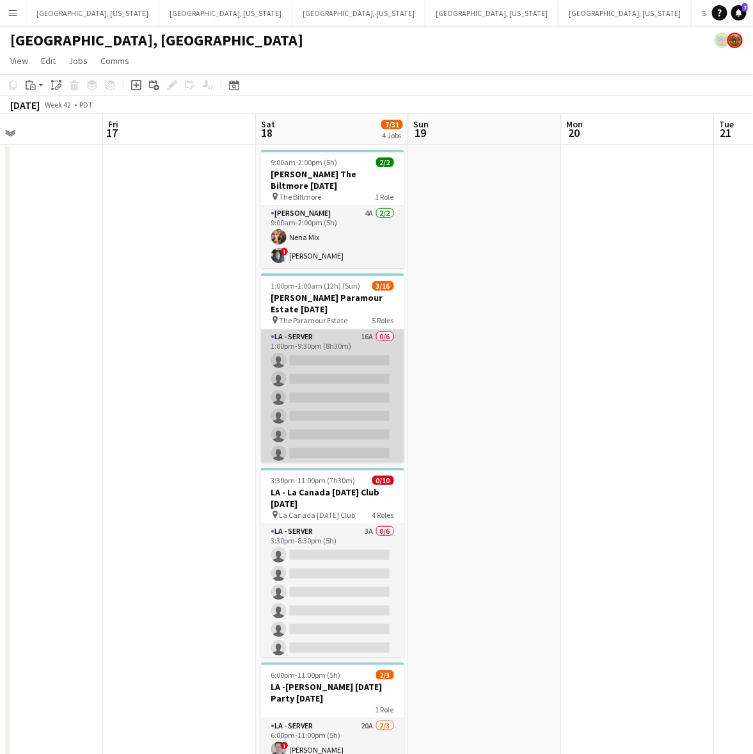
click at [305, 352] on app-card-role "LA - Server 16A 0/6 1:00pm-9:30pm (8h30m) single-neutral-actions single-neutral…" at bounding box center [332, 398] width 143 height 136
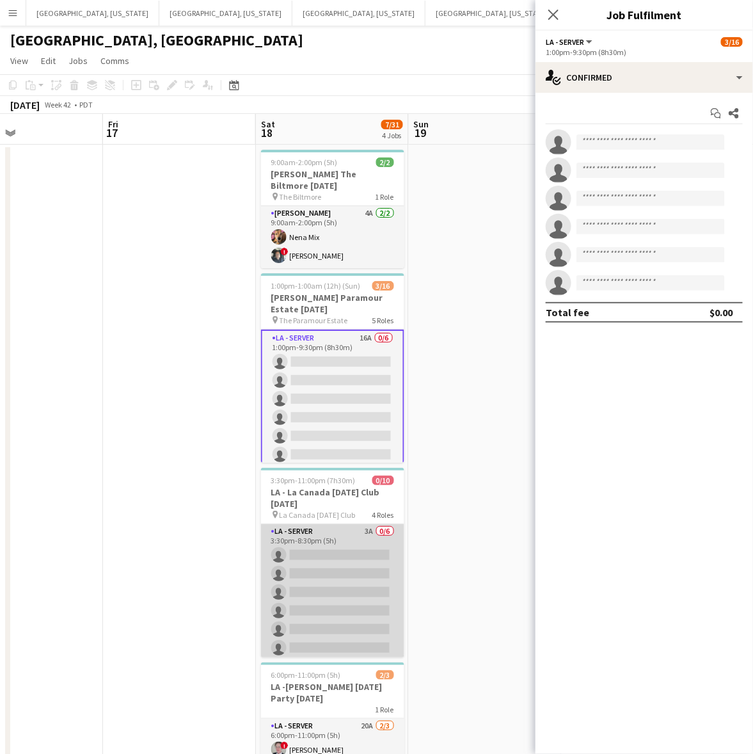
click at [301, 590] on app-card-role "LA - Server 3A 0/6 3:30pm-8:30pm (5h) single-neutral-actions single-neutral-act…" at bounding box center [332, 592] width 143 height 136
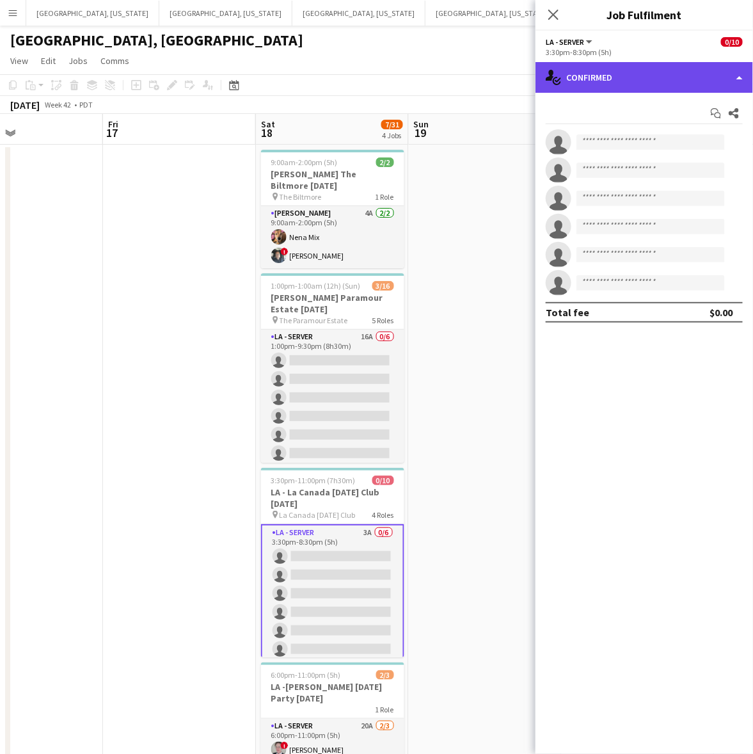
click at [656, 85] on div "single-neutral-actions-check-2 Confirmed" at bounding box center [645, 77] width 218 height 31
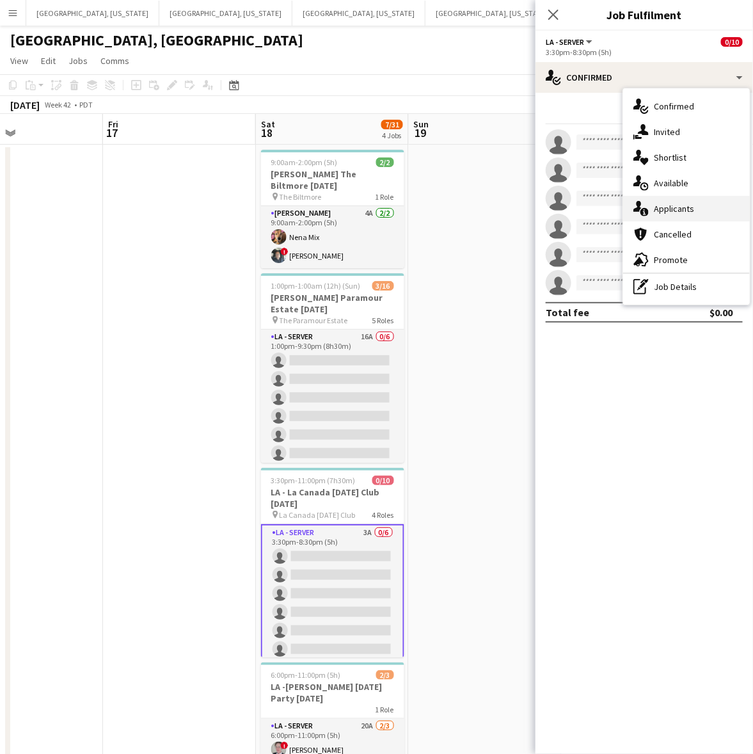
click at [689, 209] on span "Applicants" at bounding box center [674, 209] width 40 height 12
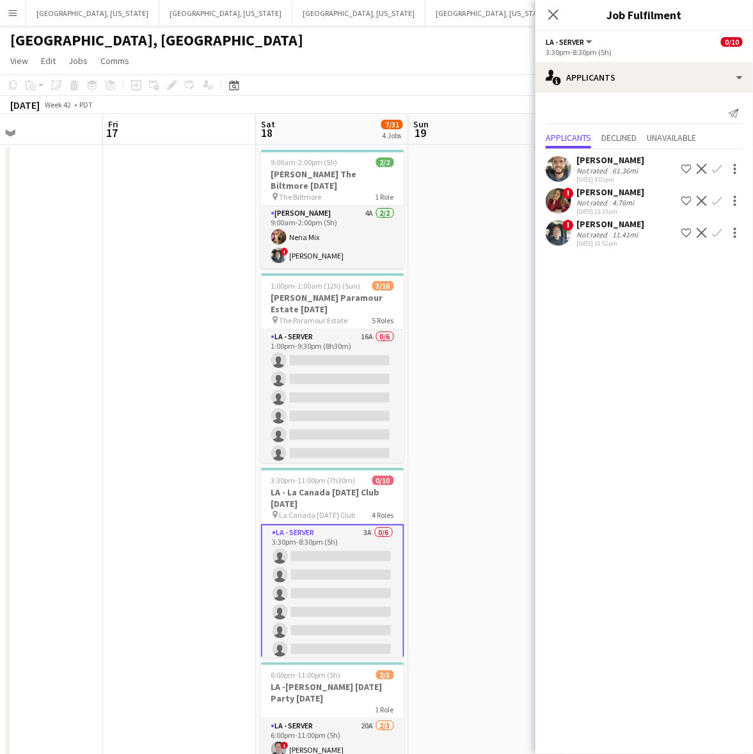
click at [721, 167] on app-icon "Confirm" at bounding box center [717, 169] width 10 height 10
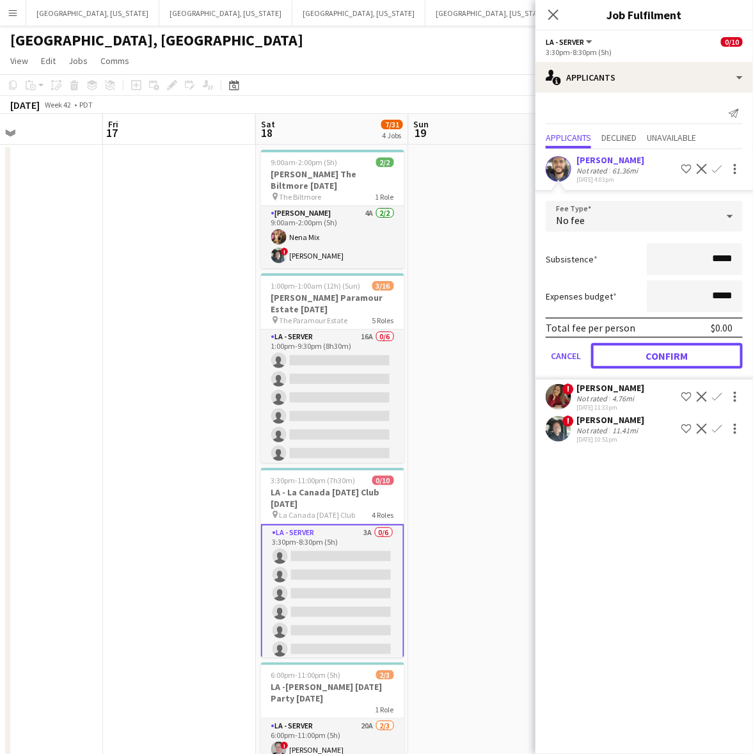
click at [675, 364] on button "Confirm" at bounding box center [667, 356] width 152 height 26
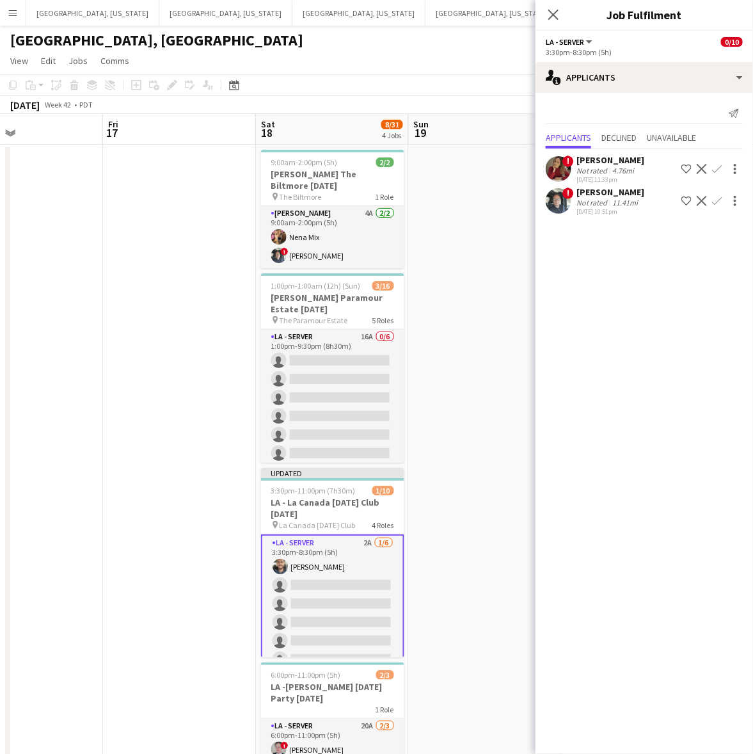
click at [719, 167] on app-icon "Confirm" at bounding box center [717, 169] width 10 height 10
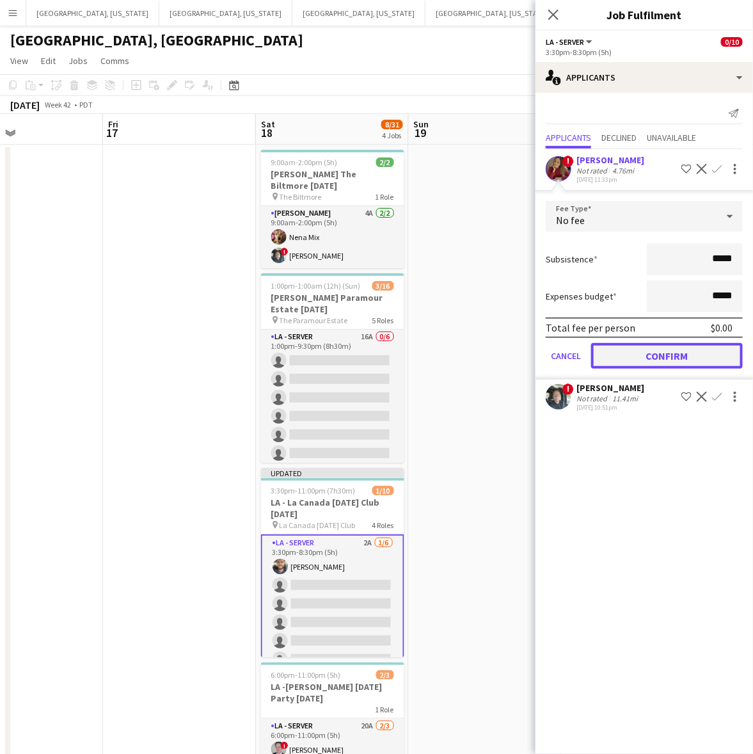
click at [669, 352] on button "Confirm" at bounding box center [667, 356] width 152 height 26
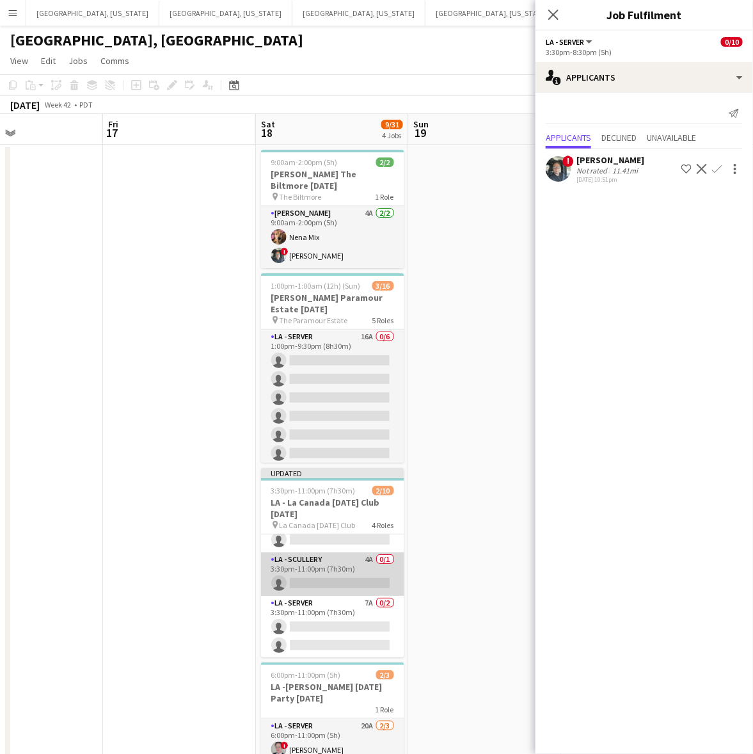
click at [325, 580] on app-card-role "LA - Scullery 4A 0/1 3:30pm-11:00pm (7h30m) single-neutral-actions" at bounding box center [332, 574] width 143 height 44
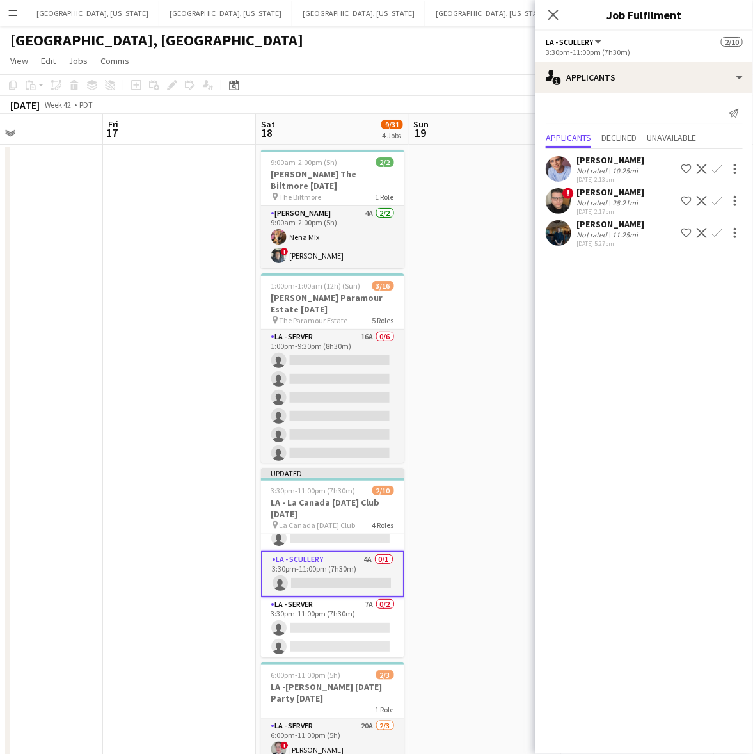
click at [719, 231] on app-icon "Confirm" at bounding box center [717, 233] width 10 height 10
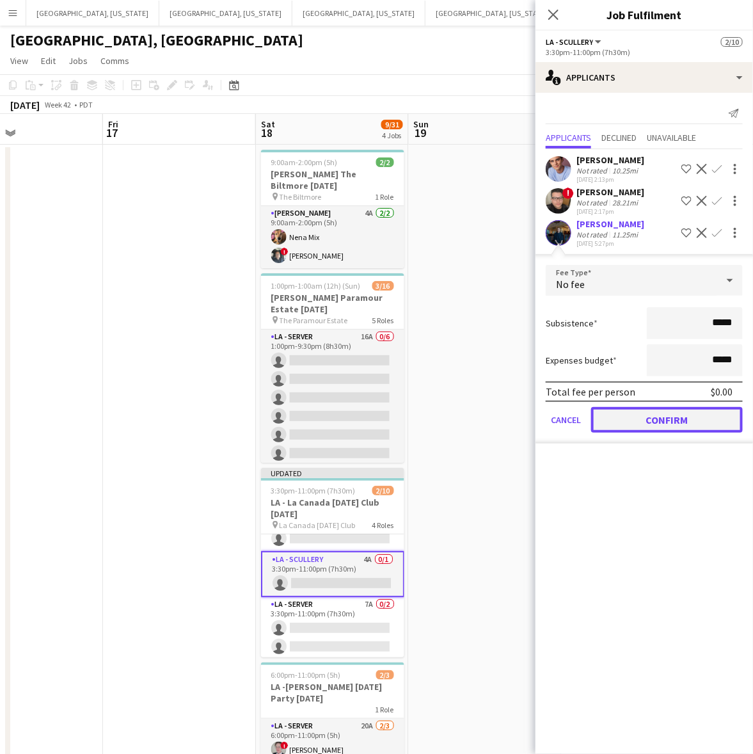
click at [638, 427] on button "Confirm" at bounding box center [667, 420] width 152 height 26
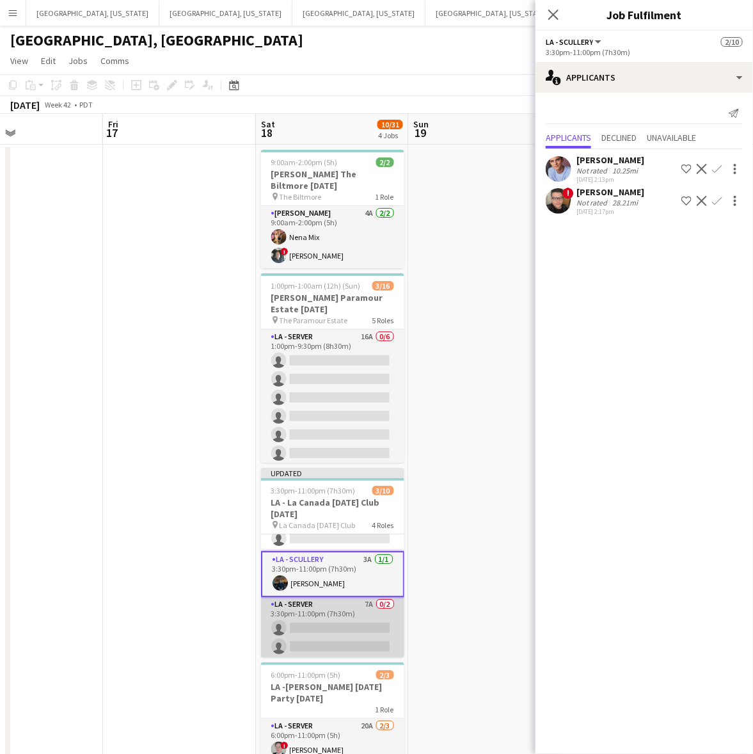
click at [372, 629] on app-card-role "LA - Server 7A 0/2 3:30pm-11:00pm (7h30m) single-neutral-actions single-neutral…" at bounding box center [332, 628] width 143 height 62
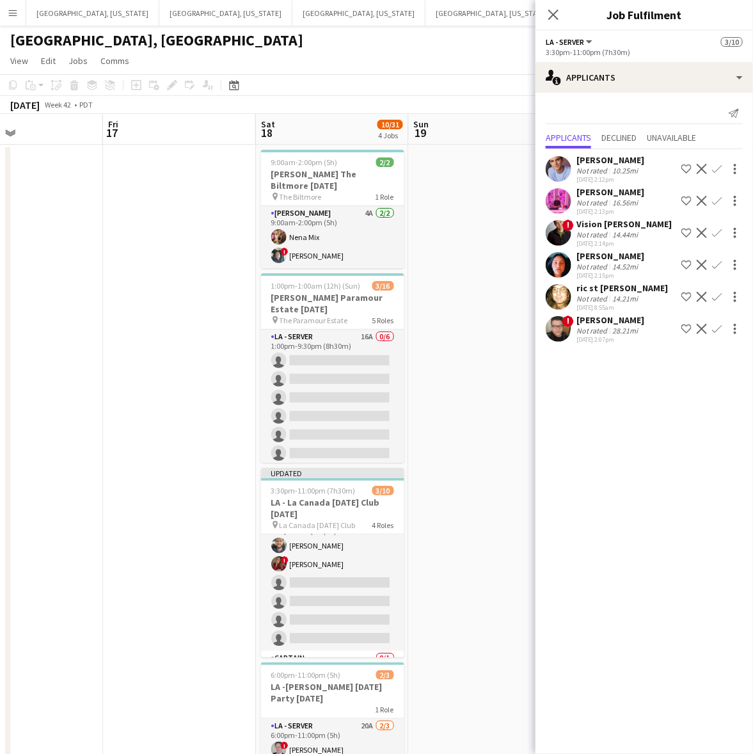
scroll to position [3, 0]
click at [720, 167] on app-icon "Confirm" at bounding box center [717, 169] width 10 height 10
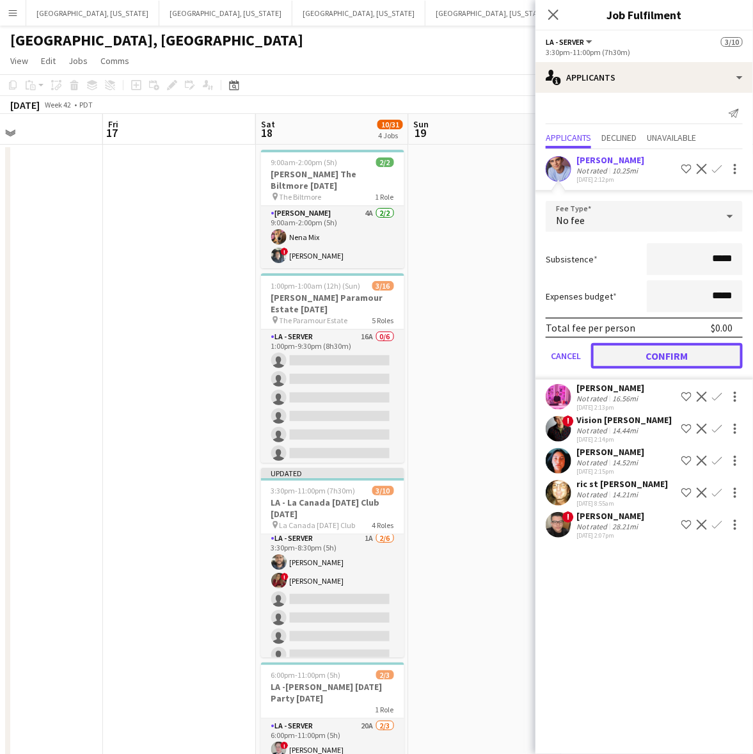
click at [653, 350] on button "Confirm" at bounding box center [667, 356] width 152 height 26
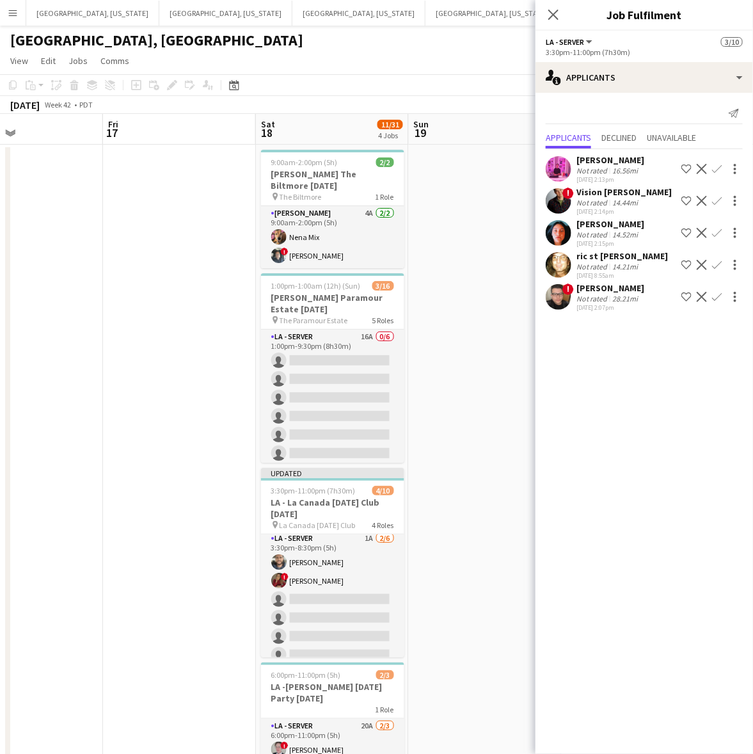
click at [469, 61] on app-page-menu "View Day view expanded Day view collapsed Month view Date picker Jump to today …" at bounding box center [376, 62] width 753 height 24
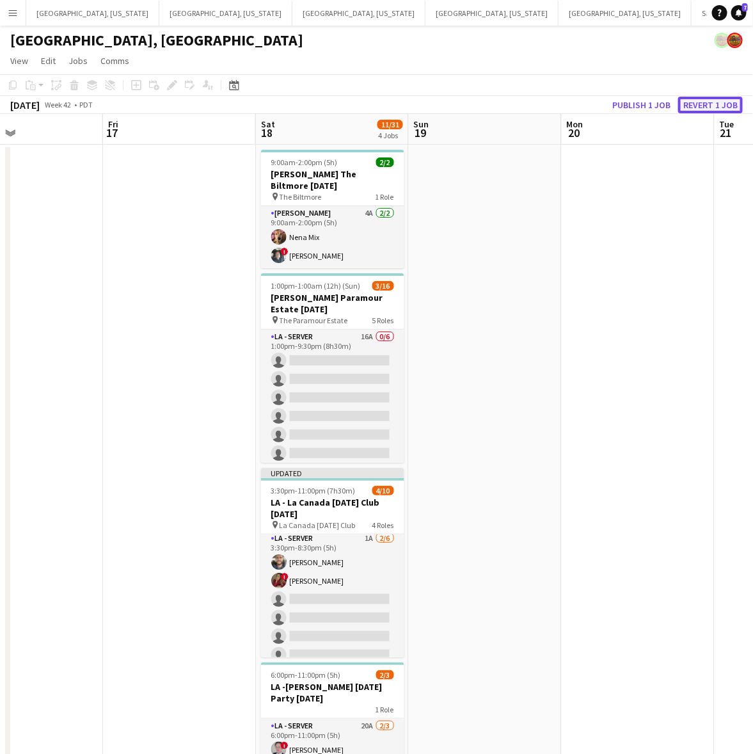
click at [705, 109] on button "Revert 1 job" at bounding box center [711, 105] width 65 height 17
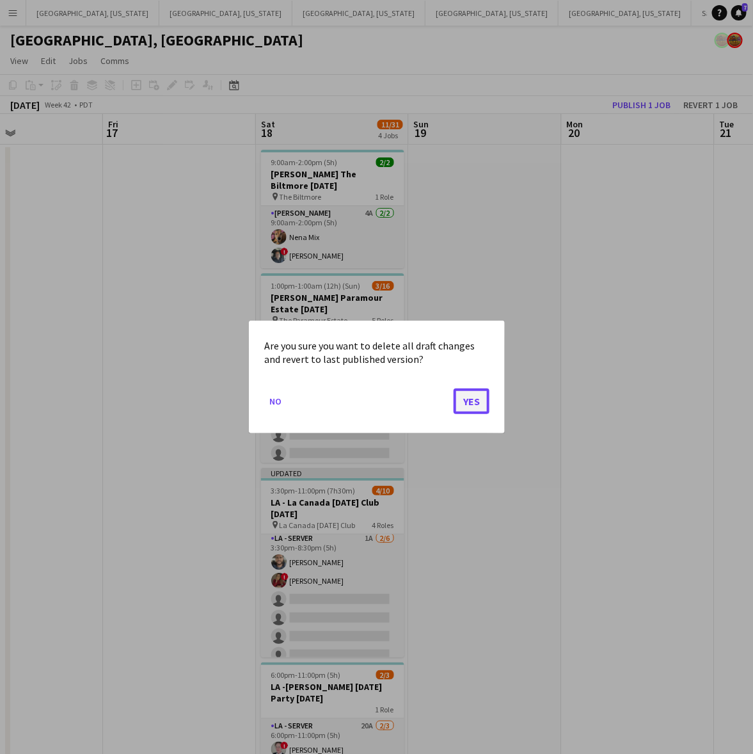
click at [477, 392] on button "Yes" at bounding box center [472, 402] width 36 height 26
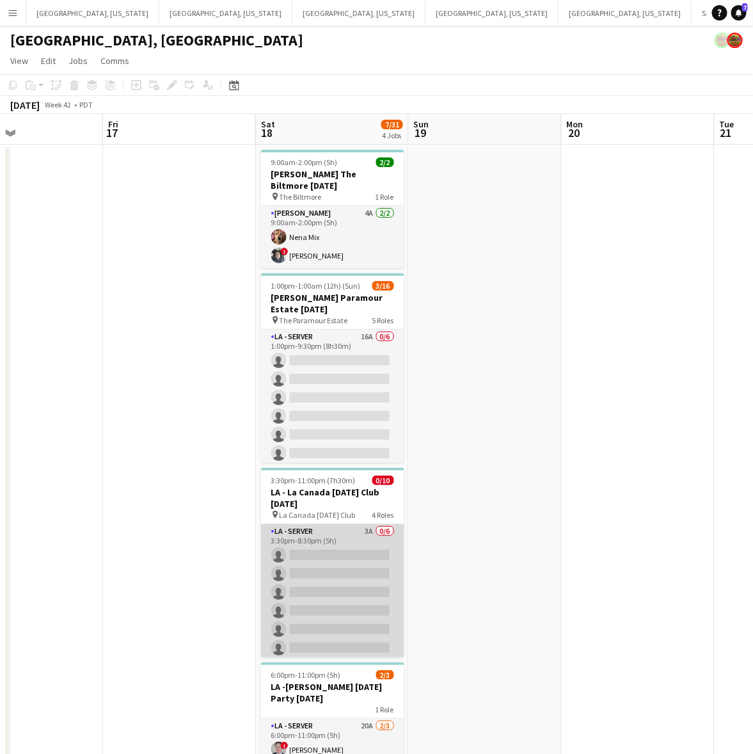
click at [341, 599] on app-card-role "LA - Server 3A 0/6 3:30pm-8:30pm (5h) single-neutral-actions single-neutral-act…" at bounding box center [332, 592] width 143 height 136
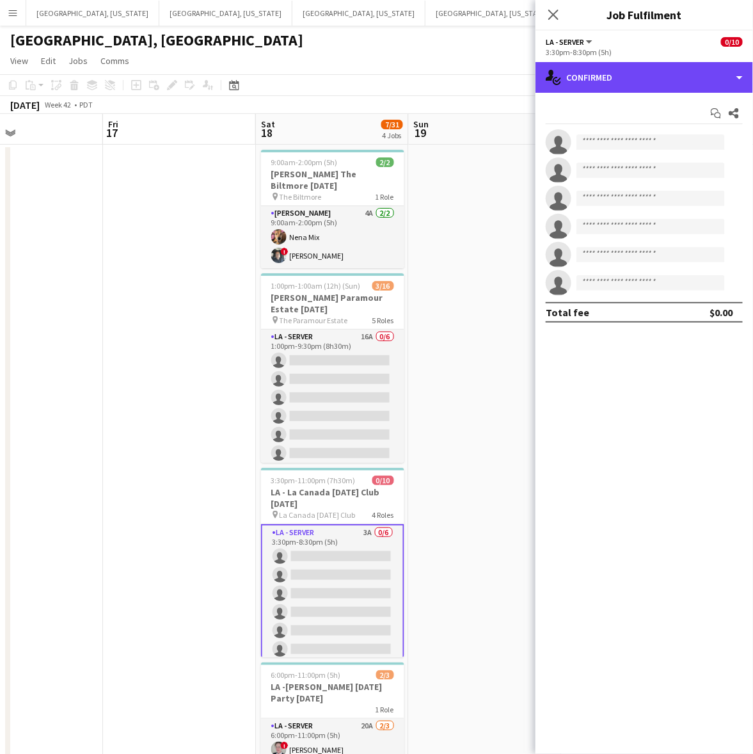
drag, startPoint x: 615, startPoint y: 88, endPoint x: 623, endPoint y: 93, distance: 9.8
click at [615, 88] on div "single-neutral-actions-check-2 Confirmed" at bounding box center [645, 77] width 218 height 31
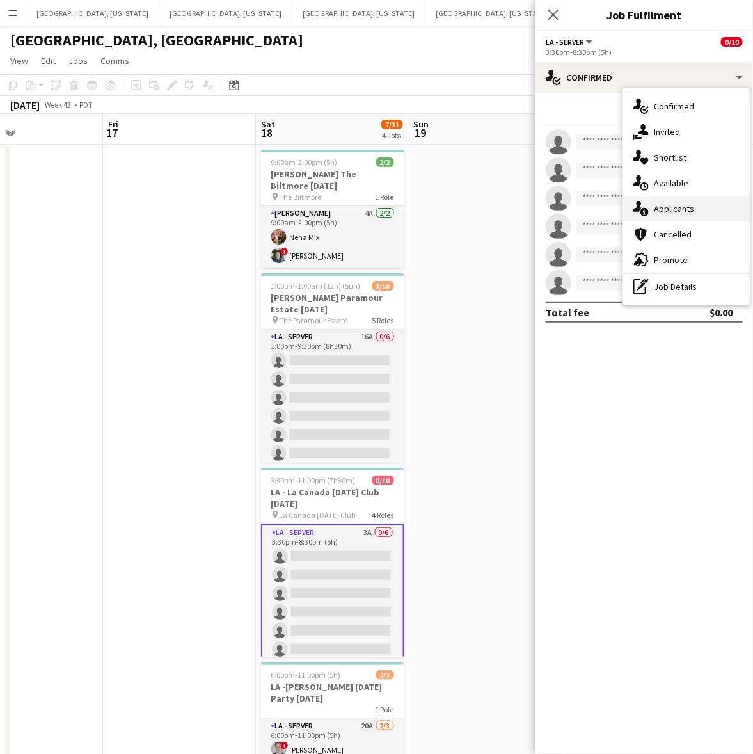
click at [680, 208] on span "Applicants" at bounding box center [674, 209] width 40 height 12
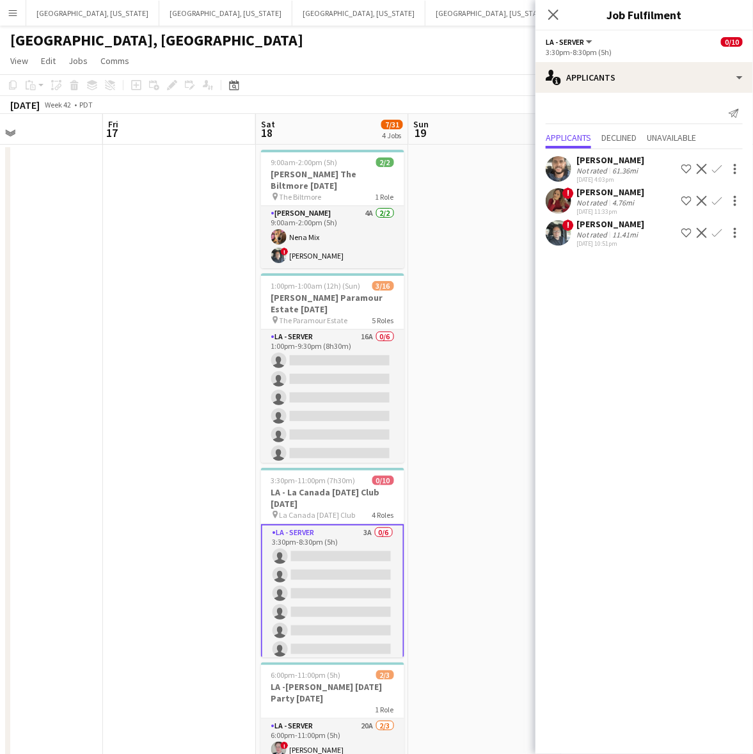
click at [720, 202] on app-icon "Confirm" at bounding box center [717, 201] width 10 height 10
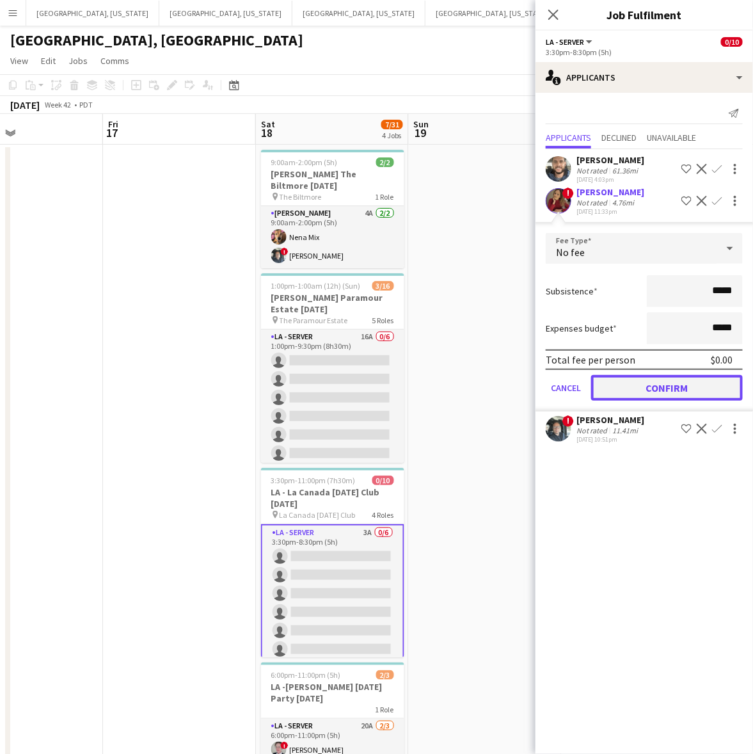
click at [669, 378] on button "Confirm" at bounding box center [667, 388] width 152 height 26
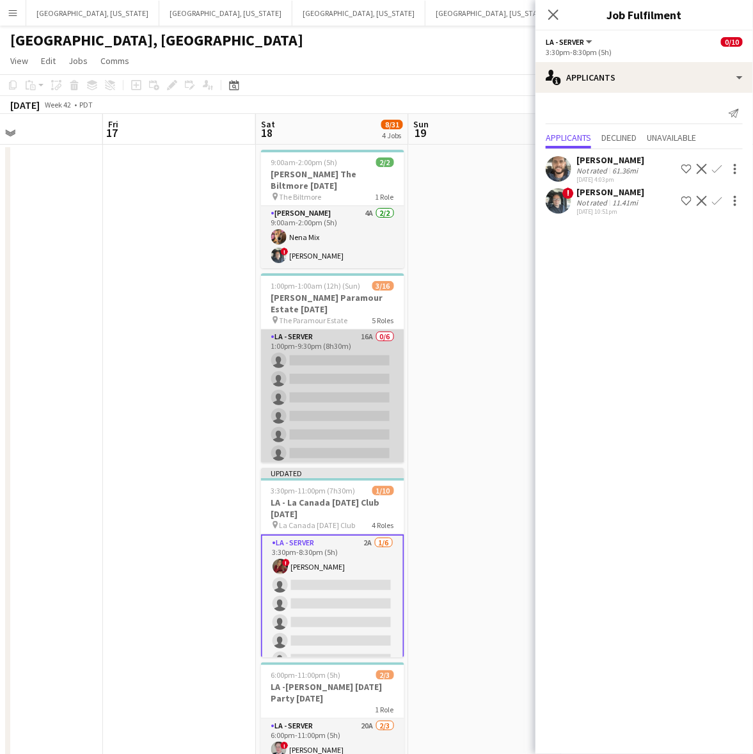
click at [360, 403] on app-card-role "LA - Server 16A 0/6 1:00pm-9:30pm (8h30m) single-neutral-actions single-neutral…" at bounding box center [332, 398] width 143 height 136
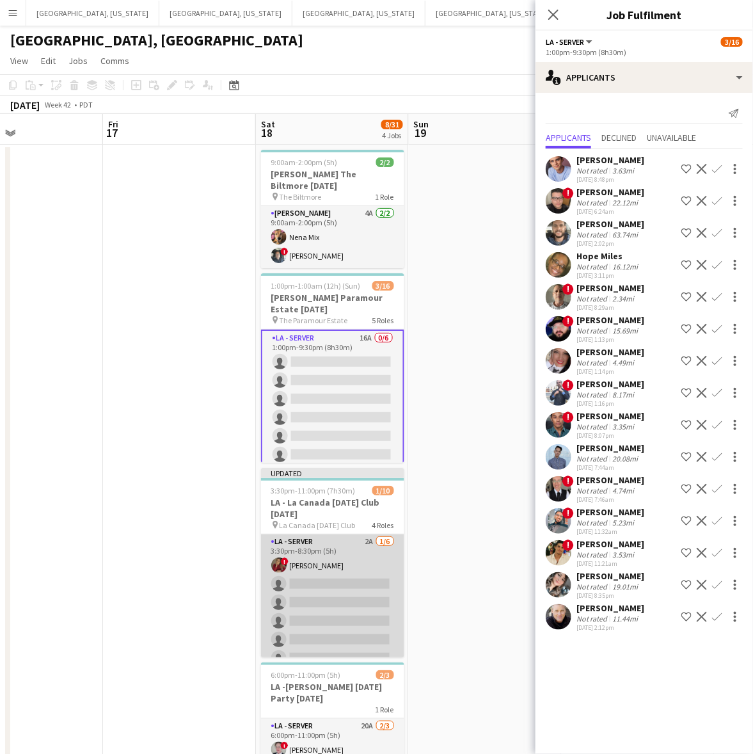
click at [344, 574] on app-card-role "LA - Server 2A 1/6 3:30pm-8:30pm (5h) ! Kristina Vo single-neutral-actions sing…" at bounding box center [332, 602] width 143 height 136
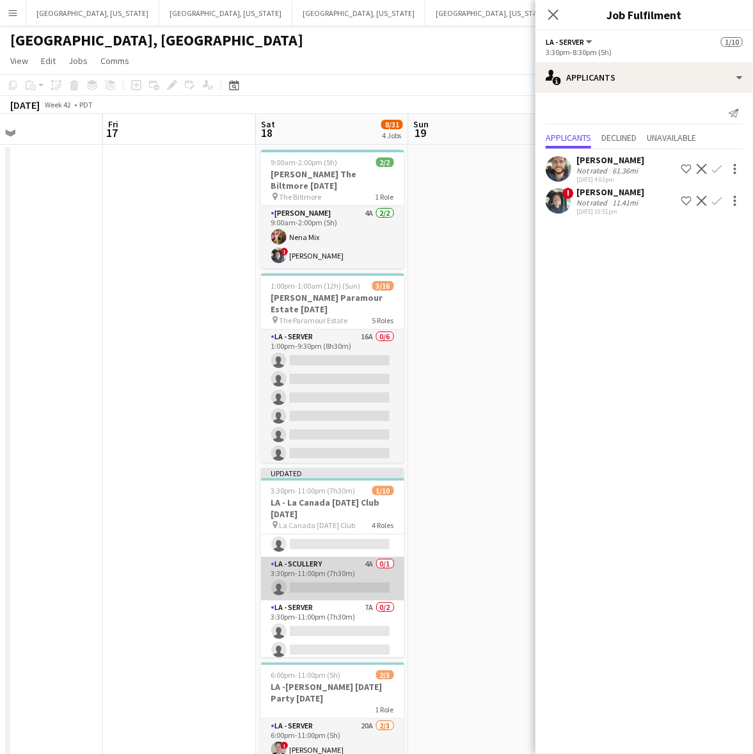
click at [353, 579] on app-card-role "LA - Scullery 4A 0/1 3:30pm-11:00pm (7h30m) single-neutral-actions" at bounding box center [332, 579] width 143 height 44
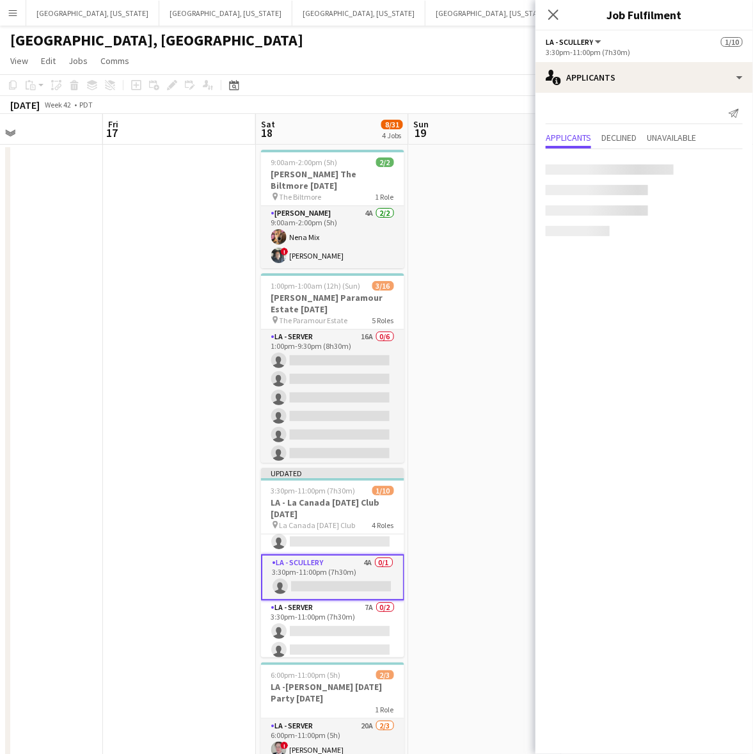
scroll to position [158, 0]
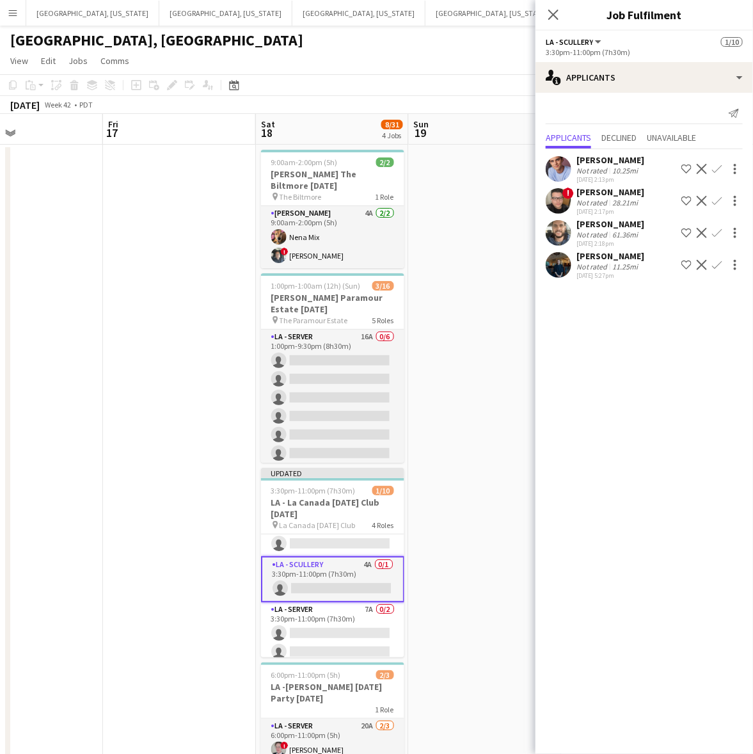
click at [719, 261] on app-icon "Confirm" at bounding box center [717, 265] width 10 height 10
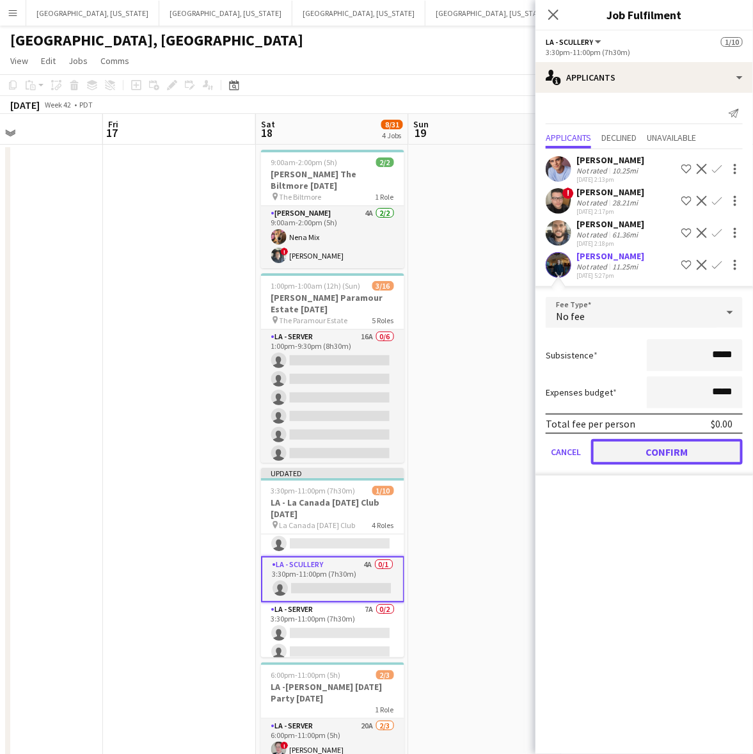
click at [676, 446] on button "Confirm" at bounding box center [667, 452] width 152 height 26
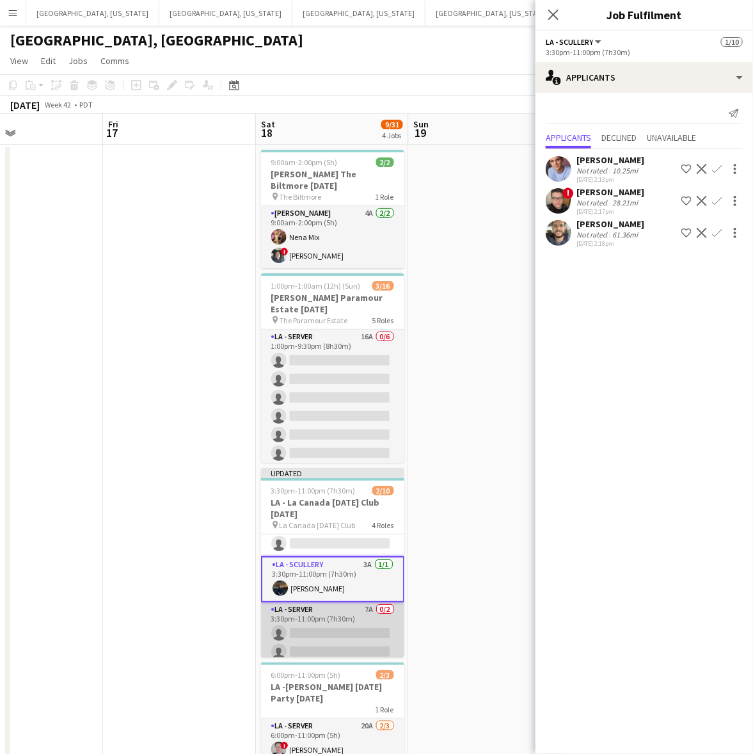
click at [363, 623] on app-card-role "LA - Server 7A 0/2 3:30pm-11:00pm (7h30m) single-neutral-actions single-neutral…" at bounding box center [332, 633] width 143 height 62
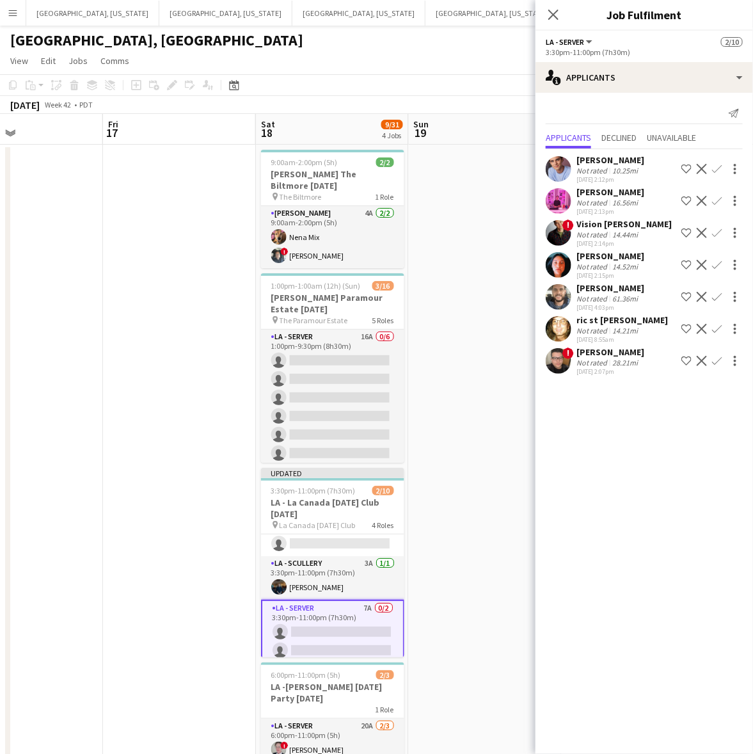
scroll to position [165, 0]
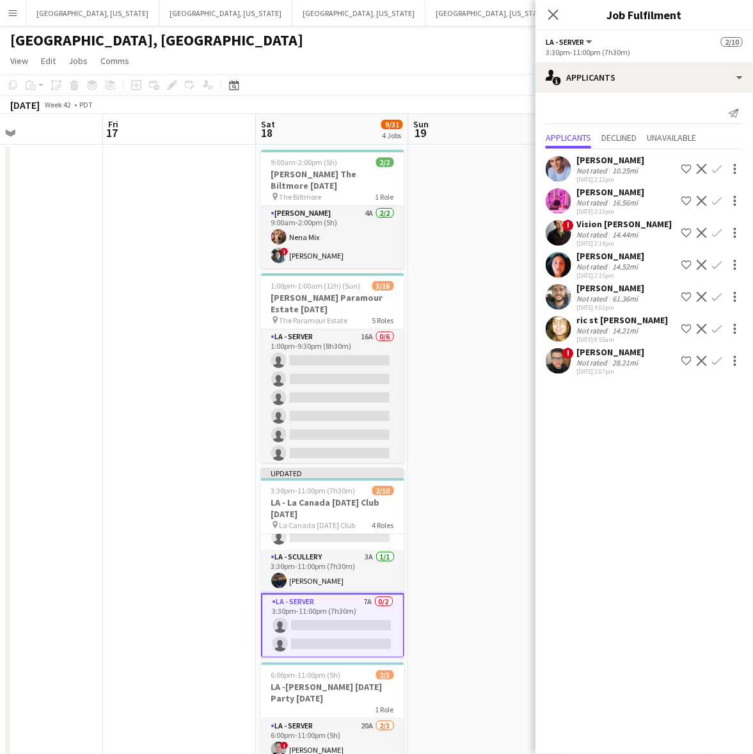
click at [484, 50] on app-page-menu "View Day view expanded Day view collapsed Month view Date picker Jump to today …" at bounding box center [376, 62] width 753 height 24
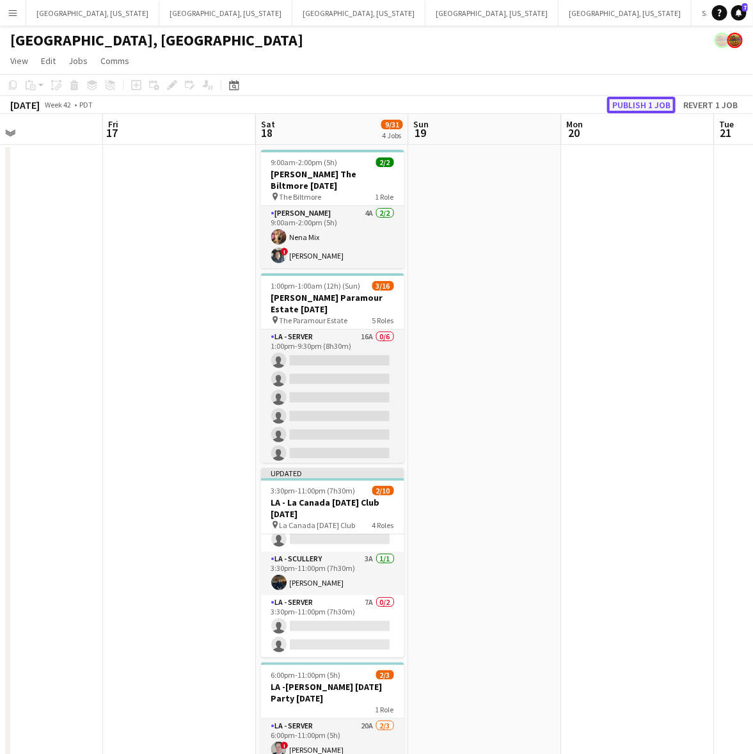
click at [642, 108] on button "Publish 1 job" at bounding box center [641, 105] width 68 height 17
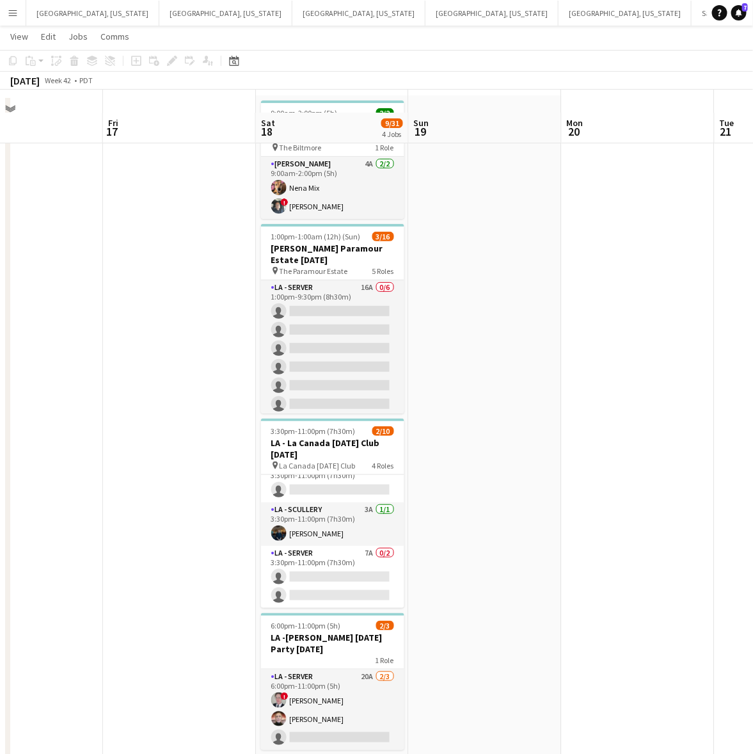
scroll to position [71, 0]
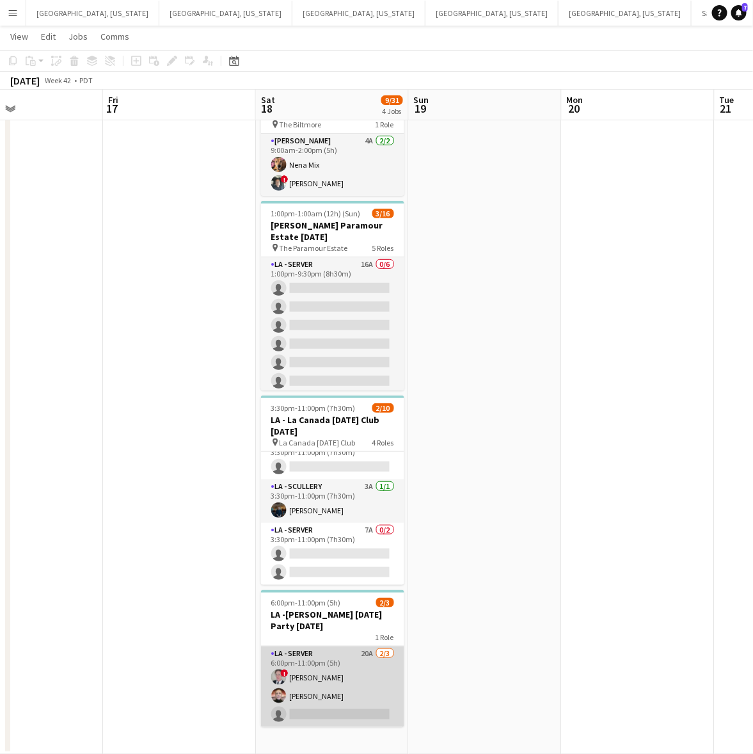
click at [372, 661] on app-card-role "LA - Server 20A 2/3 6:00pm-11:00pm (5h) ! Ginger Pennington Alicia Tanzer singl…" at bounding box center [332, 687] width 143 height 81
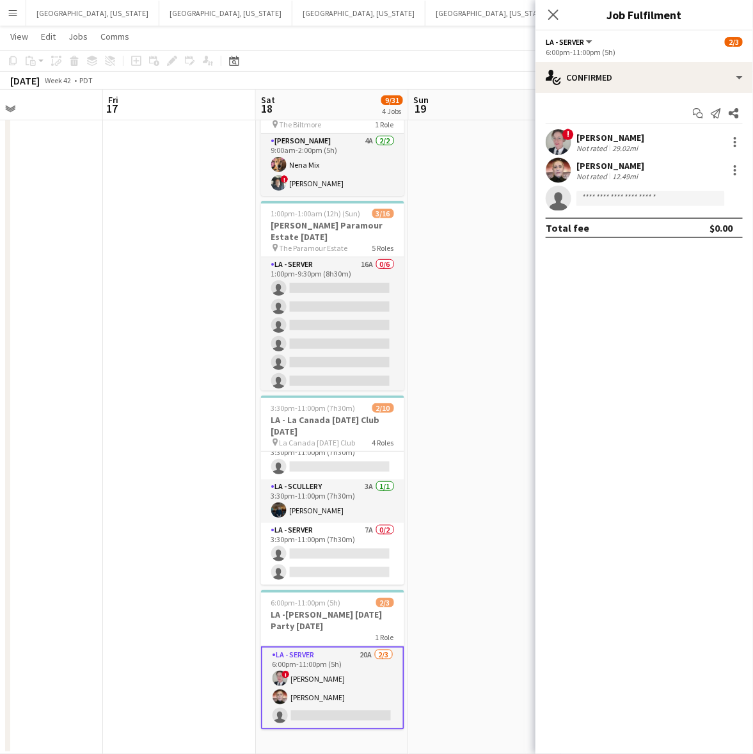
click at [124, 387] on app-date-cell at bounding box center [179, 413] width 153 height 682
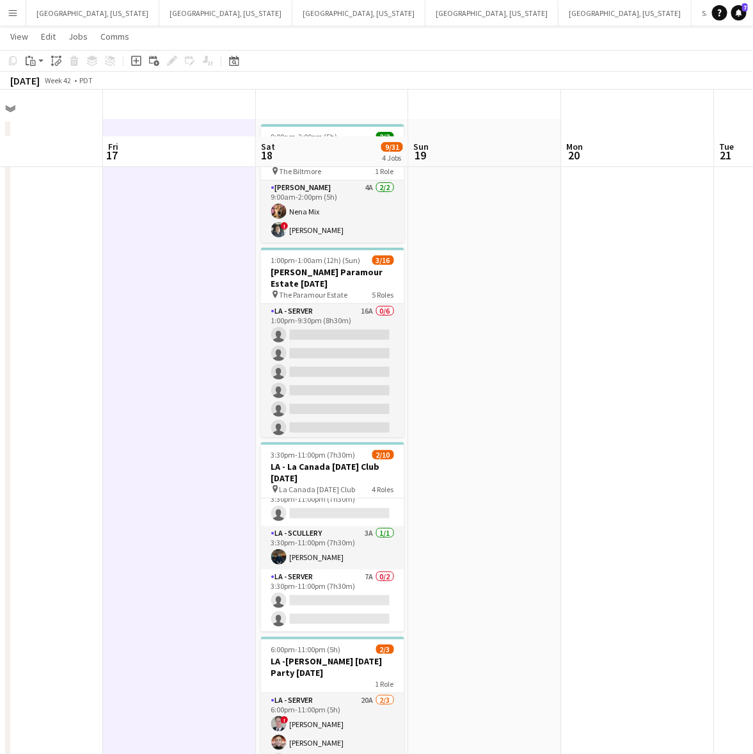
scroll to position [0, 0]
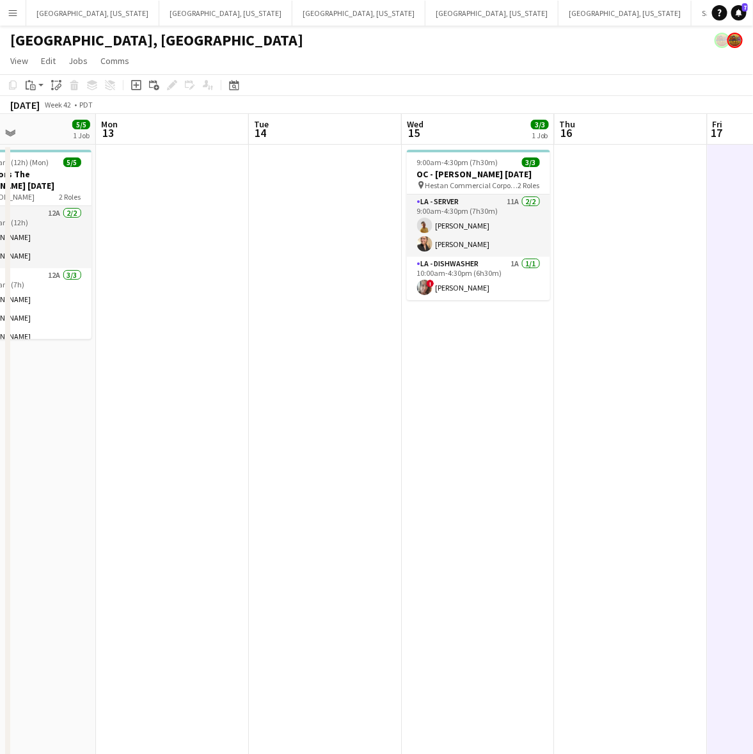
drag, startPoint x: 166, startPoint y: 365, endPoint x: 766, endPoint y: 190, distance: 624.7
click at [753, 190] on html "Menu Boards Boards Boards All jobs Status Workforce Workforce My Workforce Recr…" at bounding box center [376, 413] width 753 height 827
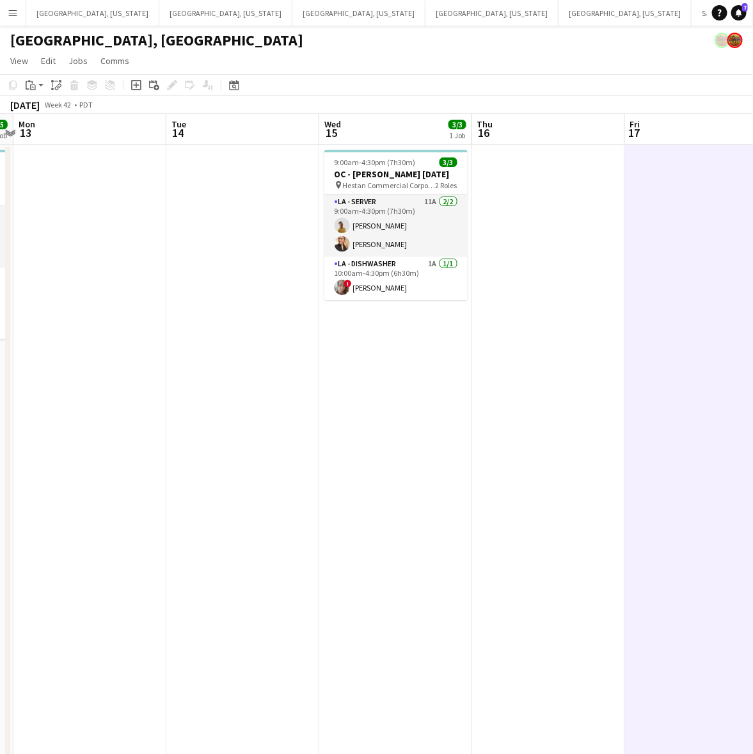
drag, startPoint x: 172, startPoint y: 382, endPoint x: 711, endPoint y: 241, distance: 556.9
click at [708, 244] on app-calendar-viewport "Sat 11 3/13 3 Jobs Sun 12 5/5 1 Job Mon 13 Tue 14 Wed 15 3/3 1 Job Thu 16 Fri 1…" at bounding box center [376, 470] width 753 height 713
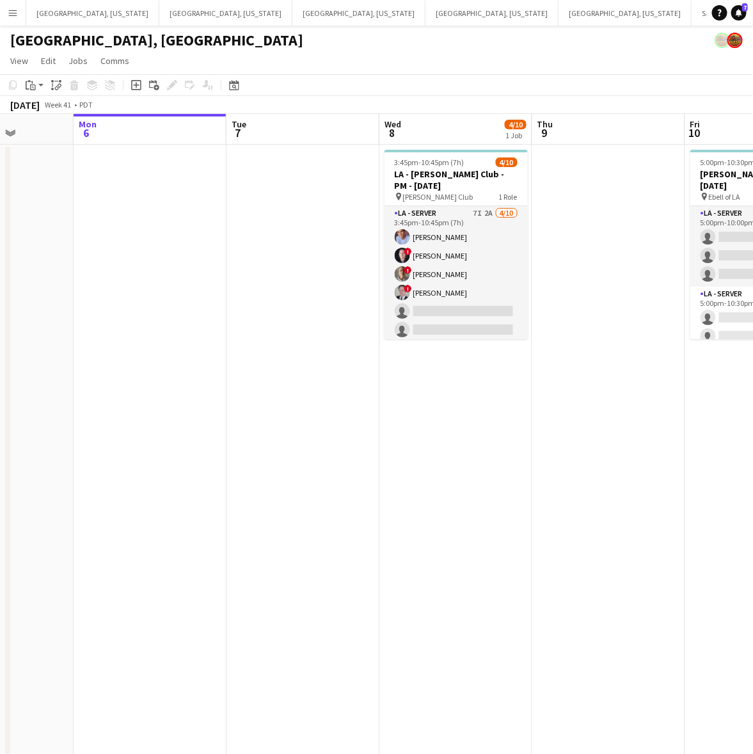
scroll to position [0, 385]
drag, startPoint x: 66, startPoint y: 498, endPoint x: 570, endPoint y: 389, distance: 515.4
click at [575, 389] on app-calendar-viewport "Fri 3 8/8 1 Job Sat 4 8/8 3 Jobs Sun 5 Mon 6 Tue 7 Wed 8 4/10 1 Job Thu 9 Fri 1…" at bounding box center [376, 470] width 753 height 713
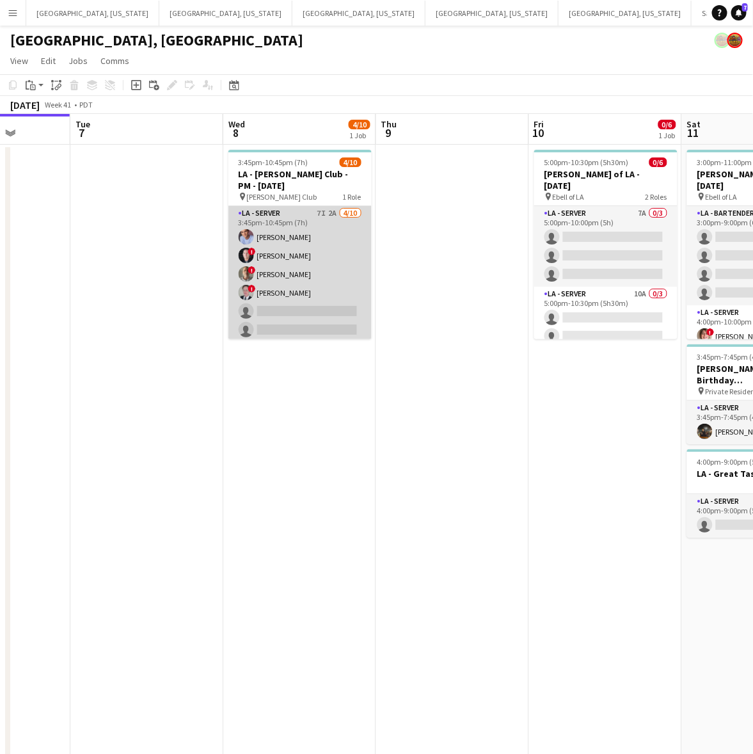
click at [294, 285] on app-card-role "LA - Server 7I 2A 4/10 3:45pm-10:45pm (7h) Robert Solomon ! Alex Montoya ! Arma…" at bounding box center [300, 311] width 143 height 211
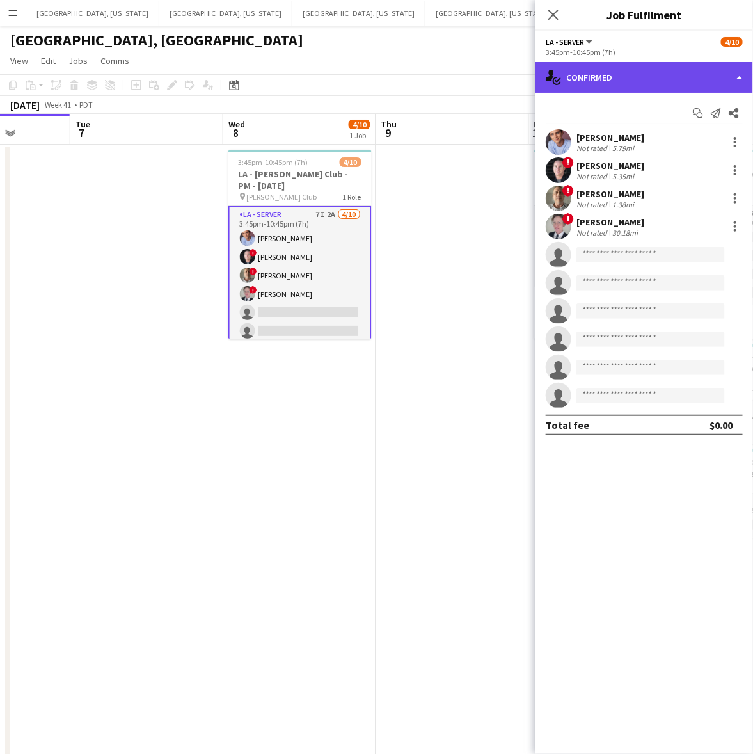
click at [674, 81] on div "single-neutral-actions-check-2 Confirmed" at bounding box center [645, 77] width 218 height 31
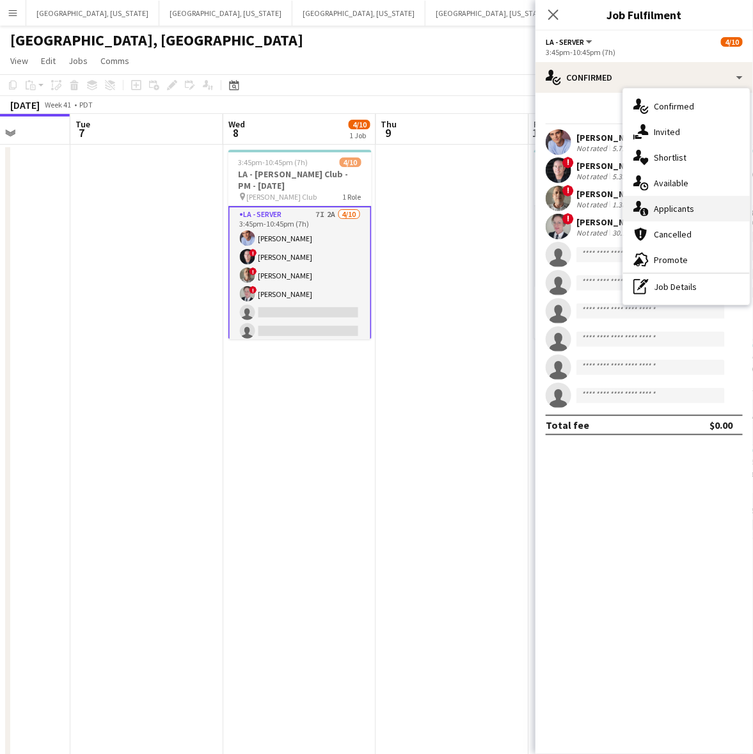
click at [686, 200] on div "single-neutral-actions-information Applicants" at bounding box center [686, 209] width 127 height 26
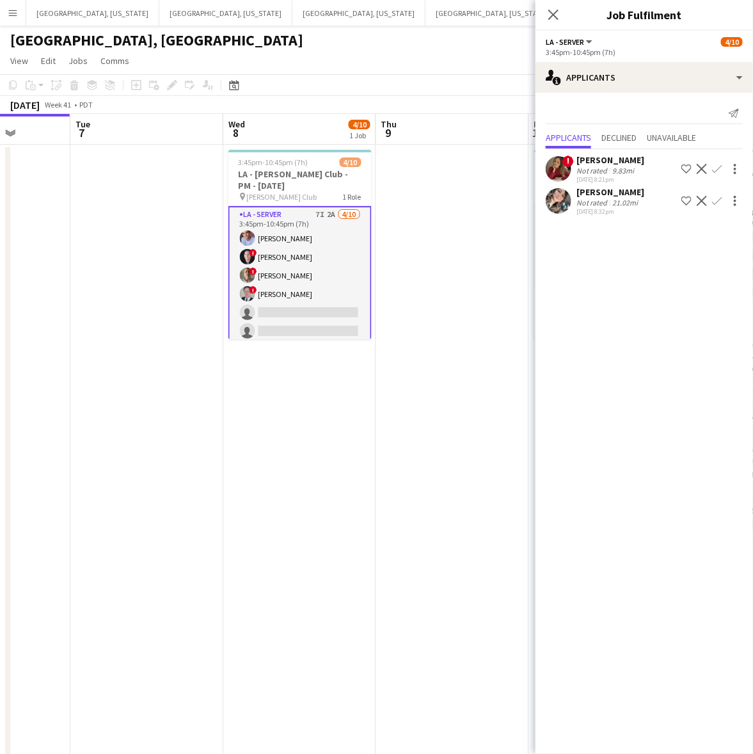
click at [588, 168] on div "Not rated" at bounding box center [593, 171] width 33 height 10
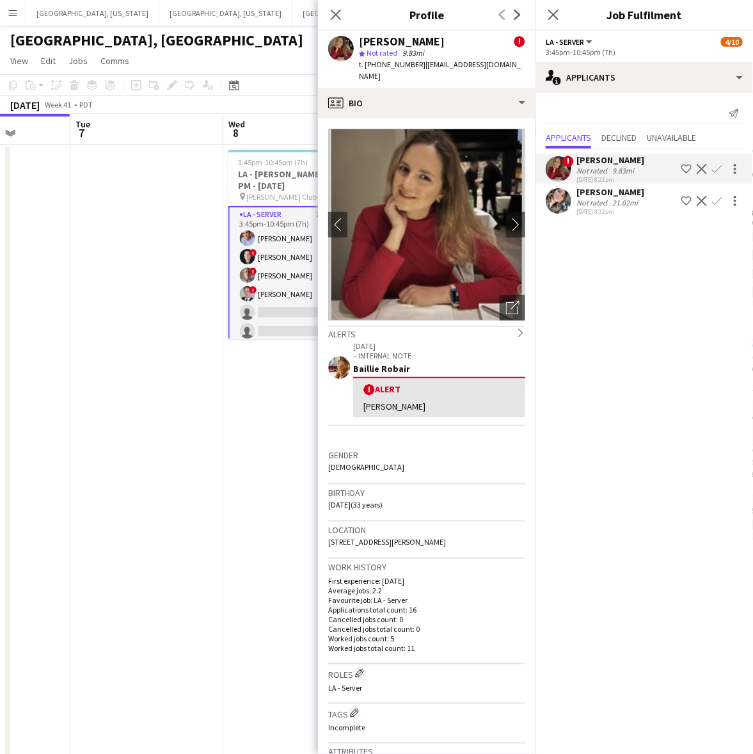
scroll to position [160, 0]
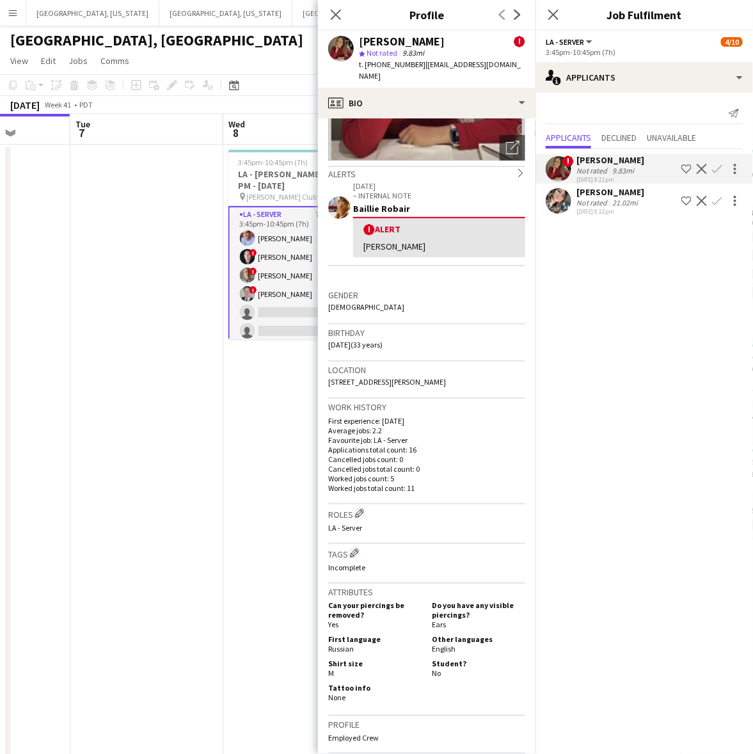
click at [721, 165] on app-icon "Confirm" at bounding box center [717, 169] width 10 height 10
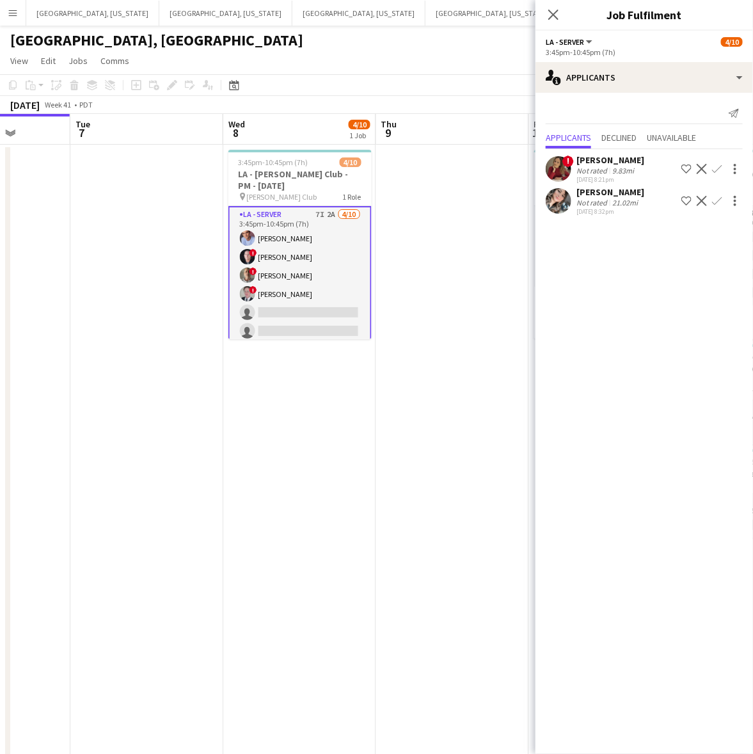
click at [722, 165] on app-icon "Confirm" at bounding box center [717, 169] width 10 height 10
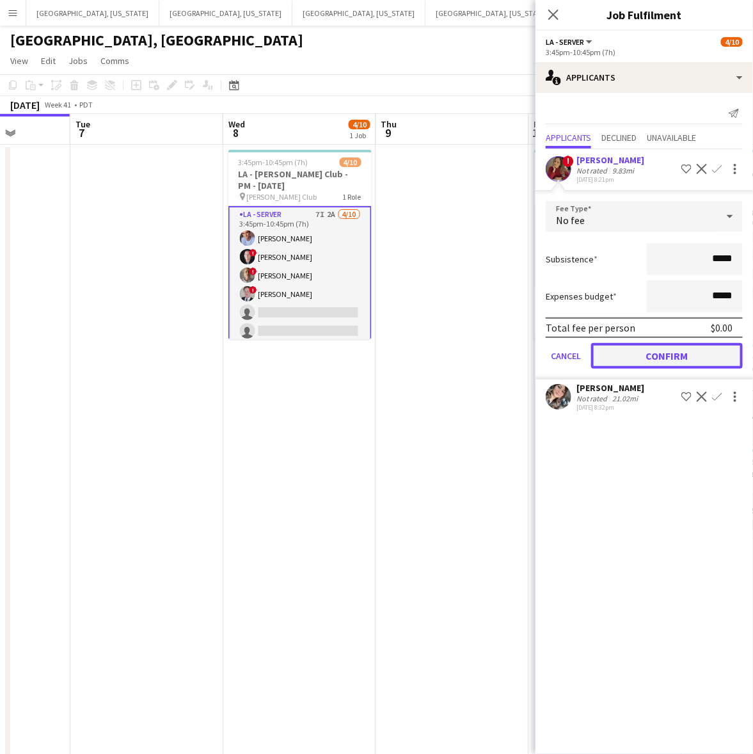
click at [654, 358] on button "Confirm" at bounding box center [667, 356] width 152 height 26
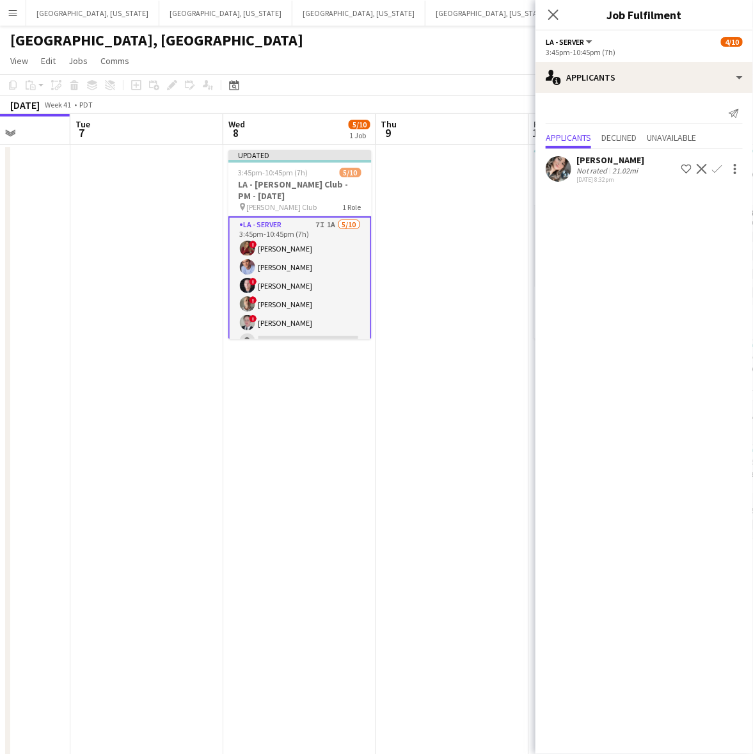
click at [426, 346] on app-date-cell at bounding box center [452, 486] width 153 height 682
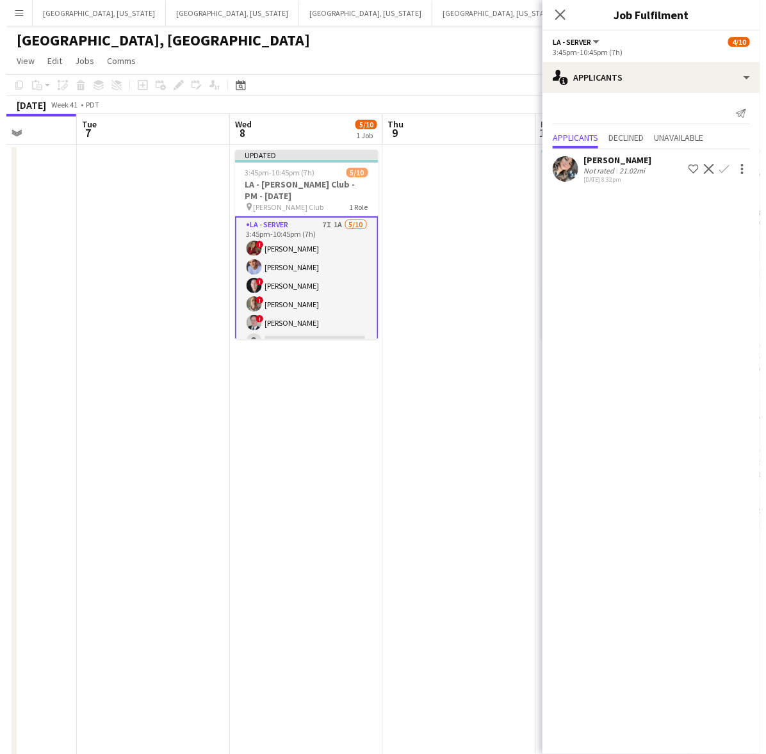
scroll to position [0, 387]
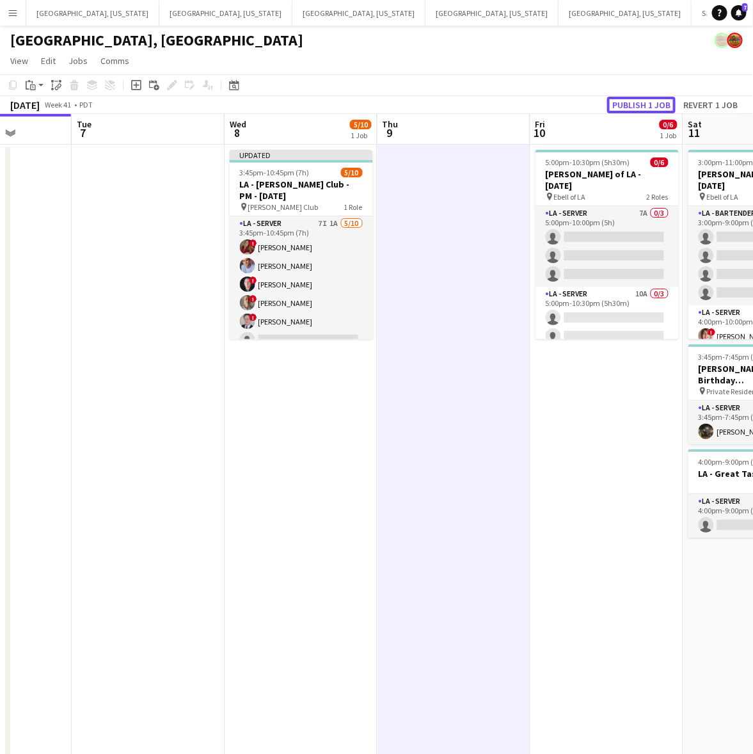
click at [632, 102] on button "Publish 1 job" at bounding box center [641, 105] width 68 height 17
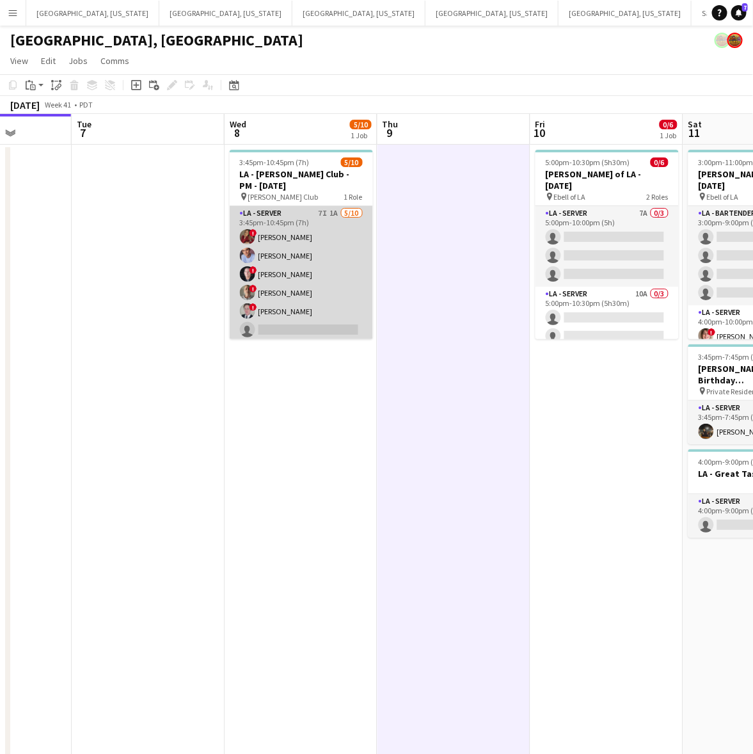
click at [316, 283] on app-card-role "LA - Server 7I 1A 5/10 3:45pm-10:45pm (7h) ! Kristina Vo Robert Solomon ! Alex …" at bounding box center [301, 311] width 143 height 211
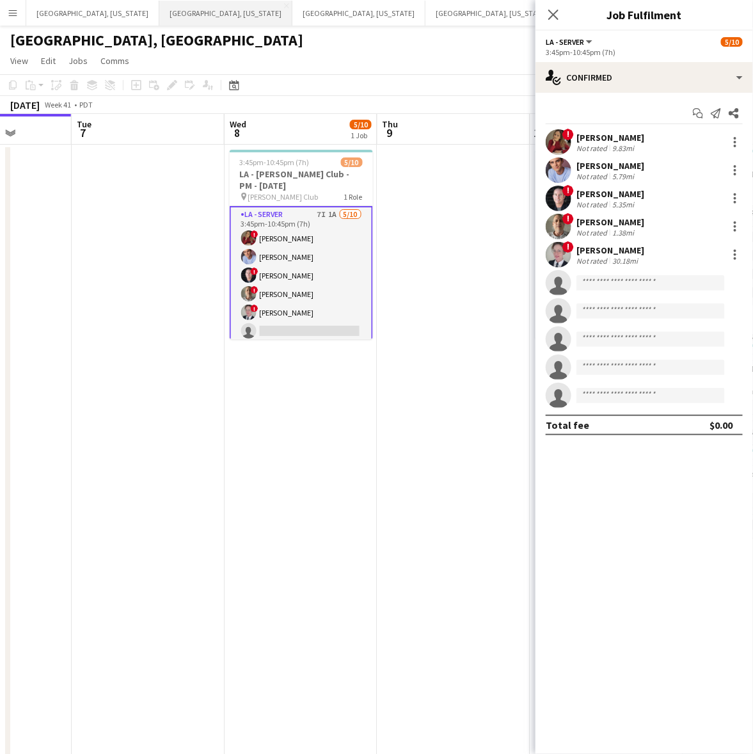
drag, startPoint x: 149, startPoint y: 13, endPoint x: 161, endPoint y: 16, distance: 12.4
click at [159, 13] on button "Dallas, Texas Close" at bounding box center [225, 13] width 133 height 25
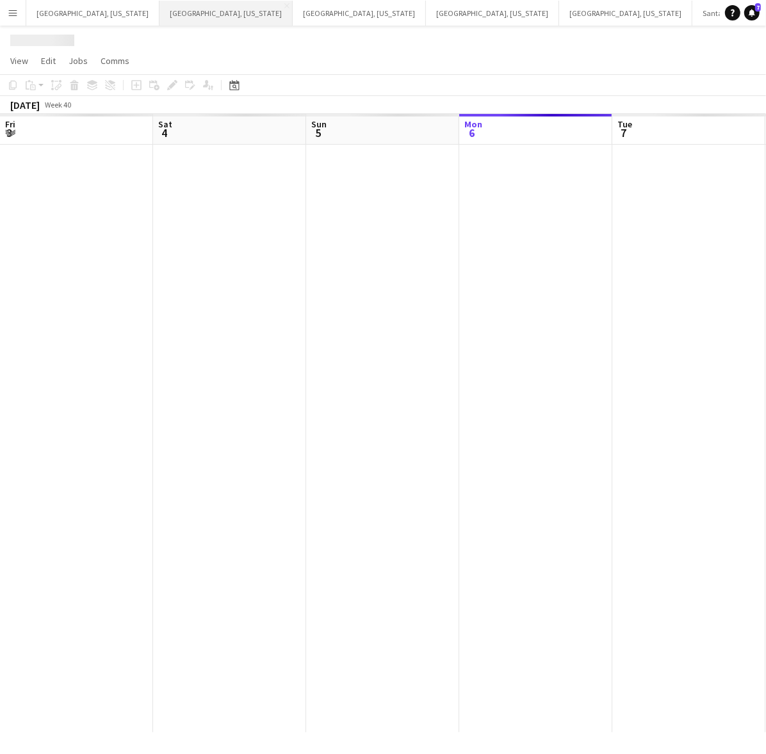
scroll to position [0, 305]
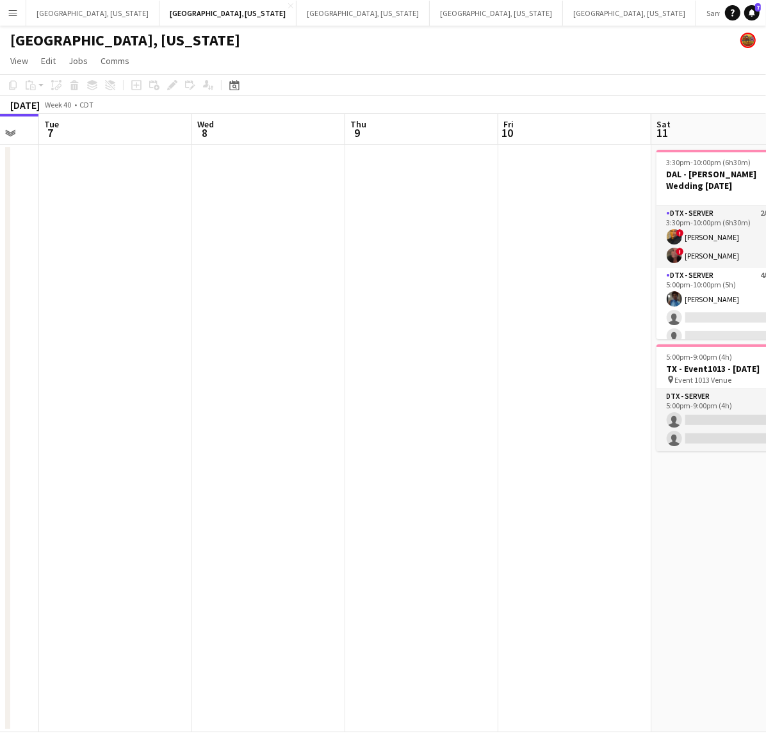
drag, startPoint x: 631, startPoint y: 398, endPoint x: 354, endPoint y: 456, distance: 282.5
click at [363, 456] on app-calendar-viewport "Sat 4 Sun 5 Mon 6 Tue 7 Wed 8 Thu 9 Fri 10 Sat 11 3/8 2 Jobs Sun 12 Mon 13 3:30…" at bounding box center [383, 423] width 766 height 618
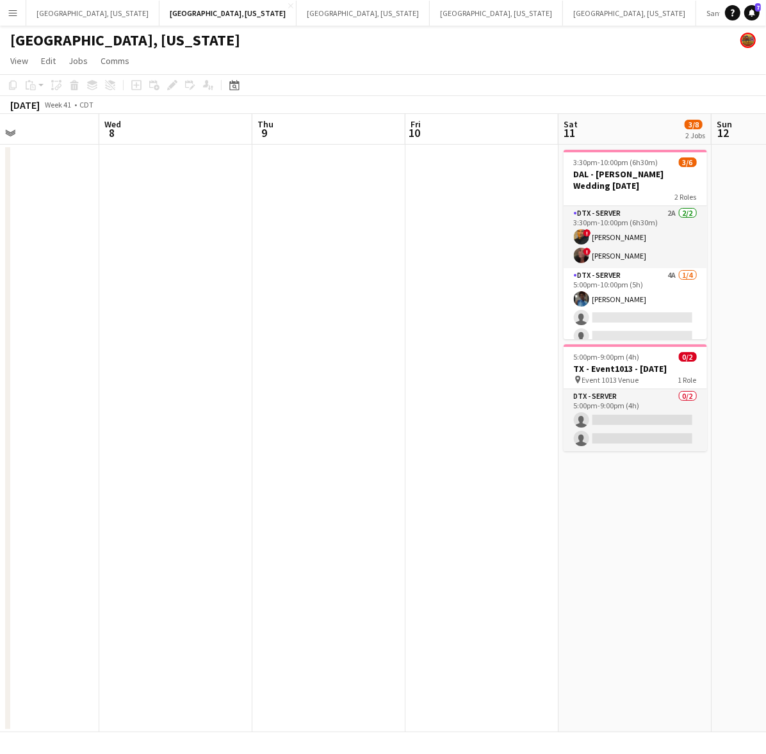
drag, startPoint x: 629, startPoint y: 453, endPoint x: 75, endPoint y: 577, distance: 568.1
click at [75, 577] on app-calendar-viewport "Sat 4 Sun 5 Mon 6 Tue 7 Wed 8 Thu 9 Fri 10 Sat 11 3/8 2 Jobs Sun 12 Mon 13 3:30…" at bounding box center [383, 423] width 766 height 618
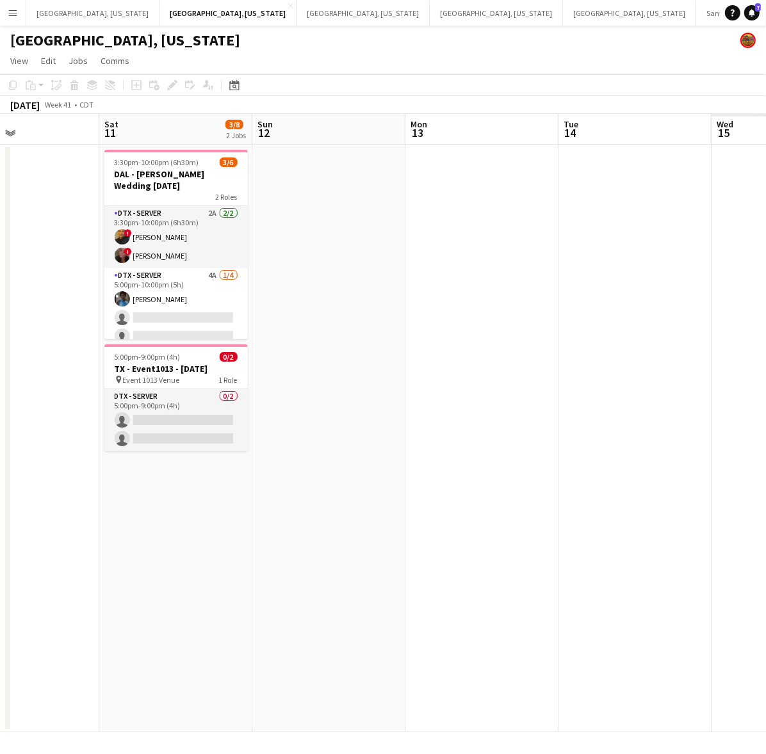
scroll to position [0, 516]
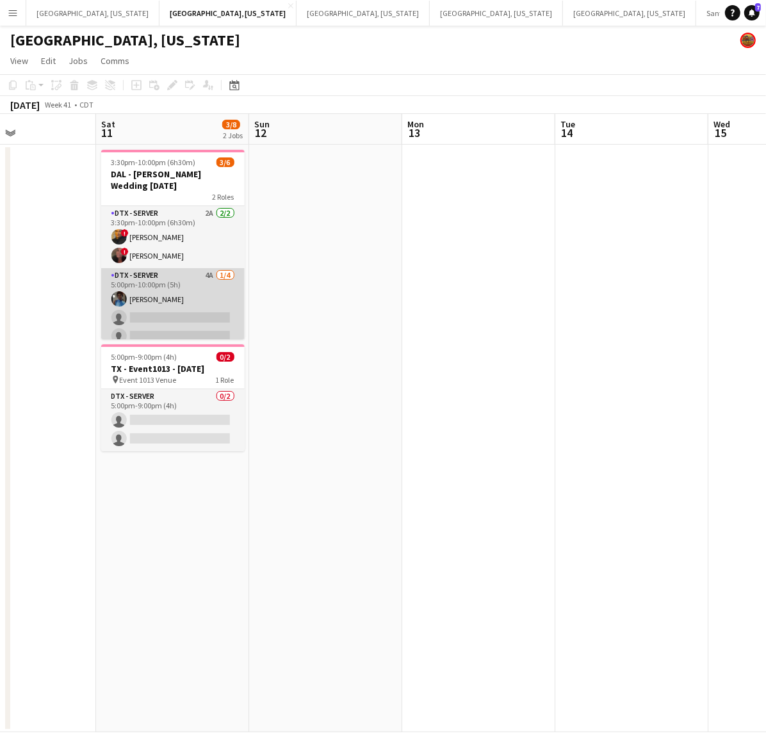
click at [165, 293] on app-card-role "DTX - Server 4A 1/4 5:00pm-10:00pm (5h) Shelley Lynch single-neutral-actions si…" at bounding box center [172, 317] width 143 height 99
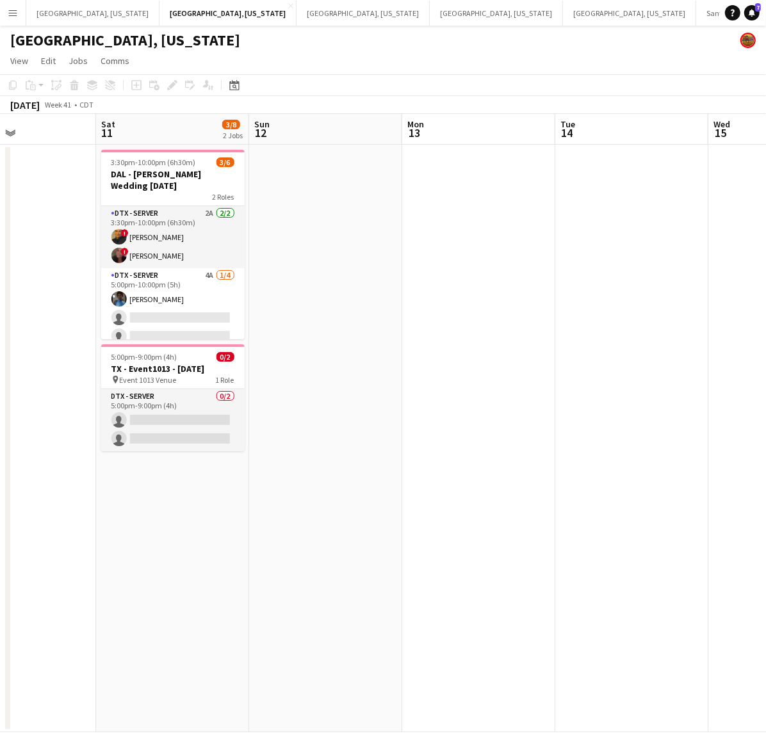
scroll to position [0, 513]
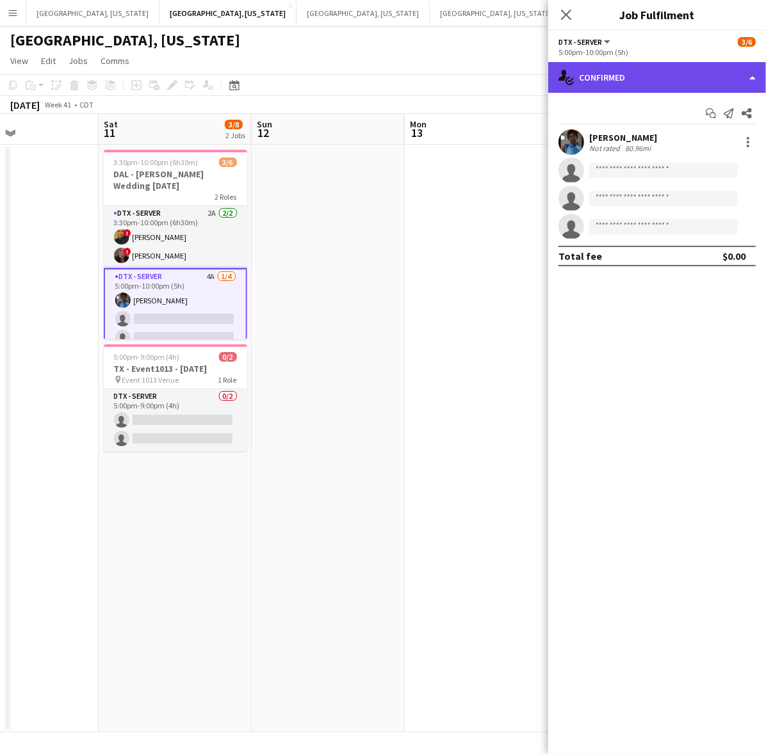
click at [684, 72] on div "single-neutral-actions-check-2 Confirmed" at bounding box center [657, 77] width 218 height 31
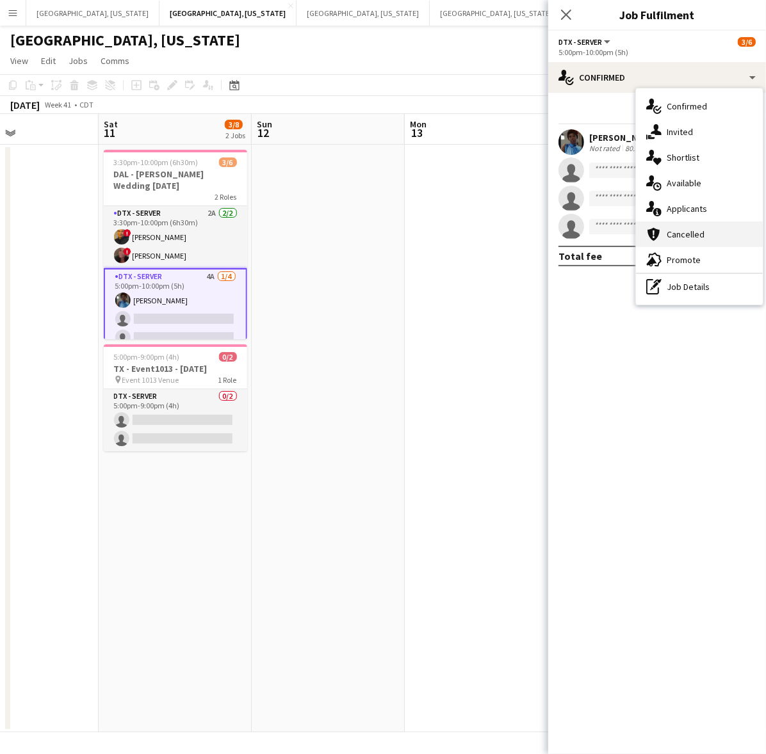
click at [708, 221] on div "cancellation Cancelled" at bounding box center [699, 234] width 127 height 26
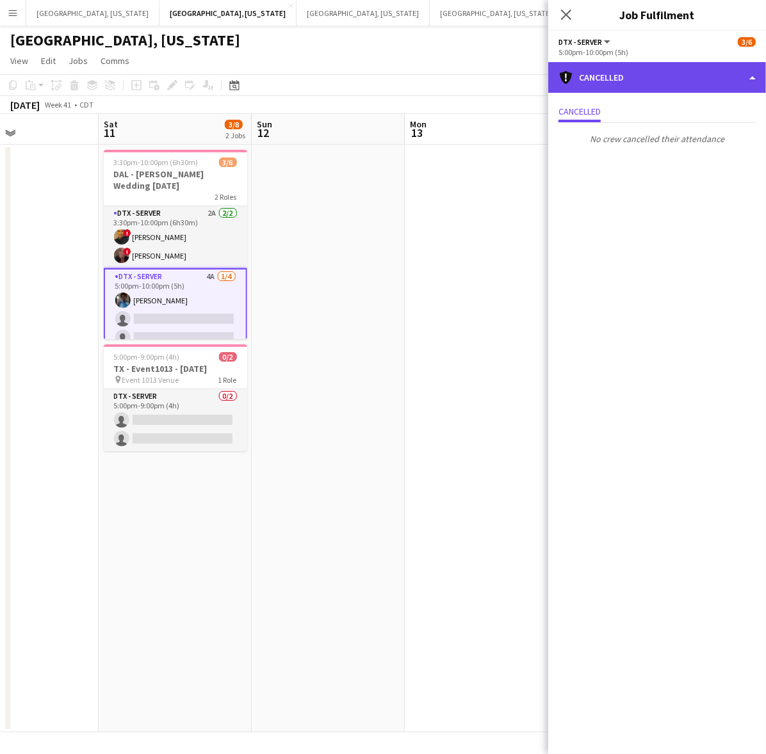
click at [657, 81] on div "cancellation Cancelled" at bounding box center [657, 77] width 218 height 31
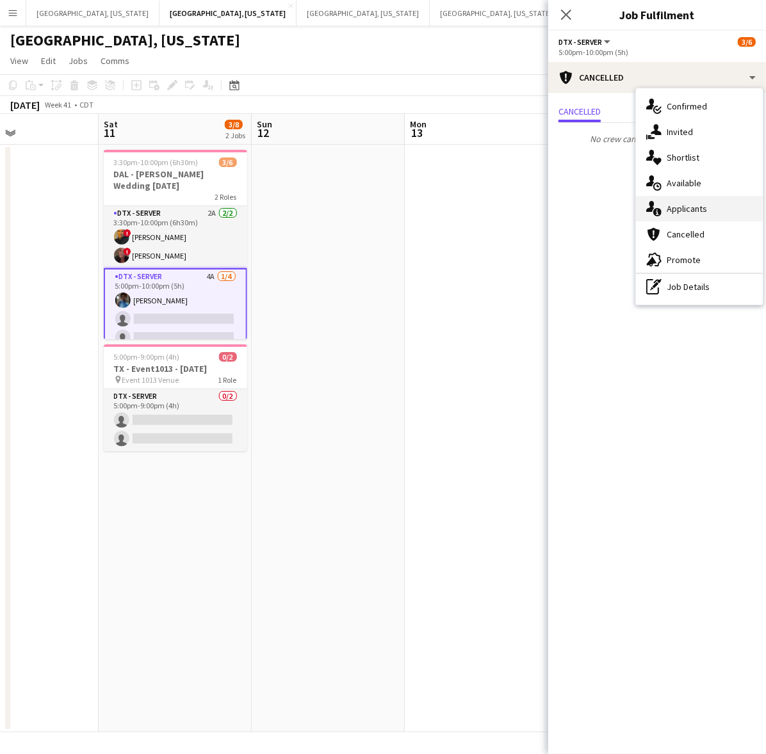
click at [714, 205] on div "single-neutral-actions-information Applicants" at bounding box center [699, 209] width 127 height 26
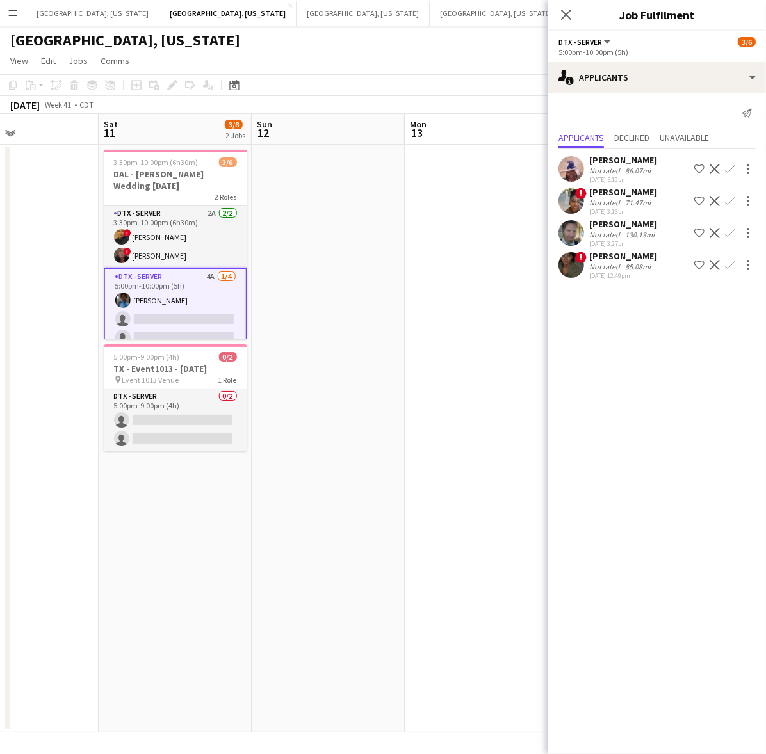
click at [360, 314] on app-date-cell at bounding box center [328, 439] width 153 height 588
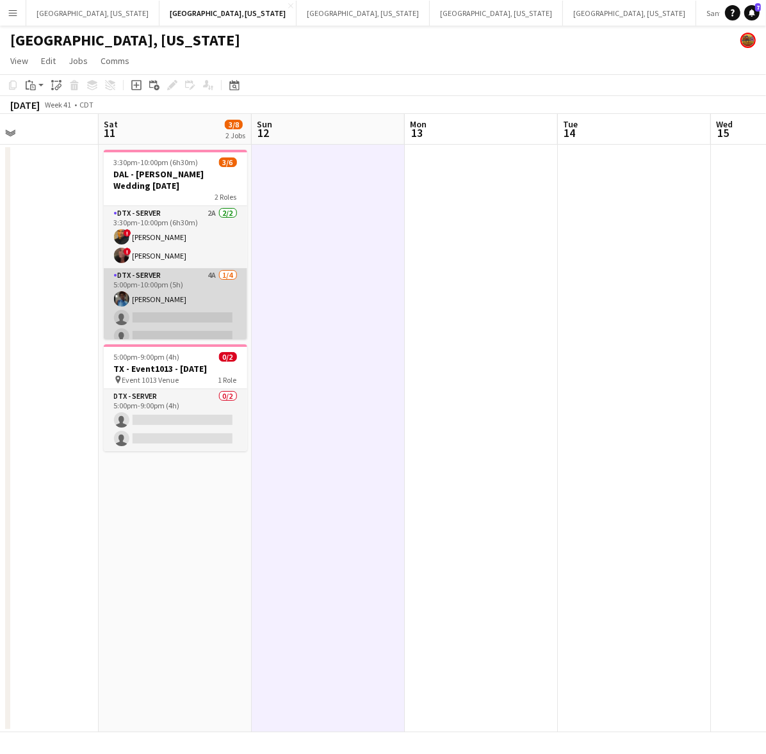
click at [171, 300] on app-card-role "DTX - Server 4A 1/4 5:00pm-10:00pm (5h) Shelley Lynch single-neutral-actions si…" at bounding box center [175, 317] width 143 height 99
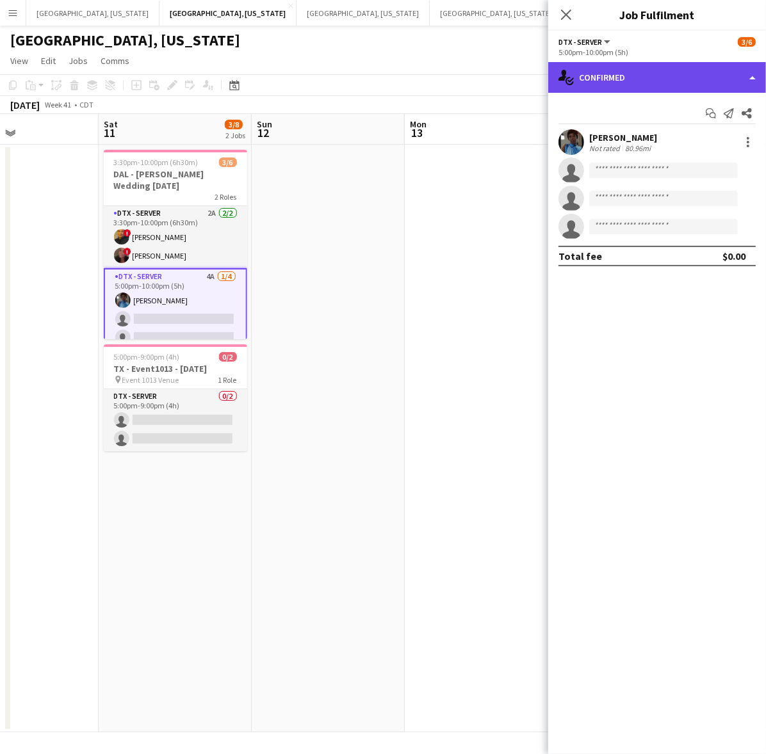
click at [683, 71] on div "single-neutral-actions-check-2 Confirmed" at bounding box center [657, 77] width 218 height 31
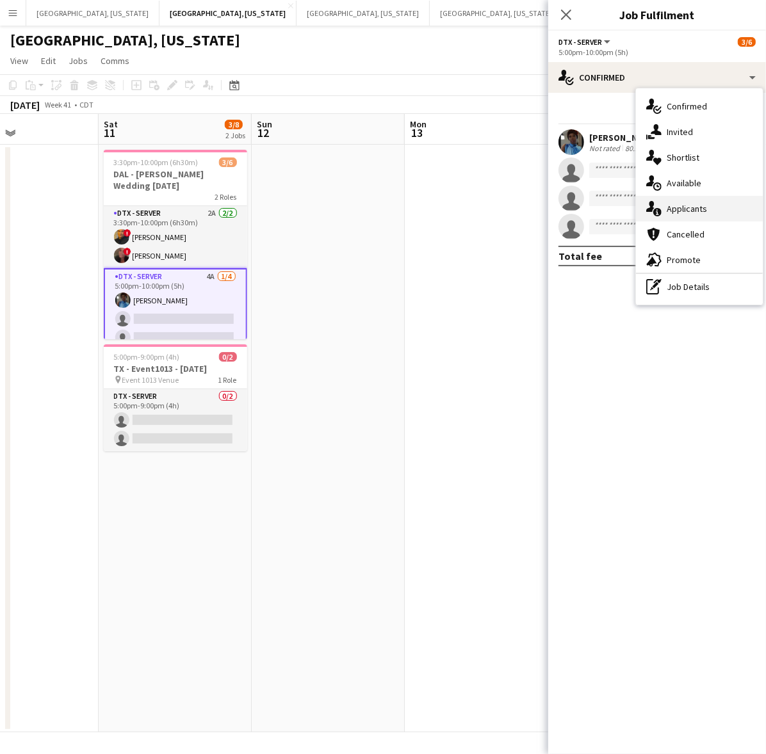
click at [705, 208] on span "Applicants" at bounding box center [686, 209] width 40 height 12
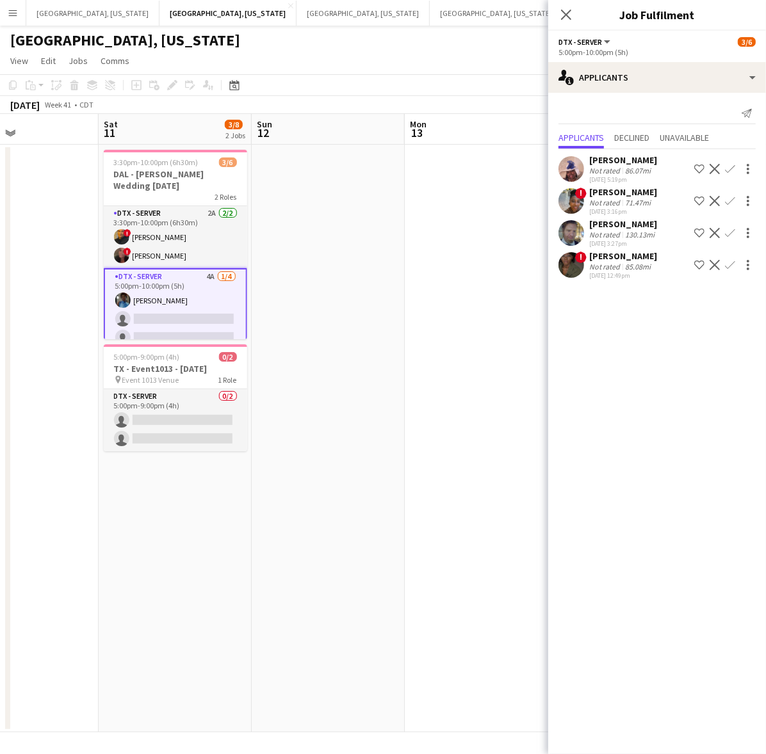
click at [732, 264] on app-icon "Confirm" at bounding box center [730, 265] width 10 height 10
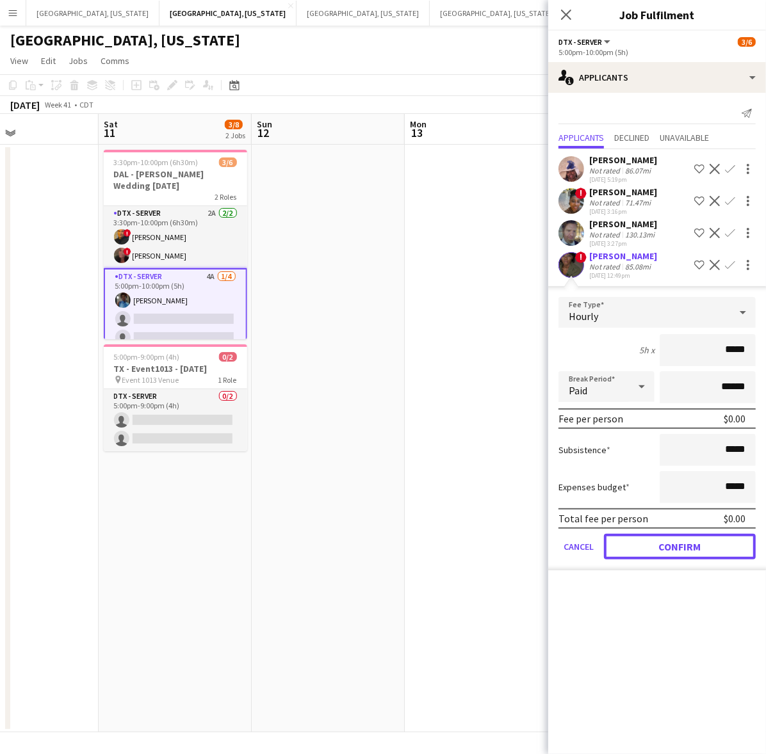
click at [688, 539] on button "Confirm" at bounding box center [680, 547] width 152 height 26
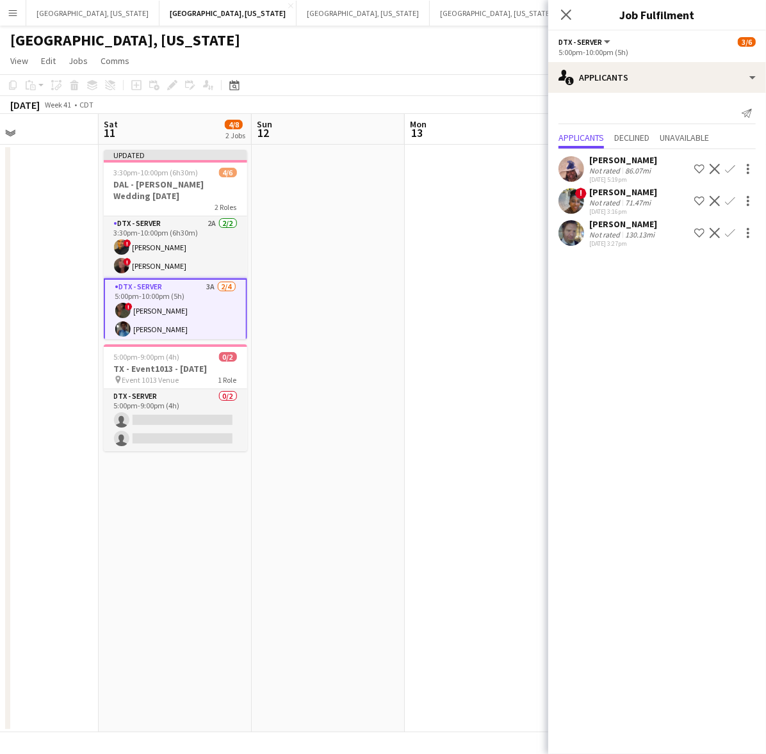
click at [455, 322] on app-date-cell at bounding box center [481, 439] width 153 height 588
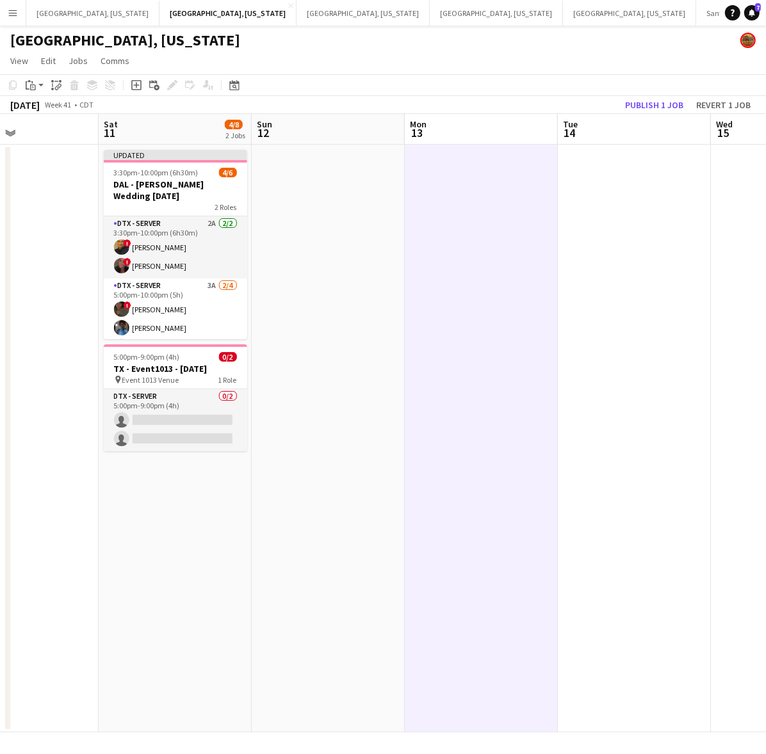
drag, startPoint x: 514, startPoint y: 58, endPoint x: 526, endPoint y: 59, distance: 11.6
click at [518, 58] on app-page-menu "View Day view expanded Day view collapsed Month view Date picker Jump to today …" at bounding box center [383, 62] width 766 height 24
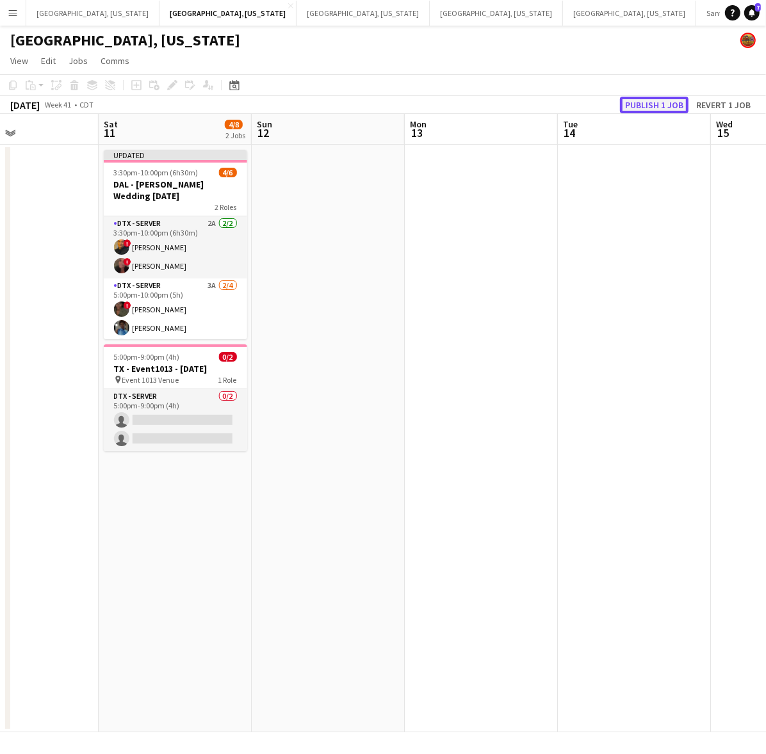
click at [664, 104] on button "Publish 1 job" at bounding box center [654, 105] width 68 height 17
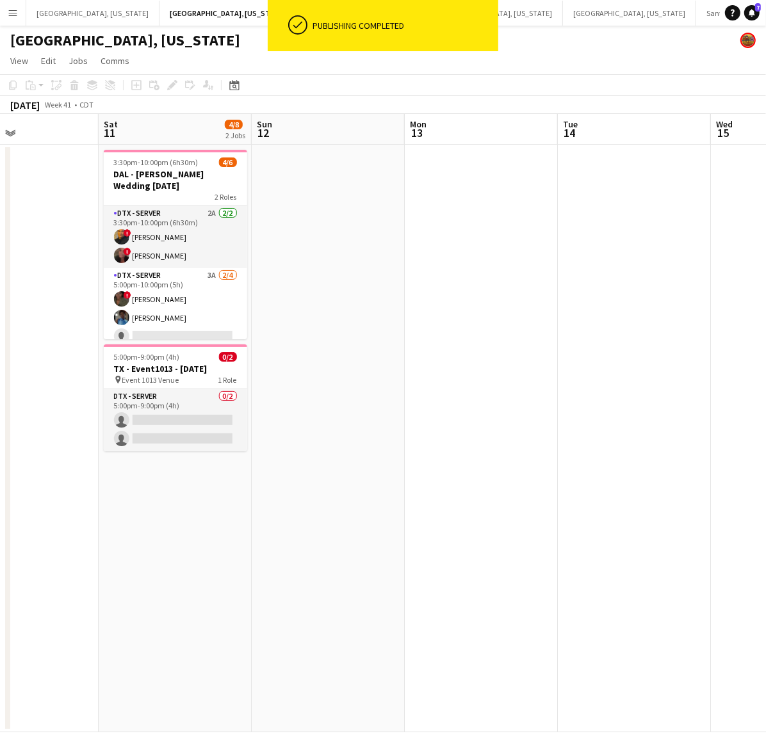
drag, startPoint x: 167, startPoint y: 173, endPoint x: 164, endPoint y: 141, distance: 32.8
click at [168, 173] on h3 "DAL - HSU Wedding 10.11.25" at bounding box center [175, 179] width 143 height 23
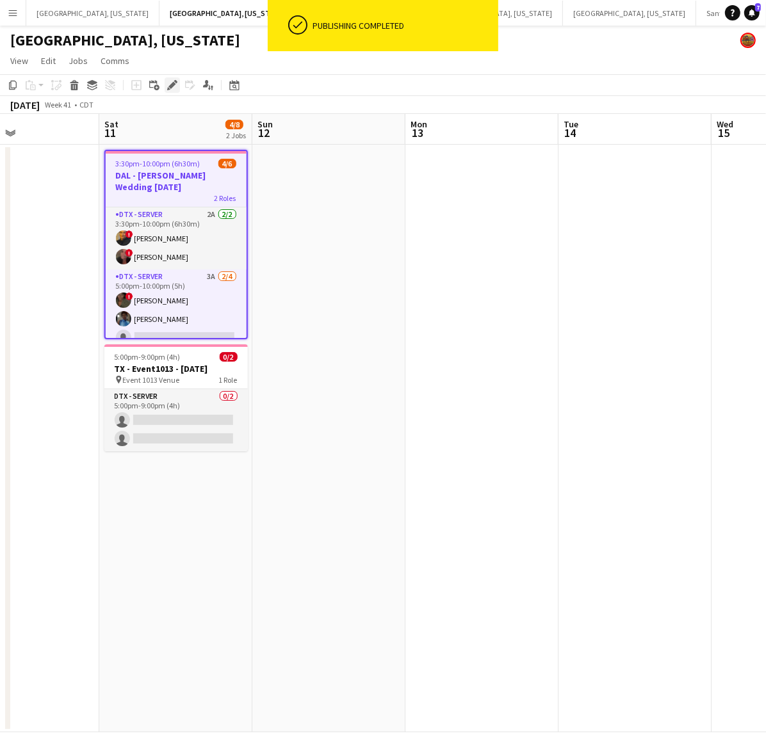
click at [170, 91] on div "Edit" at bounding box center [172, 84] width 15 height 15
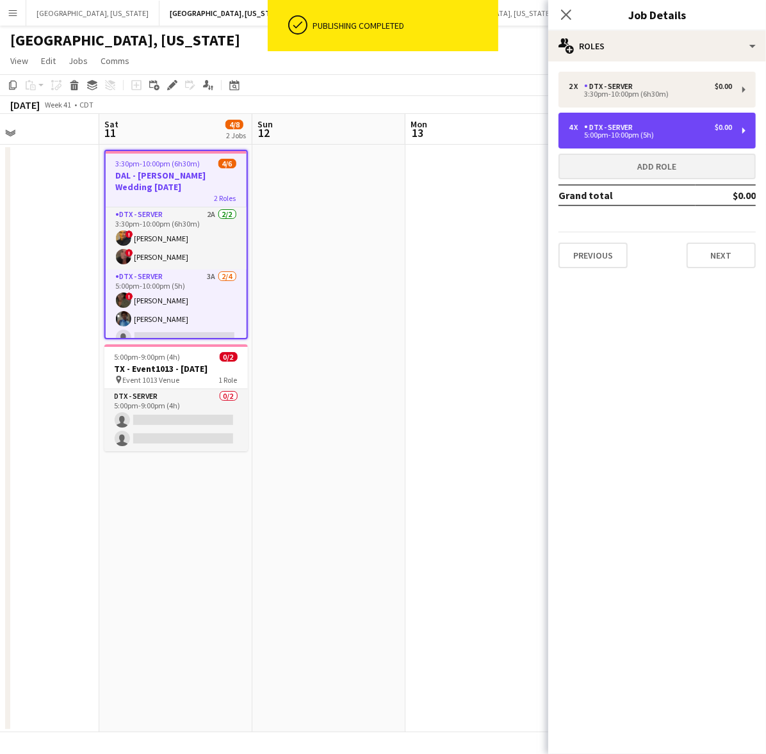
drag, startPoint x: 721, startPoint y: 144, endPoint x: 721, endPoint y: 156, distance: 11.5
click at [721, 144] on div "4 x DTX - Server $0.00 5:00pm-10:00pm (5h)" at bounding box center [656, 131] width 197 height 36
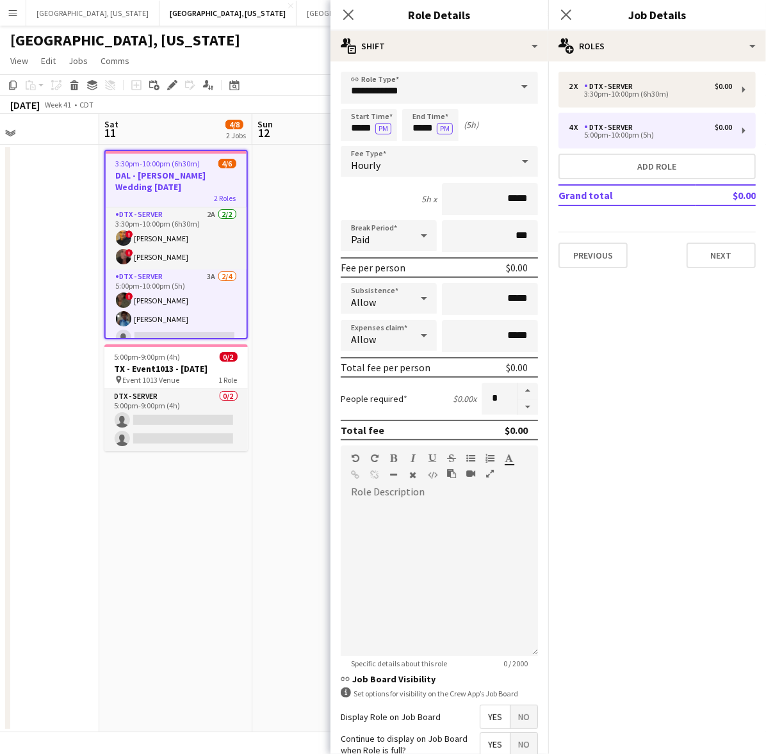
click at [510, 378] on form "**********" at bounding box center [439, 470] width 218 height 796
click at [517, 385] on button "button" at bounding box center [527, 391] width 20 height 17
type input "*"
click at [437, 586] on div at bounding box center [439, 579] width 197 height 154
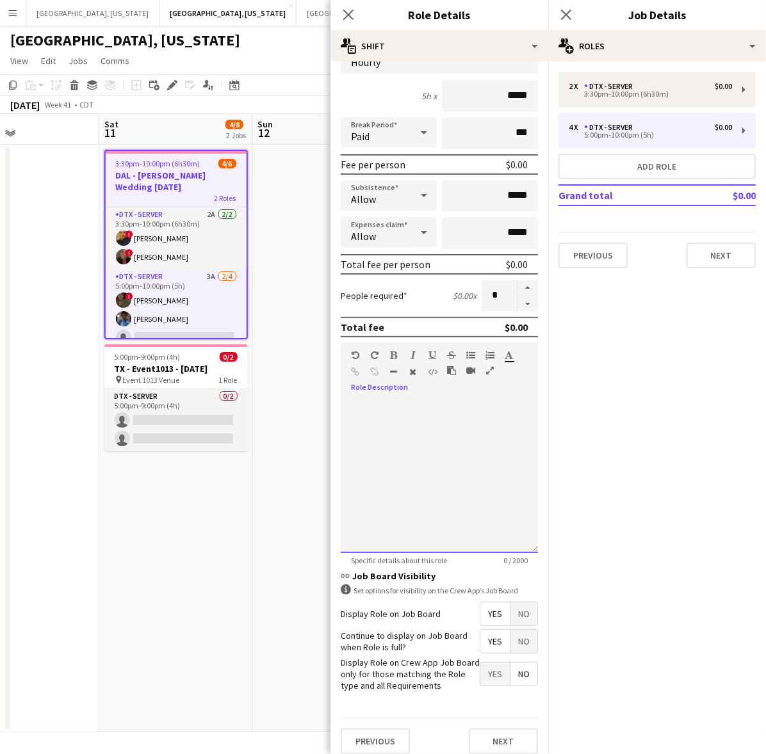
scroll to position [120, 0]
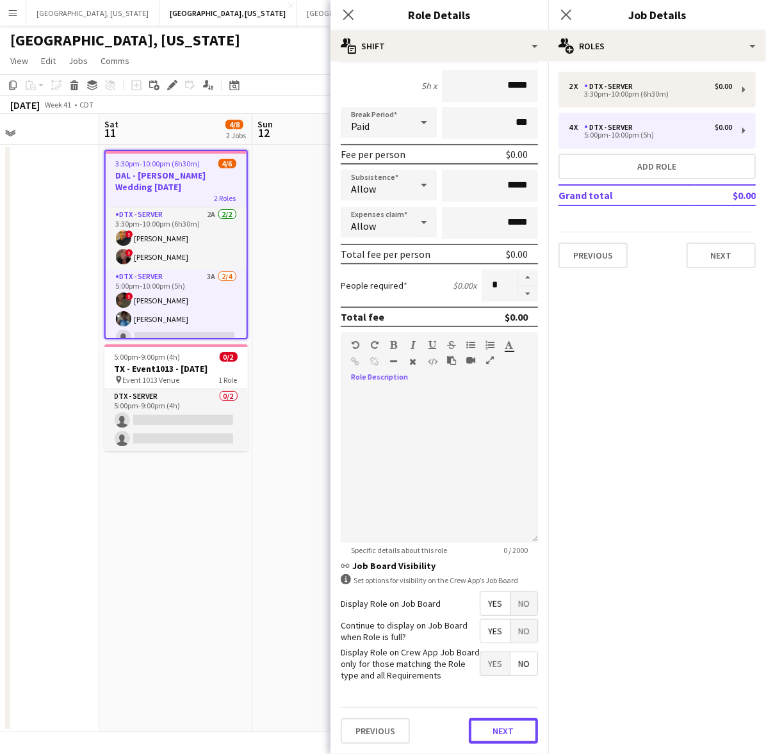
click at [504, 740] on button "Next" at bounding box center [503, 731] width 69 height 26
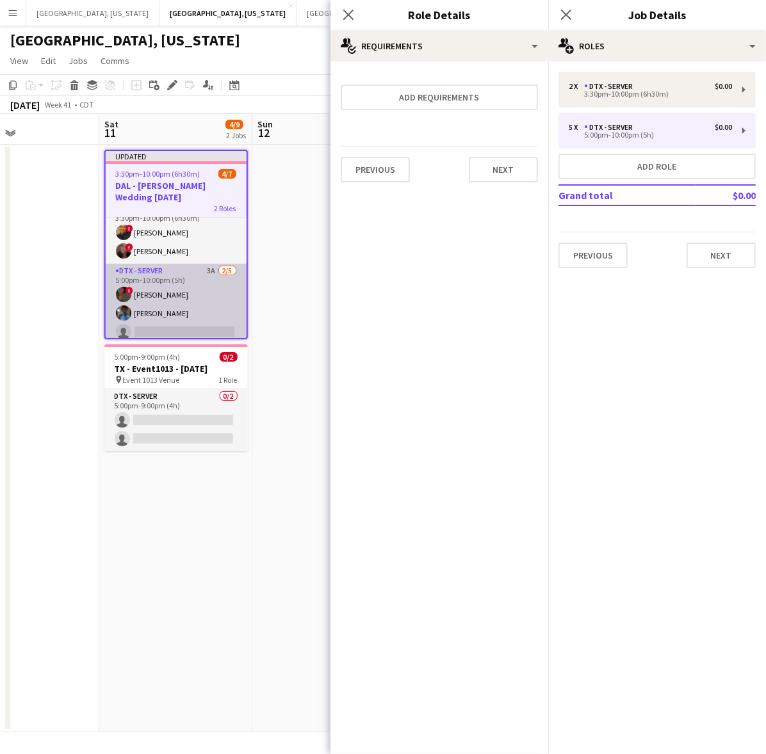
scroll to position [0, 0]
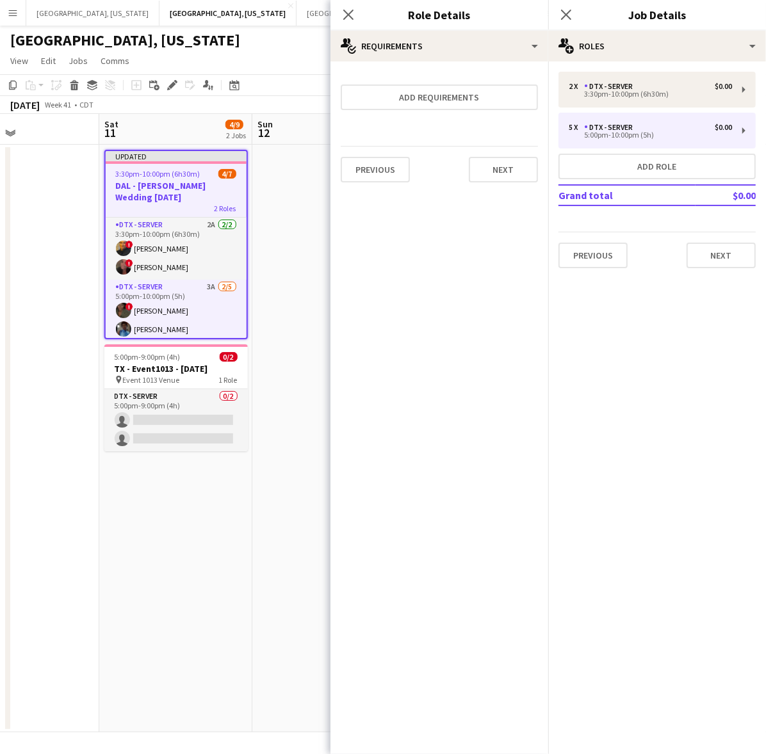
click at [277, 40] on div "[GEOGRAPHIC_DATA], [US_STATE]" at bounding box center [383, 38] width 766 height 24
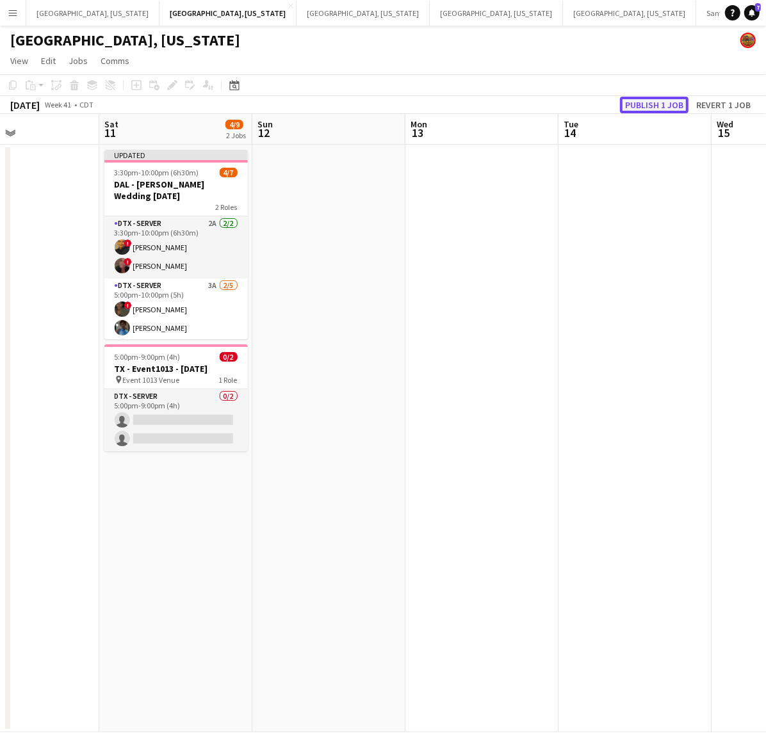
click at [637, 103] on button "Publish 1 job" at bounding box center [654, 105] width 68 height 17
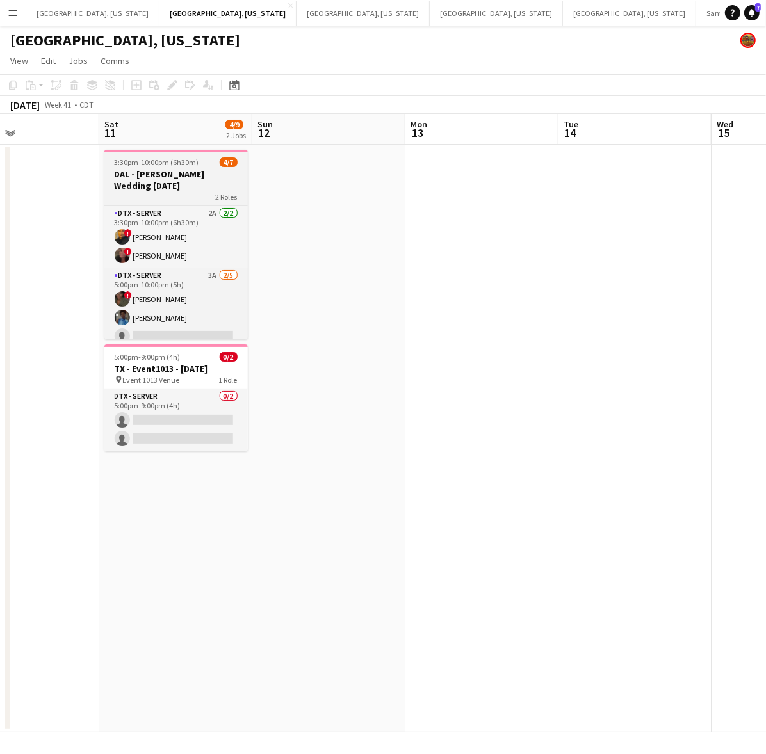
click at [152, 177] on h3 "DAL - HSU Wedding 10.11.25" at bounding box center [175, 179] width 143 height 23
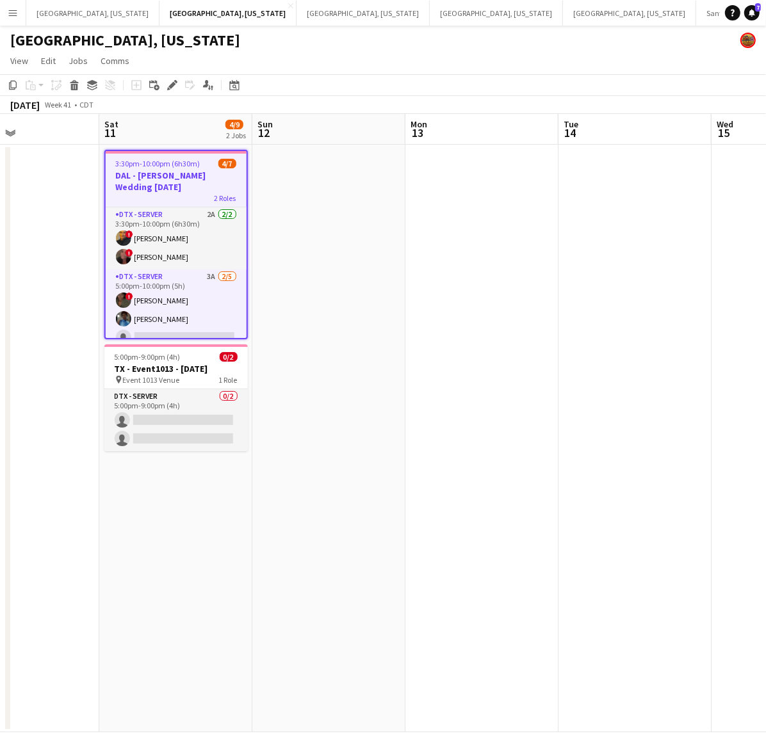
drag, startPoint x: 376, startPoint y: 353, endPoint x: 330, endPoint y: 325, distance: 53.5
click at [376, 353] on app-date-cell at bounding box center [328, 439] width 153 height 588
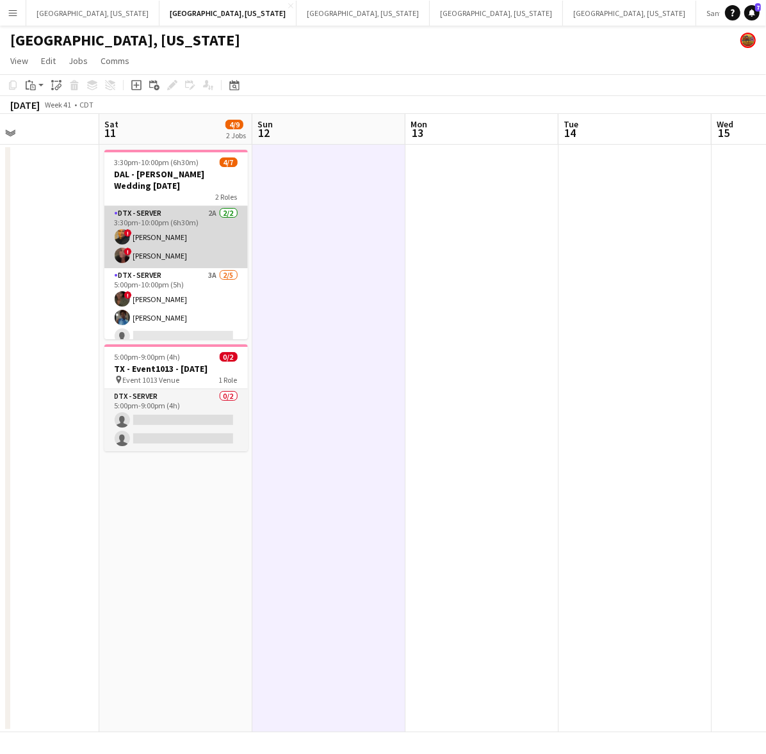
click at [161, 243] on app-card-role "DTX - Server 2A 2/2 3:30pm-10:00pm (6h30m) ! Laura Guerra ! Whitney Guerra" at bounding box center [175, 237] width 143 height 62
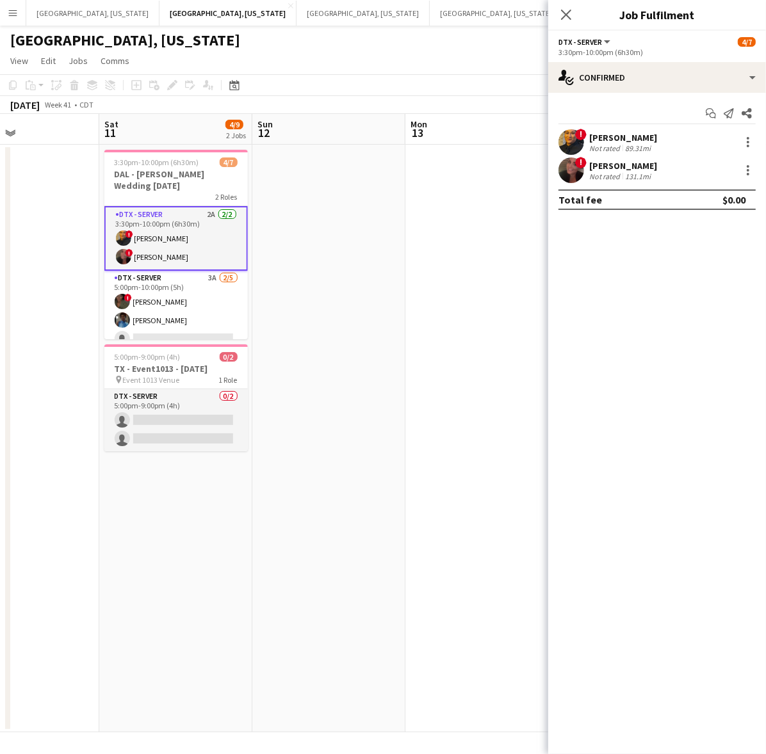
click at [593, 154] on div "! Laura Guerra Not rated 89.31mi" at bounding box center [657, 142] width 218 height 26
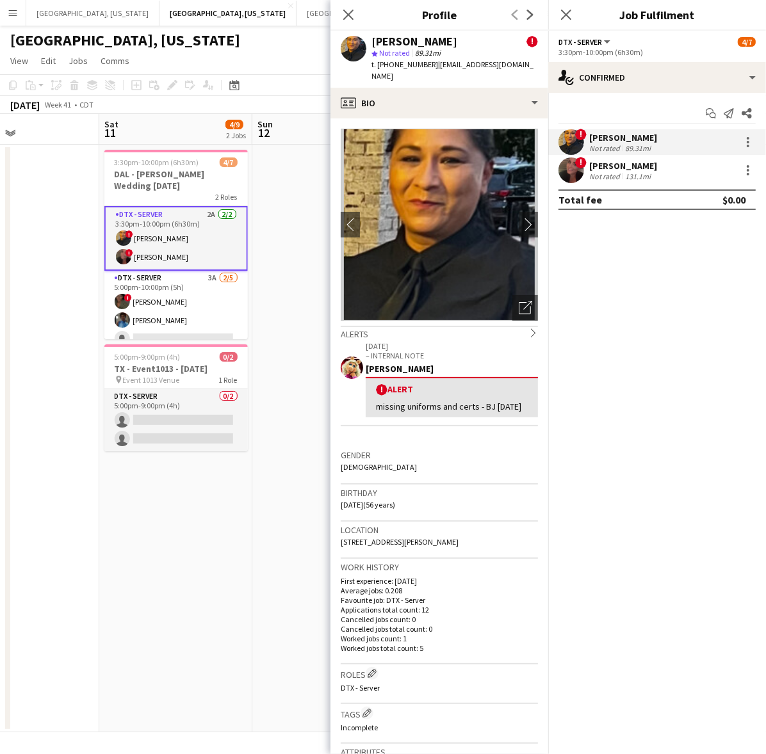
click at [584, 173] on div "! Whitney Guerra Not rated 131.1mi" at bounding box center [657, 170] width 218 height 26
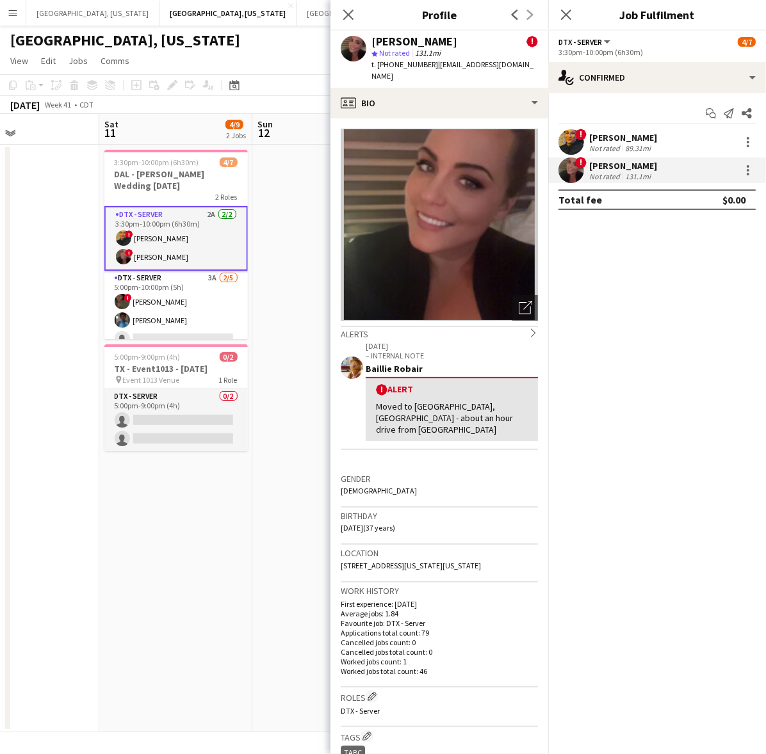
drag, startPoint x: 366, startPoint y: 547, endPoint x: 340, endPoint y: 541, distance: 26.4
click at [341, 545] on div "Location 6 Washington Court, 6 Washington Court, Gainesville, 76240" at bounding box center [439, 563] width 197 height 37
copy span "6 Washington Court, 6 Washington Court, Gainesville, 76240"
click at [284, 193] on app-date-cell at bounding box center [328, 439] width 153 height 588
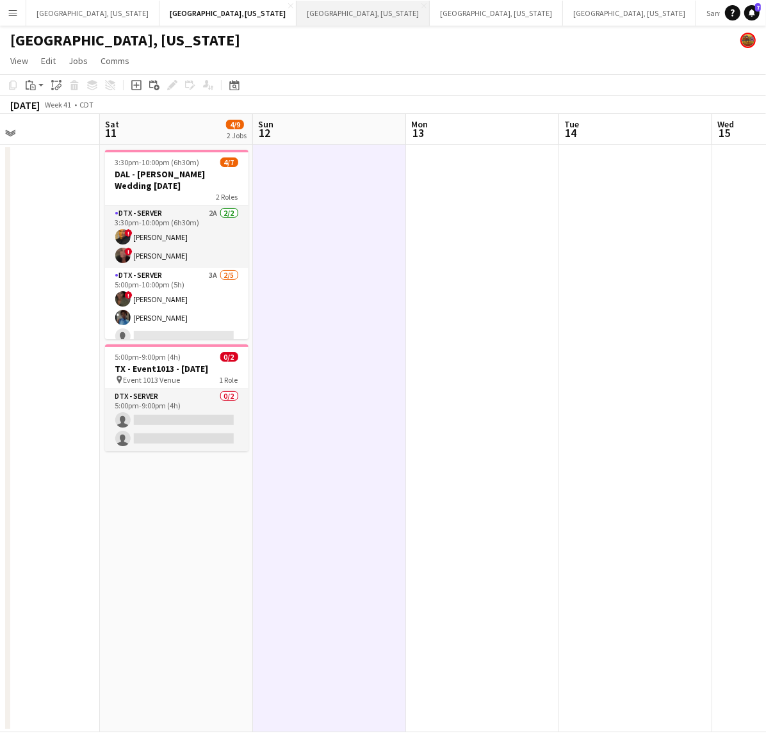
click at [296, 8] on button "Austin, Texas Close" at bounding box center [362, 13] width 133 height 25
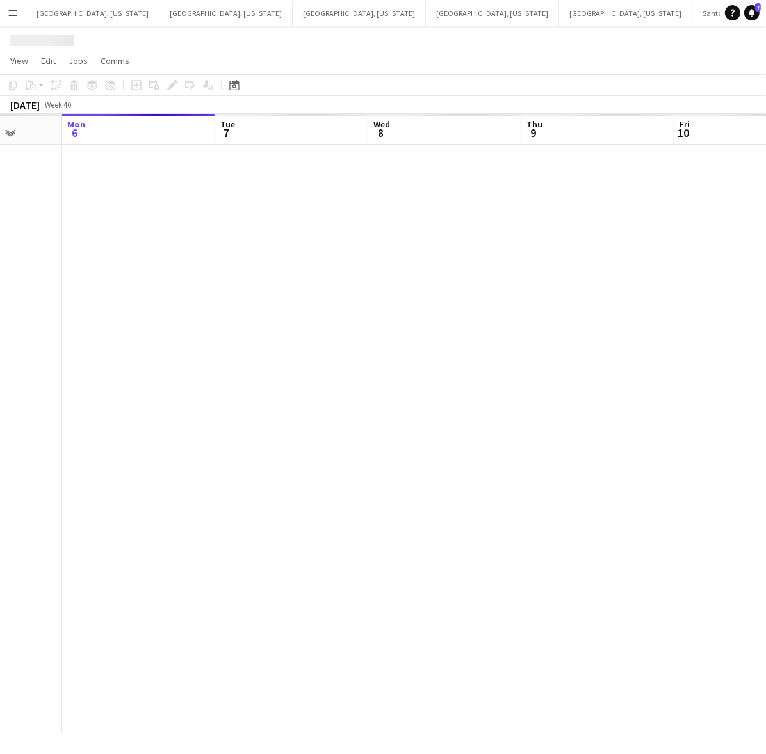
click at [277, 385] on app-calendar-viewport "Fri 3 Sat 4 Sun 5 Mon 6 Tue 7 Wed 8 Thu 9 Fri 10 Sat 11 Sun 12" at bounding box center [383, 423] width 766 height 618
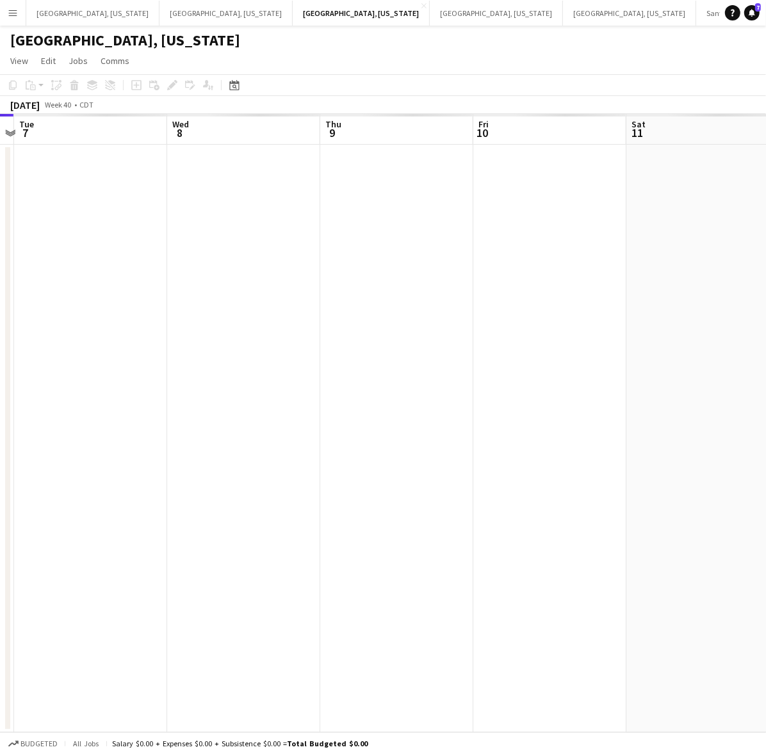
drag, startPoint x: 637, startPoint y: 351, endPoint x: 324, endPoint y: 388, distance: 315.2
click at [398, 386] on app-calendar-viewport "Sat 4 Sun 5 Mon 6 Tue 7 Wed 8 Thu 9 Fri 10 Sat 11 Sun 12 Mon 13" at bounding box center [383, 423] width 766 height 618
drag, startPoint x: 684, startPoint y: 376, endPoint x: 337, endPoint y: 448, distance: 353.6
click at [405, 435] on app-calendar-viewport "Mon 6 Tue 7 Wed 8 Thu 9 Fri 10 Sat 11 Sun 12 Mon 13 Tue 14 Wed 15" at bounding box center [383, 423] width 766 height 618
click at [232, 470] on app-calendar-viewport "Tue 7 Wed 8 Thu 9 Fri 10 Sat 11 Sun 12 Mon 13 Tue 14 Wed 15 Thu 16" at bounding box center [383, 423] width 766 height 618
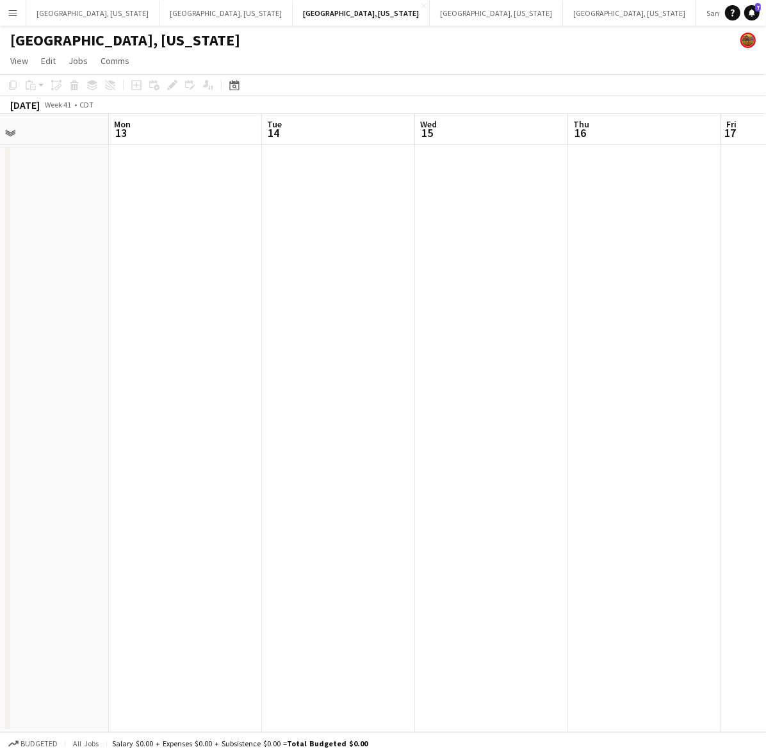
drag, startPoint x: 410, startPoint y: 453, endPoint x: 284, endPoint y: 461, distance: 127.0
click at [298, 459] on app-calendar-viewport "Thu 9 Fri 10 Sat 11 Sun 12 Mon 13 Tue 14 Wed 15 Thu 16 Fri 17 Sat 18" at bounding box center [383, 423] width 766 height 618
drag, startPoint x: 437, startPoint y: 456, endPoint x: 264, endPoint y: 485, distance: 174.7
click at [127, 501] on app-calendar-viewport "Sun 12 Mon 13 Tue 14 Wed 15 Thu 16 Fri 17 Sat 18 Sun 19 Mon 20 Tue 21" at bounding box center [383, 423] width 766 height 618
drag, startPoint x: 556, startPoint y: 431, endPoint x: 197, endPoint y: 483, distance: 362.3
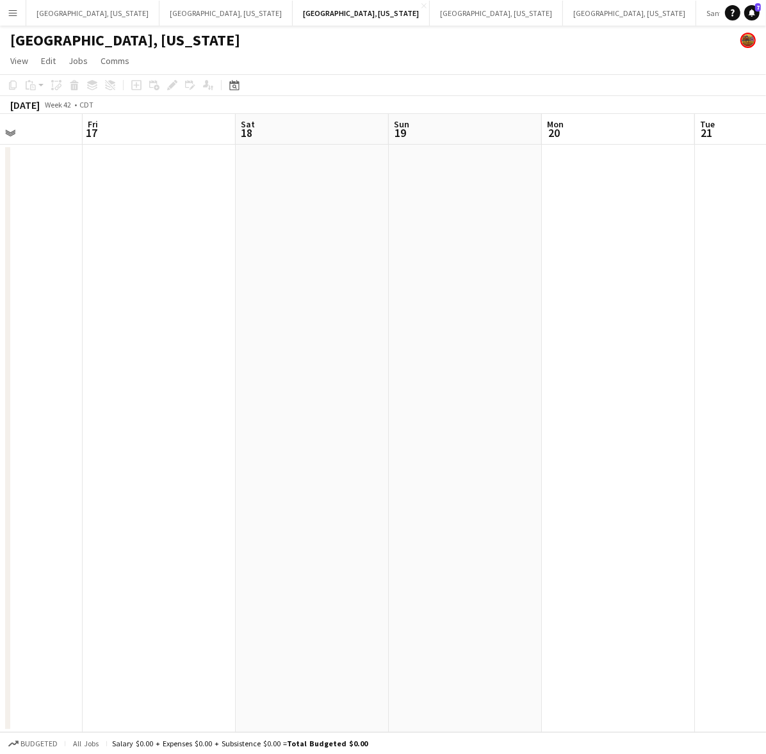
click at [197, 483] on app-calendar-viewport "Tue 14 Wed 15 Thu 16 Fri 17 Sat 18 Sun 19 Mon 20 Tue 21 Wed 22 Thu 23" at bounding box center [383, 423] width 766 height 618
drag, startPoint x: 608, startPoint y: 421, endPoint x: 181, endPoint y: 485, distance: 431.8
click at [182, 485] on app-calendar-viewport "Fri 17 Sat 18 Sun 19 Mon 20 Tue 21 Wed 22 Thu 23 Fri 24 Sat 25 Sun 26 3/24 1 Jo…" at bounding box center [383, 423] width 766 height 618
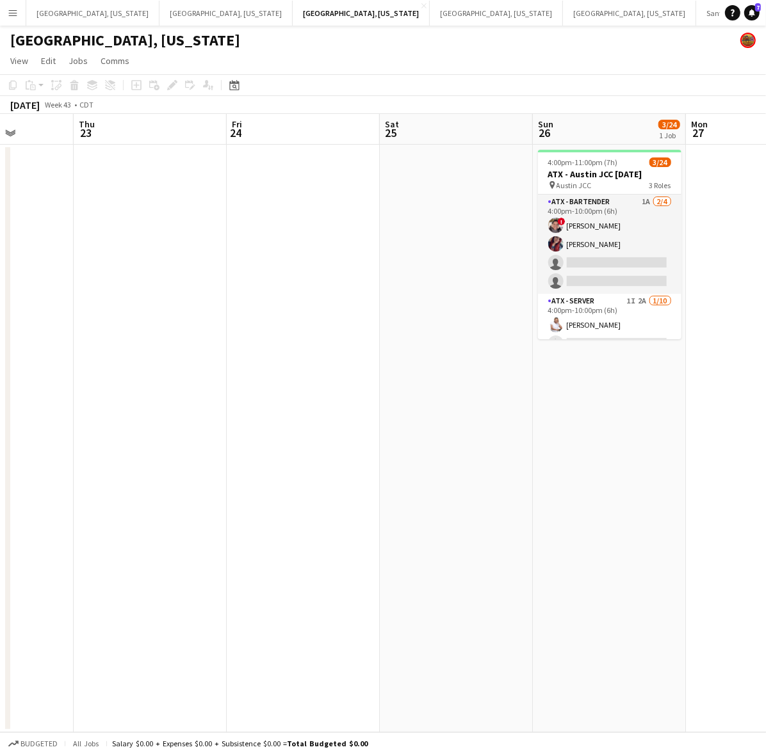
drag, startPoint x: 568, startPoint y: 405, endPoint x: 74, endPoint y: 513, distance: 506.0
click at [75, 513] on app-calendar-viewport "Mon 20 Tue 21 Wed 22 Thu 23 Fri 24 Sat 25 Sun 26 3/24 1 Job Mon 27 Tue 28 Wed 2…" at bounding box center [383, 423] width 766 height 618
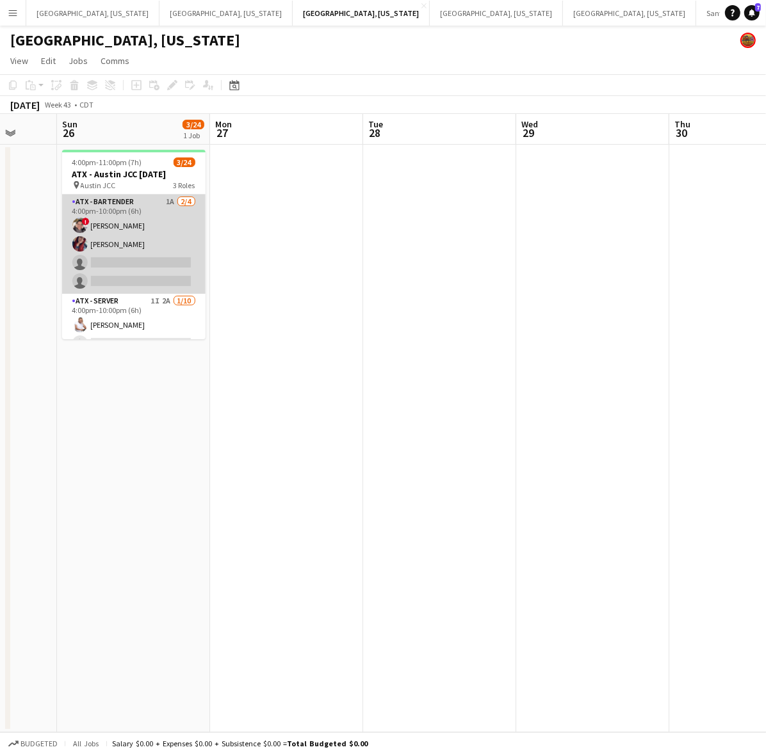
click at [147, 212] on app-card-role "ATX - Bartender 1A 2/4 4:00pm-10:00pm (6h) ! Valery Rios Chelsea Stephens singl…" at bounding box center [133, 244] width 143 height 99
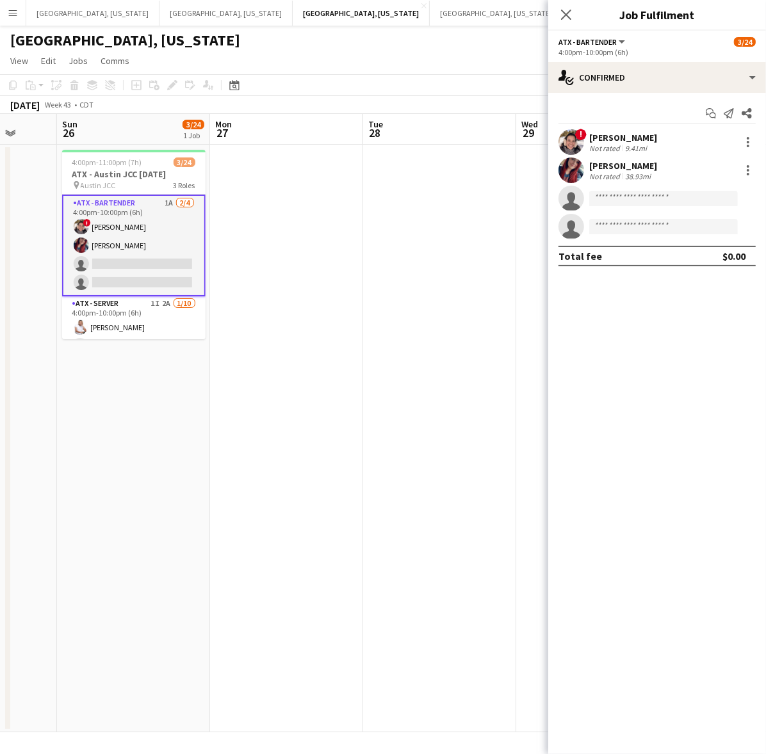
click at [648, 56] on div "4:00pm-10:00pm (6h)" at bounding box center [656, 52] width 197 height 10
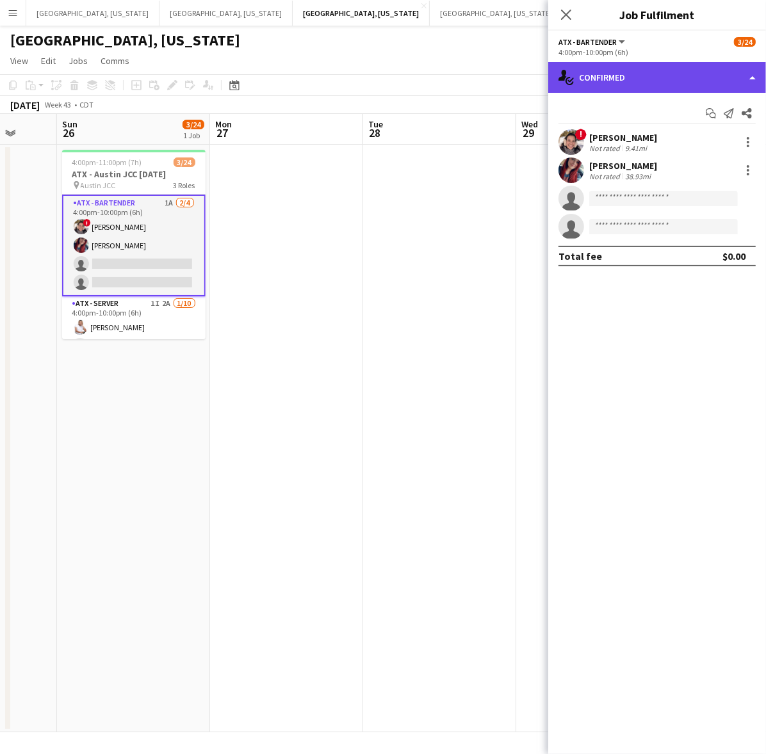
click at [648, 80] on div "single-neutral-actions-check-2 Confirmed" at bounding box center [657, 77] width 218 height 31
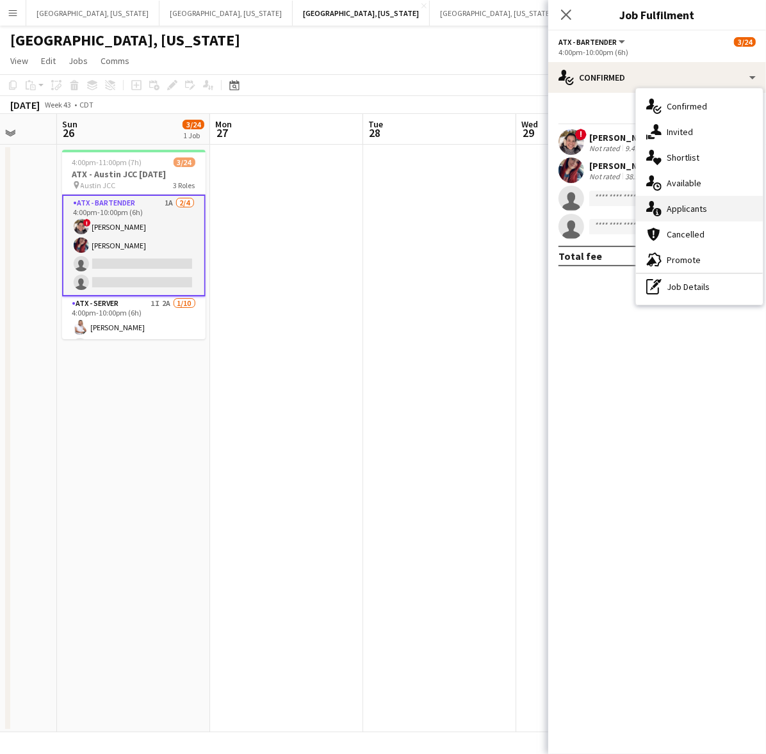
click at [712, 206] on div "single-neutral-actions-information Applicants" at bounding box center [699, 209] width 127 height 26
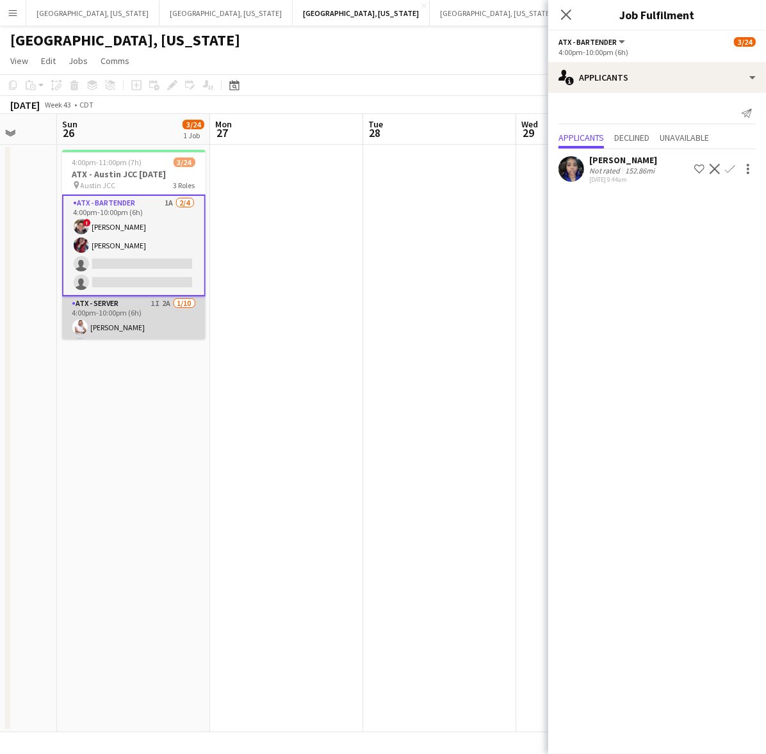
click at [146, 318] on app-card-role "ATX - Server 1I 2A 1/10 4:00pm-10:00pm (6h) Nigel Rowe single-neutral-actions s…" at bounding box center [133, 401] width 143 height 211
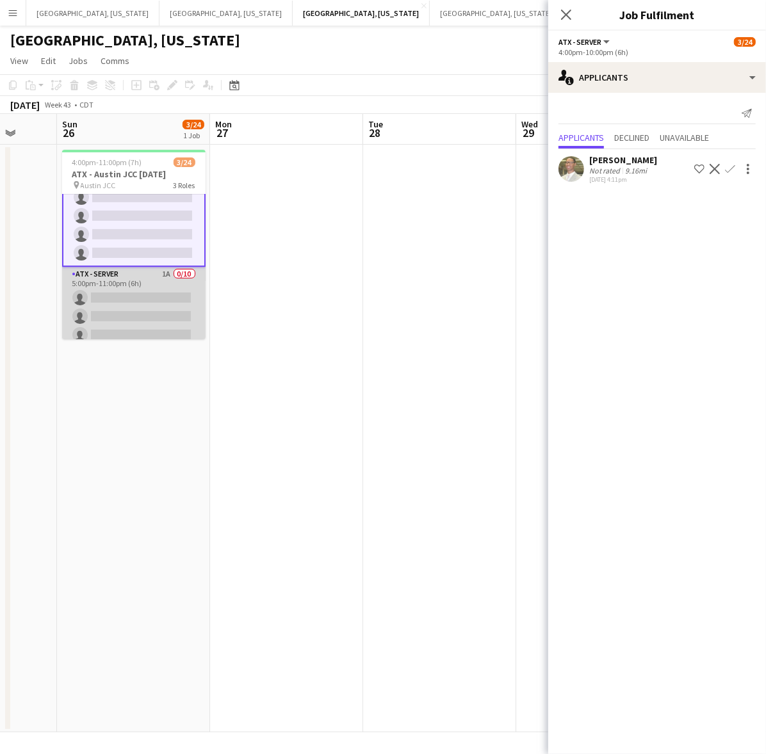
click at [112, 289] on app-card-role "ATX - Server 1A 0/10 5:00pm-11:00pm (6h) single-neutral-actions single-neutral-…" at bounding box center [133, 372] width 143 height 211
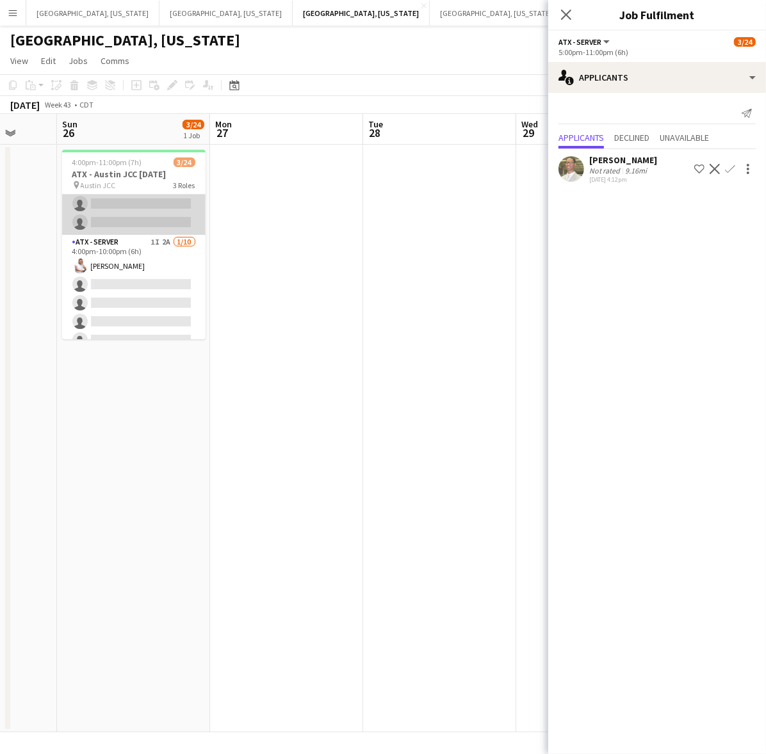
scroll to position [0, 0]
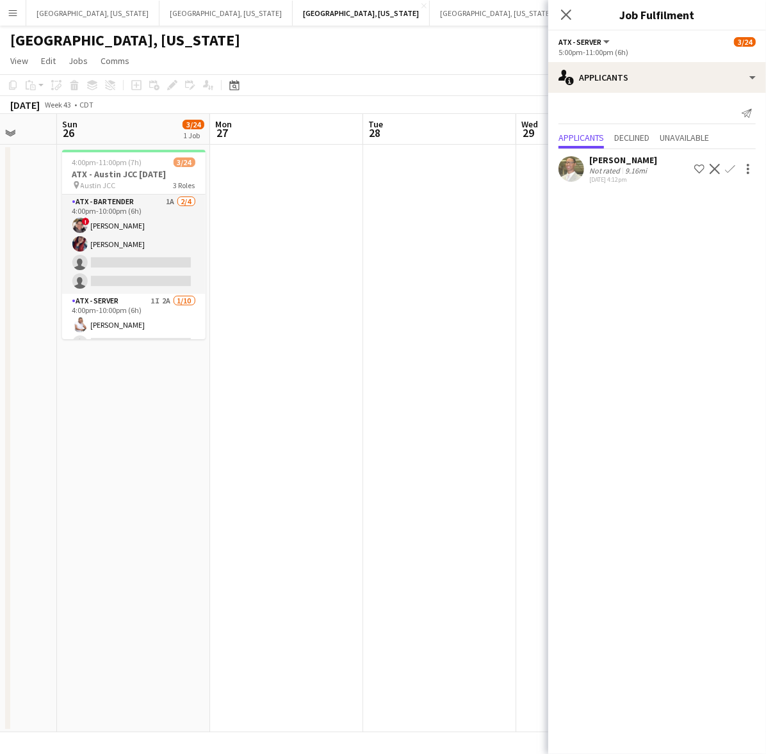
click at [398, 213] on app-date-cell at bounding box center [439, 439] width 153 height 588
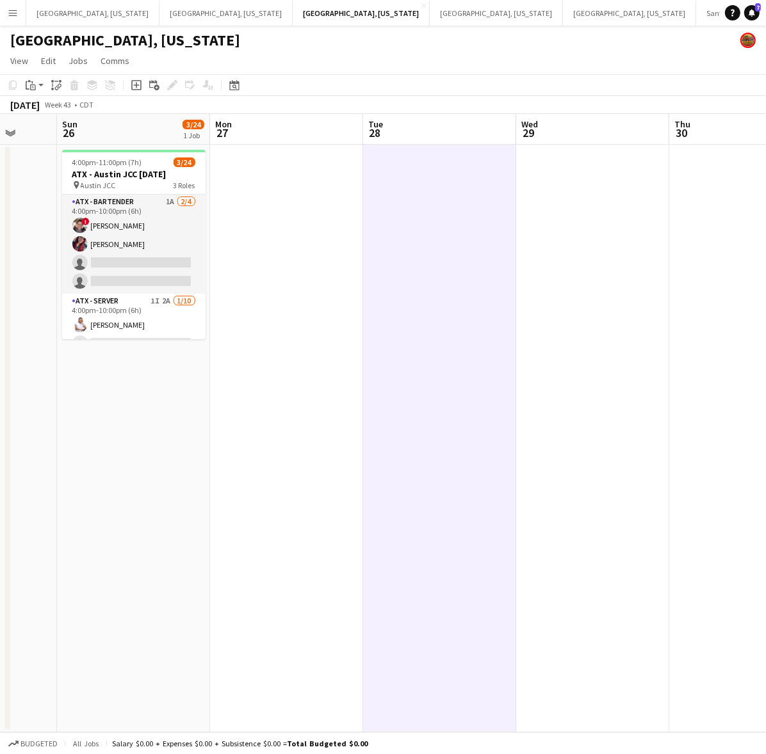
scroll to position [0, 293]
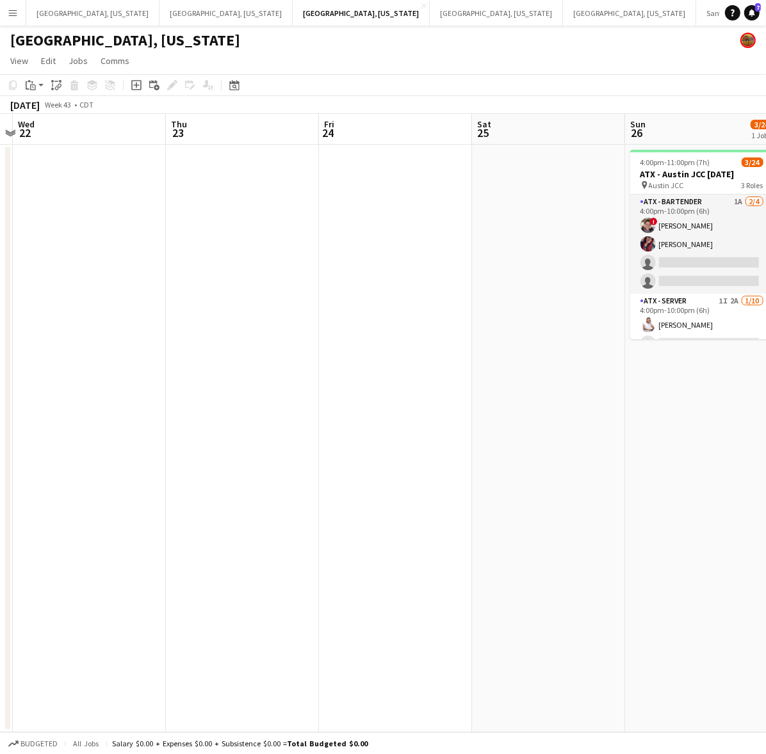
drag, startPoint x: 766, startPoint y: 354, endPoint x: 766, endPoint y: 344, distance: 10.2
click at [766, 344] on html "Menu Boards Boards Boards All jobs Status Workforce Workforce My Workforce Recr…" at bounding box center [383, 377] width 766 height 754
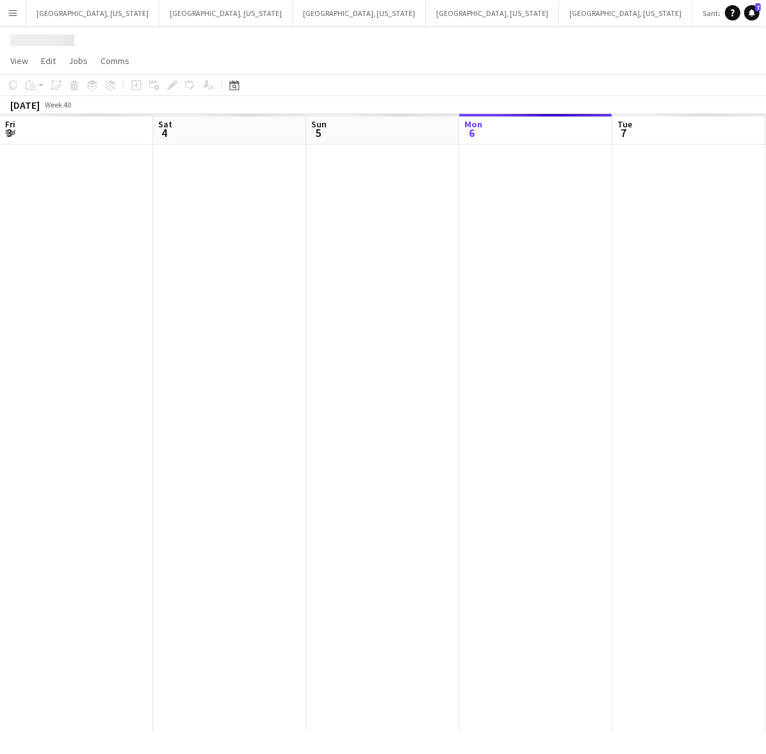
scroll to position [0, 305]
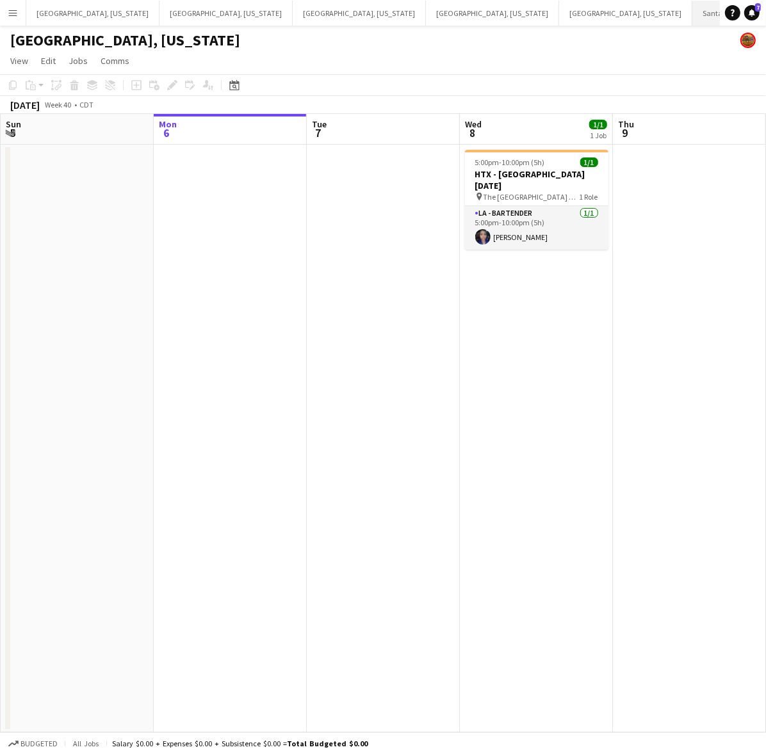
click at [692, 5] on button "Santa Barbara Close" at bounding box center [740, 13] width 97 height 25
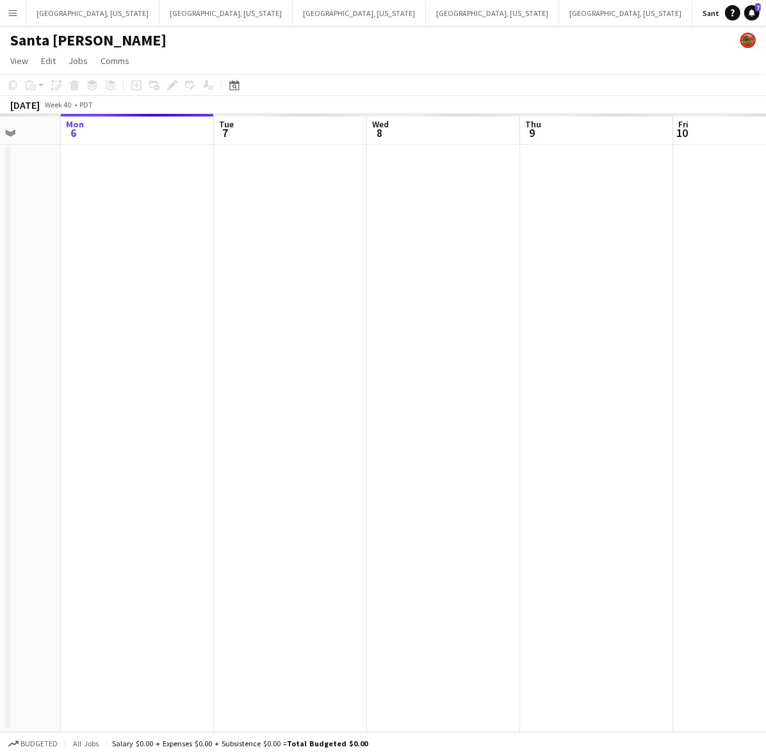
scroll to position [0, 401]
drag, startPoint x: 383, startPoint y: 373, endPoint x: 287, endPoint y: 410, distance: 102.9
click at [287, 410] on app-calendar-viewport "Fri 3 Sat 4 Sun 5 Mon 6 Tue 7 Wed 8 Thu 9 Fri 10 Sat 11 Sun 12" at bounding box center [383, 423] width 766 height 618
click at [692, 3] on button "Santa Barbara Close" at bounding box center [741, 13] width 99 height 25
drag, startPoint x: 469, startPoint y: 374, endPoint x: 341, endPoint y: 408, distance: 132.3
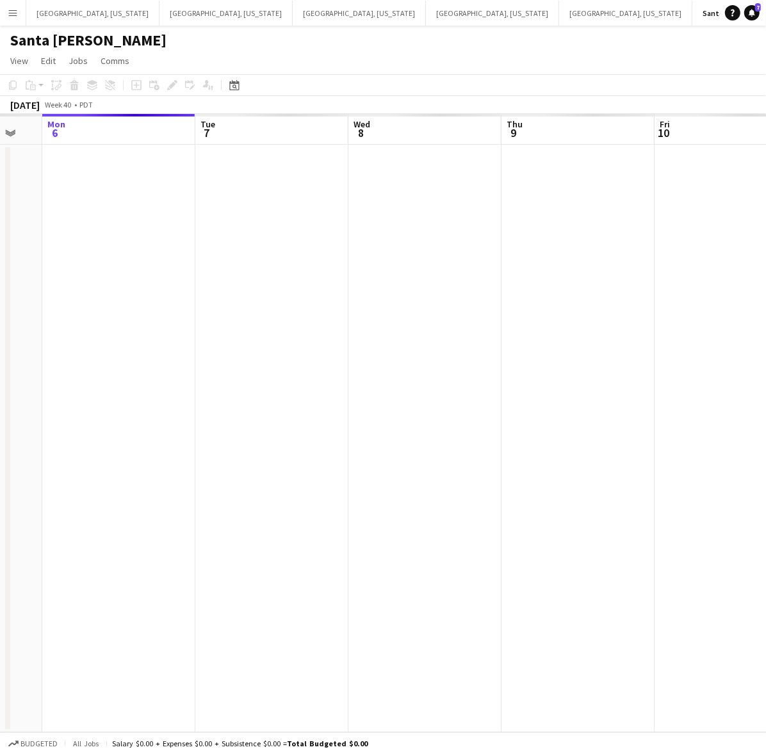
click at [338, 407] on app-calendar-viewport "Fri 3 Sat 4 Sun 5 Mon 6 Tue 7 Wed 8 Thu 9 Fri 10 Sat 11 Sun 12" at bounding box center [383, 423] width 766 height 618
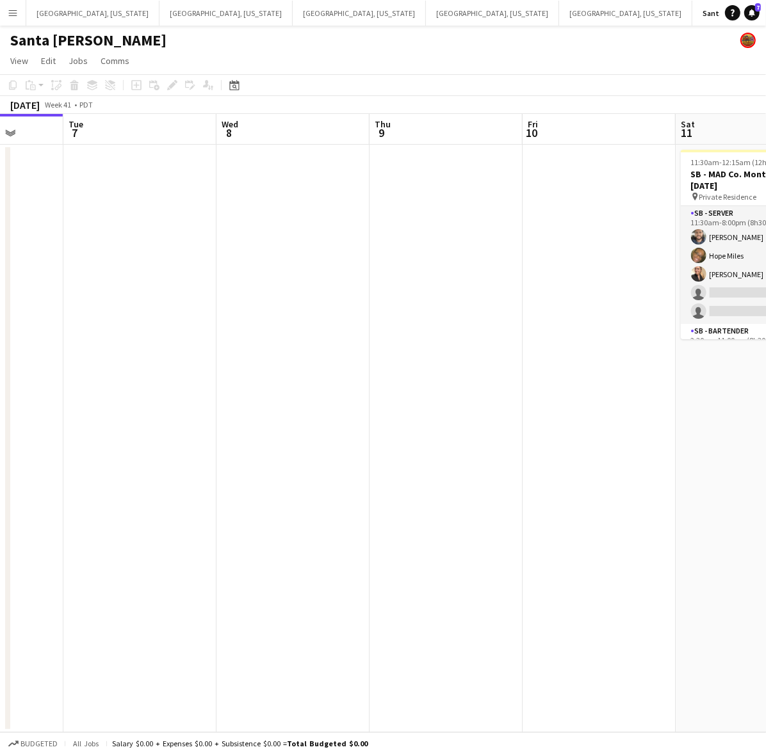
drag, startPoint x: 486, startPoint y: 391, endPoint x: 337, endPoint y: 406, distance: 149.9
click at [346, 410] on app-calendar-viewport "Sat 4 Sun 5 Mon 6 Tue 7 Wed 8 Thu 9 Fri 10 Sat 11 5/14 1 Job Sun 12 Mon 13 11:3…" at bounding box center [383, 423] width 766 height 618
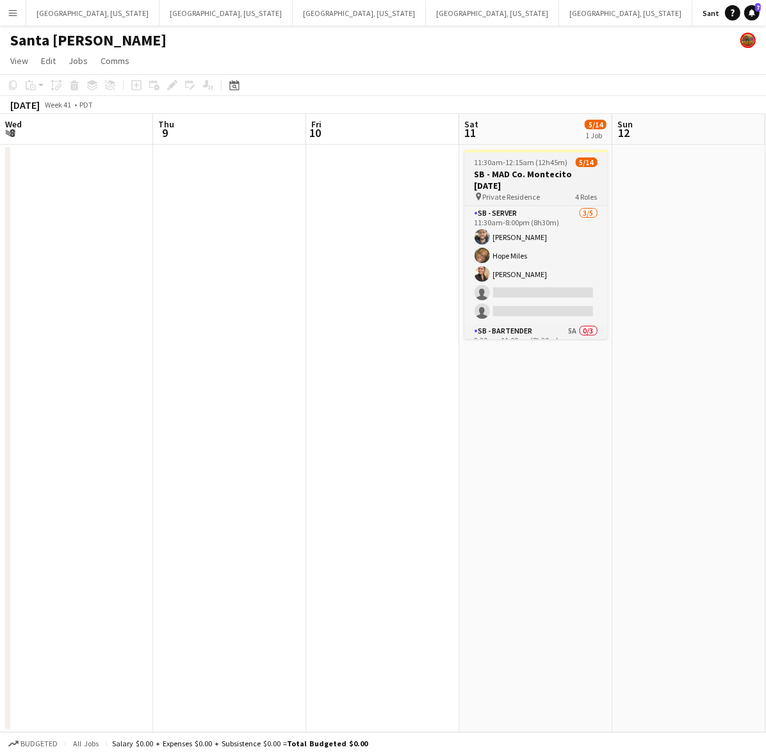
click at [552, 174] on h3 "SB - MAD Co. Montecito 10.11.25" at bounding box center [535, 179] width 143 height 23
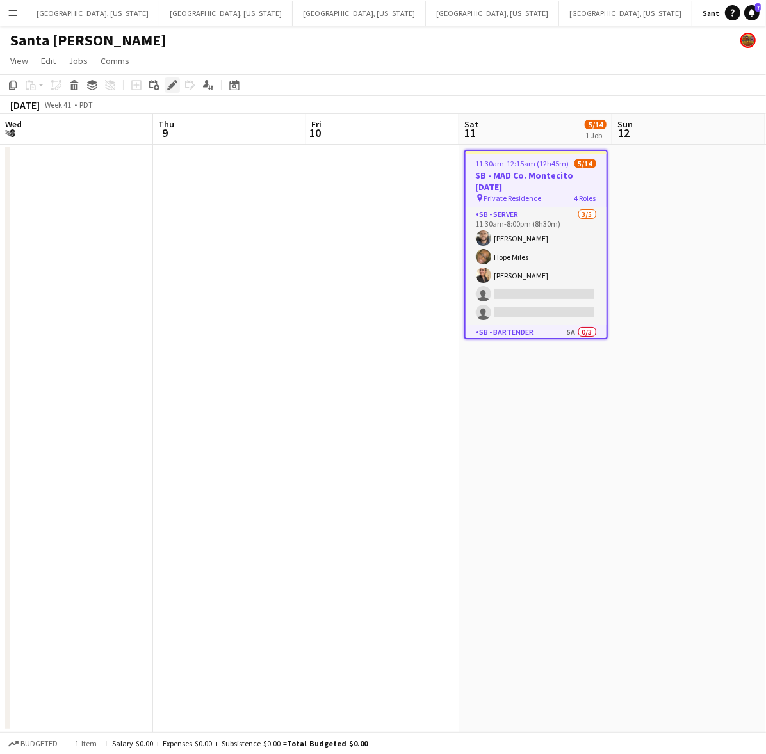
click at [168, 83] on icon "Edit" at bounding box center [172, 85] width 10 height 10
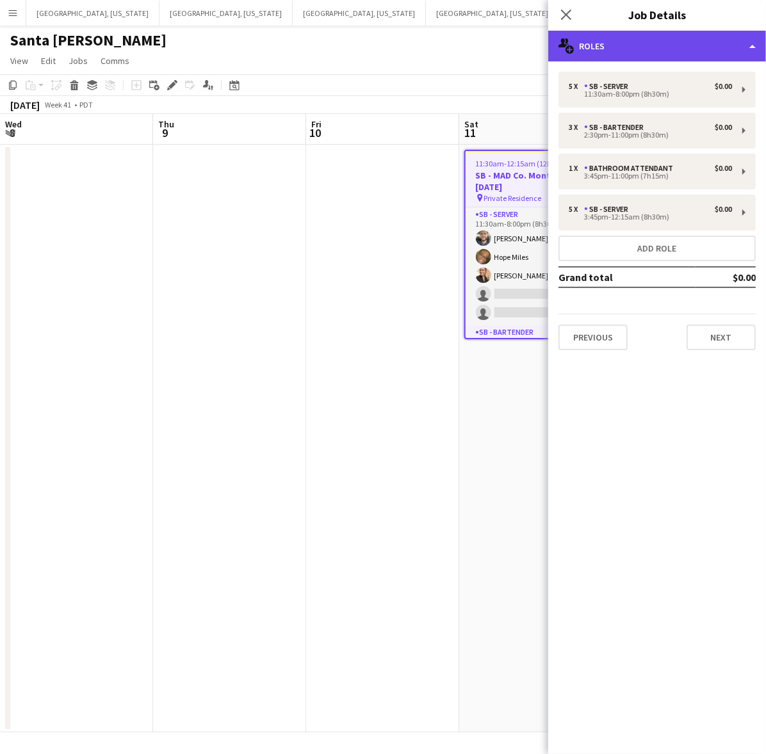
click at [588, 52] on div "multiple-users-add Roles" at bounding box center [657, 46] width 218 height 31
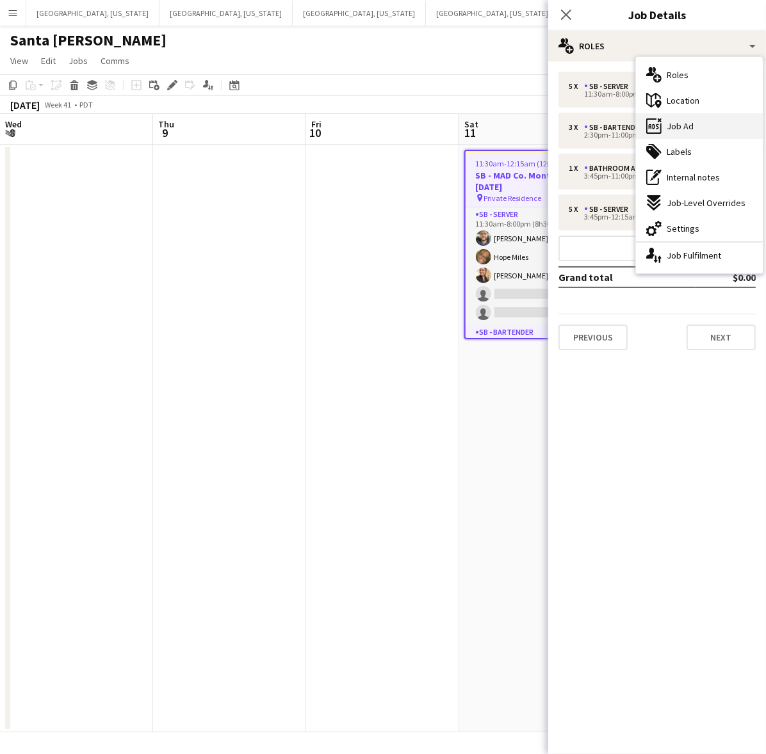
click at [698, 119] on div "ads-window Job Ad" at bounding box center [699, 126] width 127 height 26
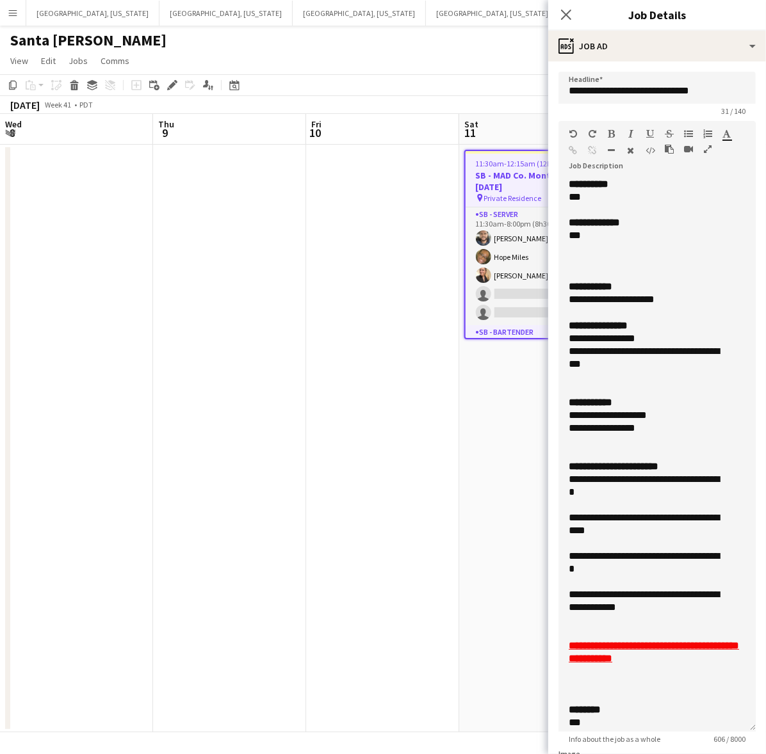
drag, startPoint x: 747, startPoint y: 255, endPoint x: 735, endPoint y: 715, distance: 460.4
click at [737, 718] on div "**********" at bounding box center [656, 455] width 197 height 554
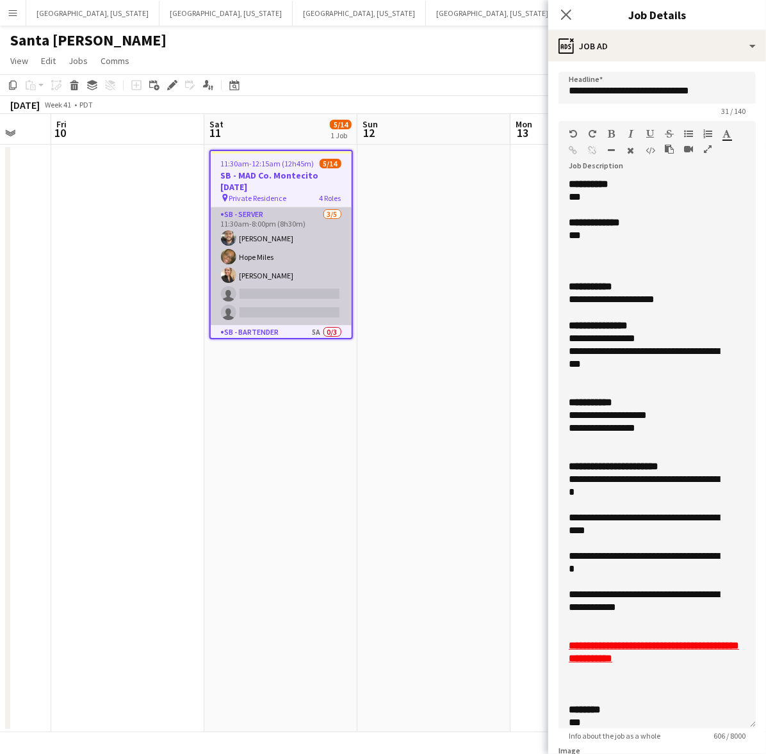
drag, startPoint x: 459, startPoint y: 565, endPoint x: 269, endPoint y: 314, distance: 314.3
click at [244, 544] on app-calendar-viewport "Tue 7 Wed 8 Thu 9 Fri 10 Sat 11 5/14 1 Job Sun 12 Mon 13 Tue 14 Wed 15 Thu 16 1…" at bounding box center [383, 423] width 766 height 618
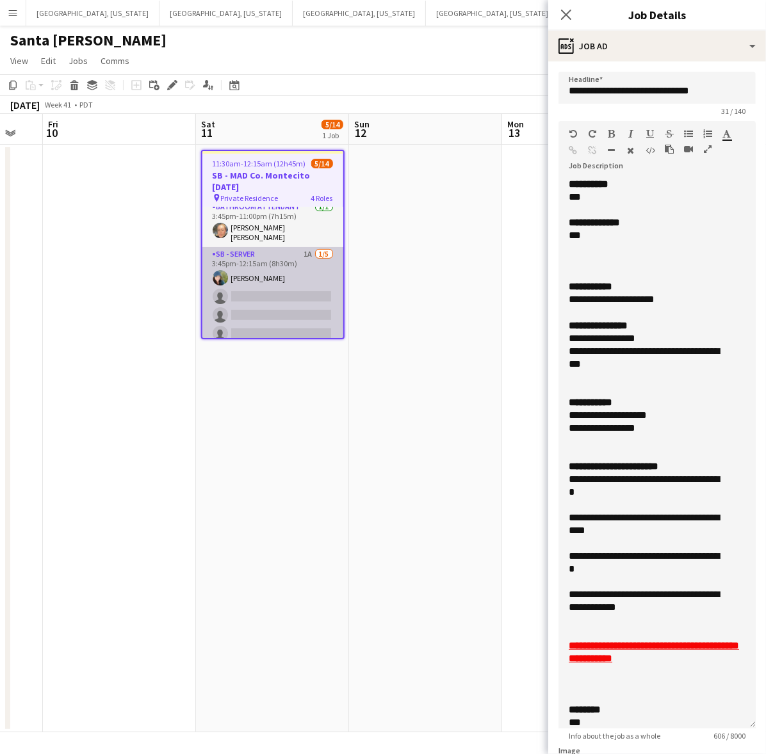
scroll to position [229, 0]
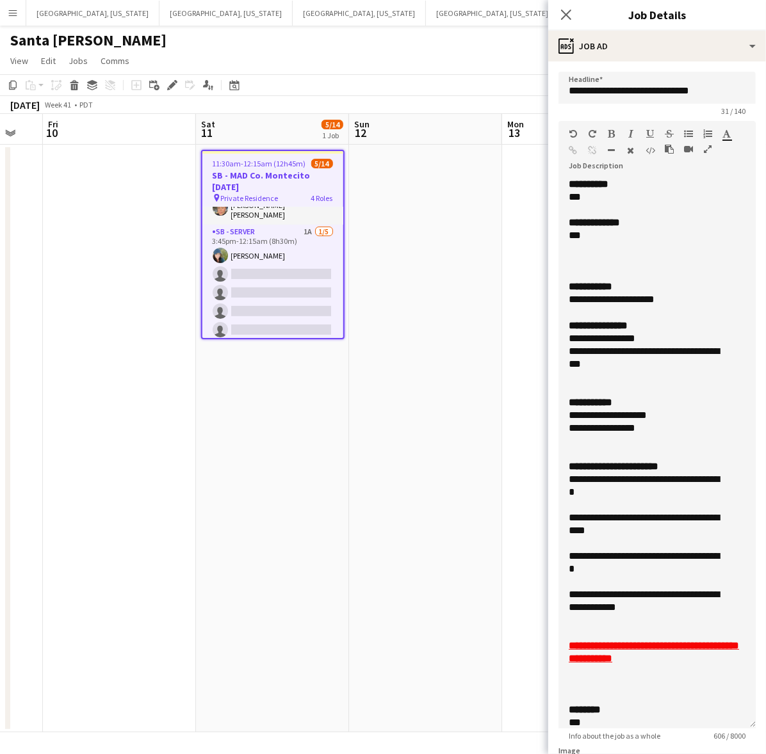
click at [407, 227] on app-date-cell at bounding box center [425, 439] width 153 height 588
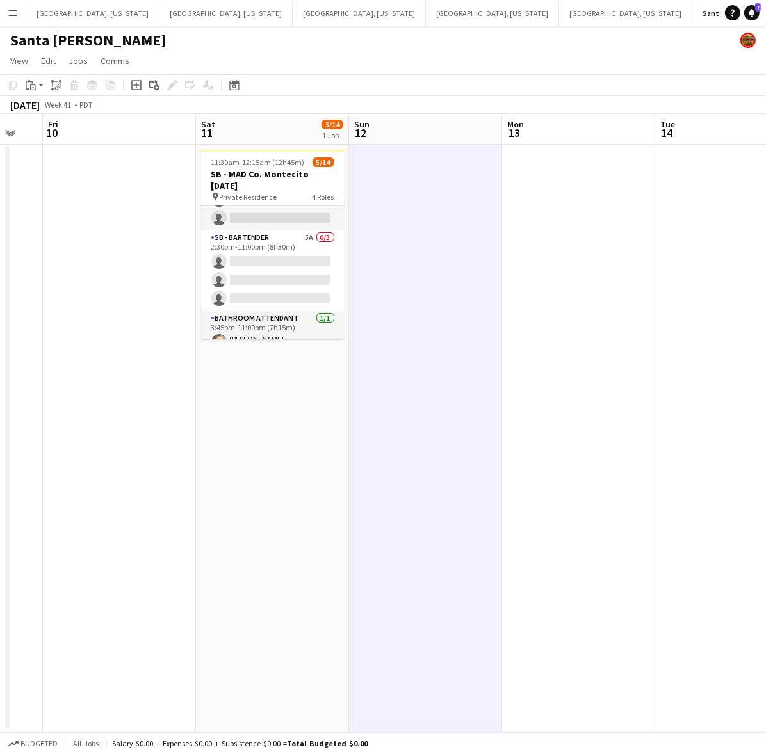
scroll to position [68, 0]
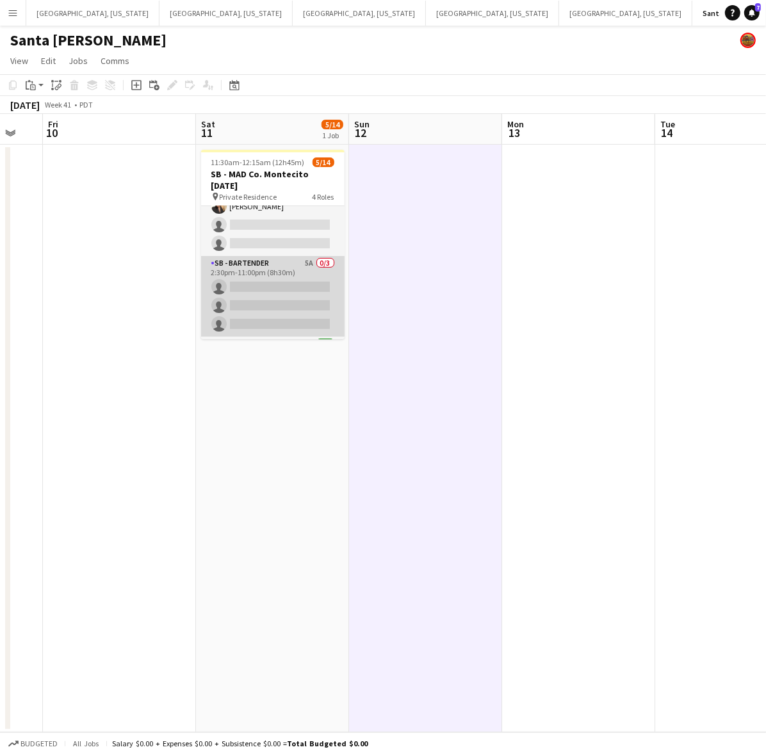
drag, startPoint x: 294, startPoint y: 292, endPoint x: 312, endPoint y: 278, distance: 22.4
click at [295, 292] on app-card-role "SB - Bartender 5A 0/3 2:30pm-11:00pm (8h30m) single-neutral-actions single-neut…" at bounding box center [272, 296] width 143 height 81
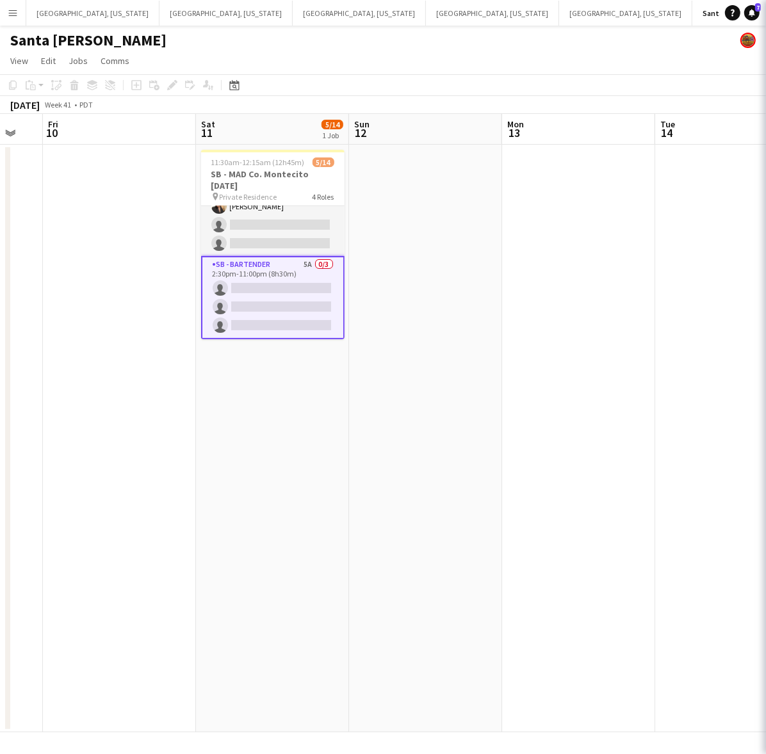
scroll to position [0, 415]
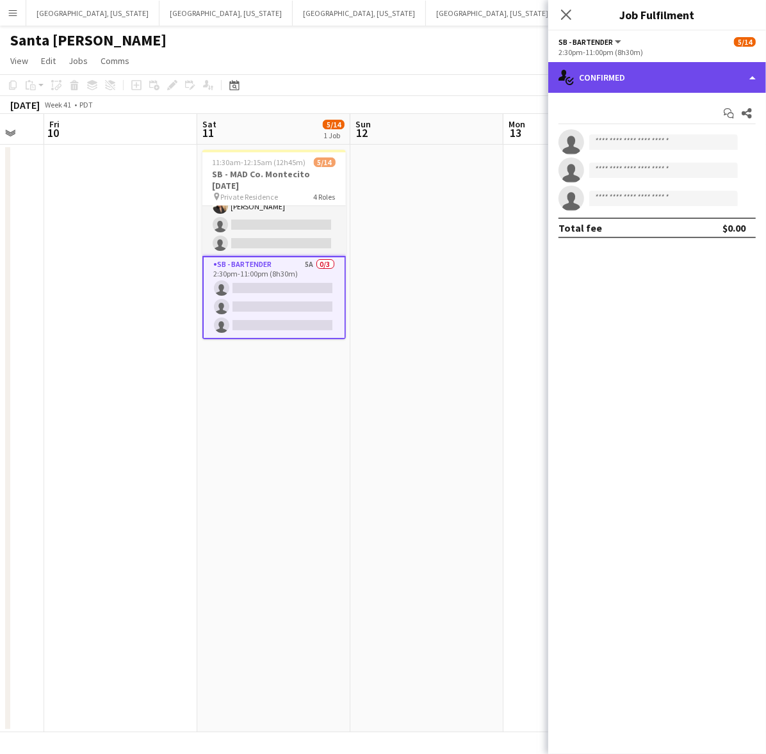
click at [587, 72] on div "single-neutral-actions-check-2 Confirmed" at bounding box center [657, 77] width 218 height 31
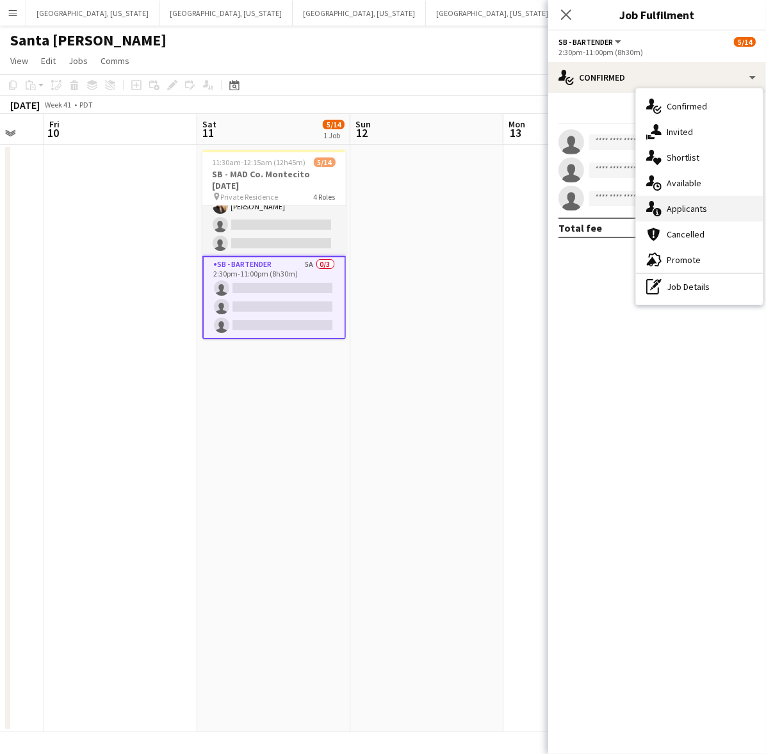
click at [672, 209] on span "Applicants" at bounding box center [686, 209] width 40 height 12
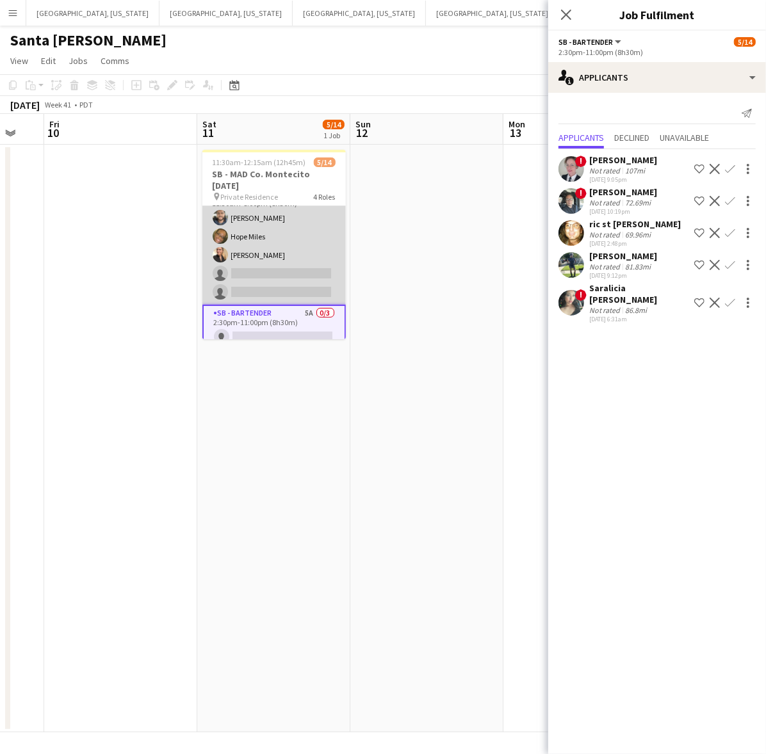
scroll to position [0, 0]
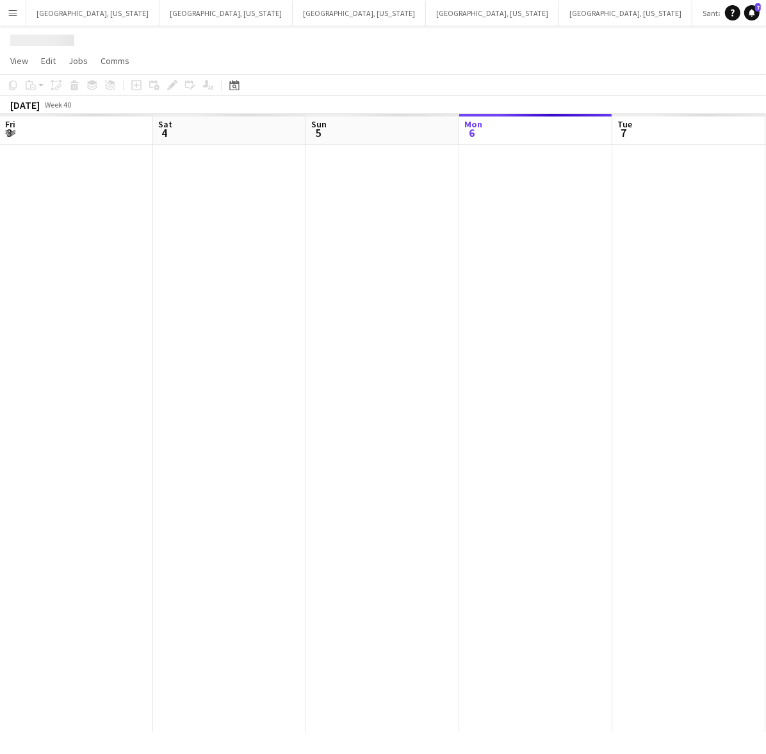
scroll to position [0, 305]
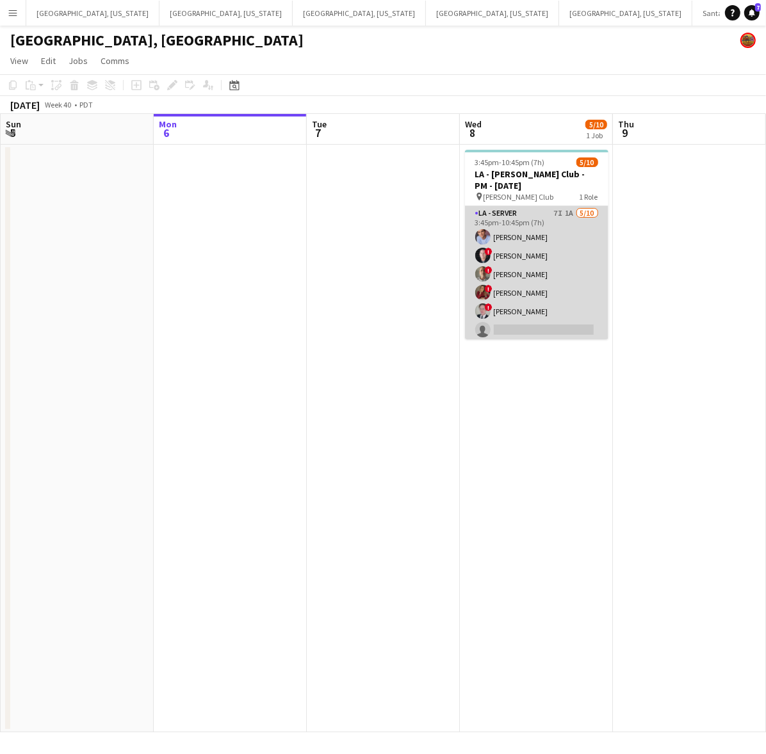
click at [558, 305] on app-card-role "LA - Server 7I 1A 5/10 3:45pm-10:45pm (7h) Robert Solomon ! Alex Montoya ! Arma…" at bounding box center [536, 311] width 143 height 211
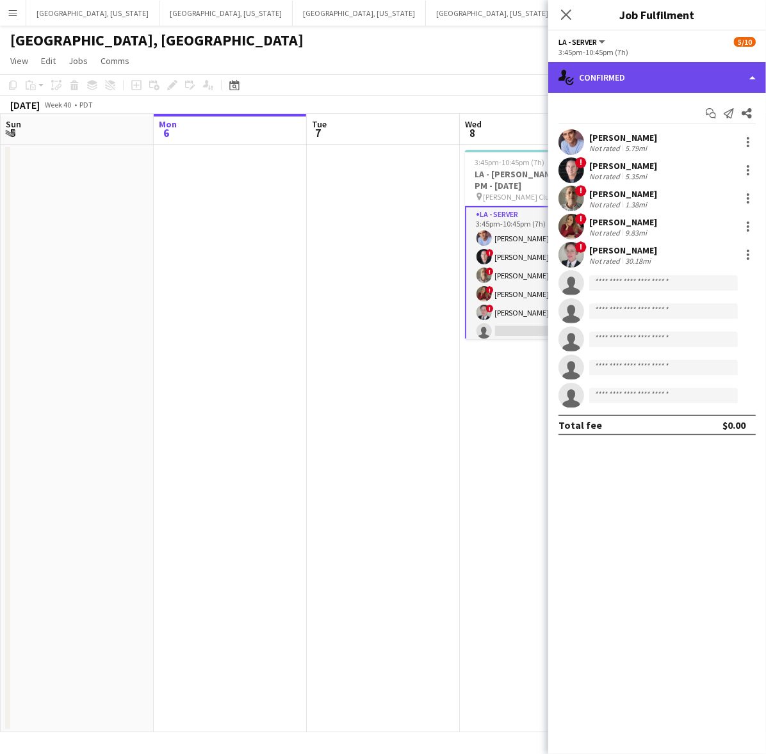
click at [670, 77] on div "single-neutral-actions-check-2 Confirmed" at bounding box center [657, 77] width 218 height 31
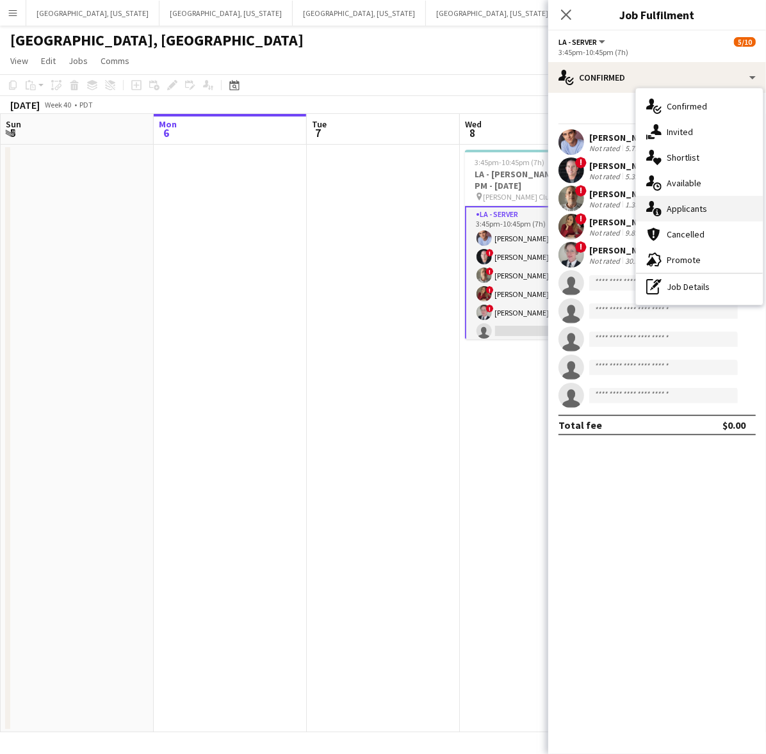
click at [698, 211] on span "Applicants" at bounding box center [686, 209] width 40 height 12
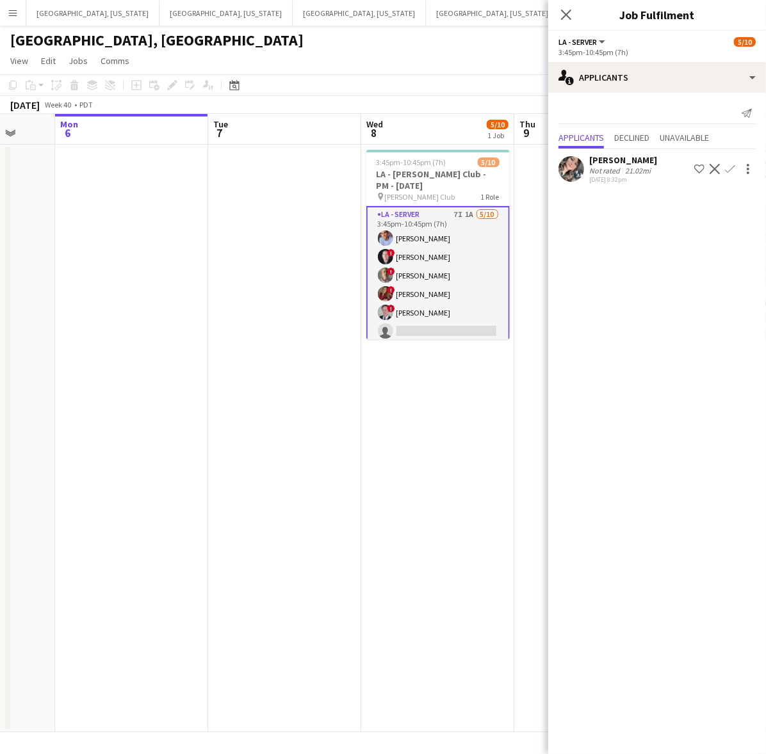
drag, startPoint x: 440, startPoint y: 404, endPoint x: 402, endPoint y: 398, distance: 38.3
click at [400, 410] on app-calendar-viewport "Fri 3 8/8 1 Job Sat 4 8/8 3 Jobs Sun 5 Mon 6 Tue 7 Wed 8 5/10 1 Job Thu 9 Fri 1…" at bounding box center [383, 423] width 766 height 618
click at [575, 181] on app-user-avatar at bounding box center [571, 169] width 26 height 26
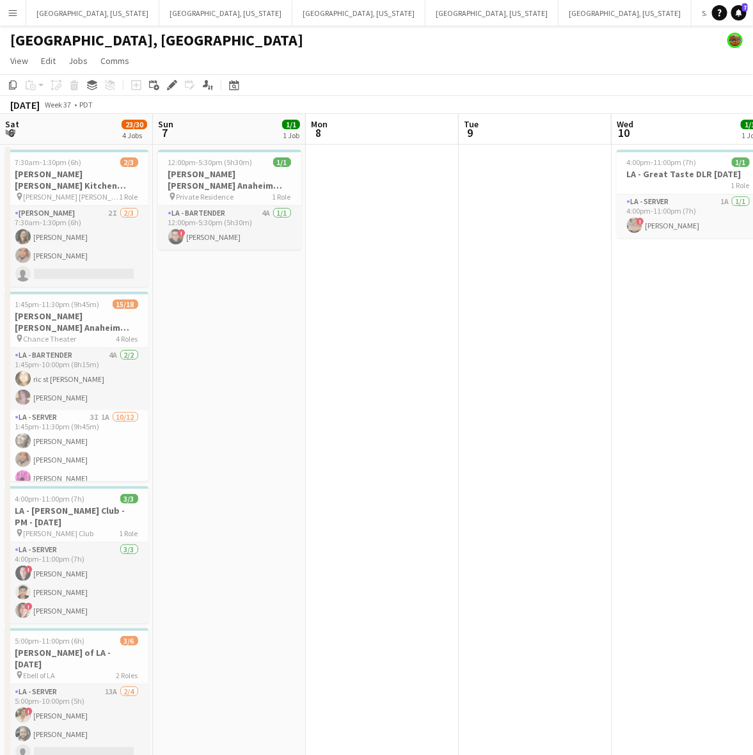
scroll to position [0, 273]
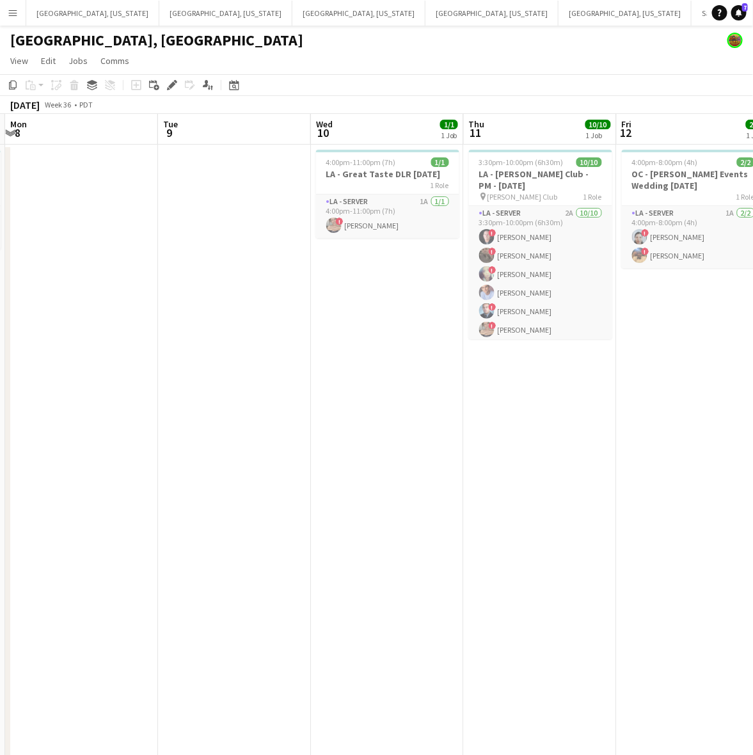
drag, startPoint x: 414, startPoint y: 408, endPoint x: 243, endPoint y: 450, distance: 175.3
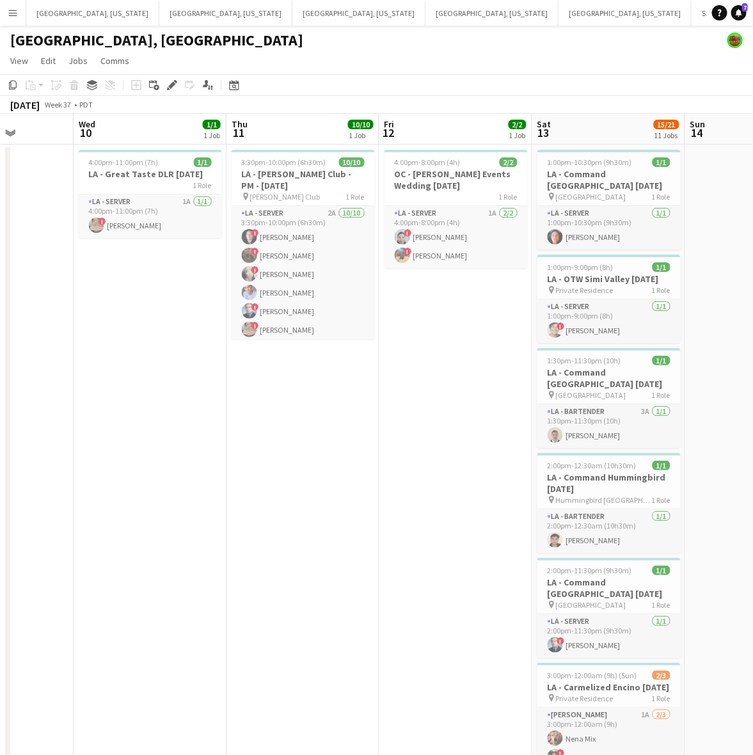
drag, startPoint x: 456, startPoint y: 493, endPoint x: 81, endPoint y: 559, distance: 380.9
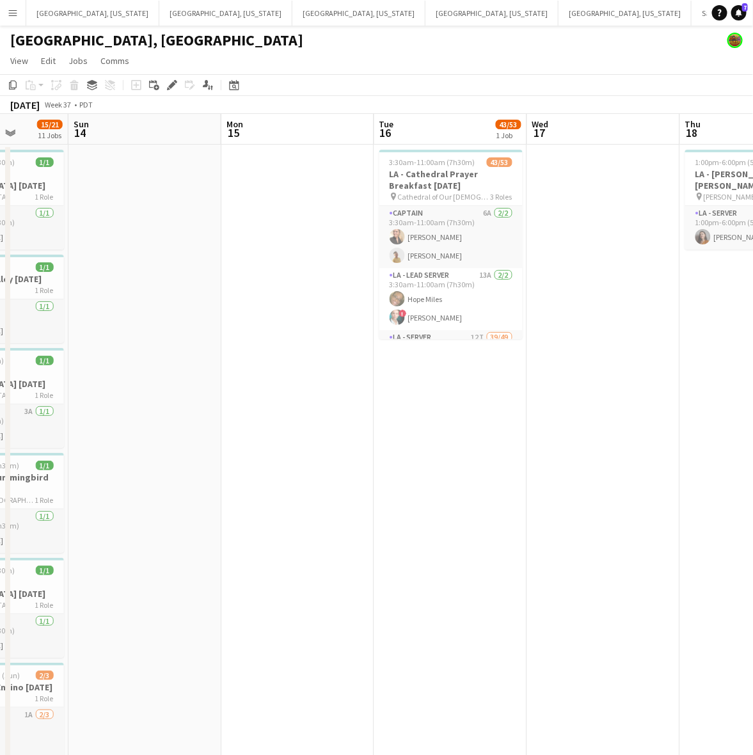
drag, startPoint x: 481, startPoint y: 446, endPoint x: 466, endPoint y: 421, distance: 28.8
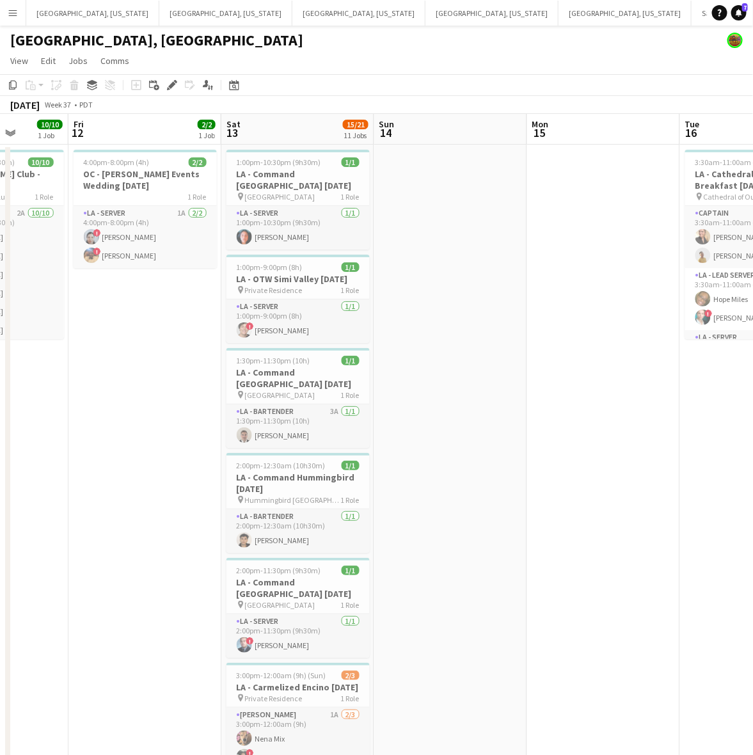
scroll to position [0, 389]
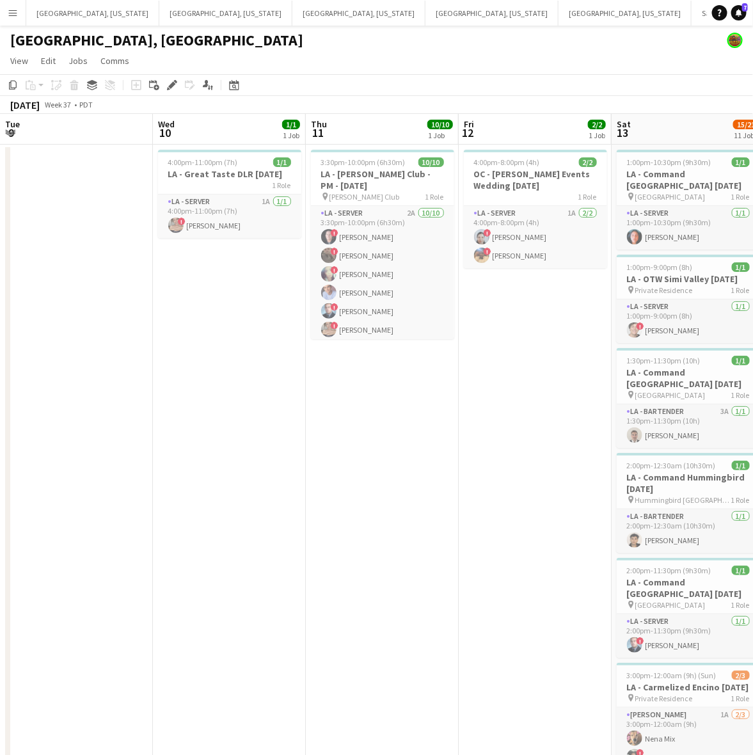
scroll to position [0, 389]
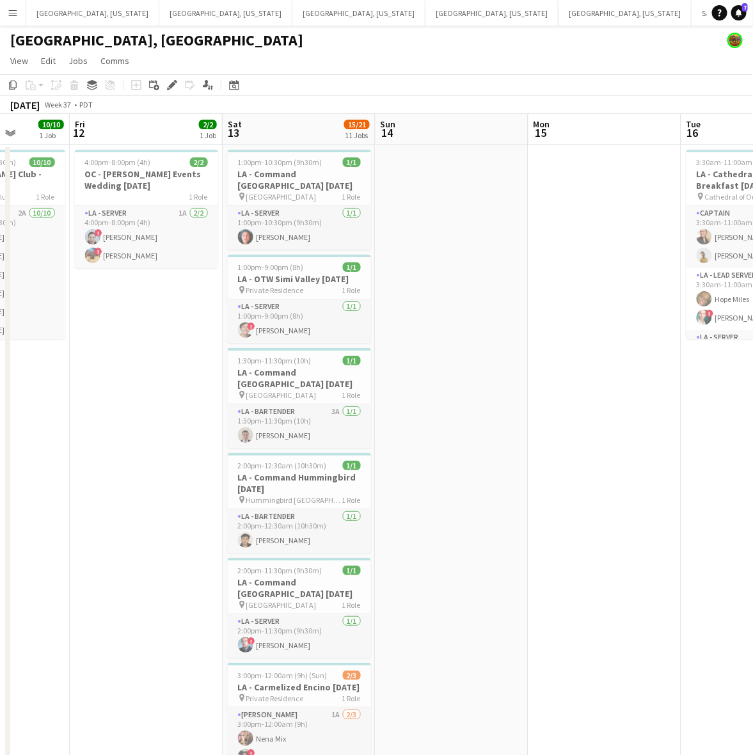
click at [16, 13] on app-icon "Menu" at bounding box center [13, 13] width 10 height 10
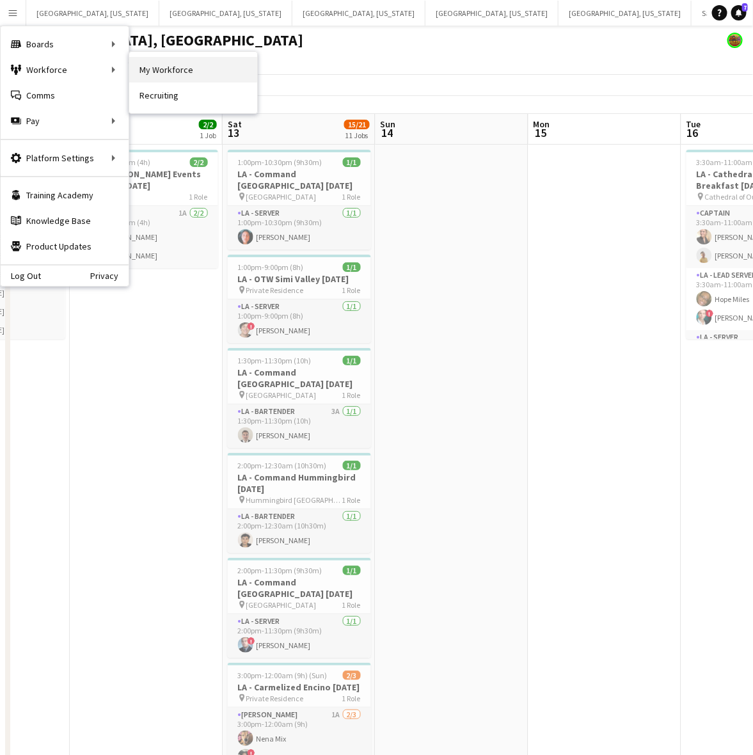
click at [168, 70] on link "My Workforce" at bounding box center [193, 70] width 128 height 26
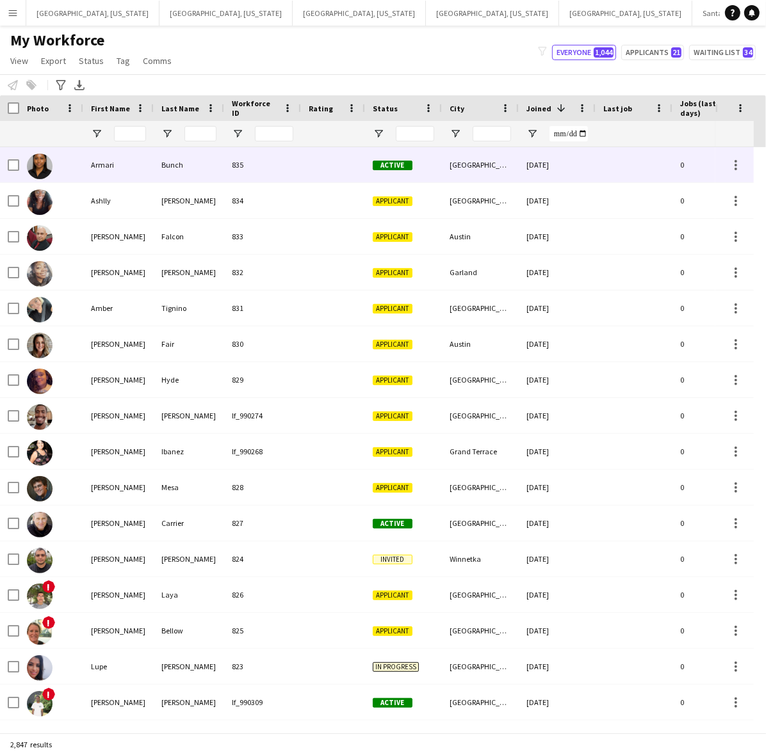
click at [293, 156] on div "835" at bounding box center [262, 164] width 77 height 35
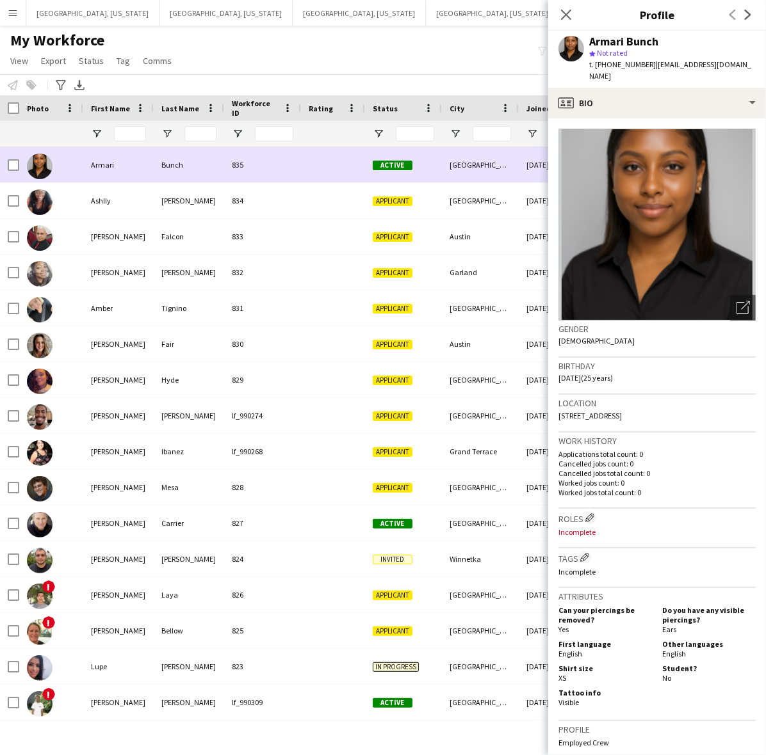
click at [305, 164] on div at bounding box center [333, 164] width 64 height 35
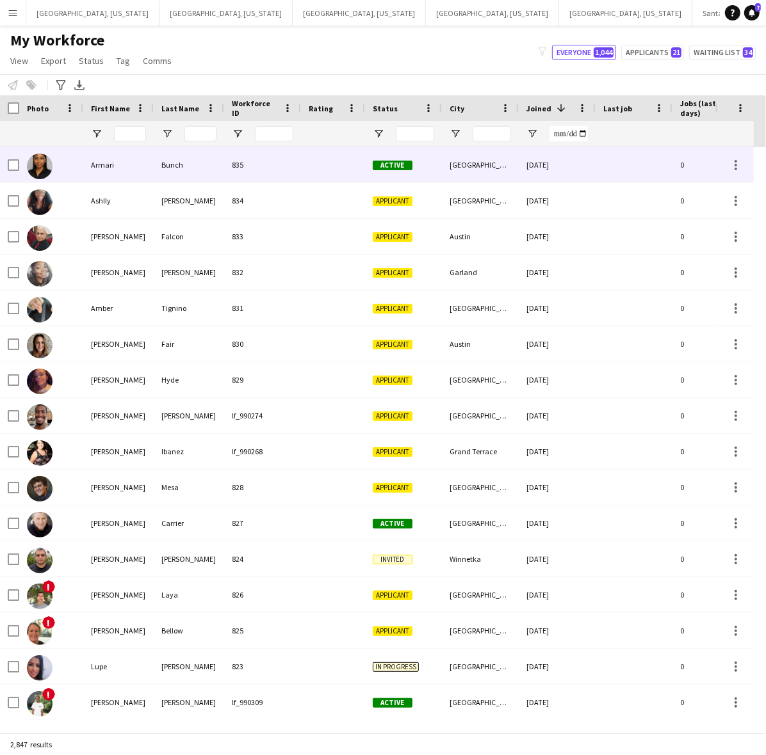
click at [305, 164] on div at bounding box center [333, 164] width 64 height 35
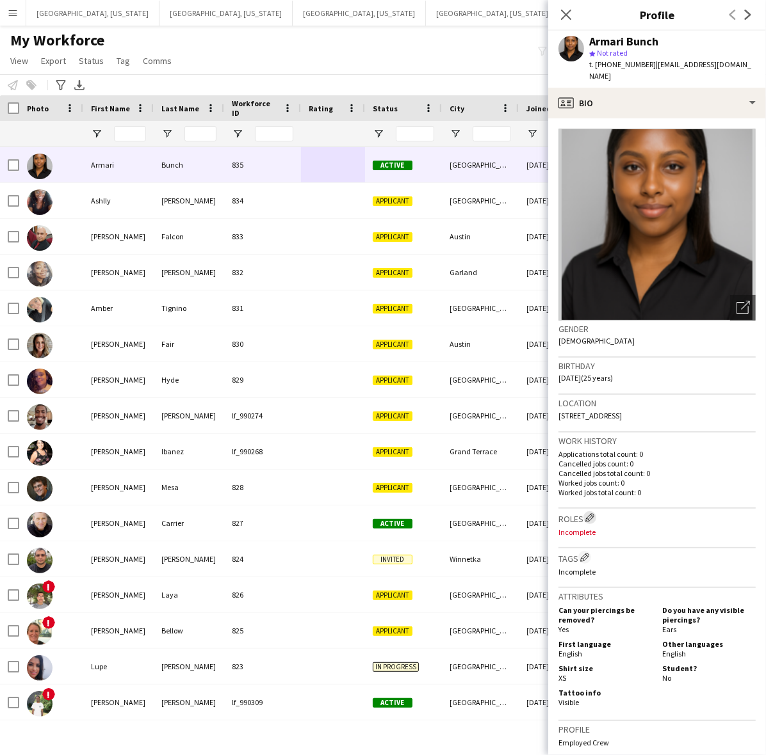
click at [590, 513] on app-icon "Edit crew company roles" at bounding box center [589, 517] width 9 height 9
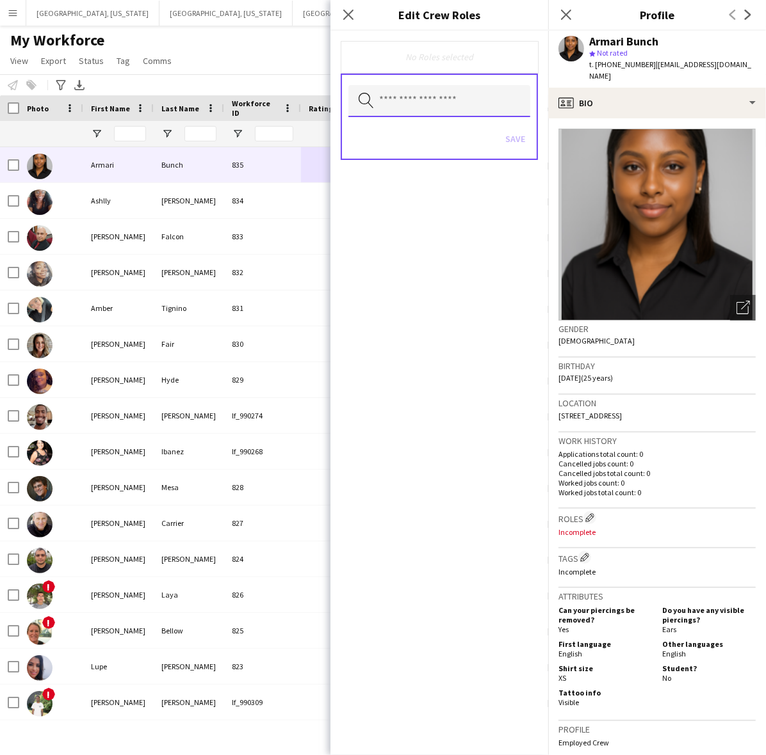
click at [418, 104] on input "text" at bounding box center [439, 101] width 182 height 32
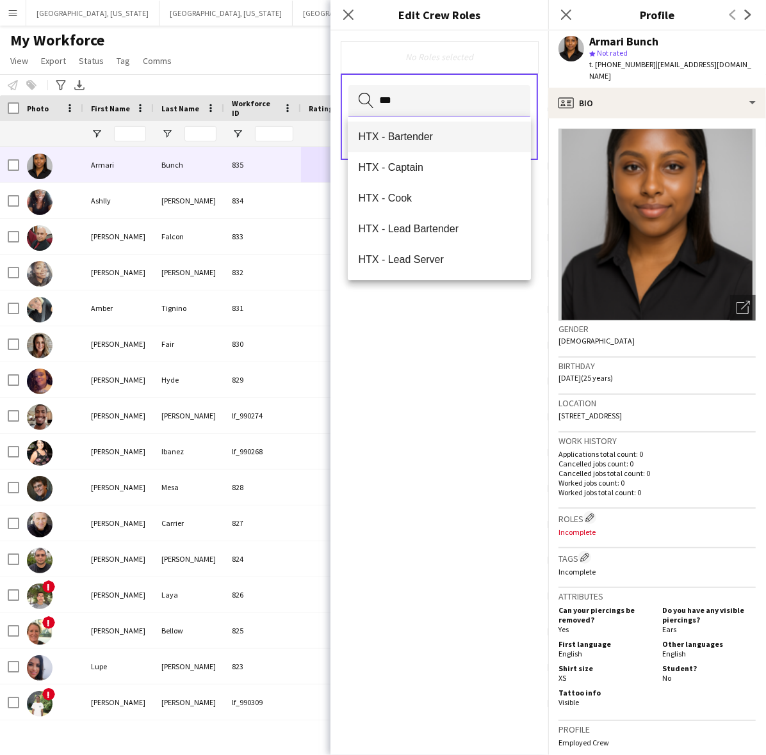
type input "***"
click at [419, 133] on span "HTX - Bartender" at bounding box center [439, 137] width 163 height 12
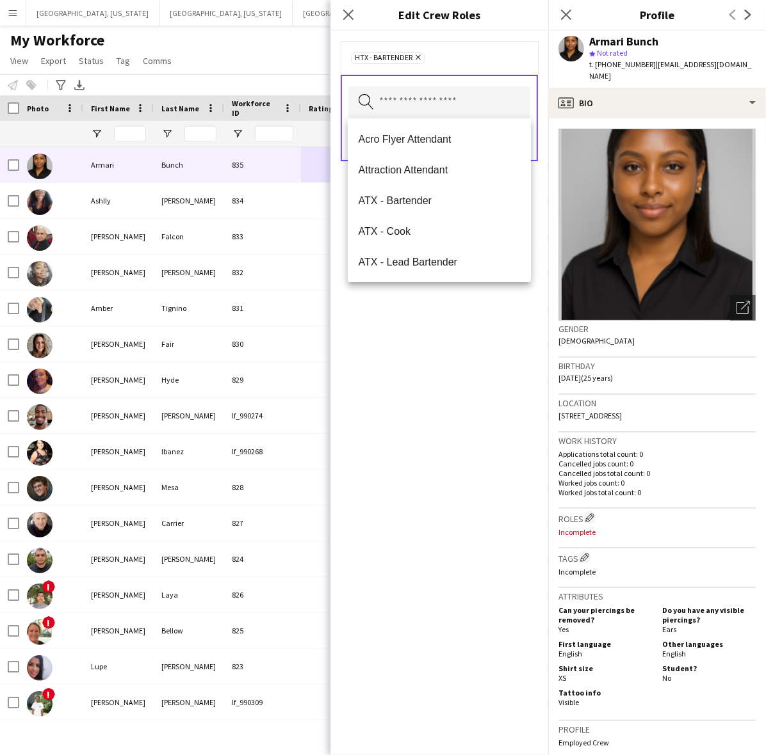
click at [461, 408] on div "HTX - Bartender Remove Search by role type Save" at bounding box center [439, 393] width 218 height 725
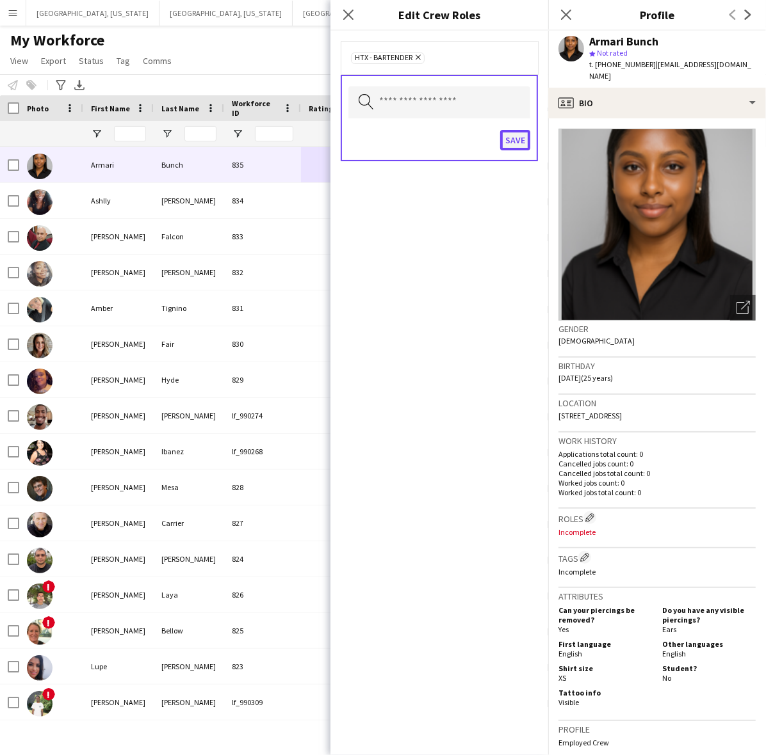
click at [520, 139] on button "Save" at bounding box center [515, 140] width 30 height 20
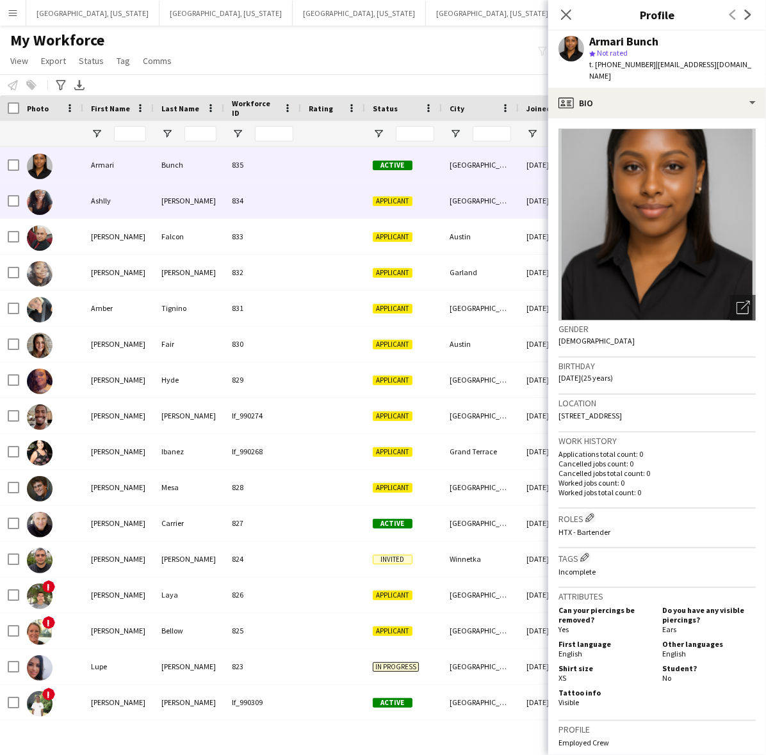
click at [220, 196] on div "[PERSON_NAME]" at bounding box center [189, 200] width 70 height 35
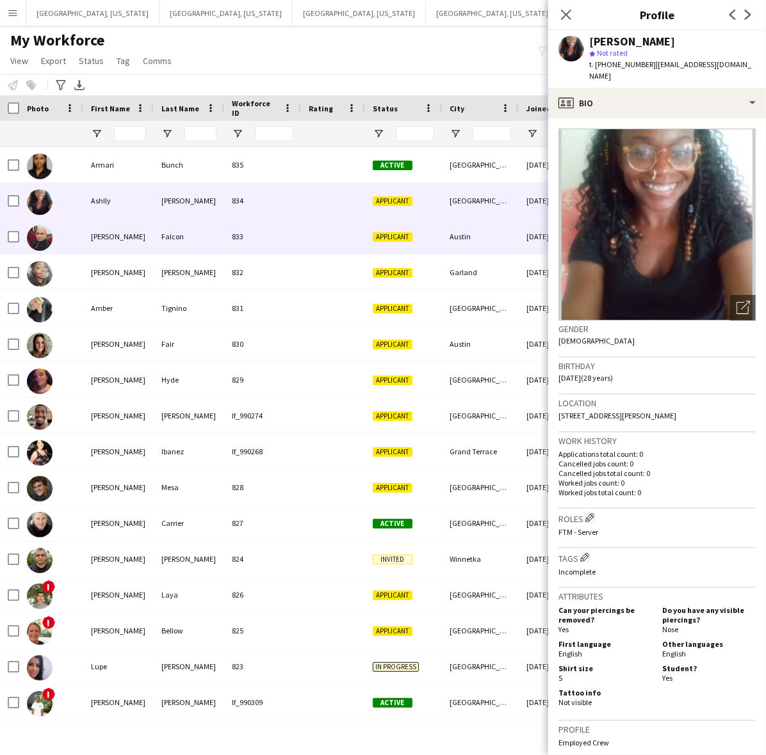
click at [210, 231] on div "Falcon" at bounding box center [189, 236] width 70 height 35
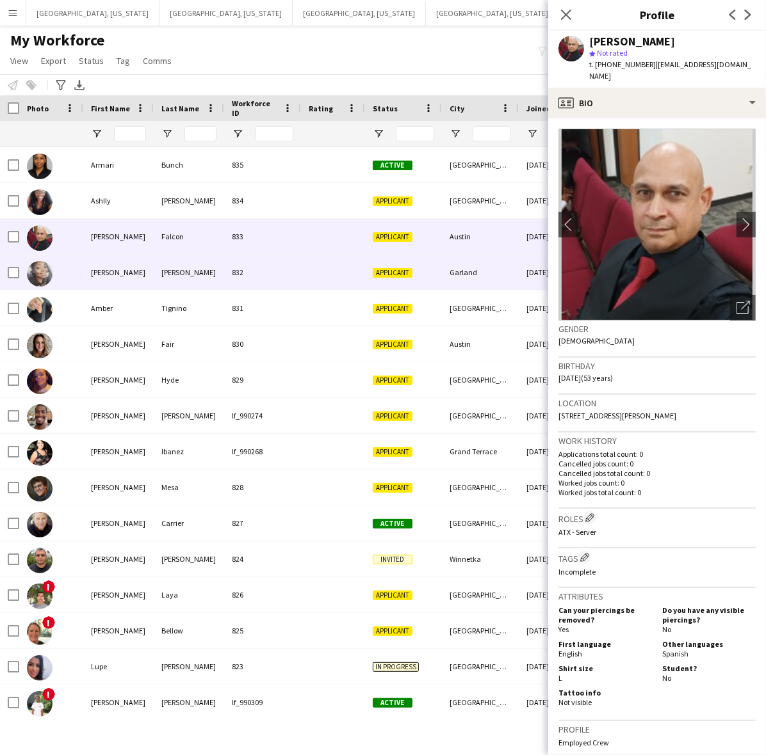
drag, startPoint x: 261, startPoint y: 266, endPoint x: 262, endPoint y: 250, distance: 16.7
click at [262, 266] on div "832" at bounding box center [262, 272] width 77 height 35
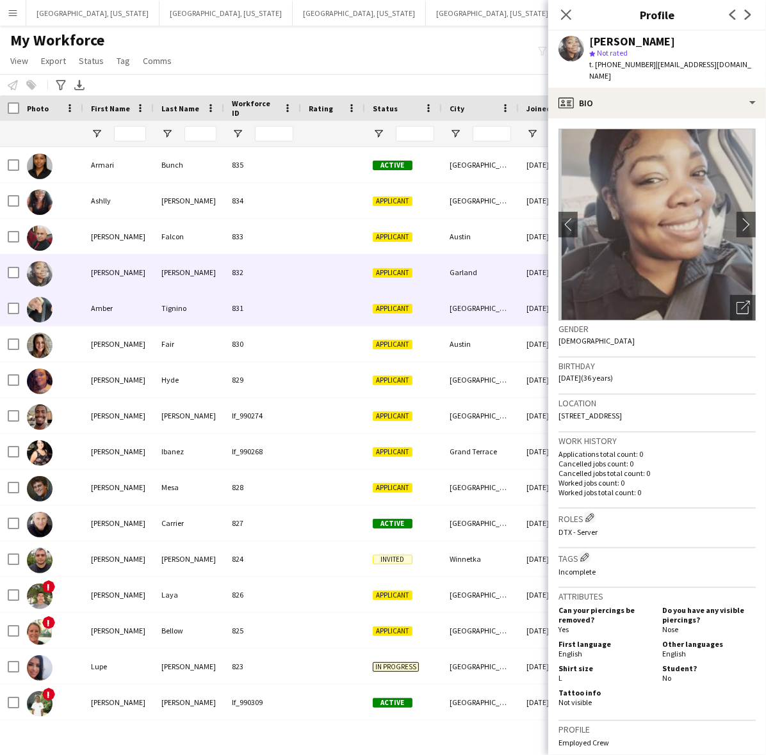
click at [314, 311] on div at bounding box center [333, 308] width 64 height 35
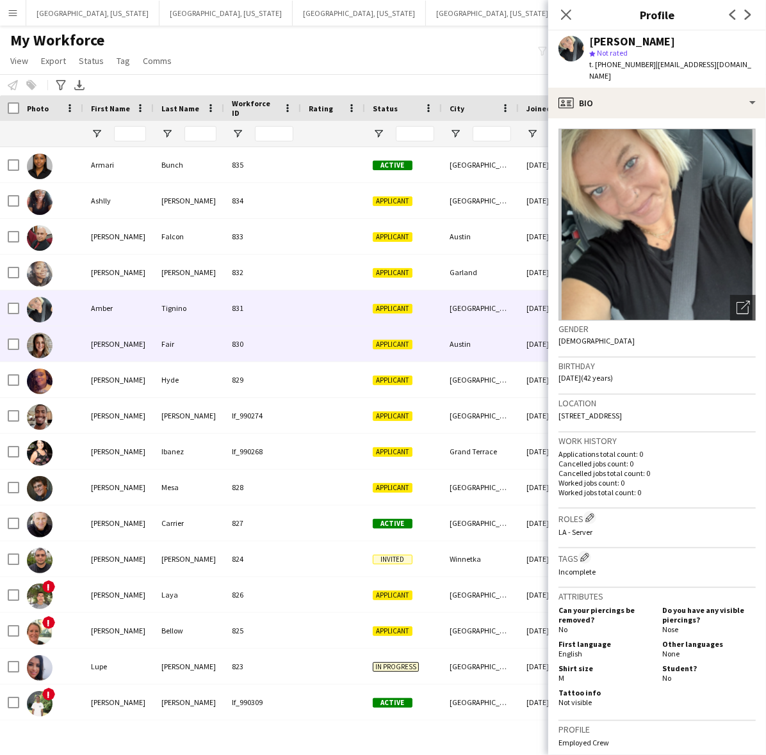
click at [317, 343] on div at bounding box center [333, 343] width 64 height 35
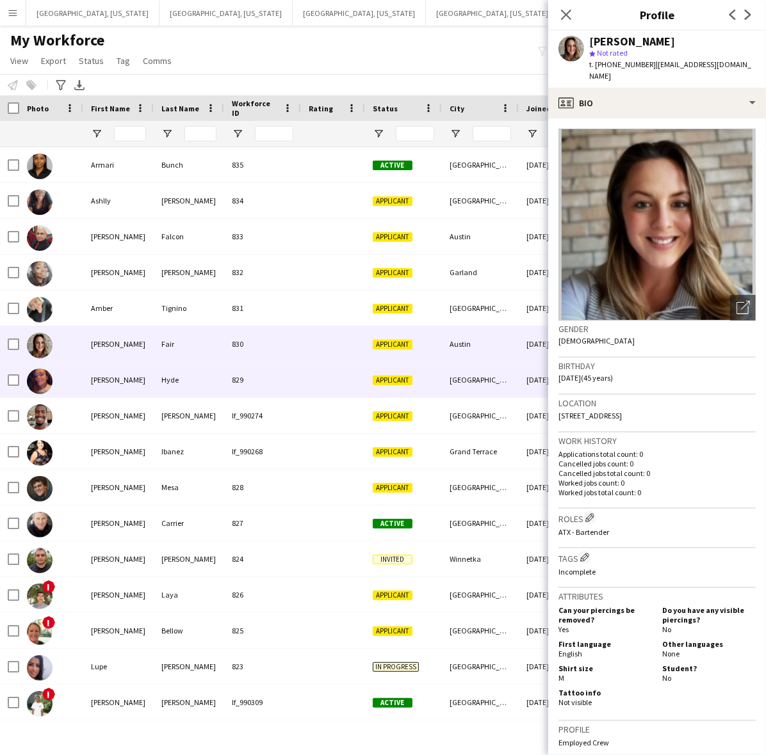
click at [315, 369] on div at bounding box center [333, 379] width 64 height 35
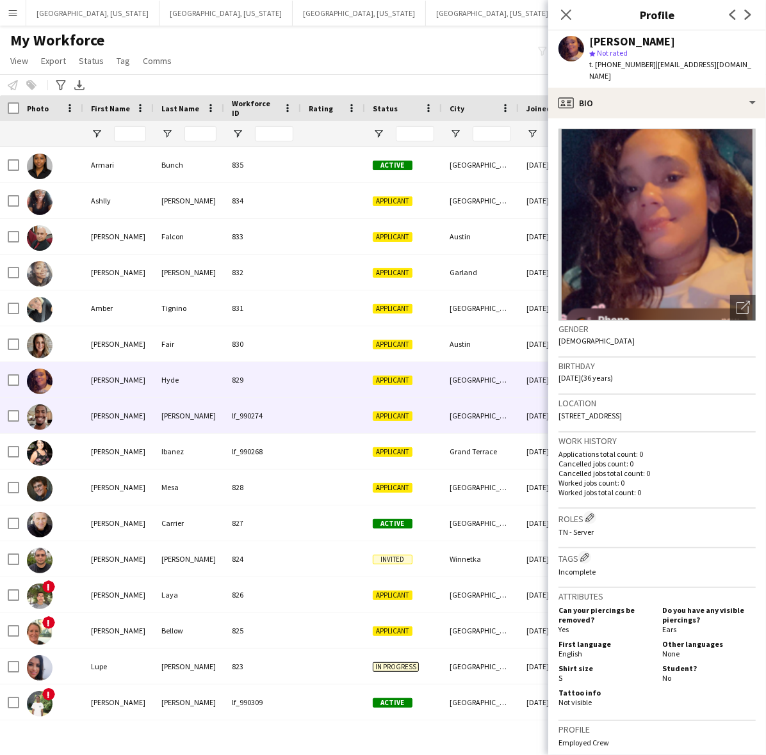
click at [302, 404] on div at bounding box center [333, 415] width 64 height 35
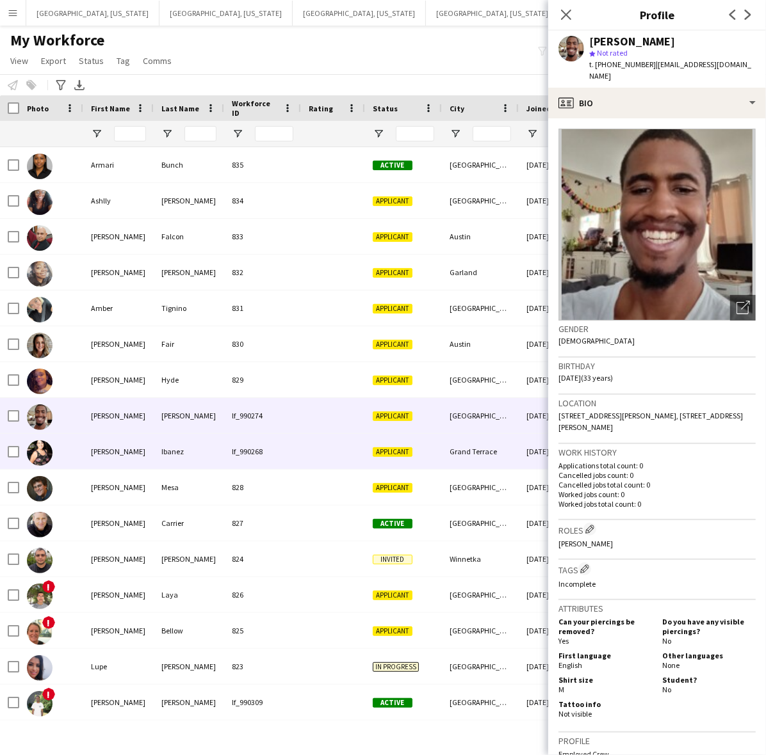
click at [315, 465] on div at bounding box center [333, 451] width 64 height 35
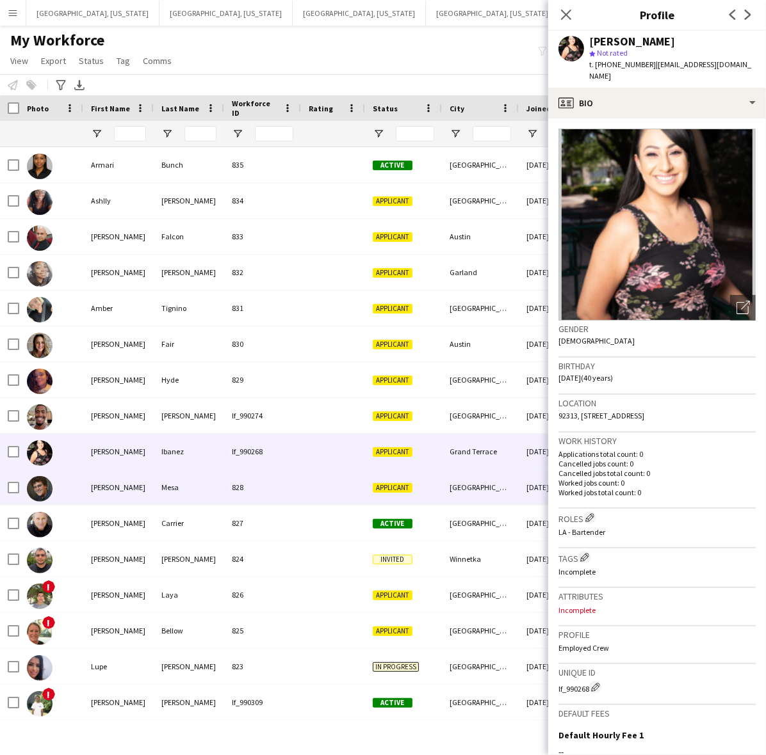
click at [328, 493] on div at bounding box center [333, 487] width 64 height 35
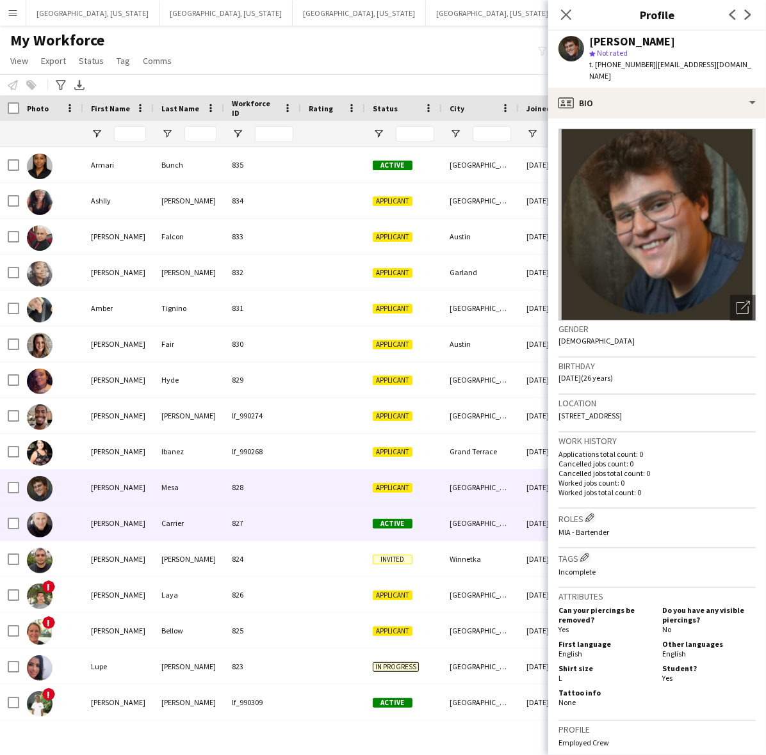
click at [319, 532] on div at bounding box center [333, 523] width 64 height 35
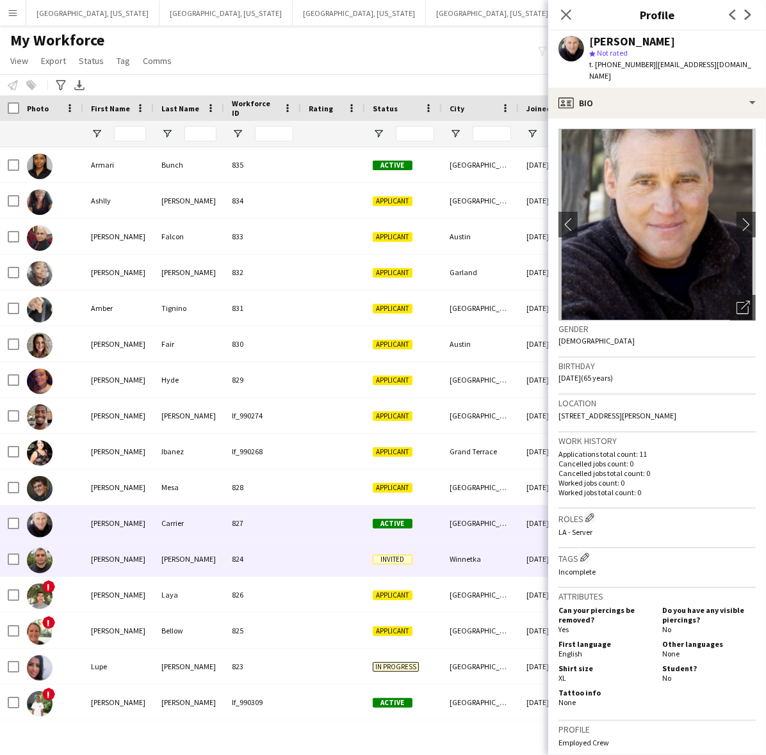
click at [312, 564] on div at bounding box center [333, 559] width 64 height 35
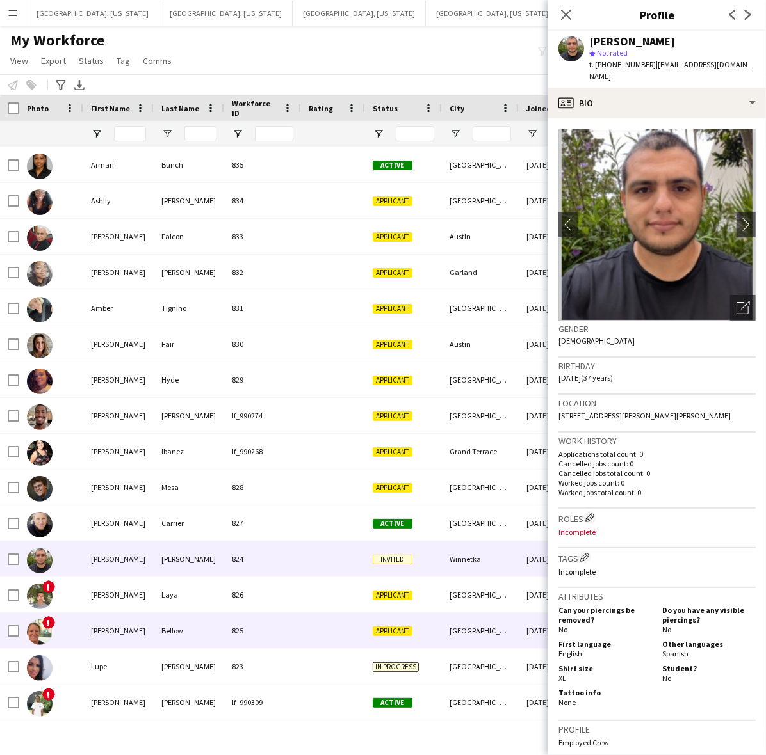
click at [315, 621] on div at bounding box center [333, 630] width 64 height 35
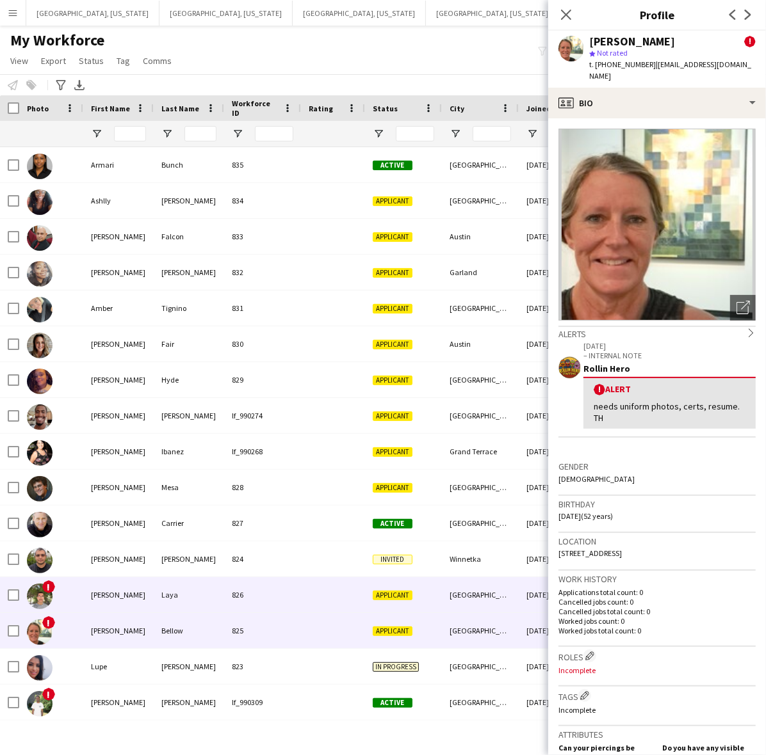
click at [312, 599] on div at bounding box center [333, 594] width 64 height 35
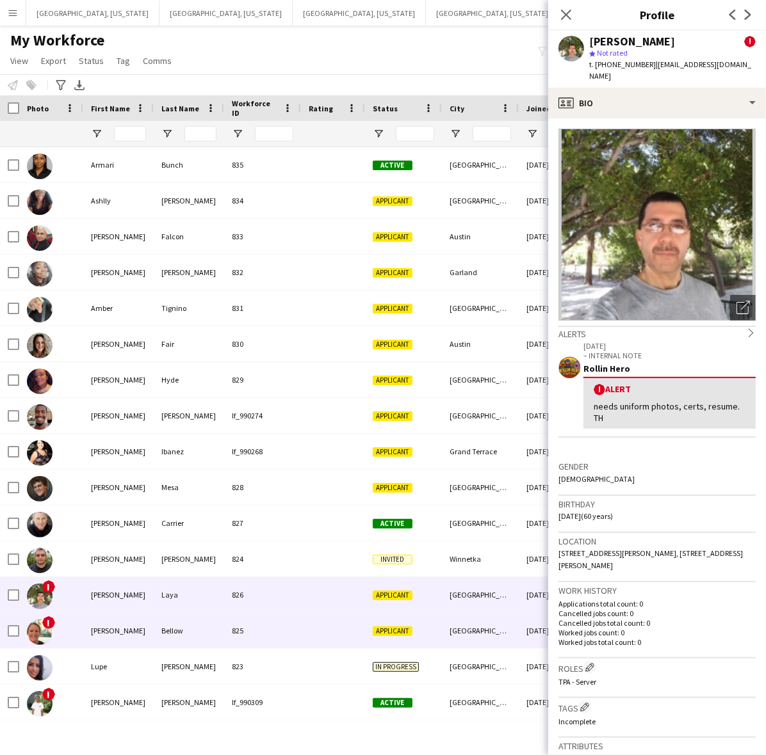
click at [316, 627] on div at bounding box center [333, 630] width 64 height 35
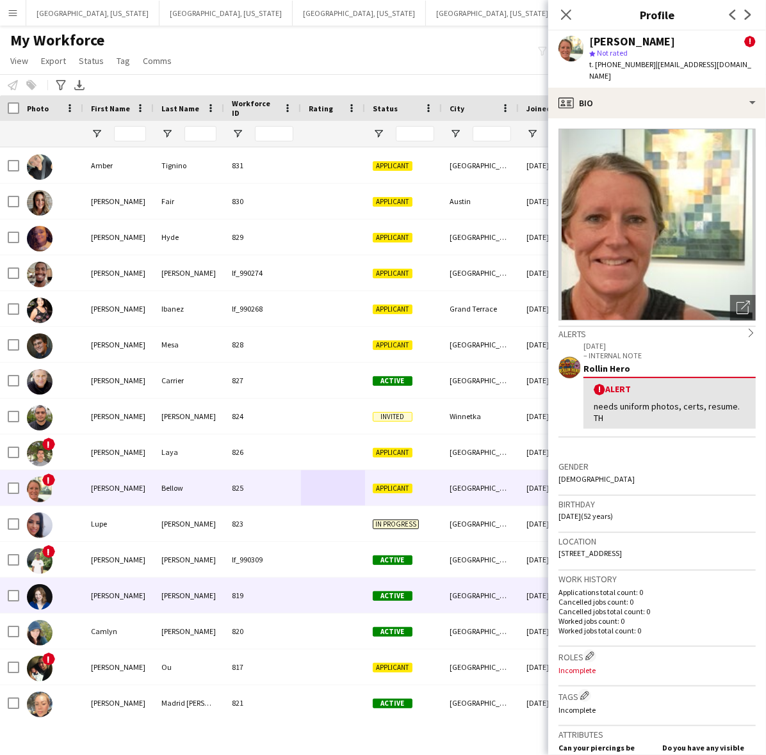
scroll to position [160, 0]
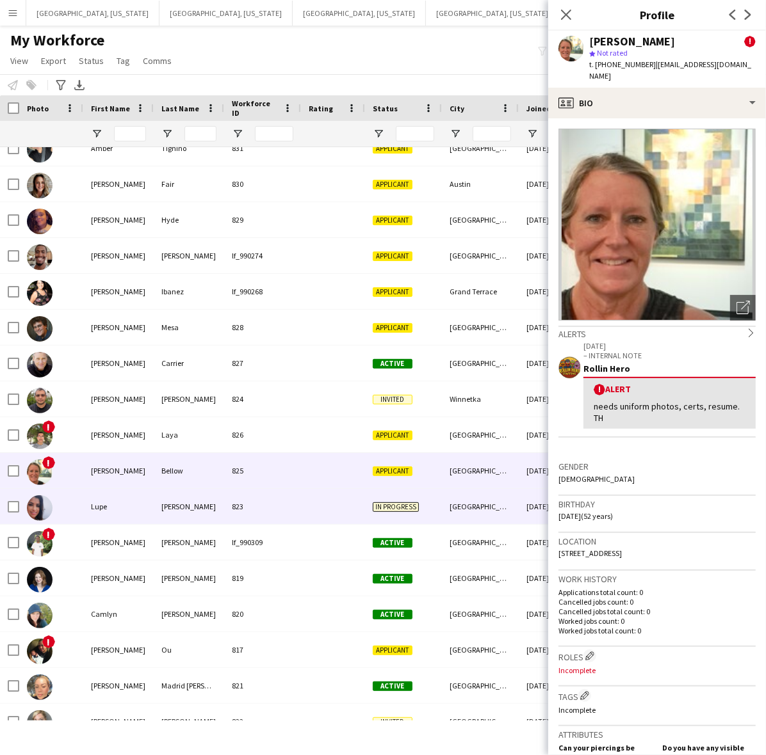
drag, startPoint x: 231, startPoint y: 500, endPoint x: 253, endPoint y: 551, distance: 55.6
click at [232, 500] on div "823" at bounding box center [262, 506] width 77 height 35
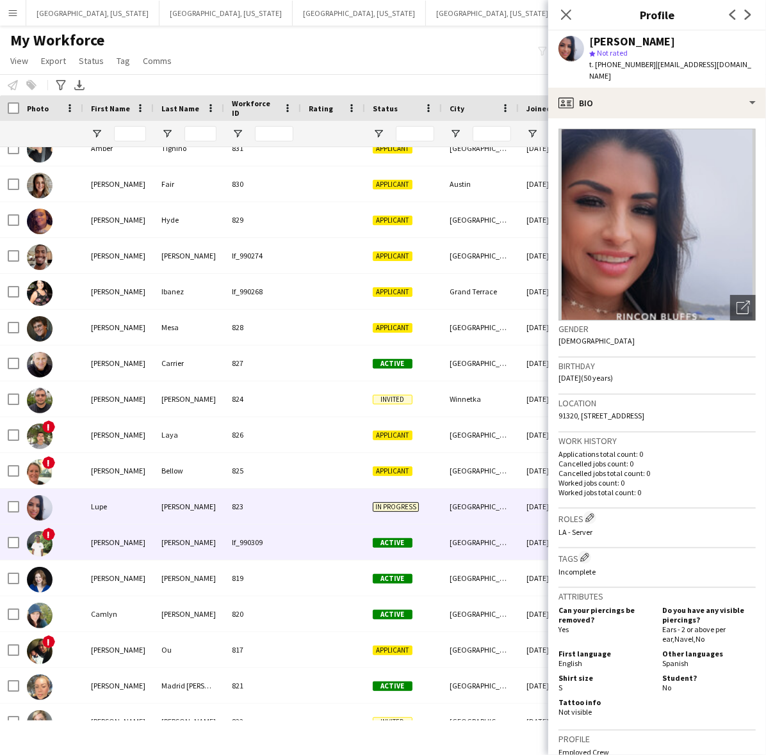
click at [253, 545] on div "lf_990309" at bounding box center [262, 542] width 77 height 35
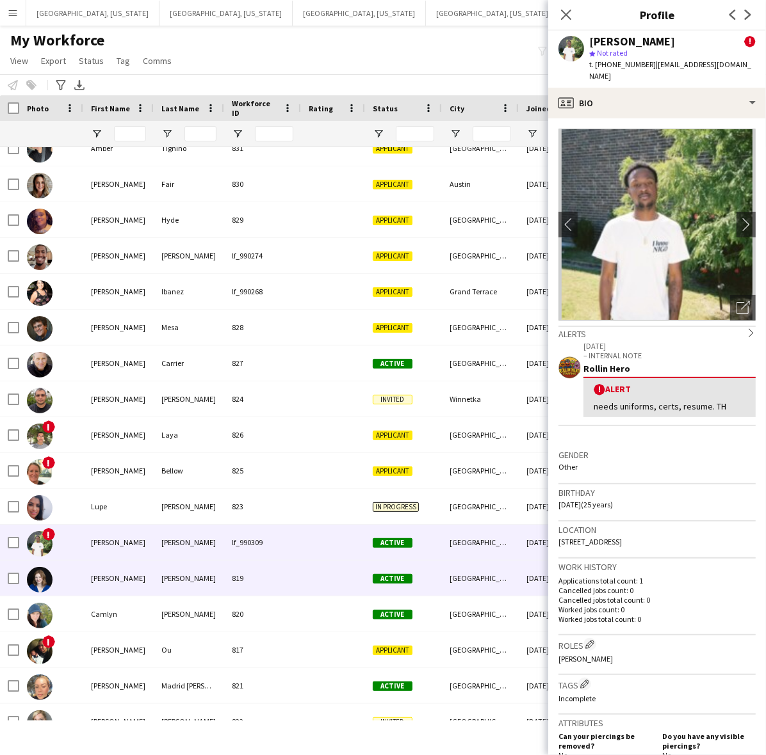
click at [259, 584] on div "819" at bounding box center [262, 578] width 77 height 35
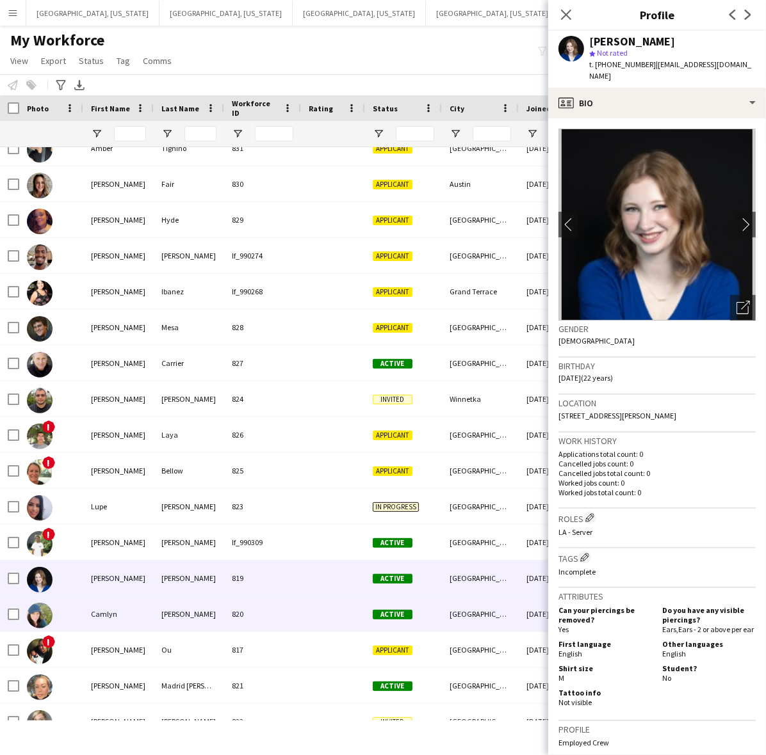
click at [274, 615] on div "820" at bounding box center [262, 614] width 77 height 35
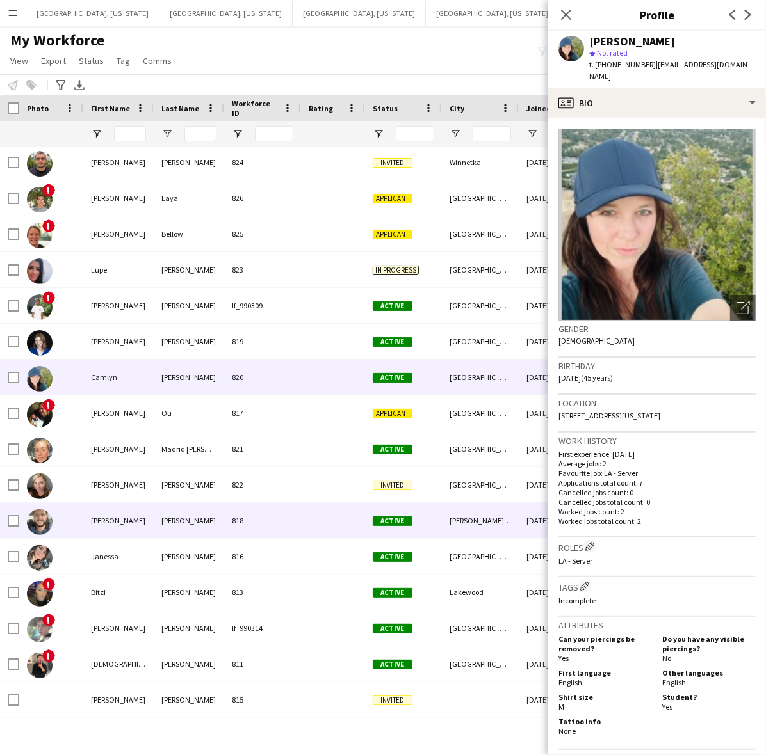
scroll to position [400, 0]
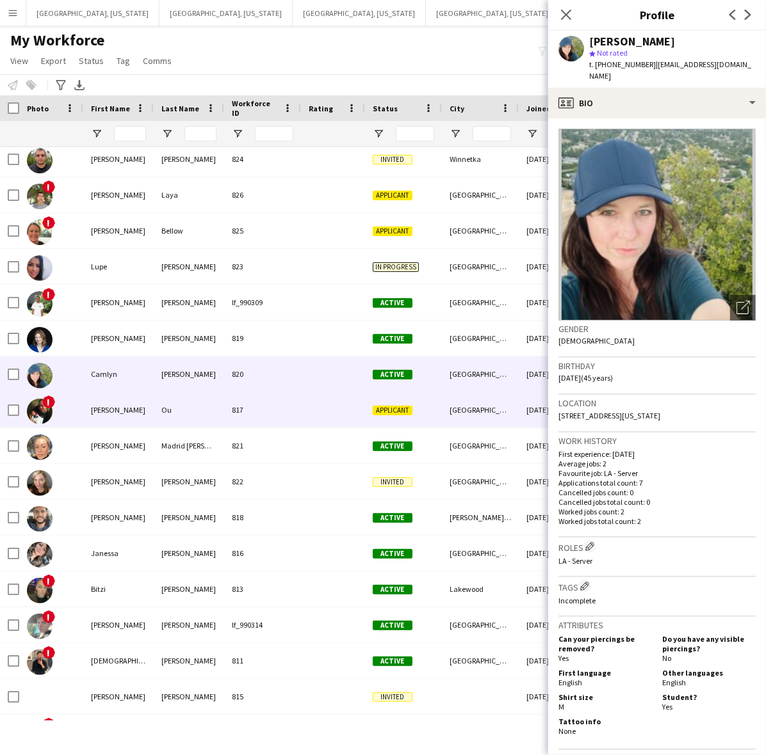
click at [273, 412] on div "817" at bounding box center [262, 409] width 77 height 35
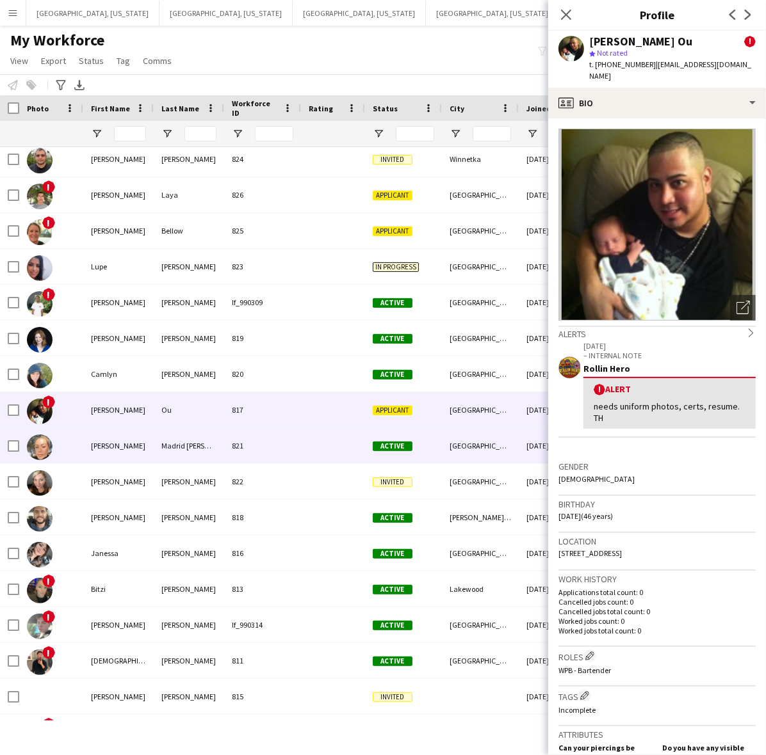
click at [279, 440] on div "821" at bounding box center [262, 445] width 77 height 35
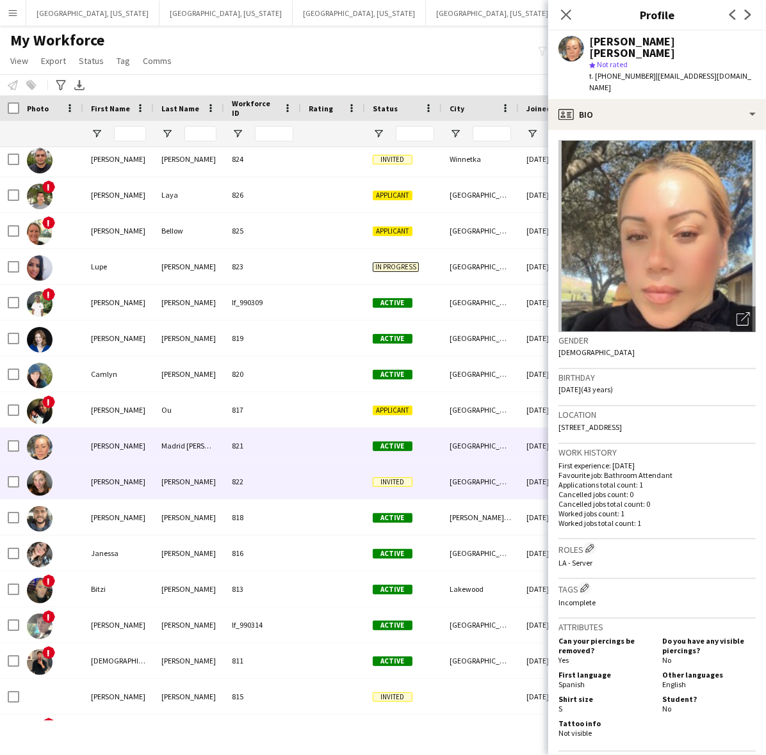
click at [295, 481] on div "822" at bounding box center [262, 481] width 77 height 35
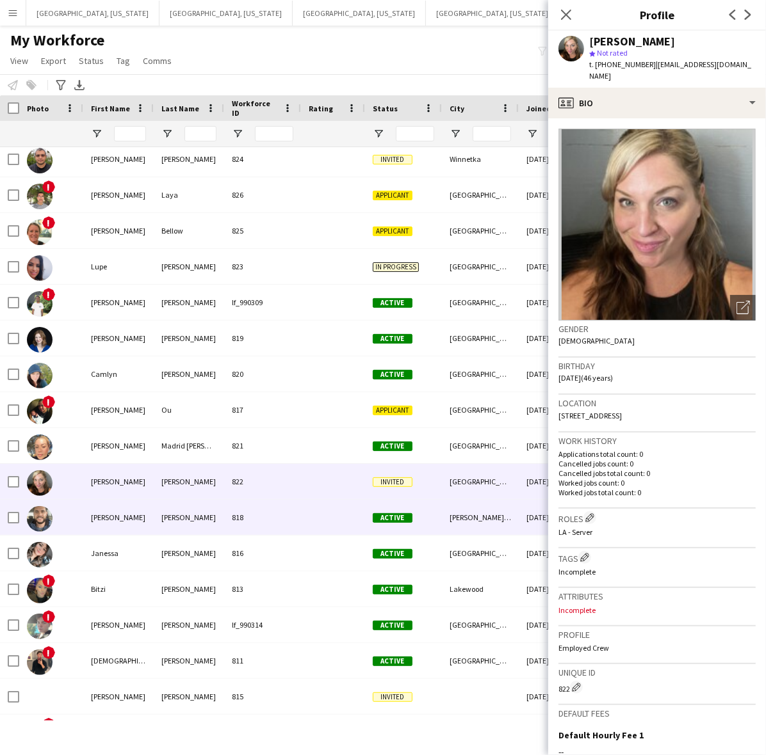
click at [286, 522] on div "818" at bounding box center [262, 517] width 77 height 35
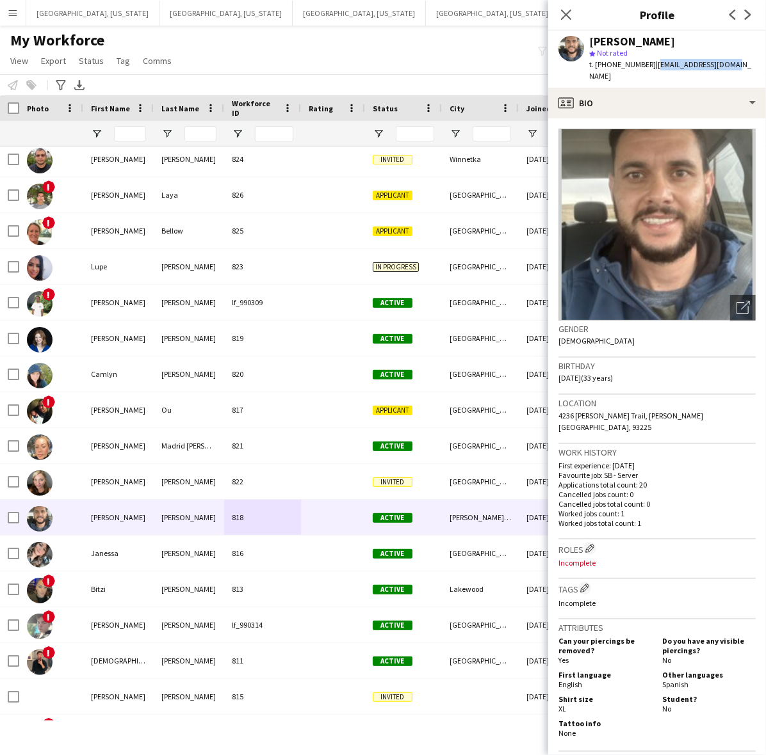
drag, startPoint x: 736, startPoint y: 70, endPoint x: 647, endPoint y: 66, distance: 89.1
click at [647, 66] on app-profile-header "[PERSON_NAME] star Not rated t. [PHONE_NUMBER] | [EMAIL_ADDRESS][DOMAIN_NAME]" at bounding box center [657, 59] width 218 height 57
copy span "[EMAIL_ADDRESS][DOMAIN_NAME]"
drag, startPoint x: 685, startPoint y: 402, endPoint x: 554, endPoint y: 402, distance: 130.6
click at [554, 402] on app-crew-profile-bio "Open photos pop-in Gender [DEMOGRAPHIC_DATA] Birthday [DEMOGRAPHIC_DATA] (33 ye…" at bounding box center [657, 436] width 218 height 637
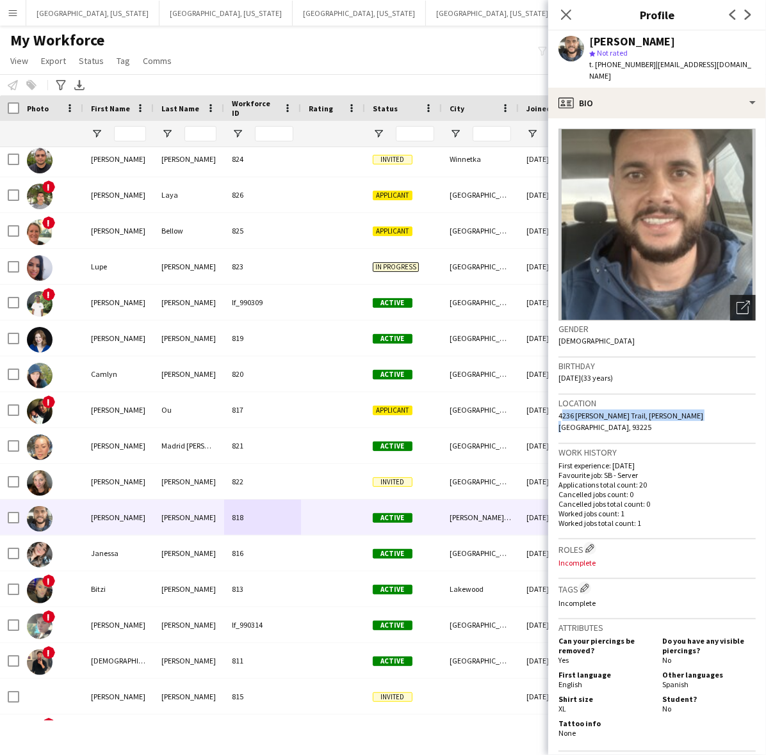
copy span "4236 [PERSON_NAME] Trail, [PERSON_NAME][GEOGRAPHIC_DATA], 93225"
click at [594, 544] on app-icon "Edit crew company roles" at bounding box center [589, 548] width 9 height 9
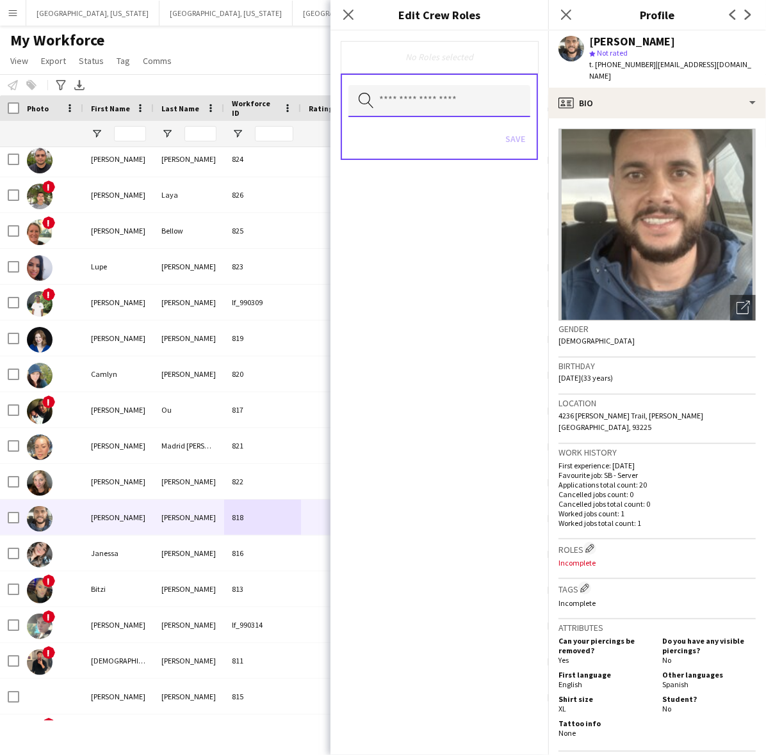
click at [452, 106] on input "text" at bounding box center [439, 101] width 182 height 32
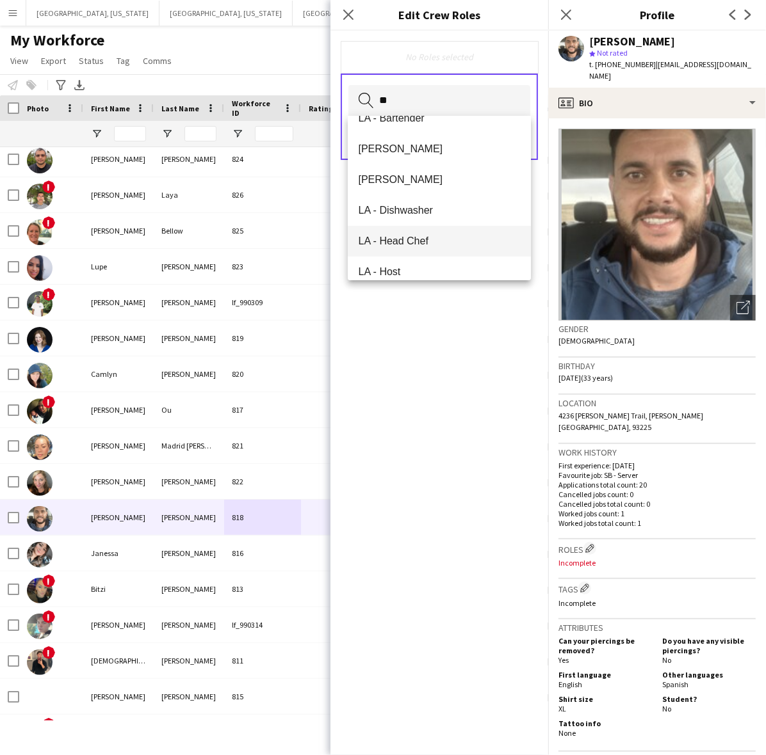
scroll to position [240, 0]
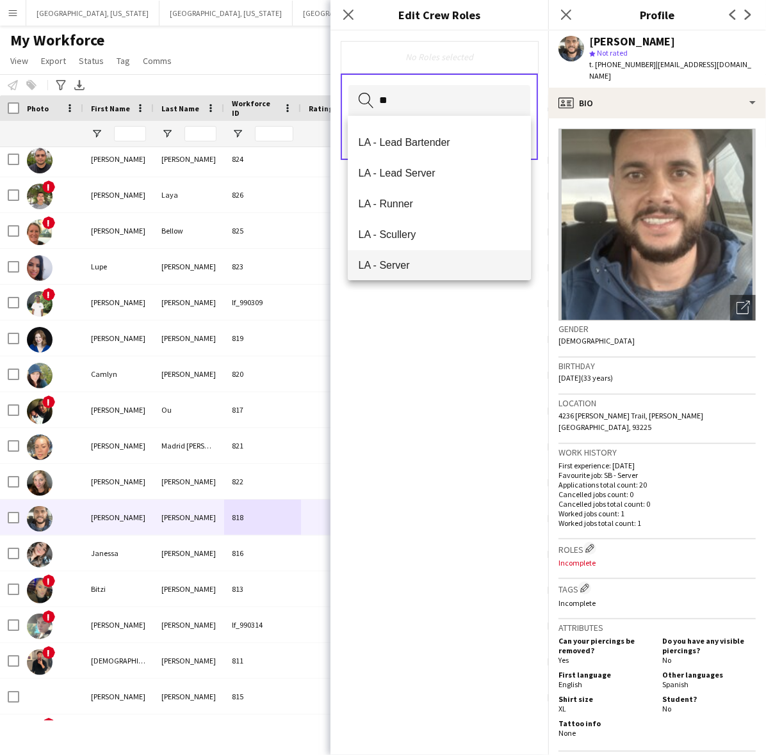
type input "**"
click at [421, 259] on span "LA - Server" at bounding box center [439, 265] width 163 height 12
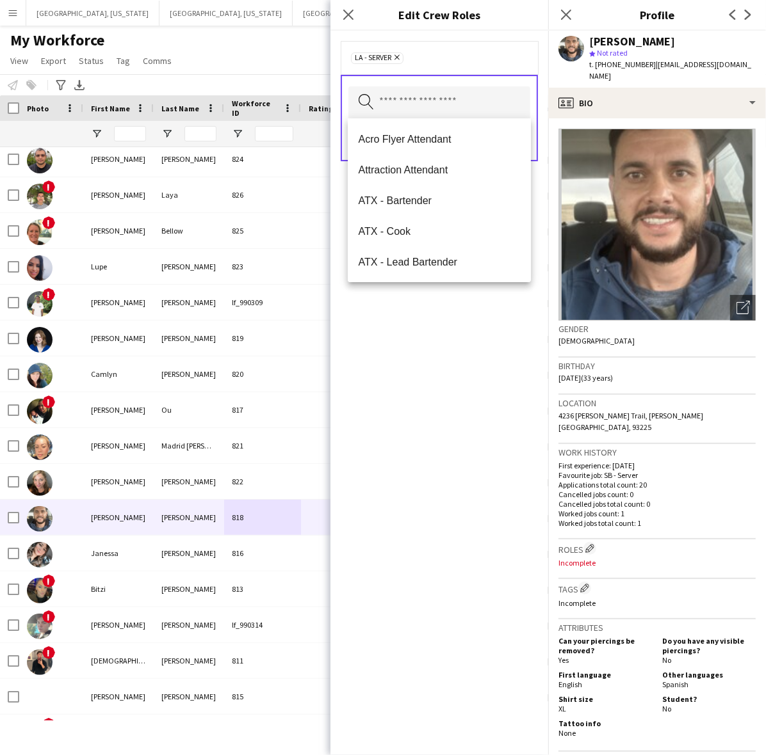
drag, startPoint x: 420, startPoint y: 369, endPoint x: 433, endPoint y: 350, distance: 23.4
click at [421, 369] on div "LA - Server Remove Search by role type Save" at bounding box center [439, 393] width 218 height 725
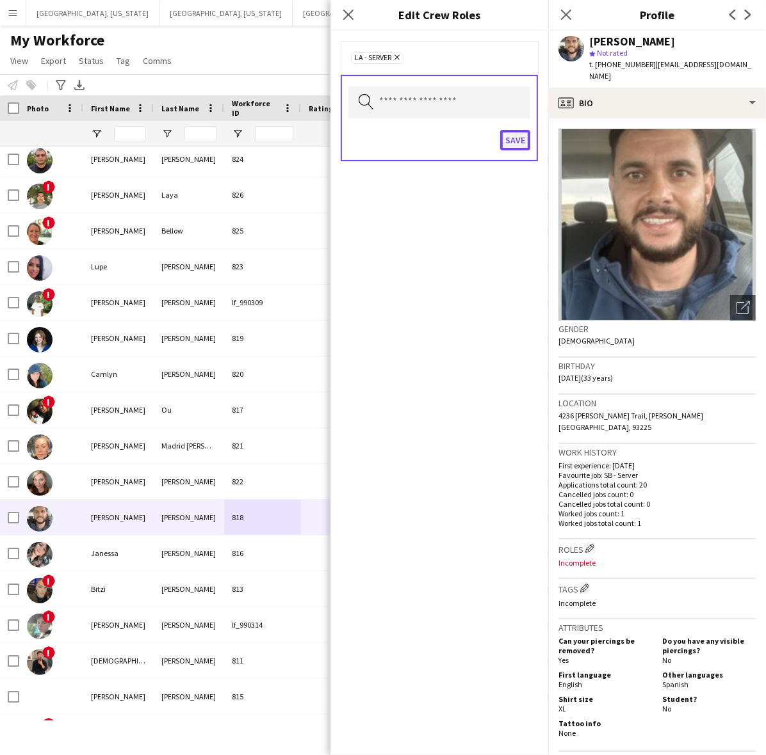
click at [517, 141] on button "Save" at bounding box center [515, 140] width 30 height 20
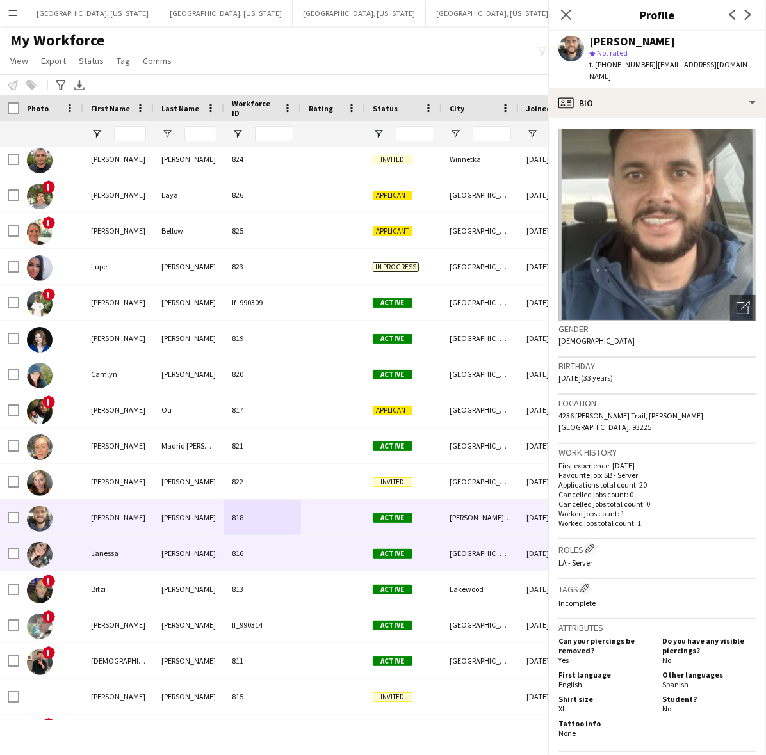
click at [195, 552] on div "[PERSON_NAME]" at bounding box center [189, 553] width 70 height 35
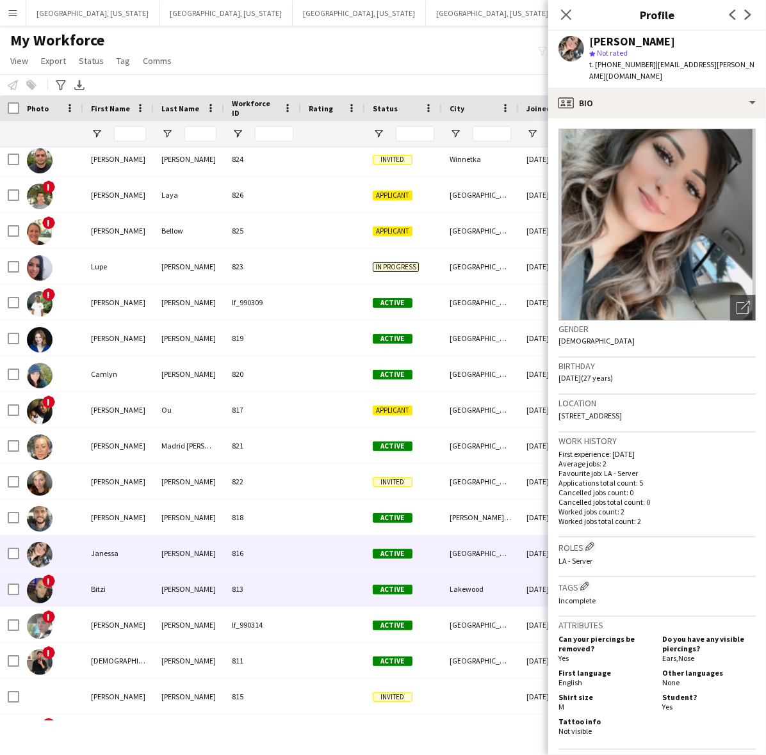
click at [294, 595] on div "813" at bounding box center [262, 589] width 77 height 35
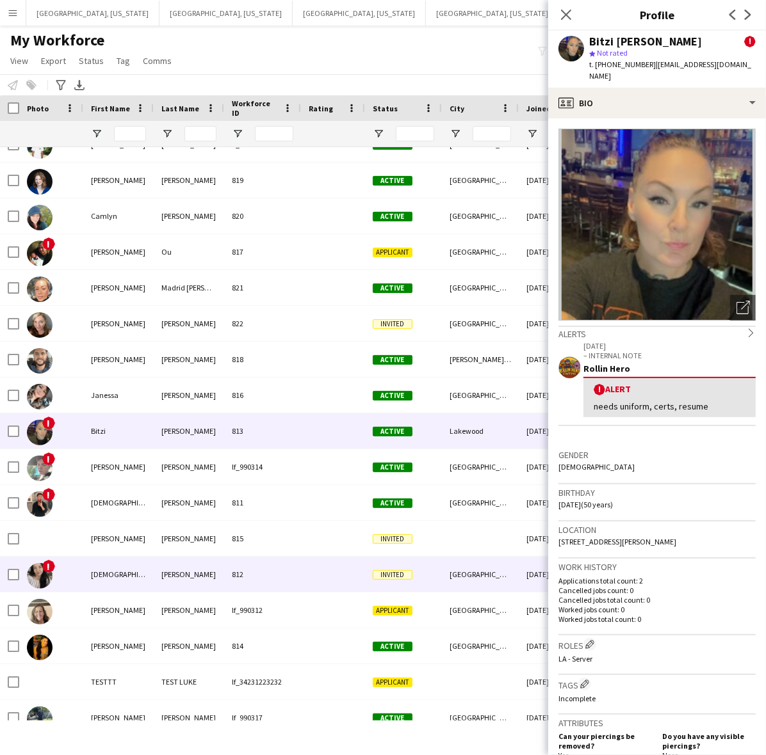
scroll to position [560, 0]
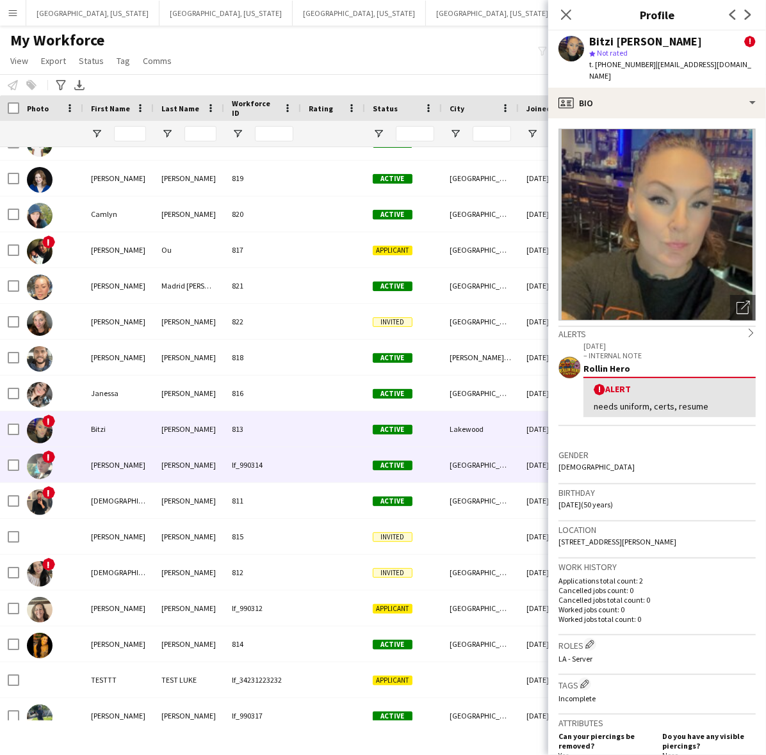
click at [401, 466] on span "Active" at bounding box center [393, 466] width 40 height 10
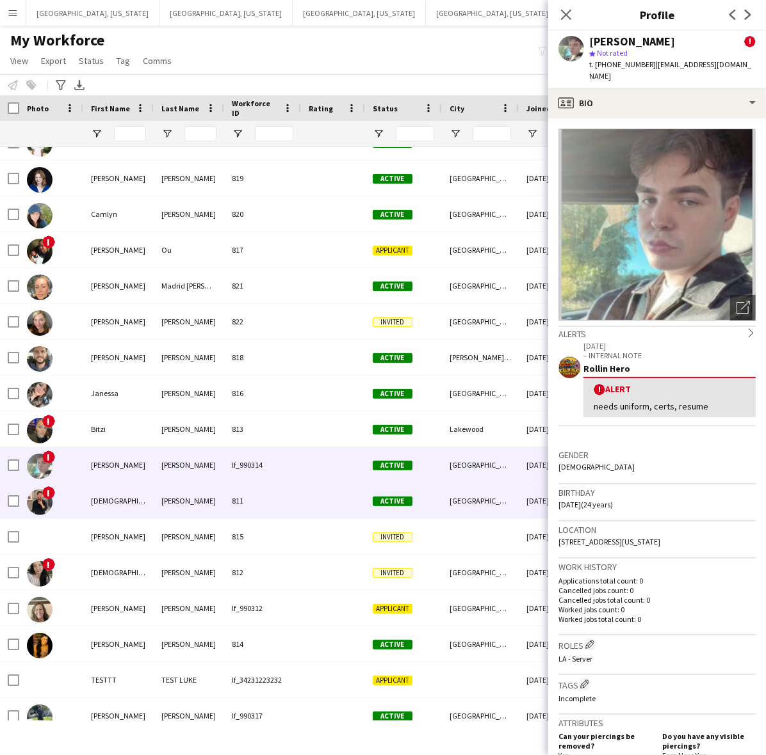
click at [391, 497] on span "Active" at bounding box center [393, 502] width 40 height 10
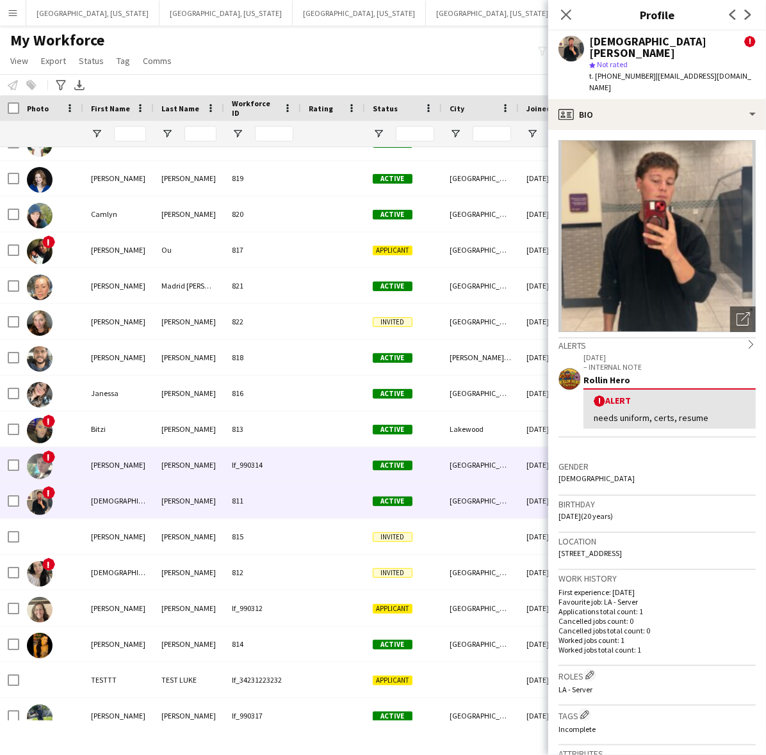
click at [392, 467] on span "Active" at bounding box center [393, 466] width 40 height 10
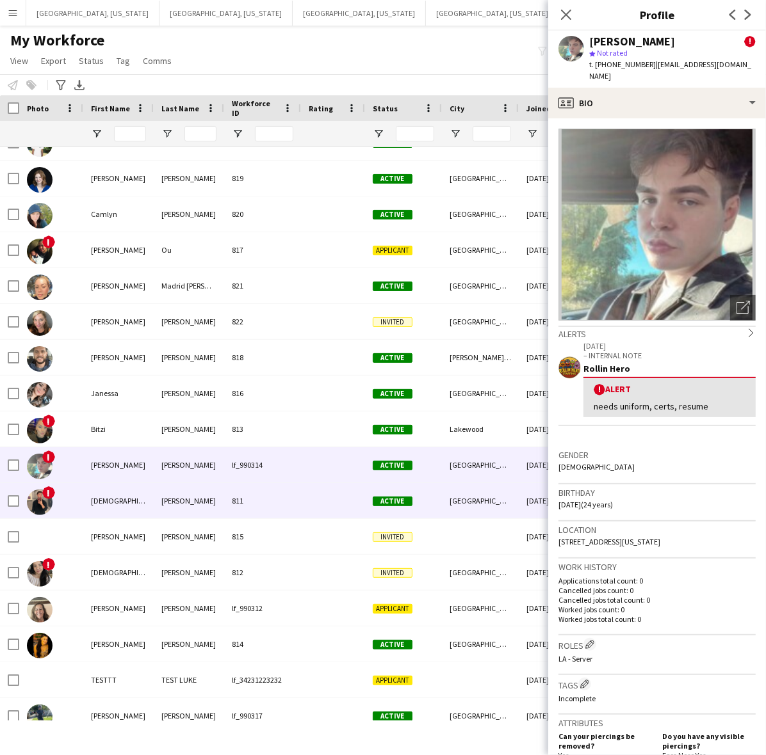
click at [392, 490] on div "Active" at bounding box center [403, 500] width 77 height 35
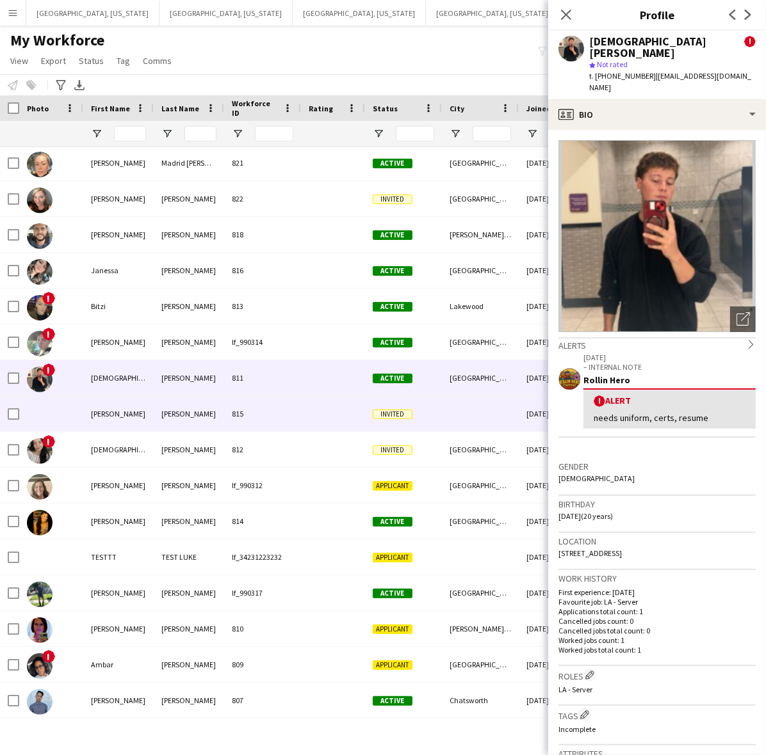
scroll to position [720, 0]
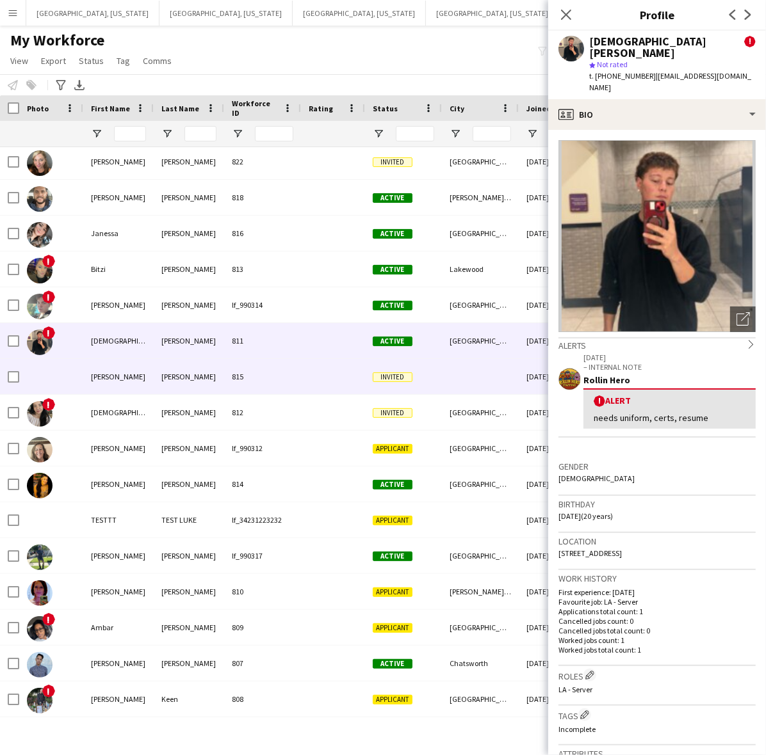
click at [376, 387] on div "Invited" at bounding box center [403, 376] width 77 height 35
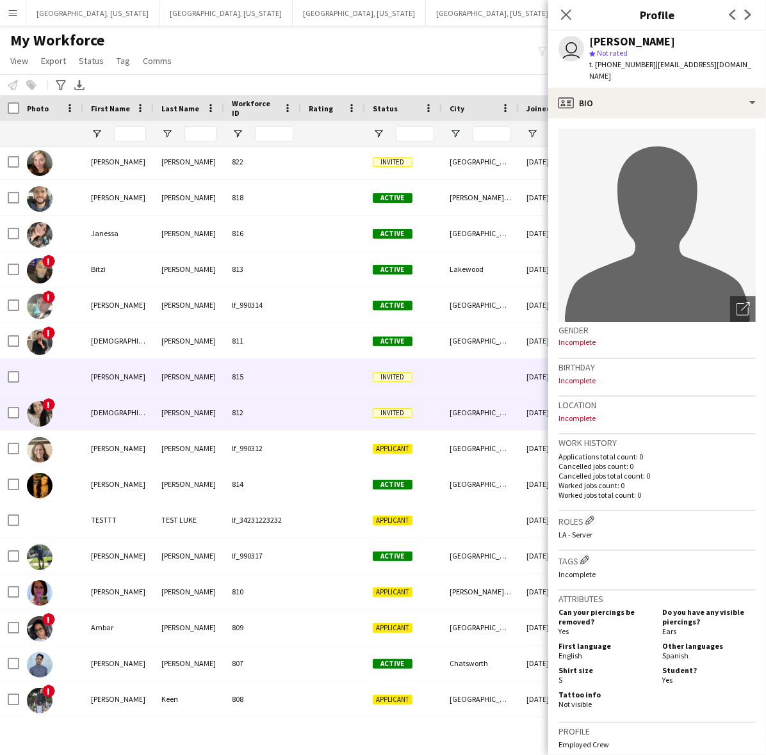
click at [367, 416] on div "Invited" at bounding box center [403, 412] width 77 height 35
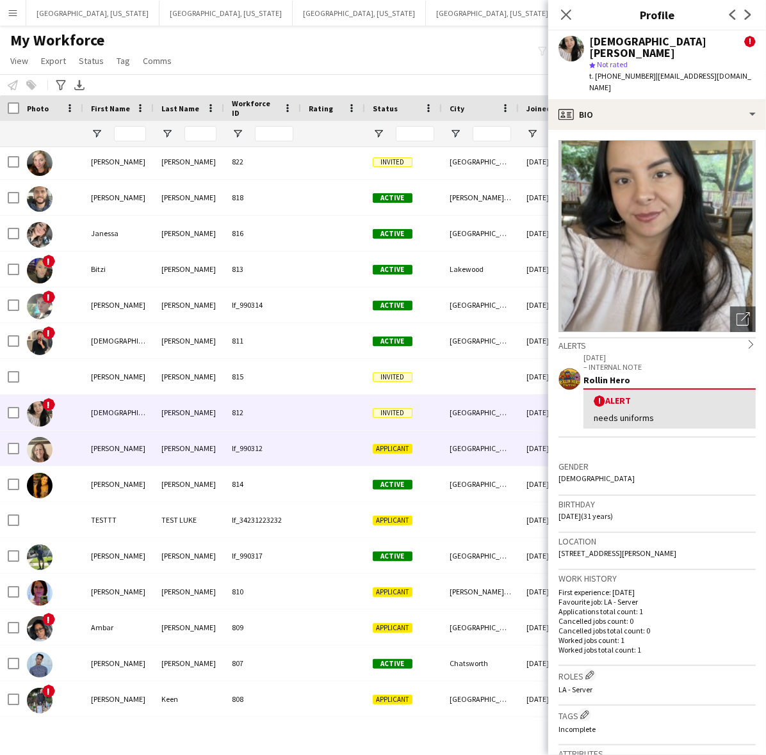
click at [437, 452] on div "Applicant" at bounding box center [403, 448] width 77 height 35
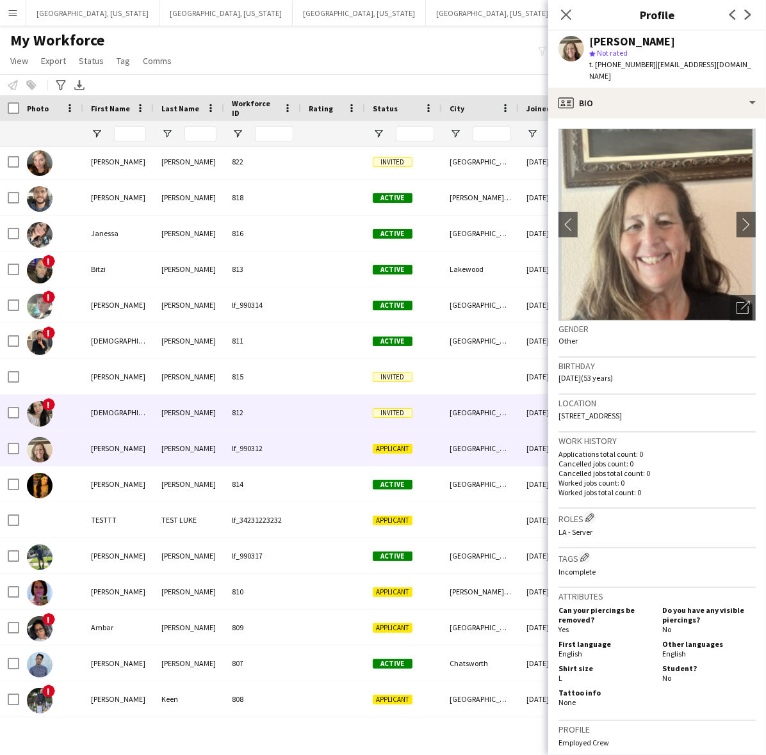
click at [440, 407] on div "Invited" at bounding box center [403, 412] width 77 height 35
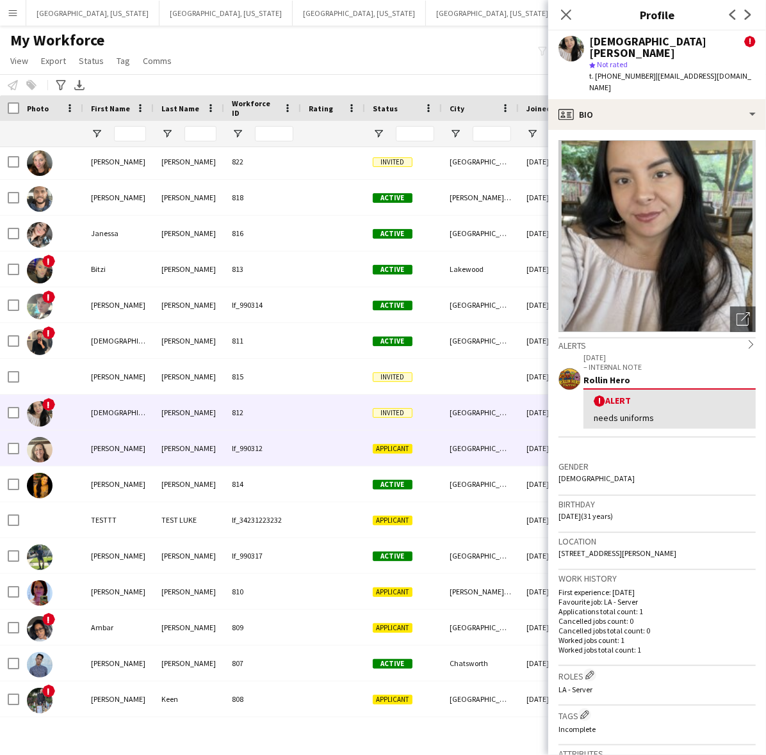
click at [417, 449] on div "Applicant" at bounding box center [403, 448] width 77 height 35
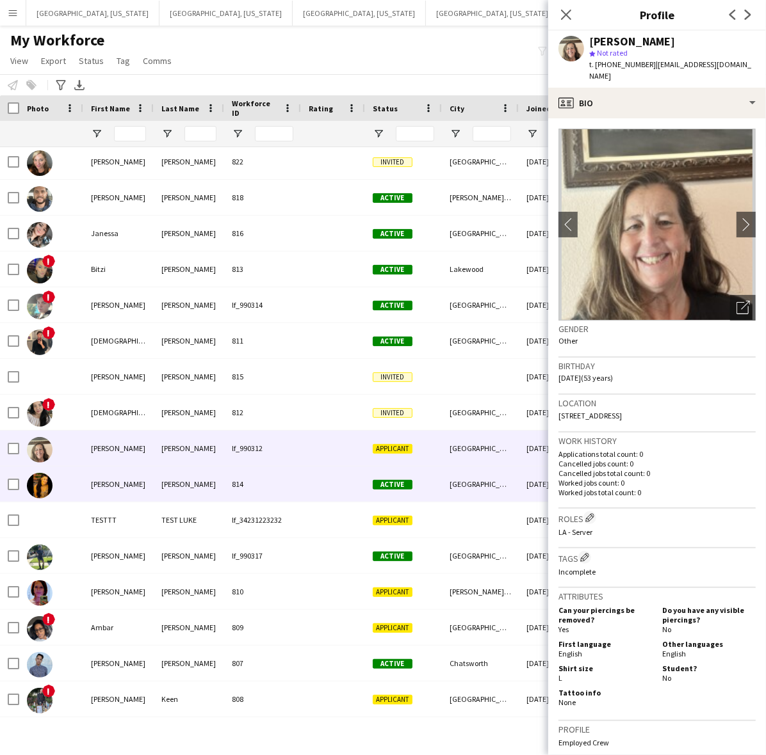
click at [408, 480] on span "Active" at bounding box center [393, 485] width 40 height 10
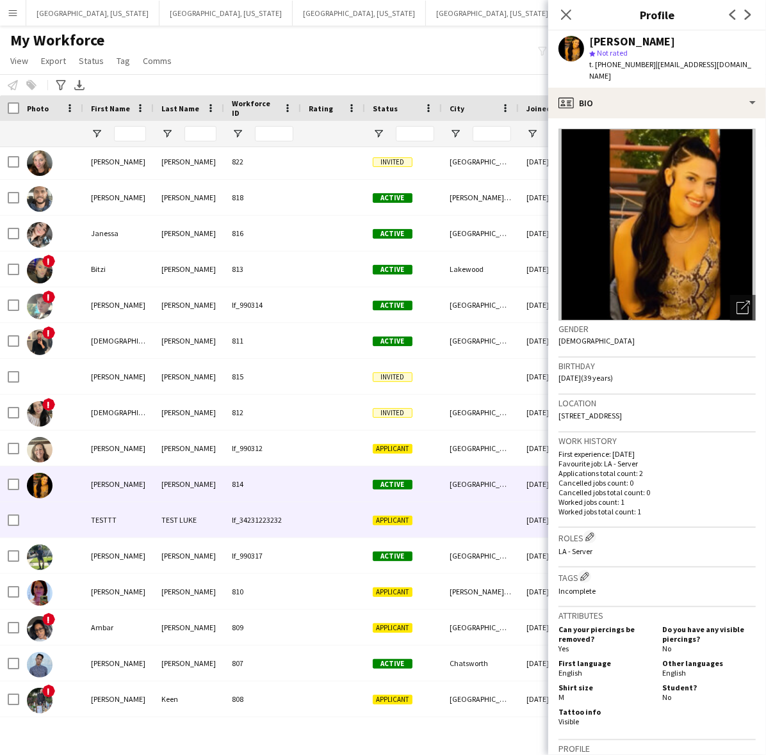
click at [396, 527] on div "Applicant" at bounding box center [403, 519] width 77 height 35
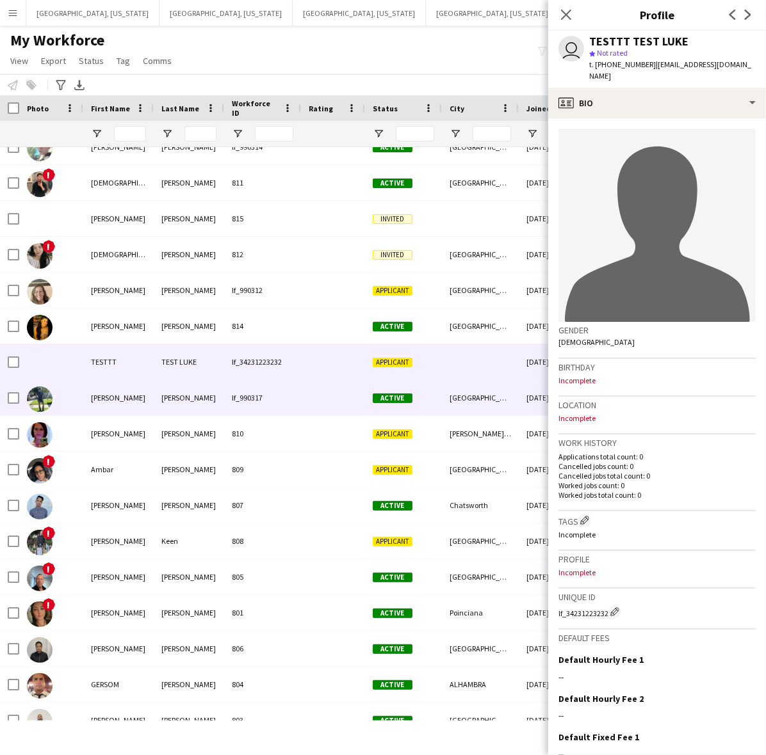
scroll to position [880, 0]
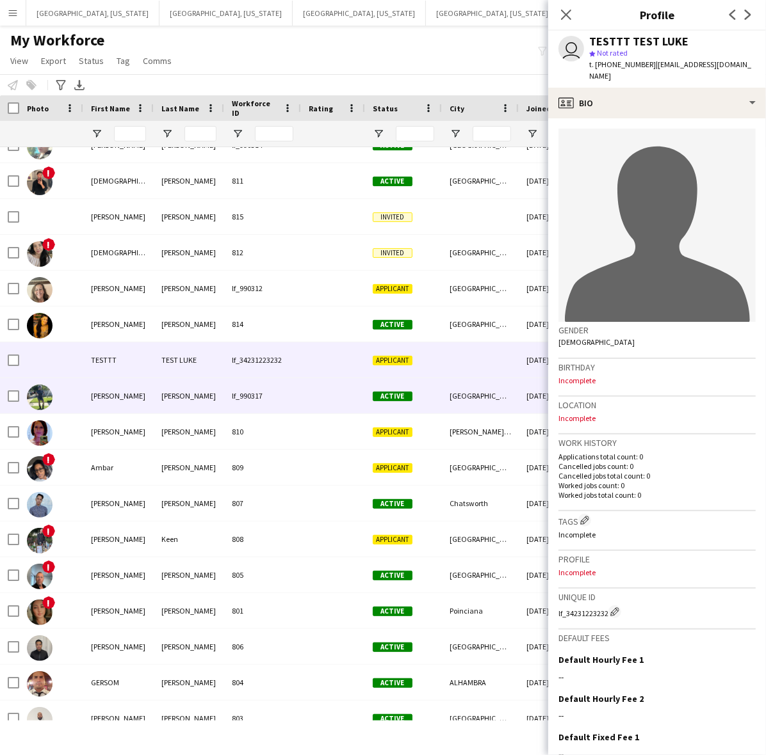
click at [399, 392] on span "Active" at bounding box center [393, 397] width 40 height 10
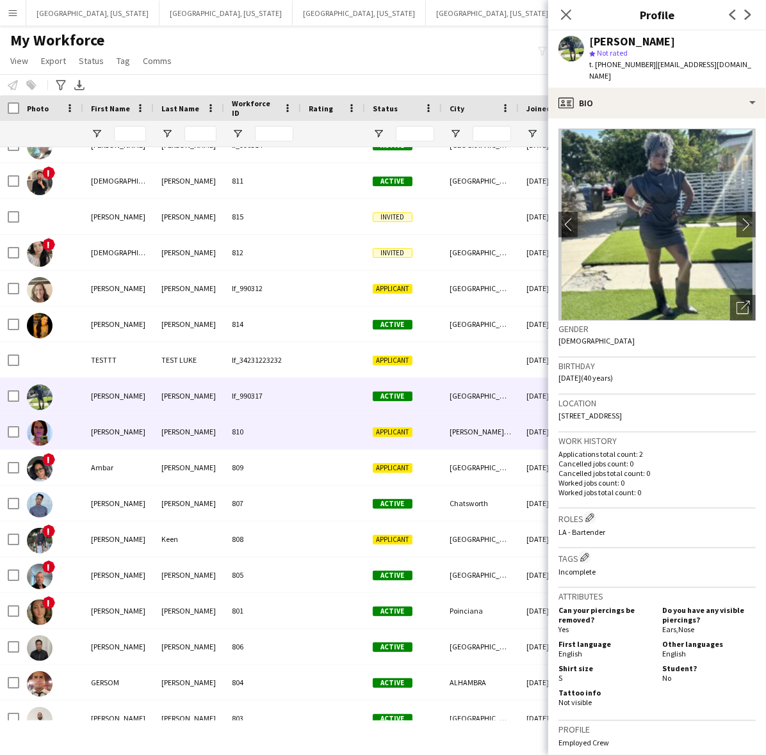
click at [395, 433] on span "Applicant" at bounding box center [393, 433] width 40 height 10
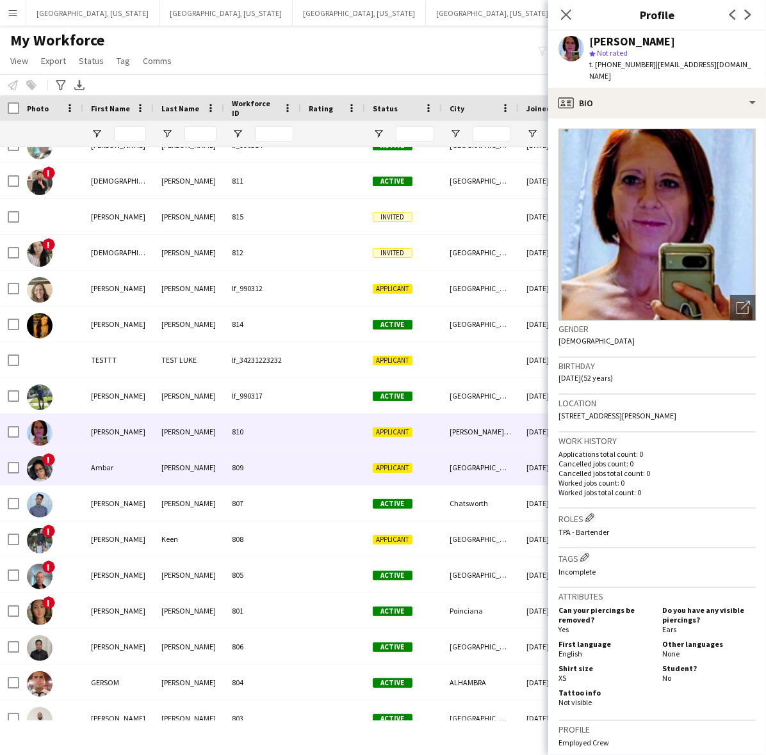
click at [385, 474] on div "Applicant" at bounding box center [403, 467] width 77 height 35
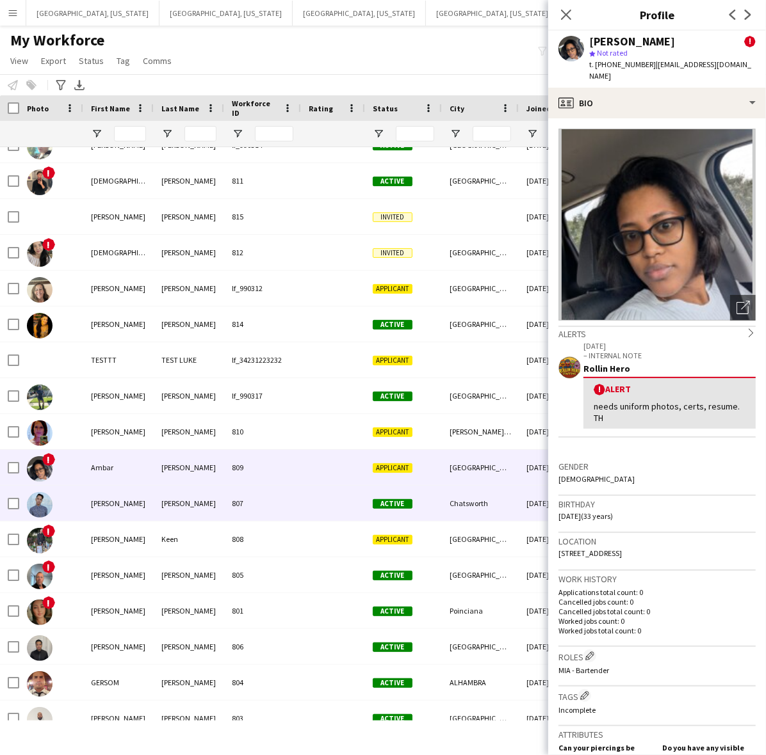
click at [389, 501] on span "Active" at bounding box center [393, 504] width 40 height 10
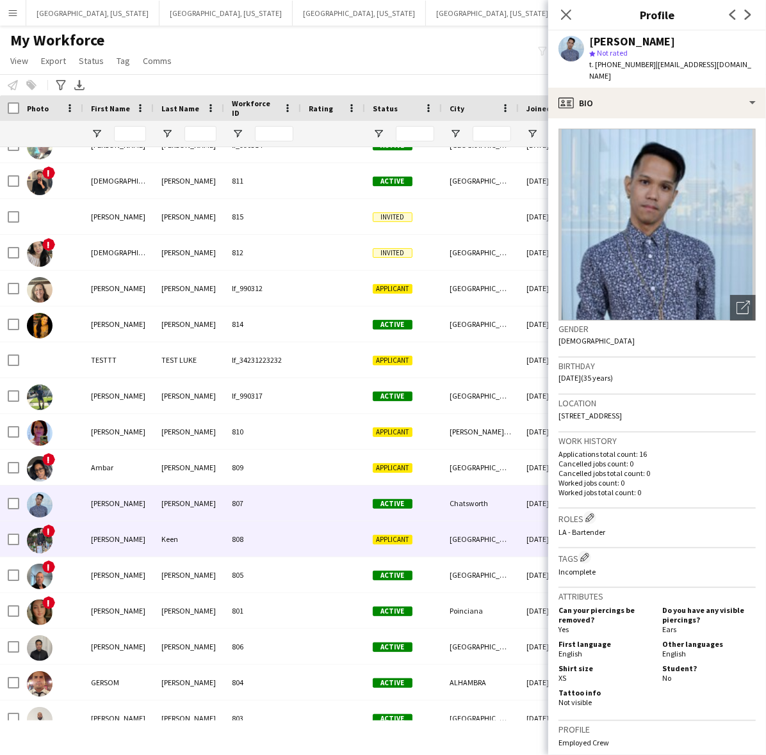
scroll to position [1120, 0]
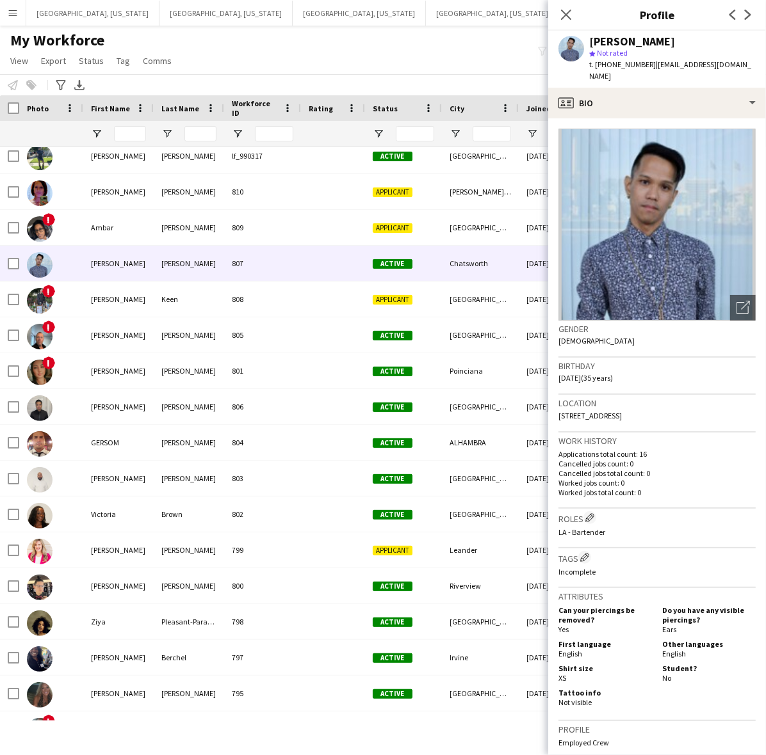
click at [381, 53] on div "My Workforce View Views Default view New view Update view Delete view Edit name…" at bounding box center [383, 53] width 766 height 44
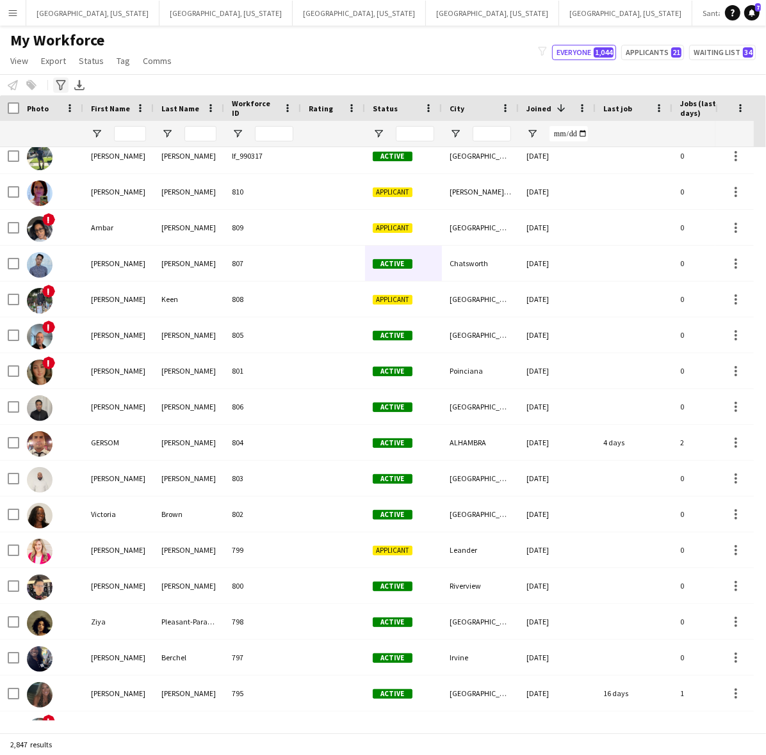
click at [61, 83] on icon "Advanced filters" at bounding box center [61, 85] width 10 height 10
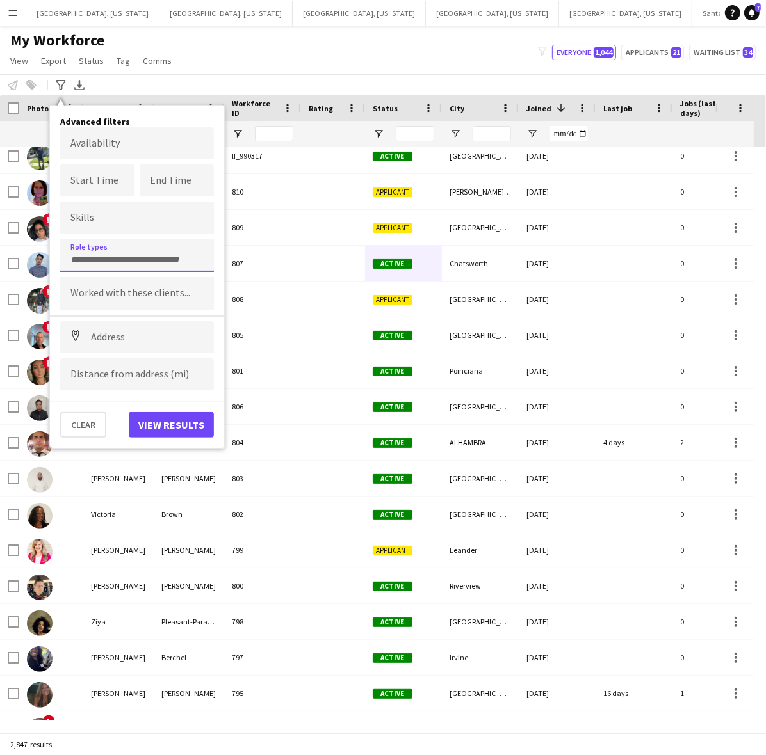
click at [117, 264] on div at bounding box center [137, 255] width 154 height 33
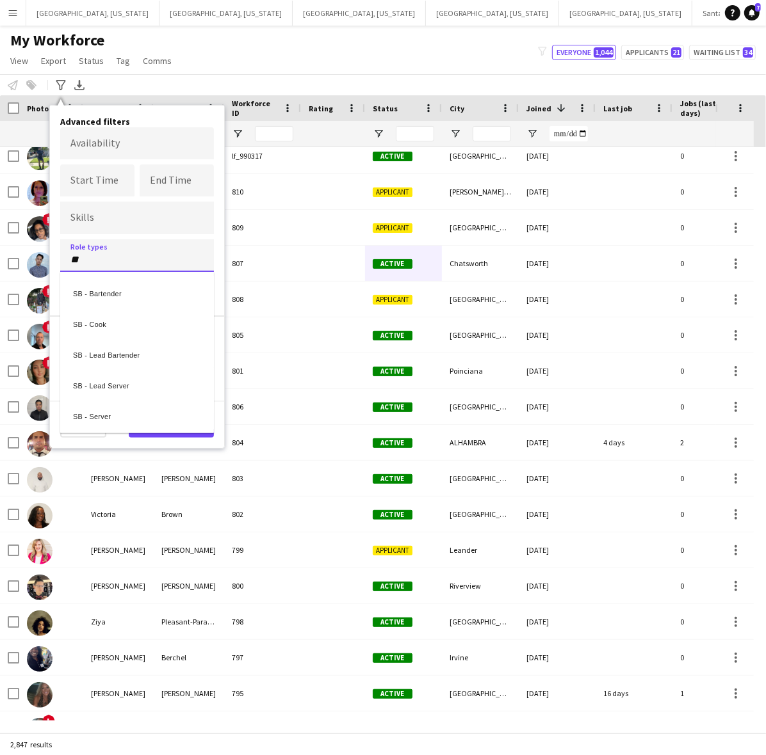
type input "**"
click at [126, 283] on div "SB - Bartender" at bounding box center [137, 291] width 154 height 31
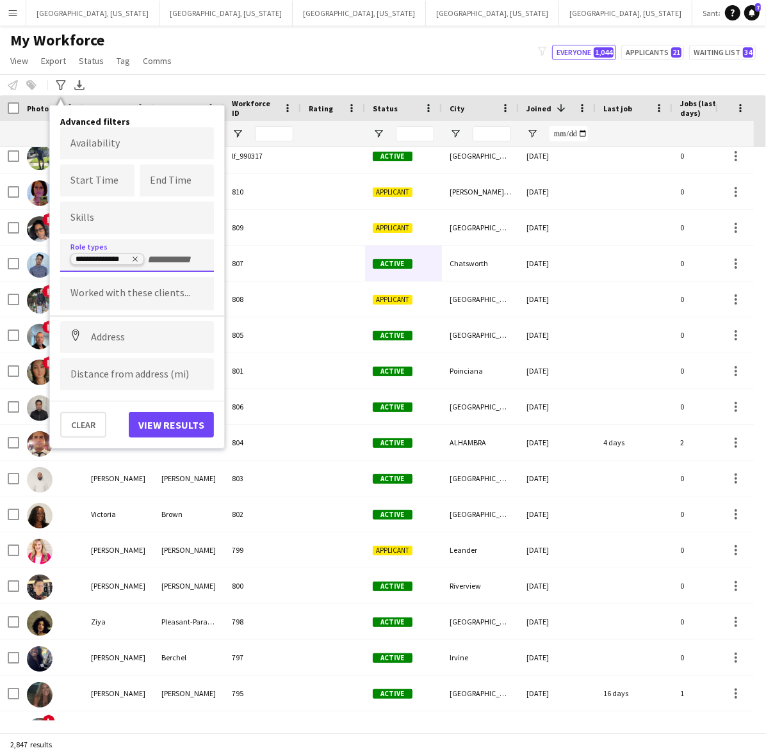
click at [132, 255] on icon "Remove tag" at bounding box center [135, 259] width 8 height 8
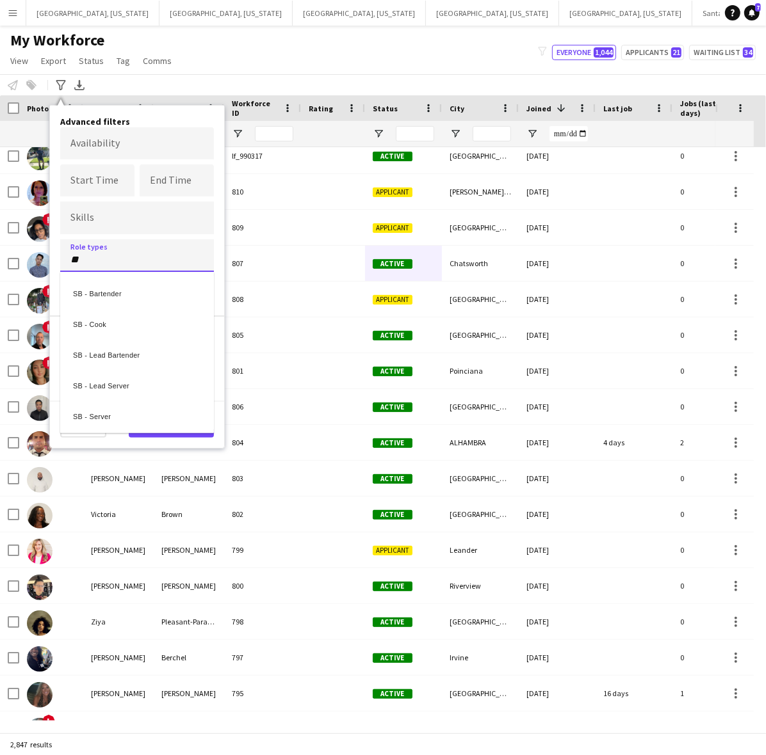
type input "**"
click at [130, 414] on div "SB - Server" at bounding box center [137, 414] width 154 height 31
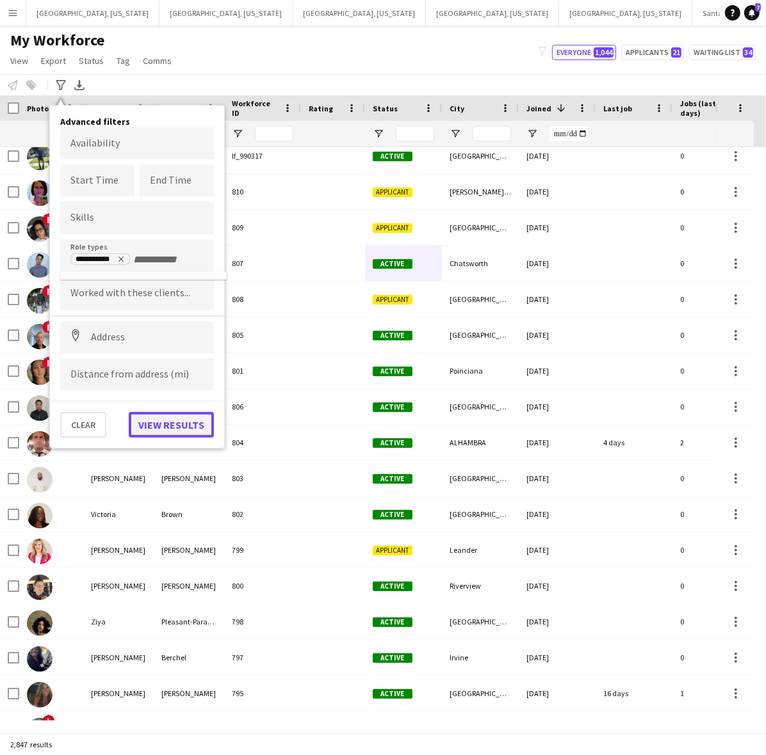
click at [165, 430] on button "View results" at bounding box center [171, 425] width 85 height 26
type input "**********"
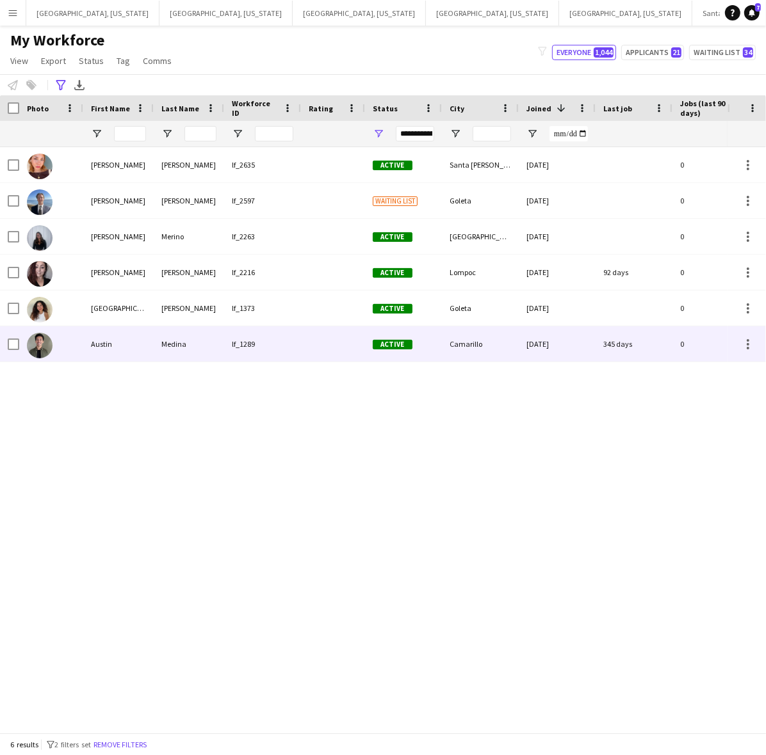
click at [245, 349] on div "lf_1289" at bounding box center [262, 343] width 77 height 35
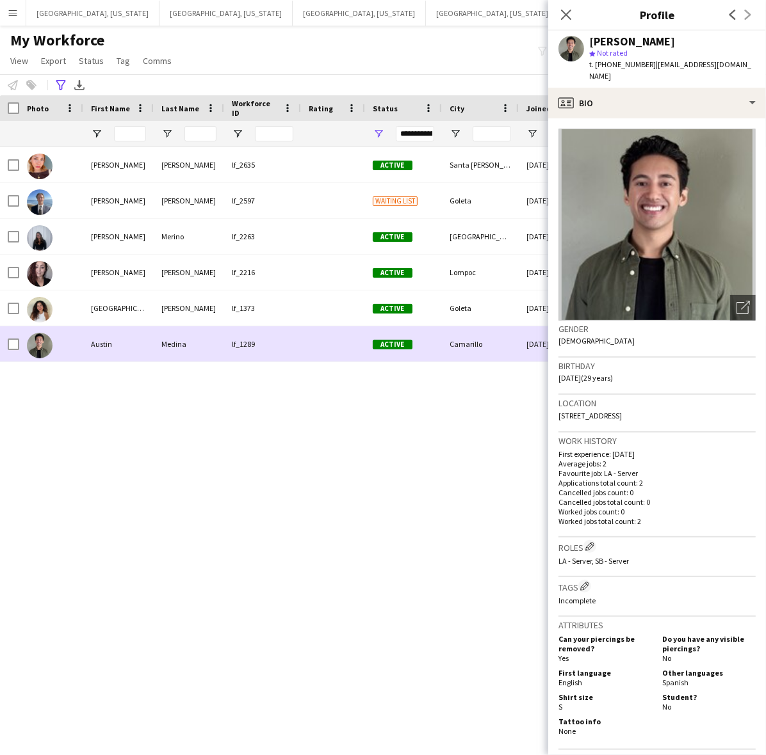
click at [245, 349] on div "lf_1289" at bounding box center [262, 343] width 77 height 35
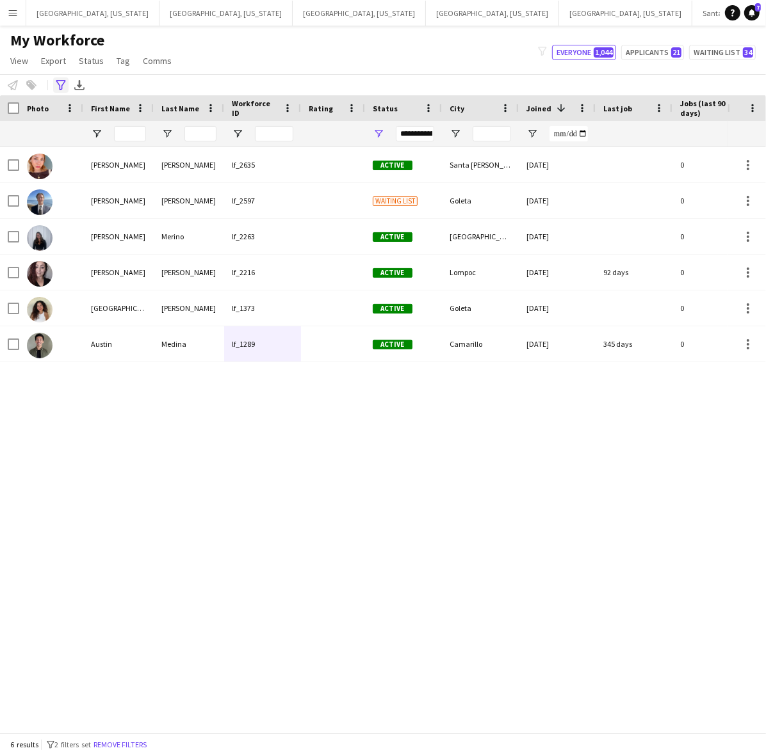
click at [63, 83] on icon at bounding box center [61, 85] width 10 height 10
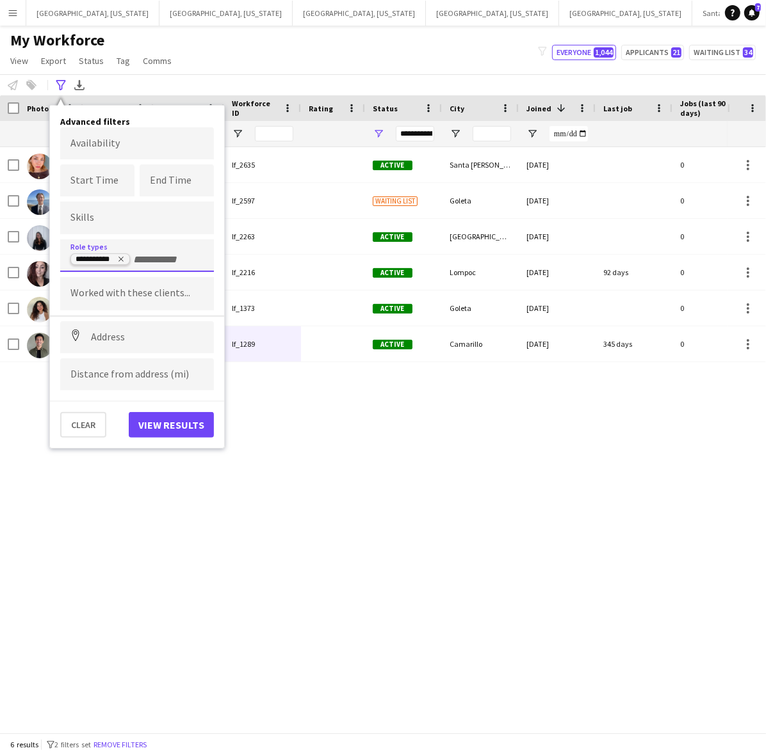
click at [120, 257] on icon "Remove tag" at bounding box center [120, 259] width 5 height 5
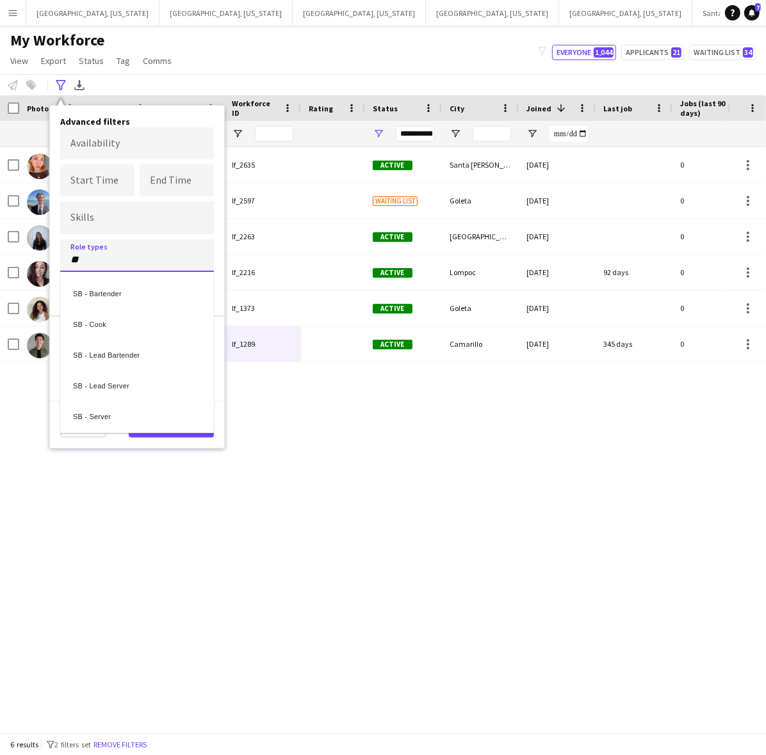
type input "**"
click at [133, 289] on div "SB - Bartender" at bounding box center [137, 291] width 154 height 31
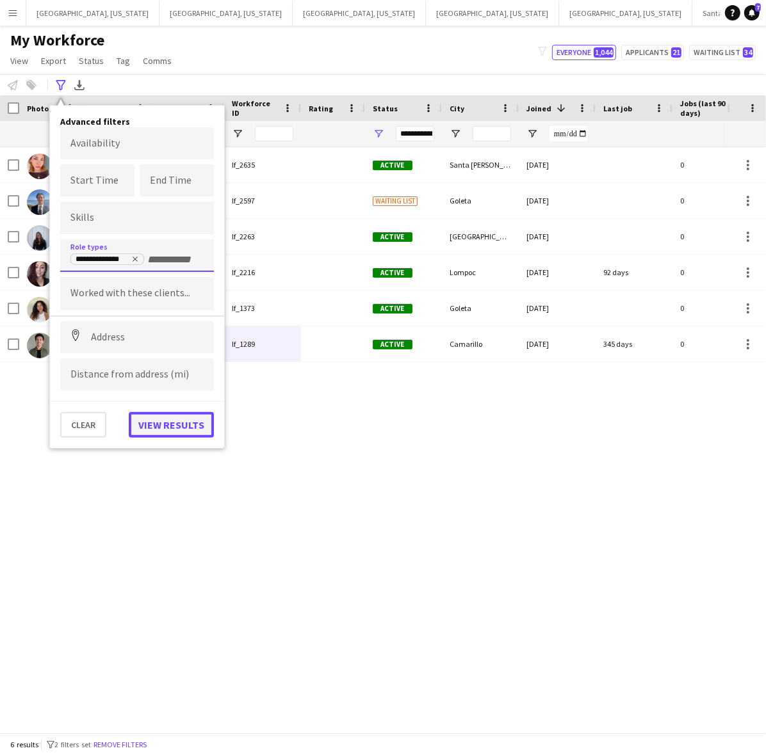
click at [187, 416] on button "View results" at bounding box center [171, 425] width 85 height 26
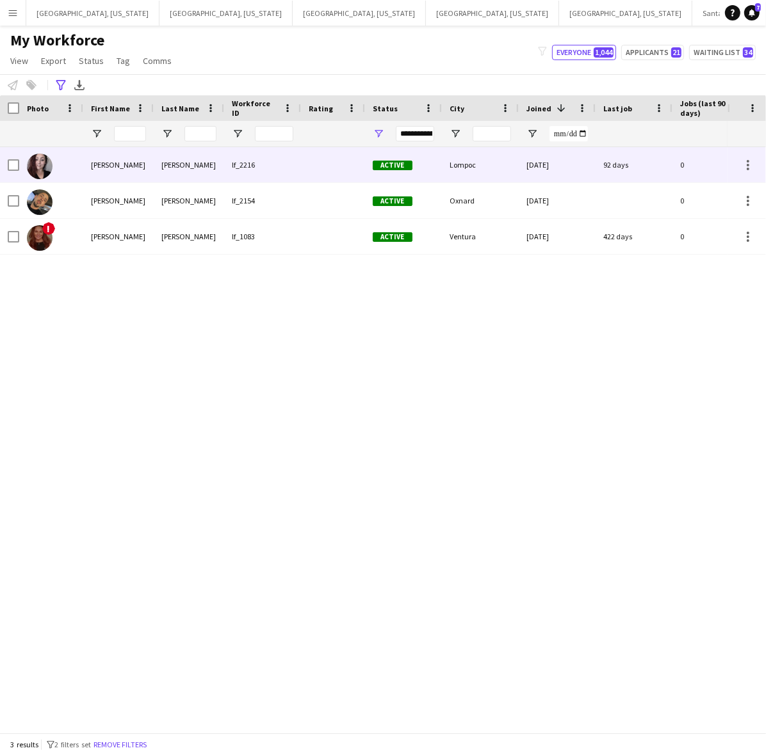
click at [158, 161] on div "[PERSON_NAME]" at bounding box center [189, 164] width 70 height 35
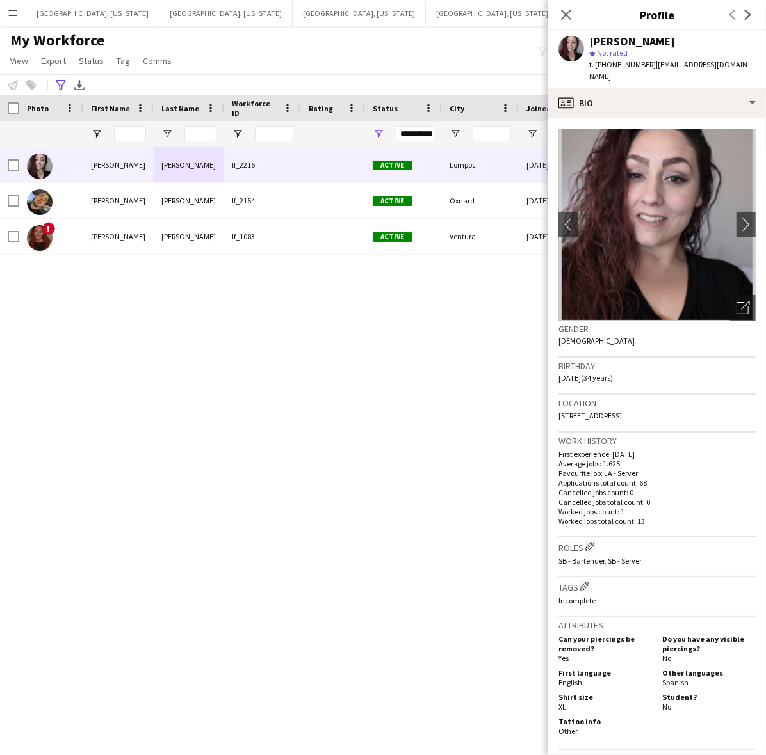
click at [612, 65] on span "t. [PHONE_NUMBER]" at bounding box center [622, 65] width 67 height 10
copy span "18053146939"
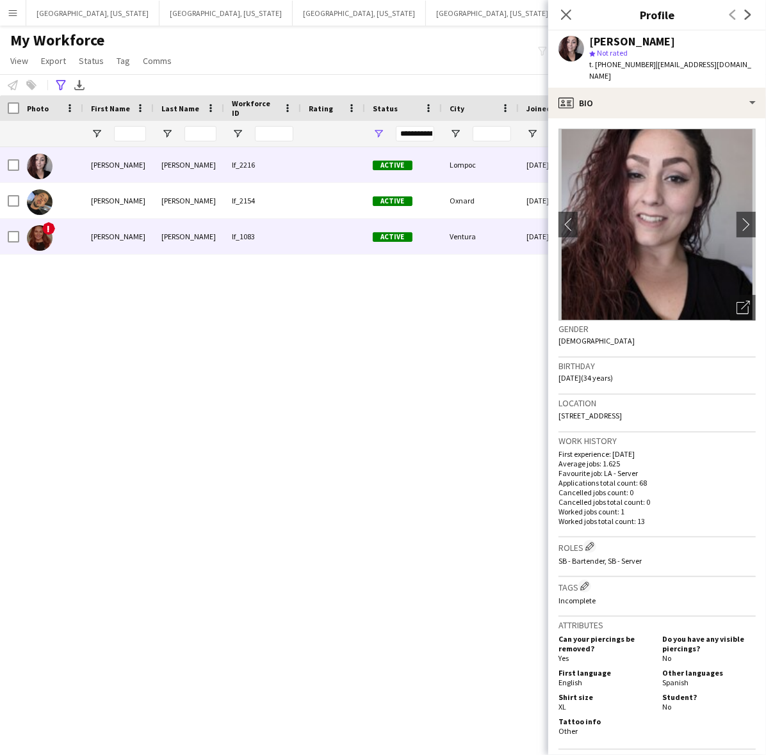
click at [319, 225] on div at bounding box center [333, 236] width 64 height 35
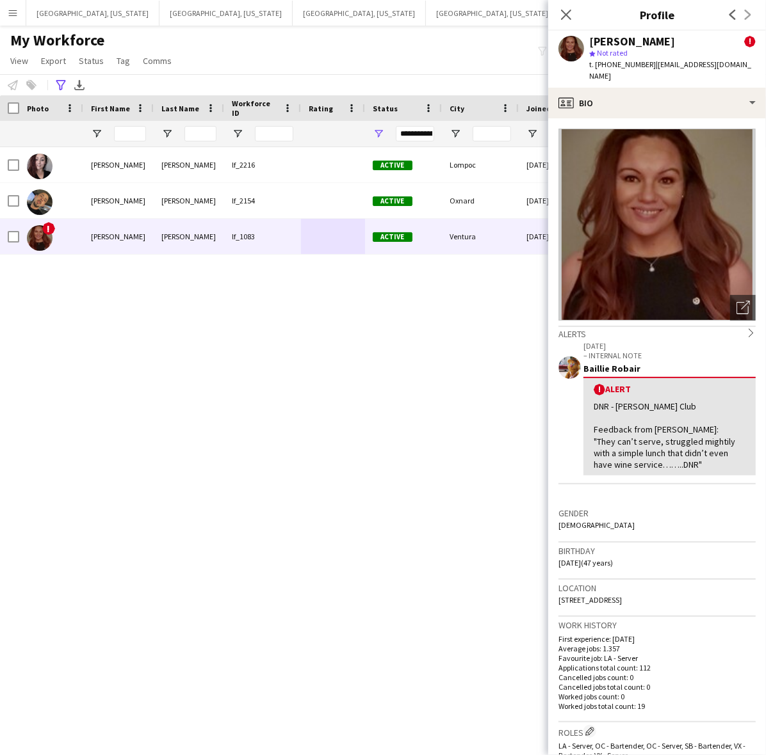
click at [622, 65] on span "t. [PHONE_NUMBER]" at bounding box center [622, 65] width 67 height 10
copy span "18056286796"
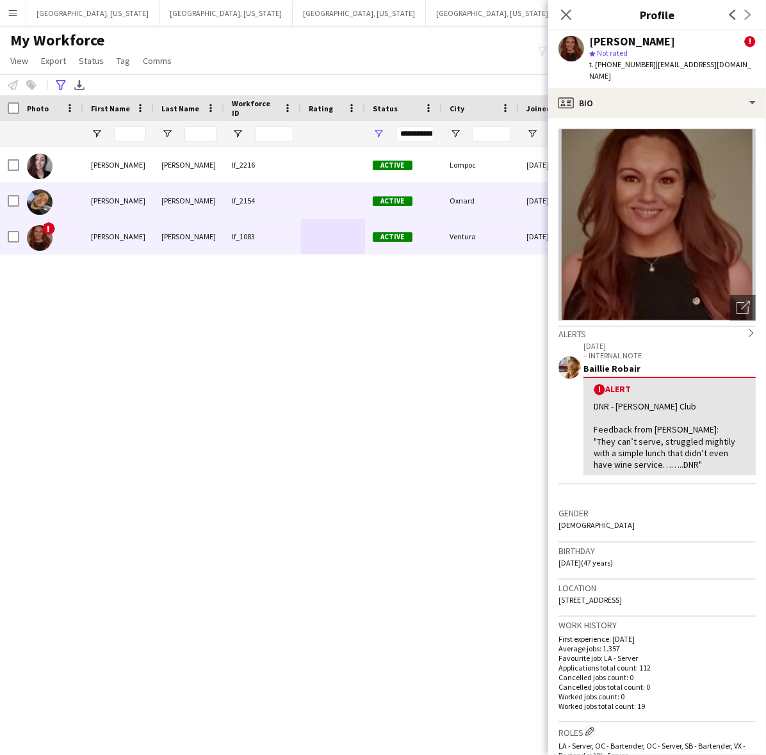
click at [181, 186] on div "[PERSON_NAME]" at bounding box center [189, 200] width 70 height 35
